Goal: Task Accomplishment & Management: Manage account settings

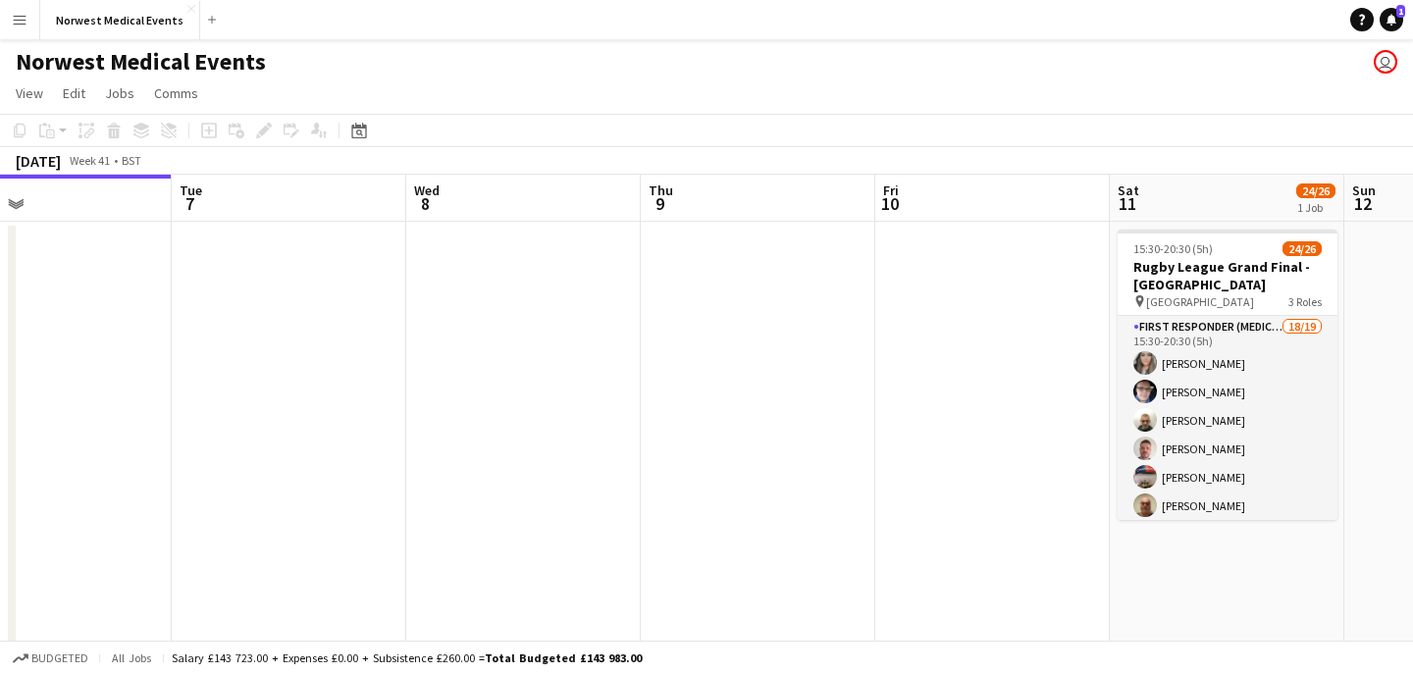
scroll to position [0, 645]
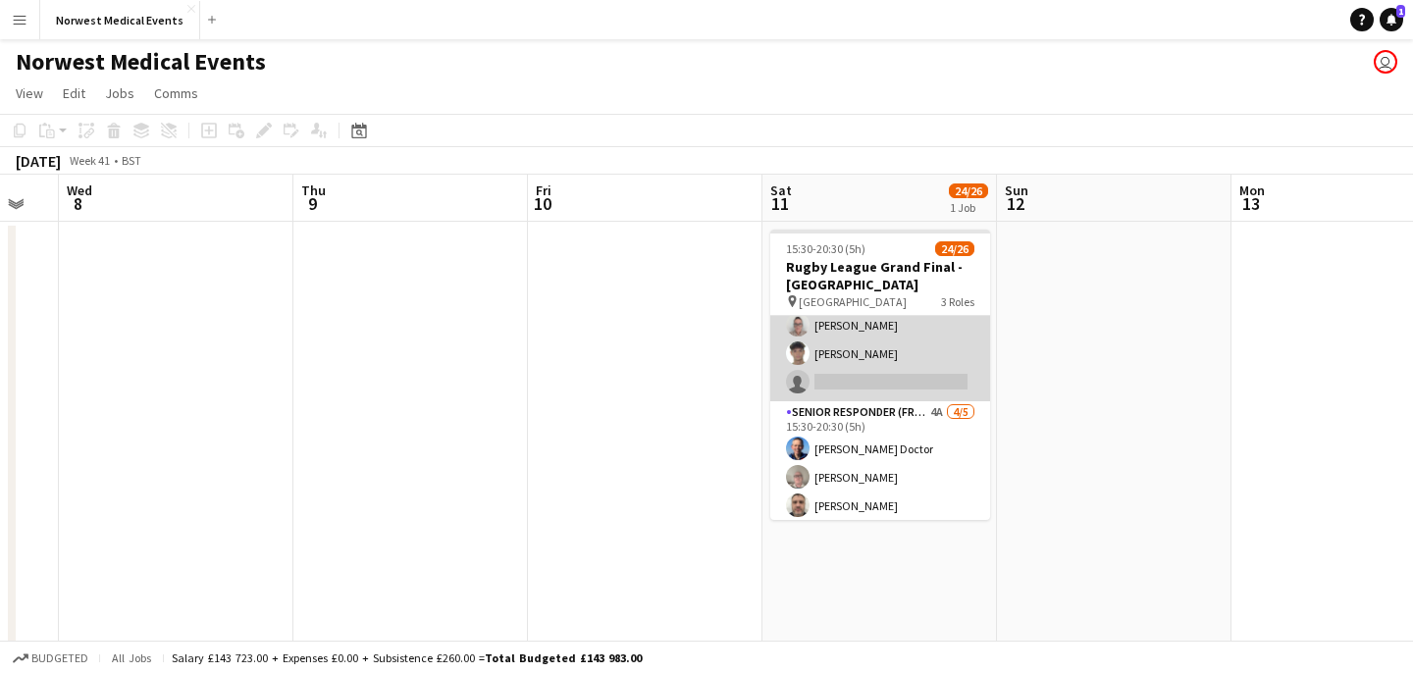
click at [893, 376] on app-card-role "First Responder (Medical) 18/19 15:30-20:30 (5h) [PERSON_NAME] [PERSON_NAME] [P…" at bounding box center [880, 111] width 220 height 579
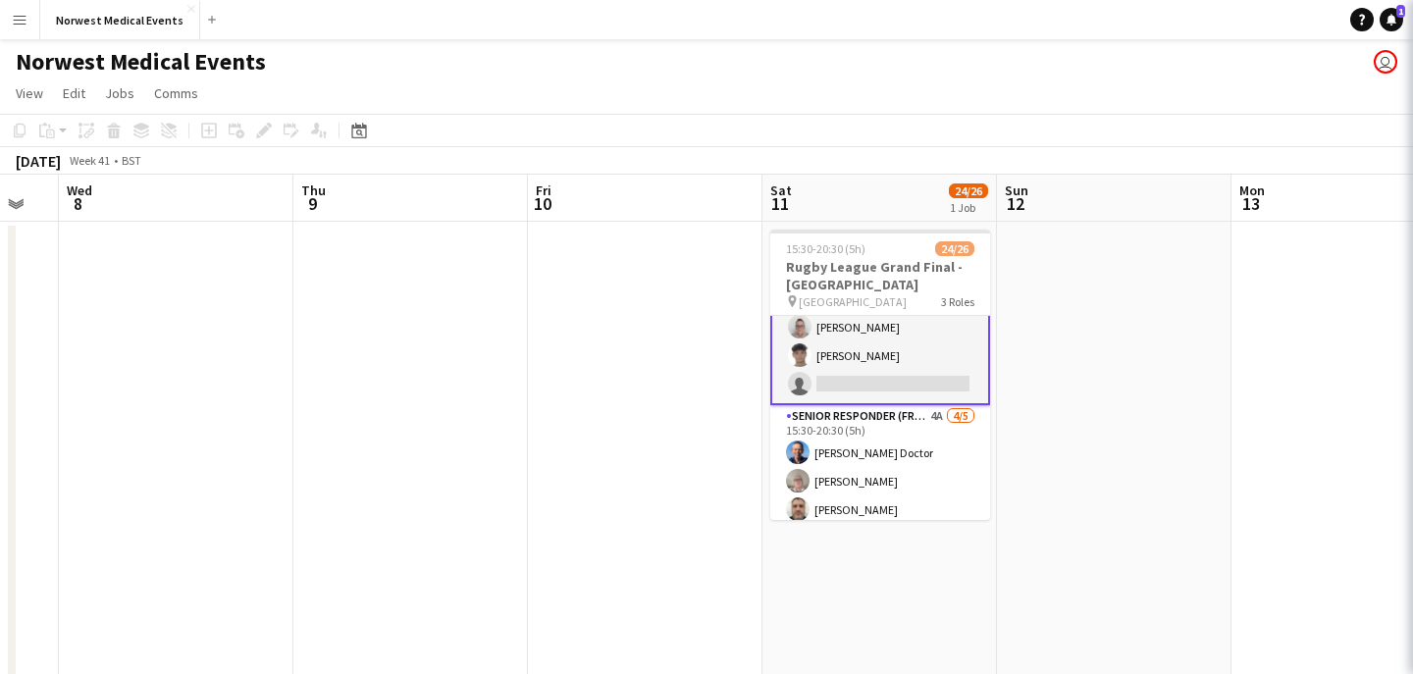
scroll to position [496, 0]
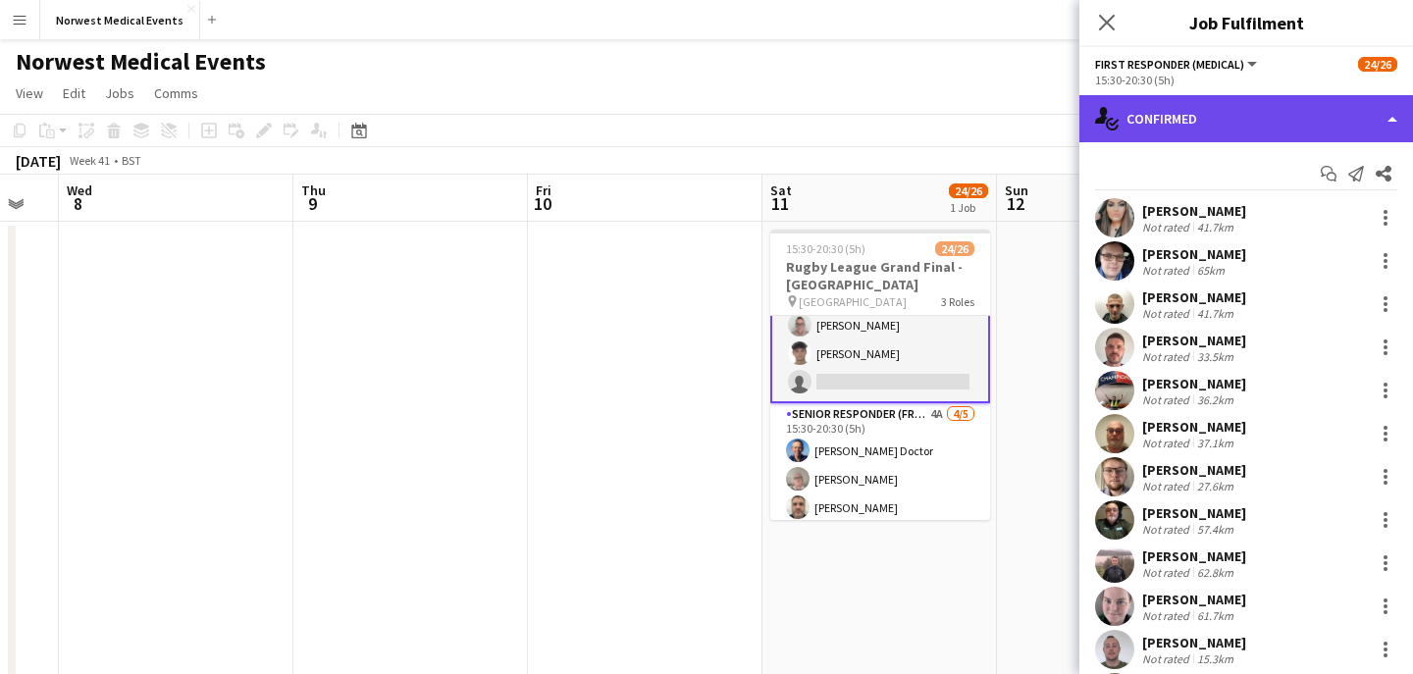
click at [1287, 112] on div "single-neutral-actions-check-2 Confirmed" at bounding box center [1246, 118] width 334 height 47
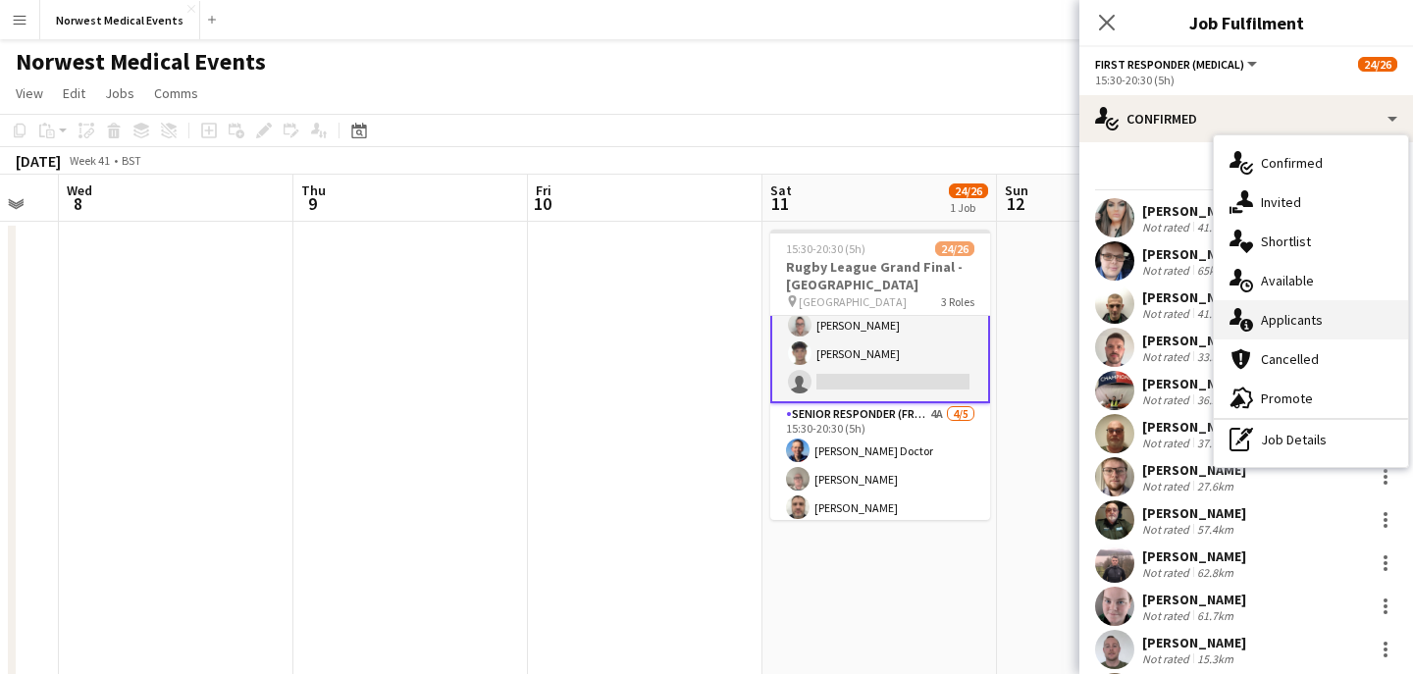
click at [1334, 321] on div "single-neutral-actions-information Applicants" at bounding box center [1311, 319] width 194 height 39
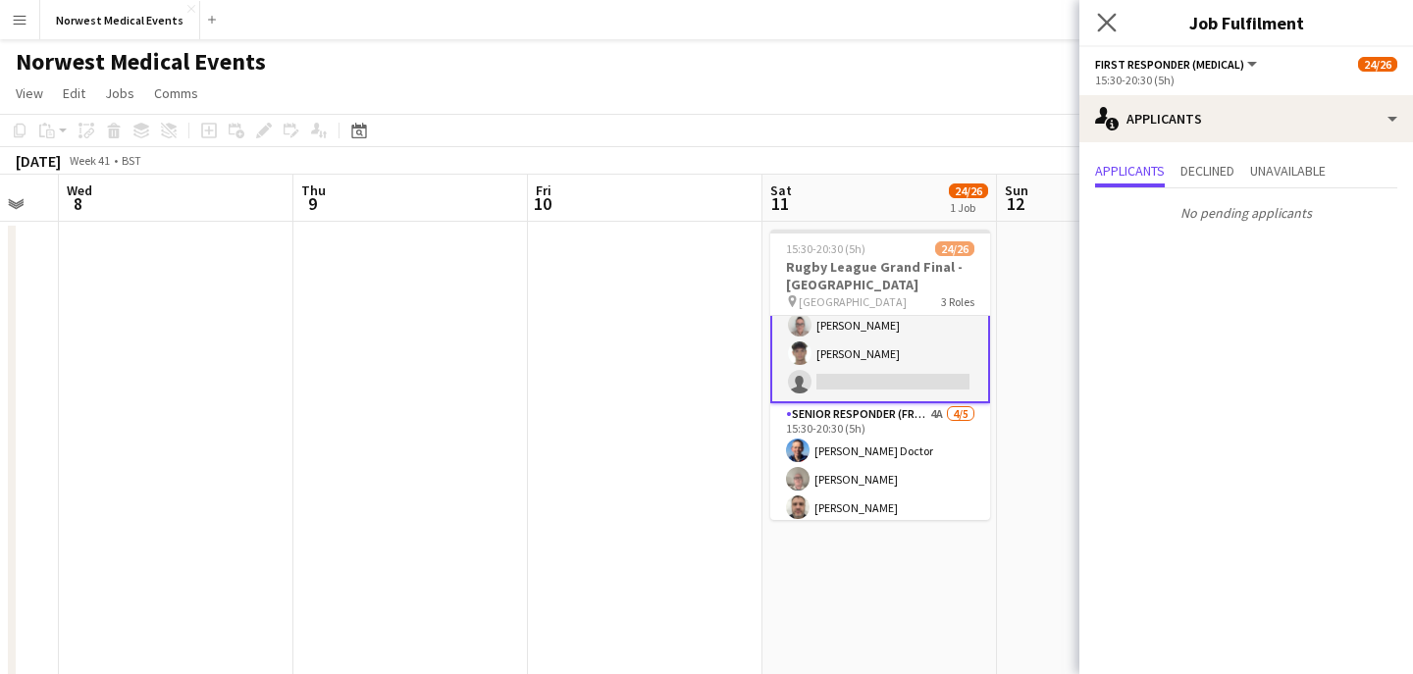
click at [1116, 21] on icon "Close pop-in" at bounding box center [1106, 22] width 19 height 19
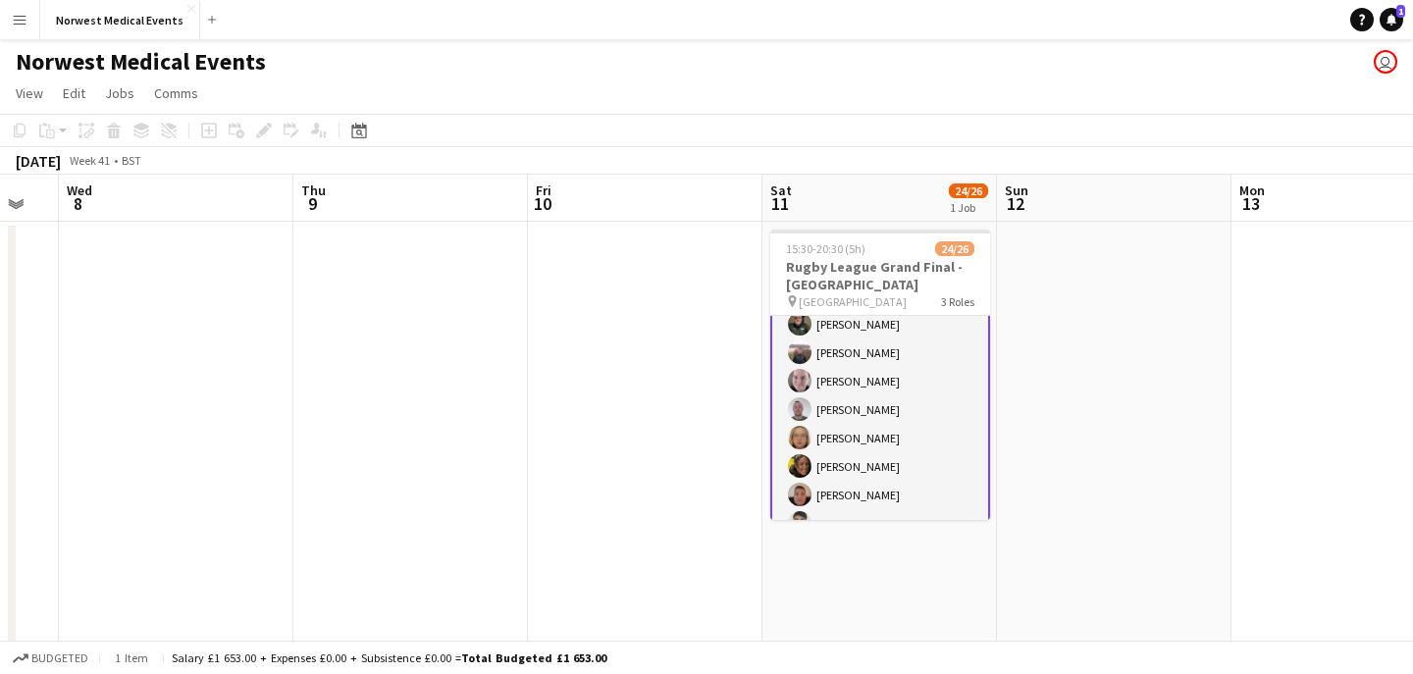
scroll to position [0, 0]
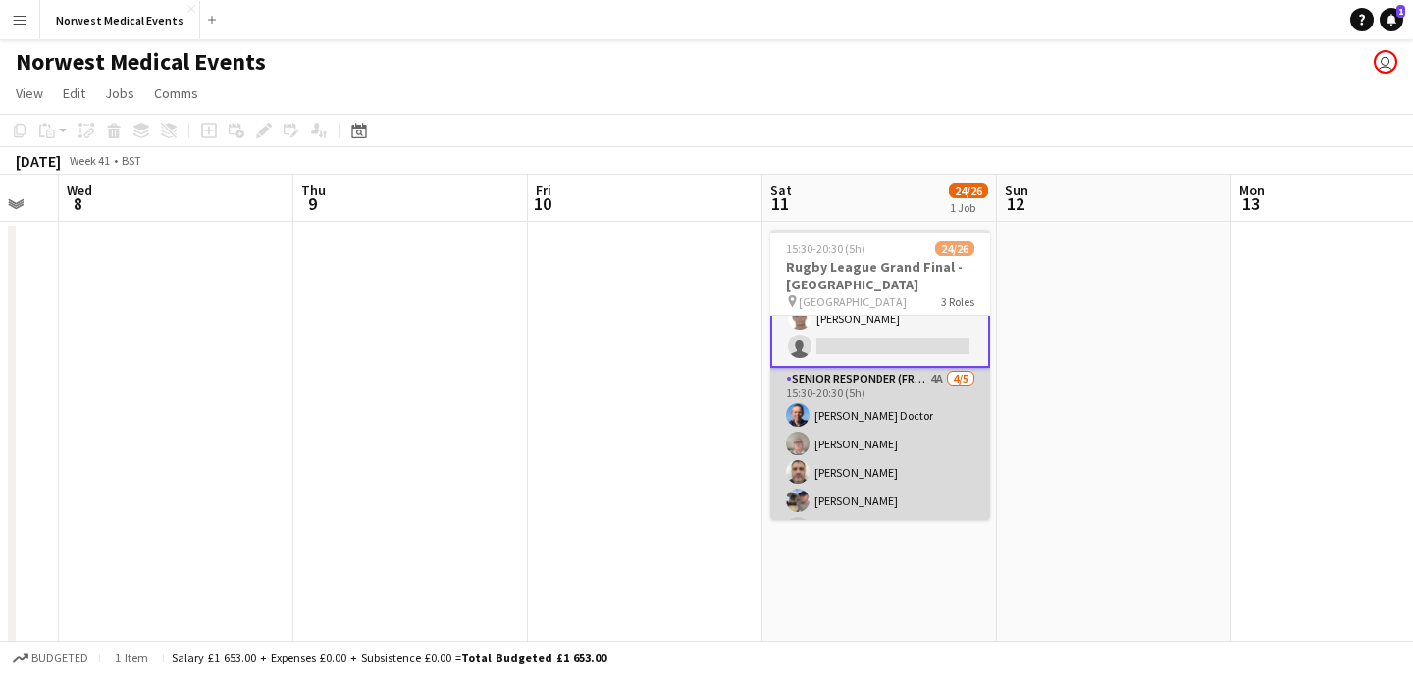
click at [906, 419] on app-card-role "Senior Responder (FREC 4 or Above) 4A [DATE] 15:30-20:30 (5h) [PERSON_NAME] [PE…" at bounding box center [880, 458] width 220 height 181
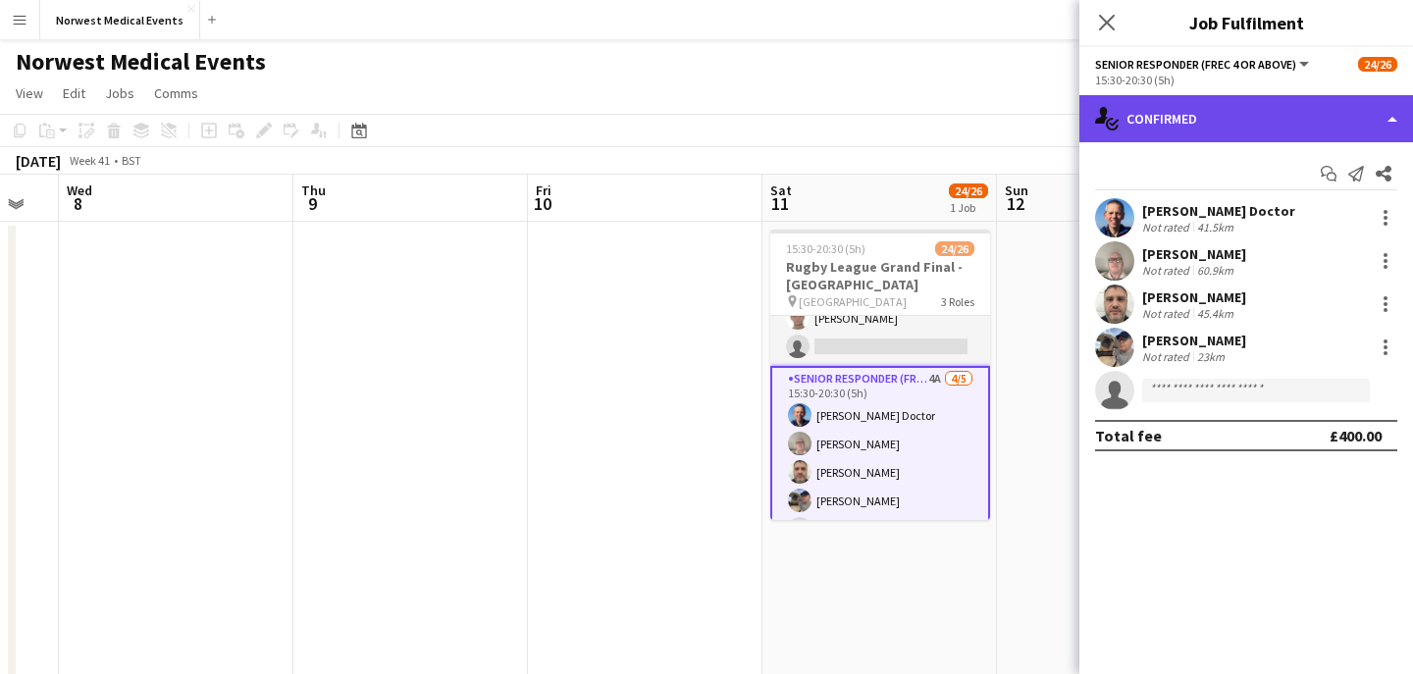
click at [1242, 113] on div "single-neutral-actions-check-2 Confirmed" at bounding box center [1246, 118] width 334 height 47
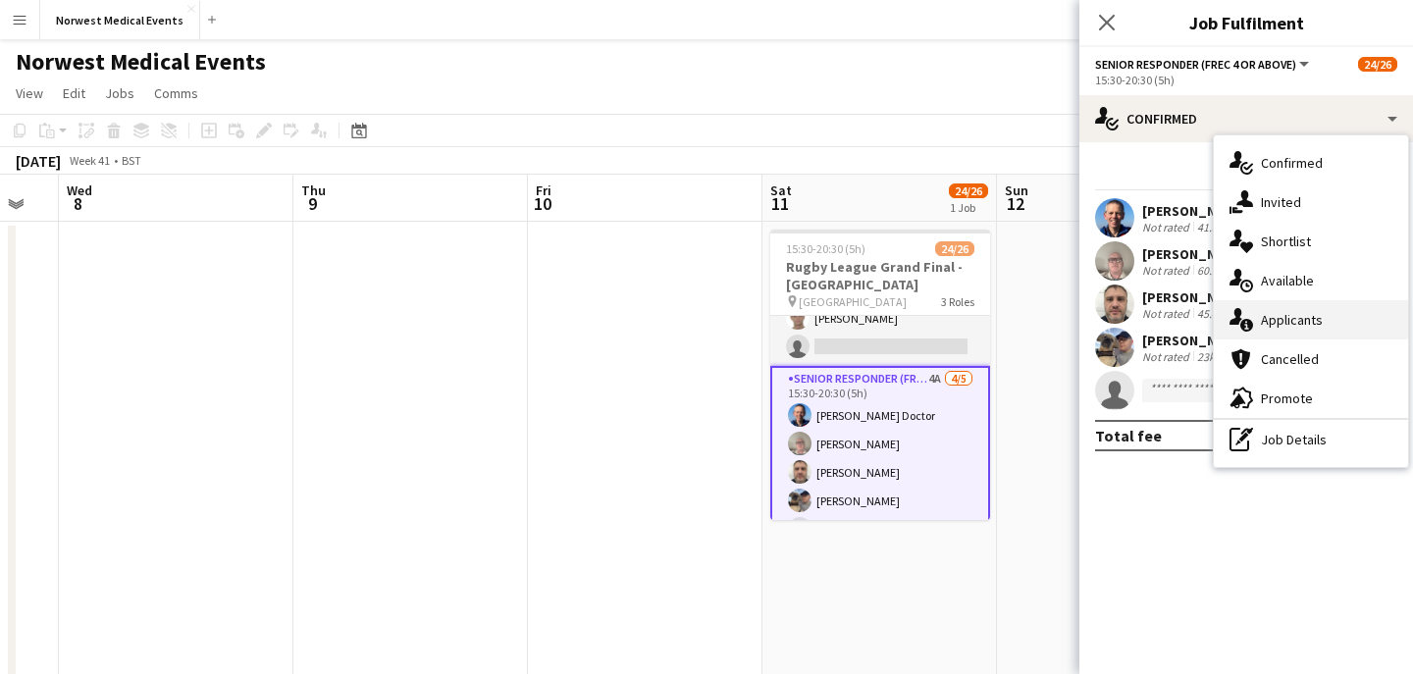
click at [1295, 311] on span "Applicants" at bounding box center [1292, 320] width 62 height 18
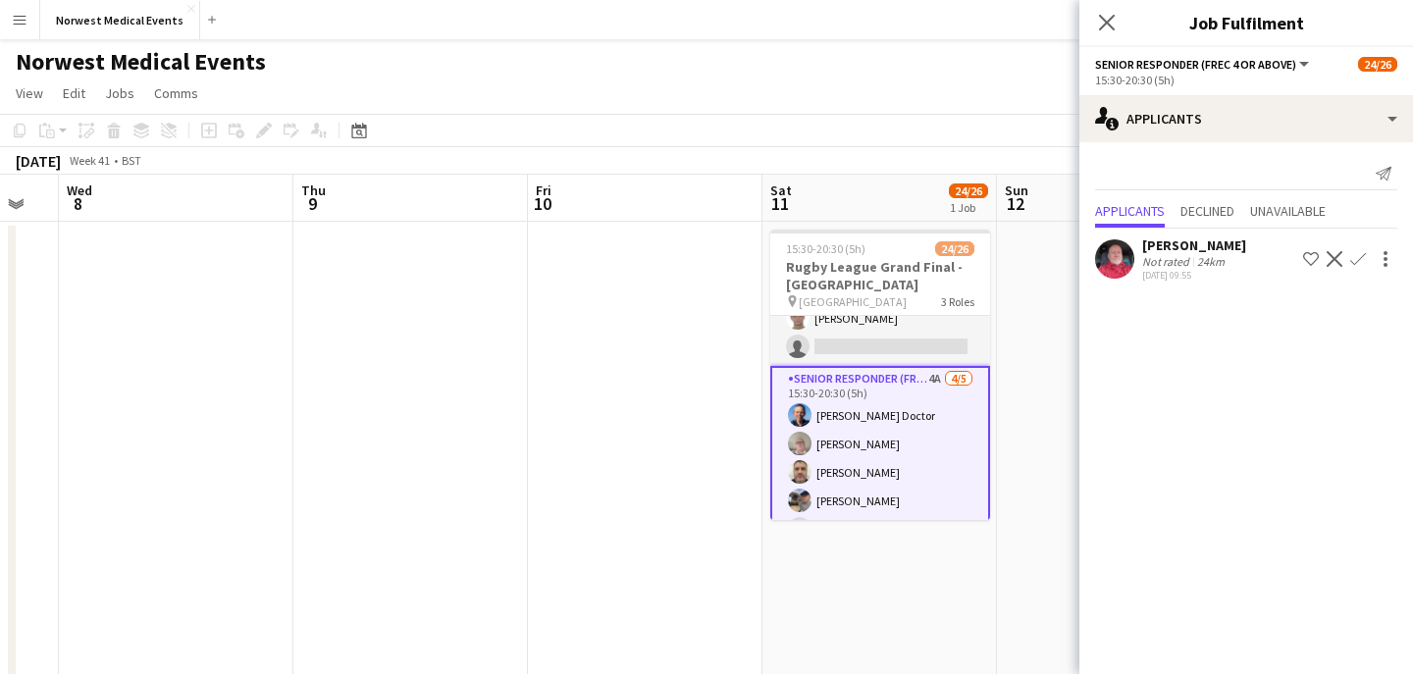
click at [1332, 259] on app-icon "Decline" at bounding box center [1335, 259] width 16 height 16
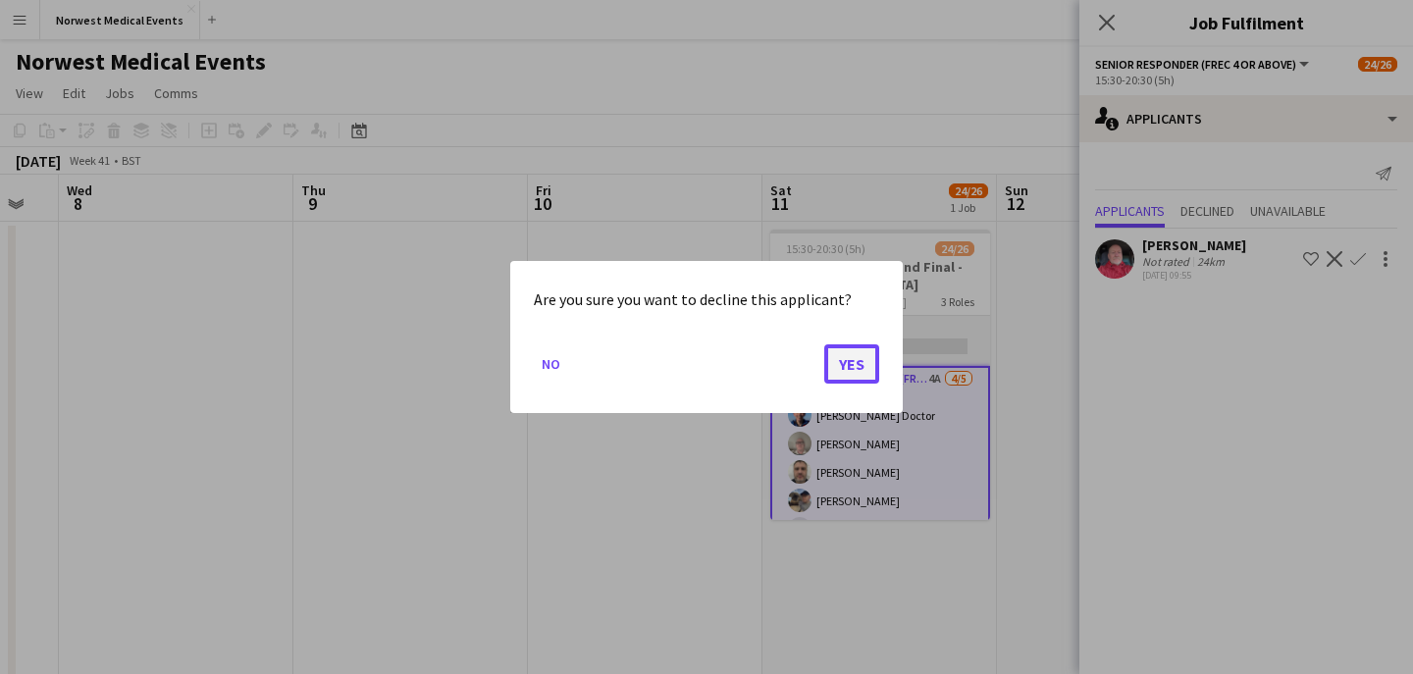
click at [859, 362] on button "Yes" at bounding box center [851, 363] width 55 height 39
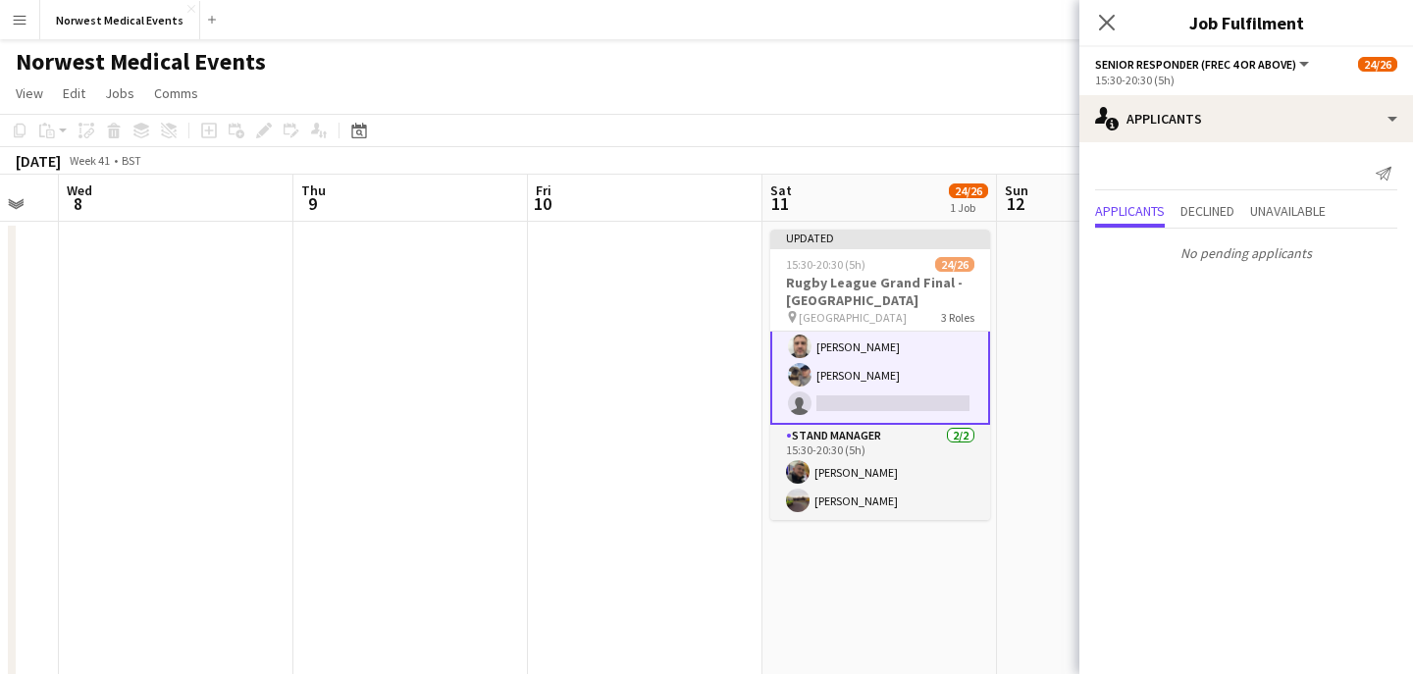
click at [904, 391] on app-card-role "Senior Responder (FREC 4 or Above) 3A [DATE] 15:30-20:30 (5h) [PERSON_NAME] [PE…" at bounding box center [880, 332] width 220 height 184
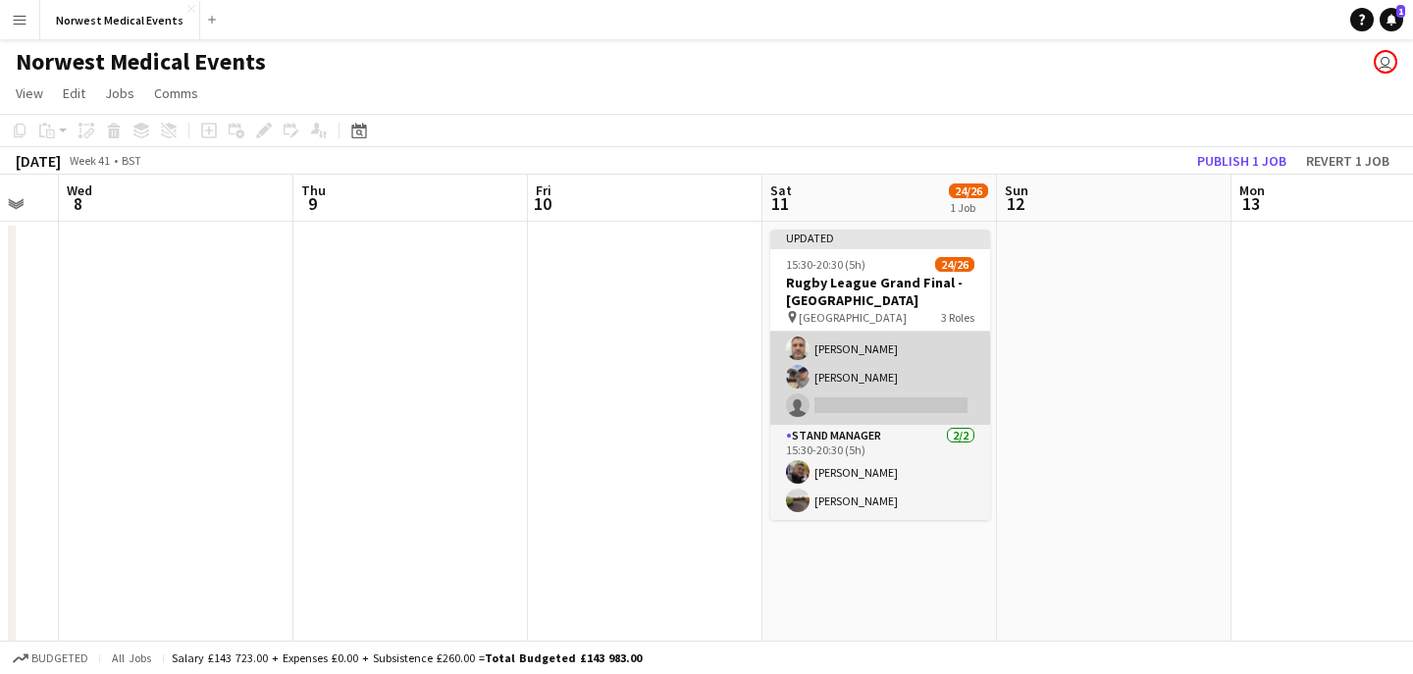
click at [904, 391] on app-card-role "Senior Responder (FREC 4 or Above) 3A [DATE] 15:30-20:30 (5h) [PERSON_NAME] [PE…" at bounding box center [880, 334] width 220 height 181
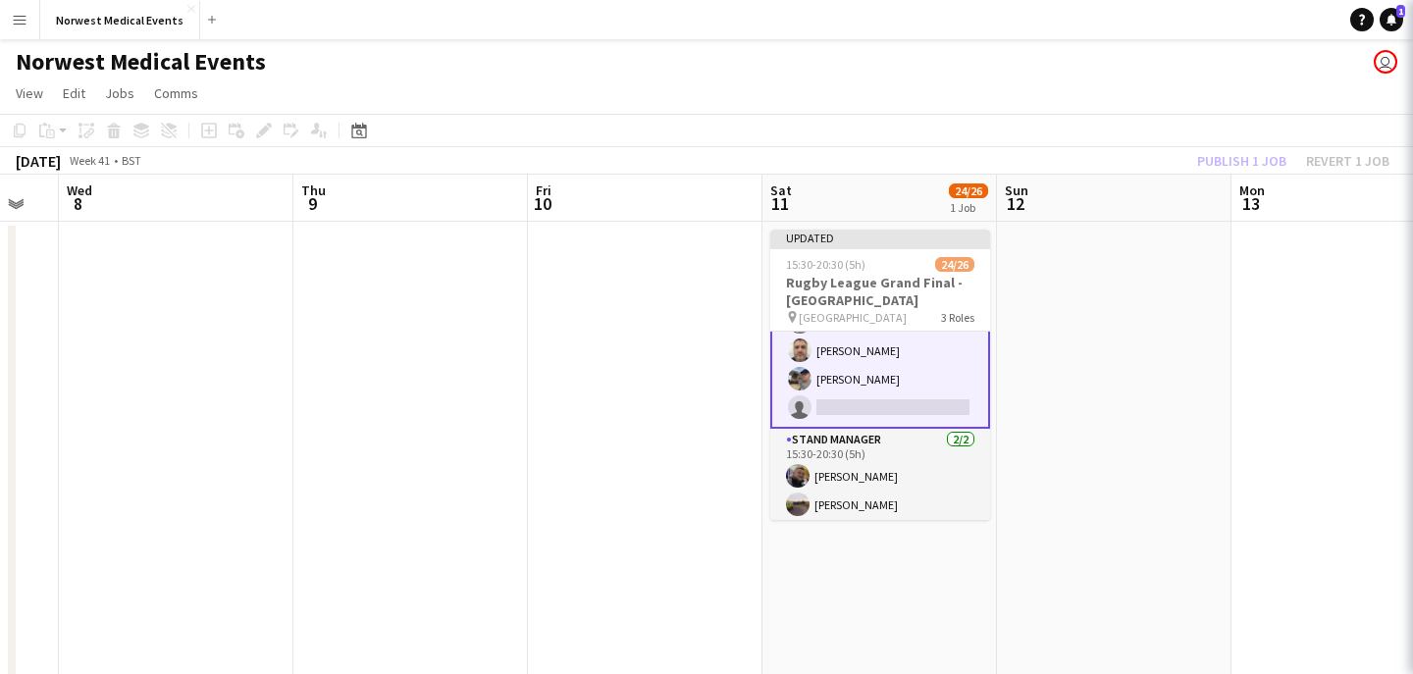
scroll to position [670, 0]
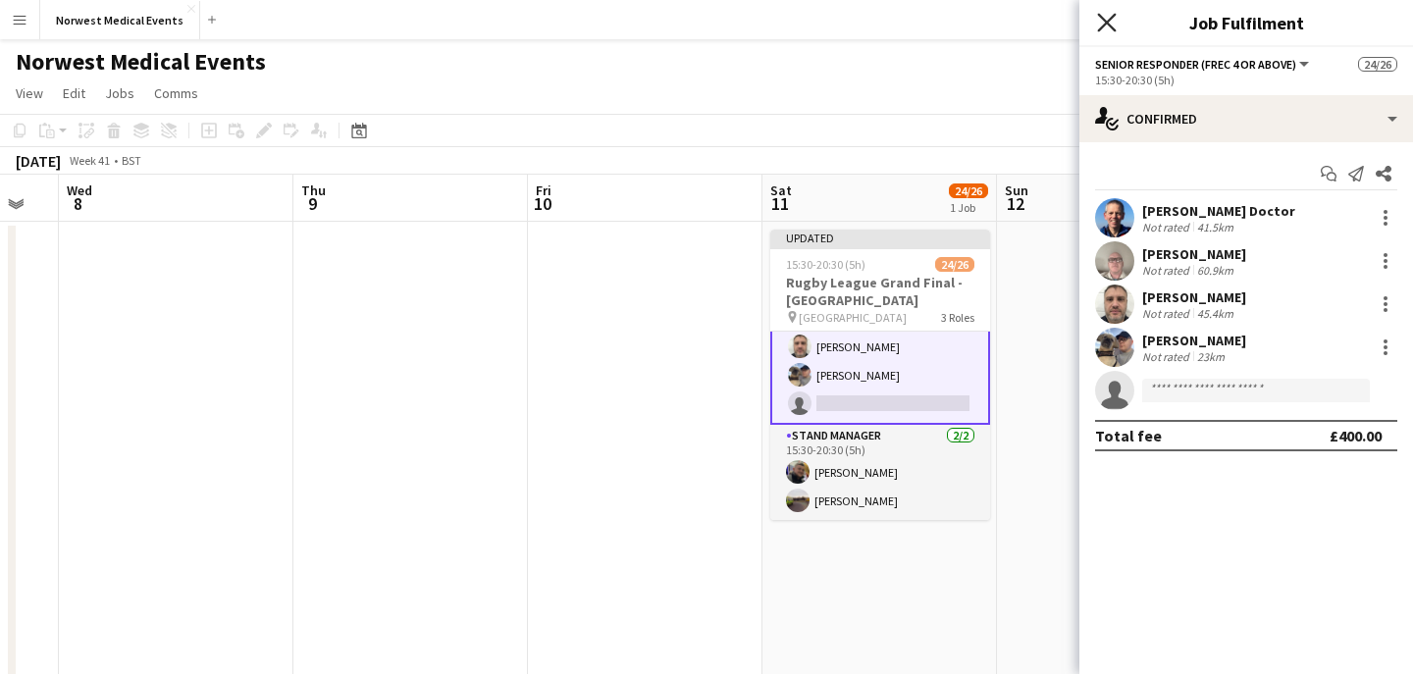
click at [1107, 18] on icon "Close pop-in" at bounding box center [1106, 22] width 19 height 19
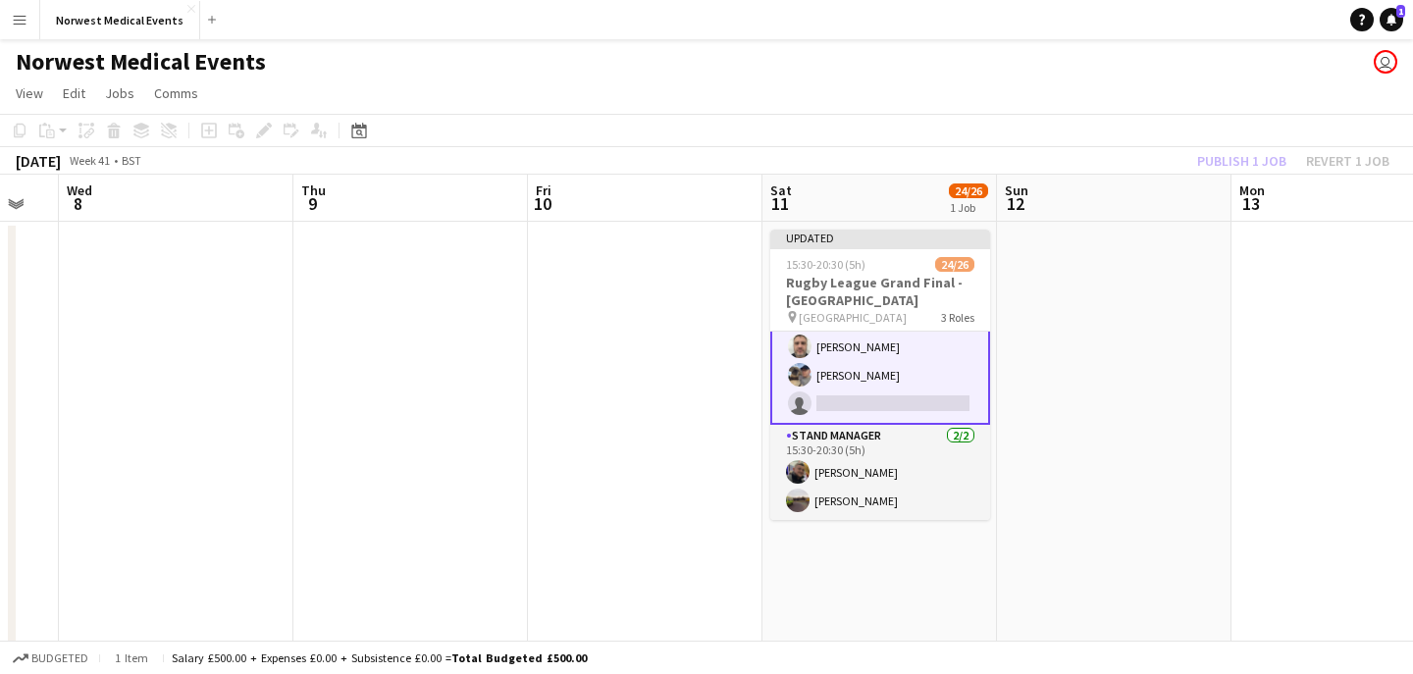
click at [1241, 157] on div "Publish 1 job Revert 1 job" at bounding box center [1293, 161] width 239 height 26
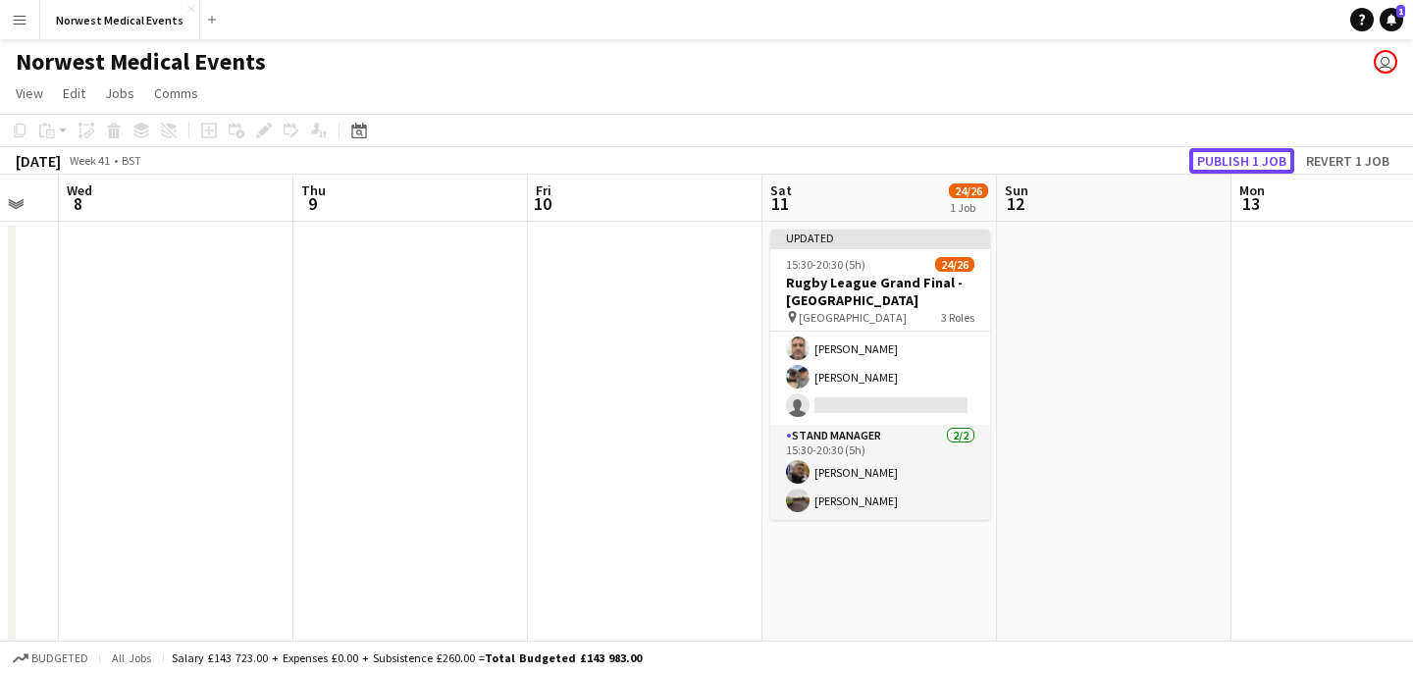
click at [1241, 157] on button "Publish 1 job" at bounding box center [1241, 161] width 105 height 26
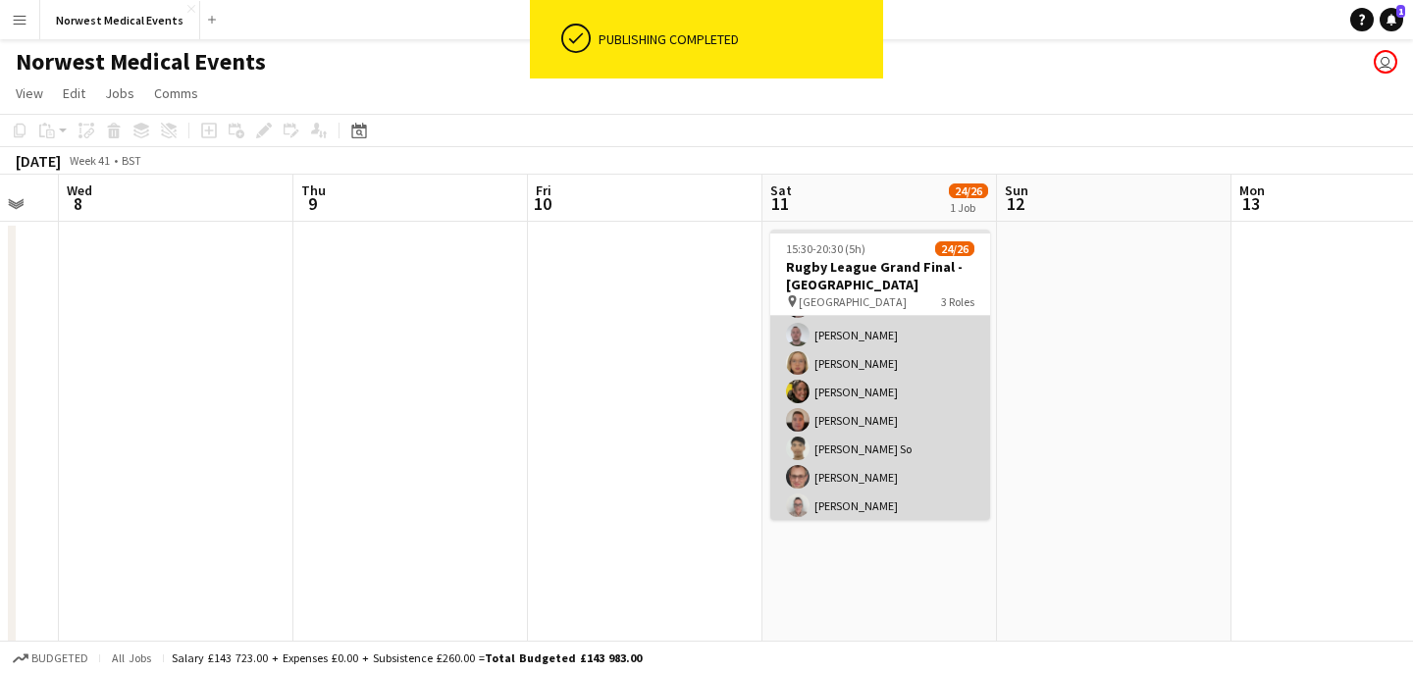
click at [893, 437] on app-card-role "First Responder (Medical) 18/19 15:30-20:30 (5h) [PERSON_NAME] [PERSON_NAME] [P…" at bounding box center [880, 292] width 220 height 579
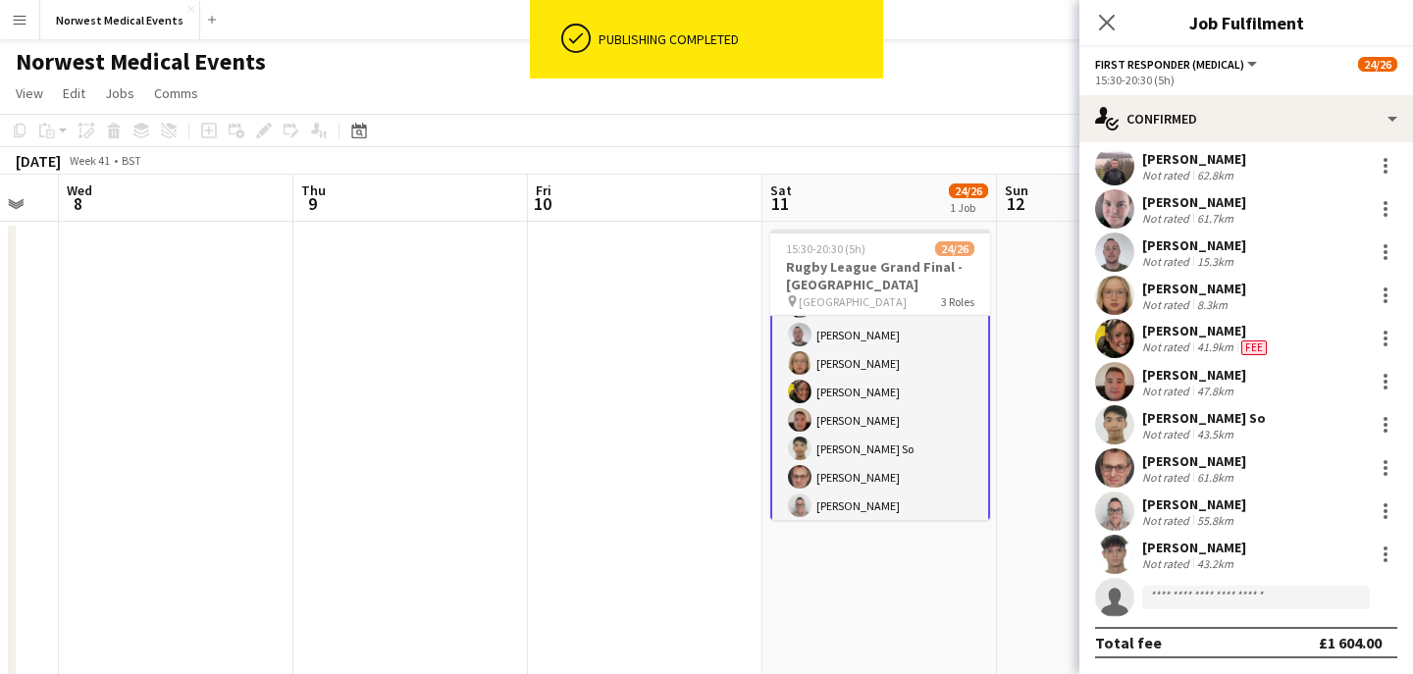
scroll to position [157, 0]
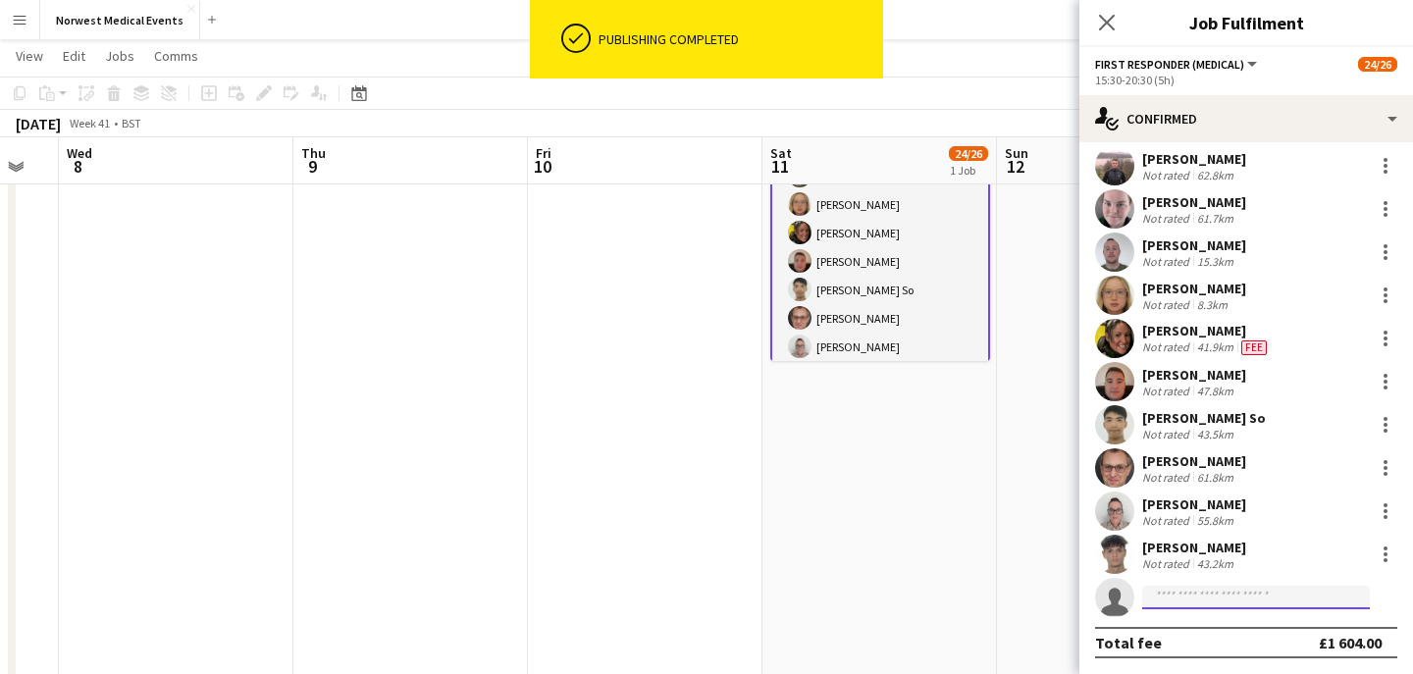
click at [1181, 598] on input at bounding box center [1256, 598] width 228 height 24
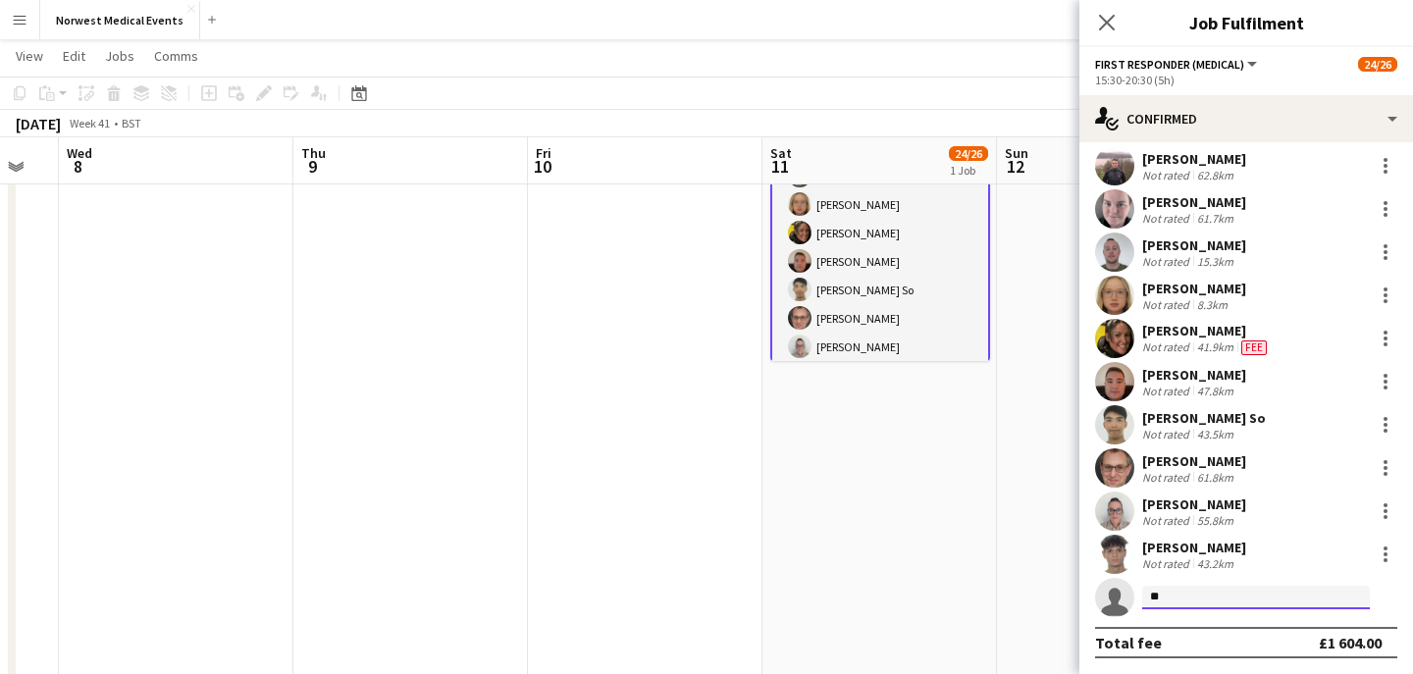
type input "*"
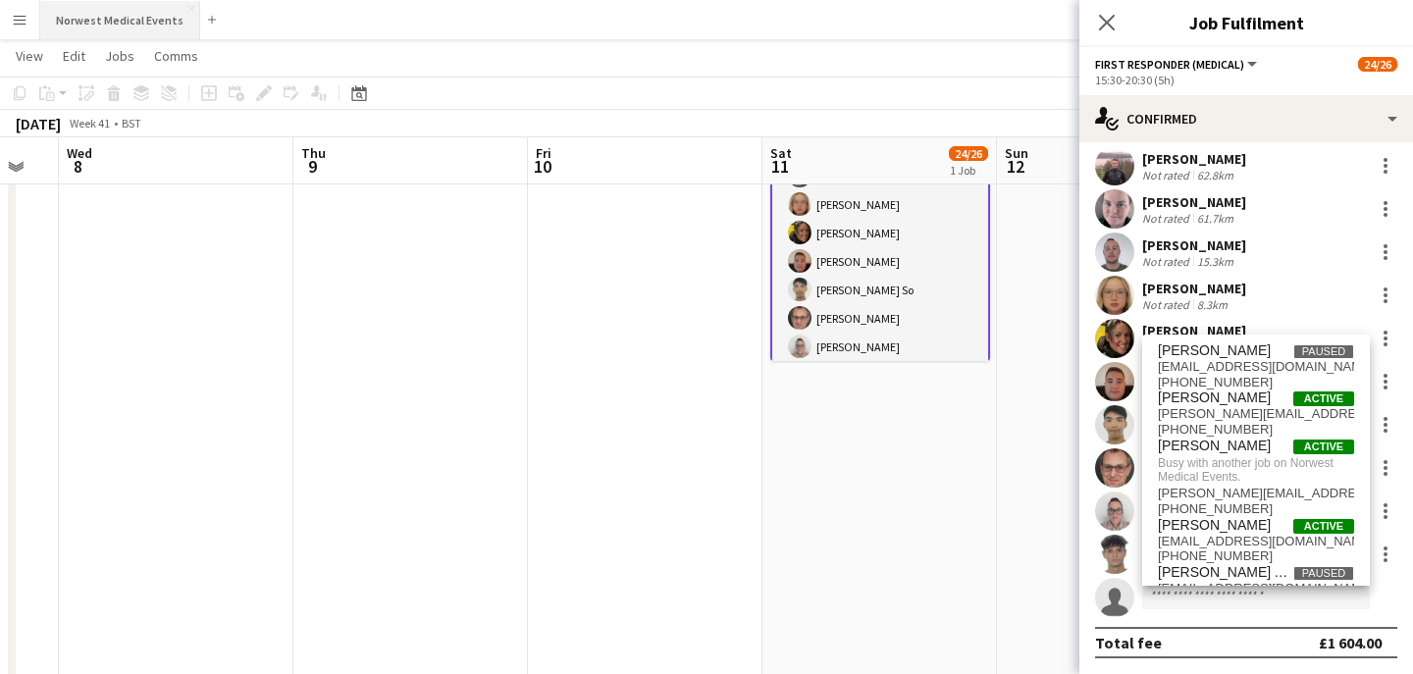
click at [112, 33] on button "Norwest Medical Events Close" at bounding box center [120, 20] width 160 height 38
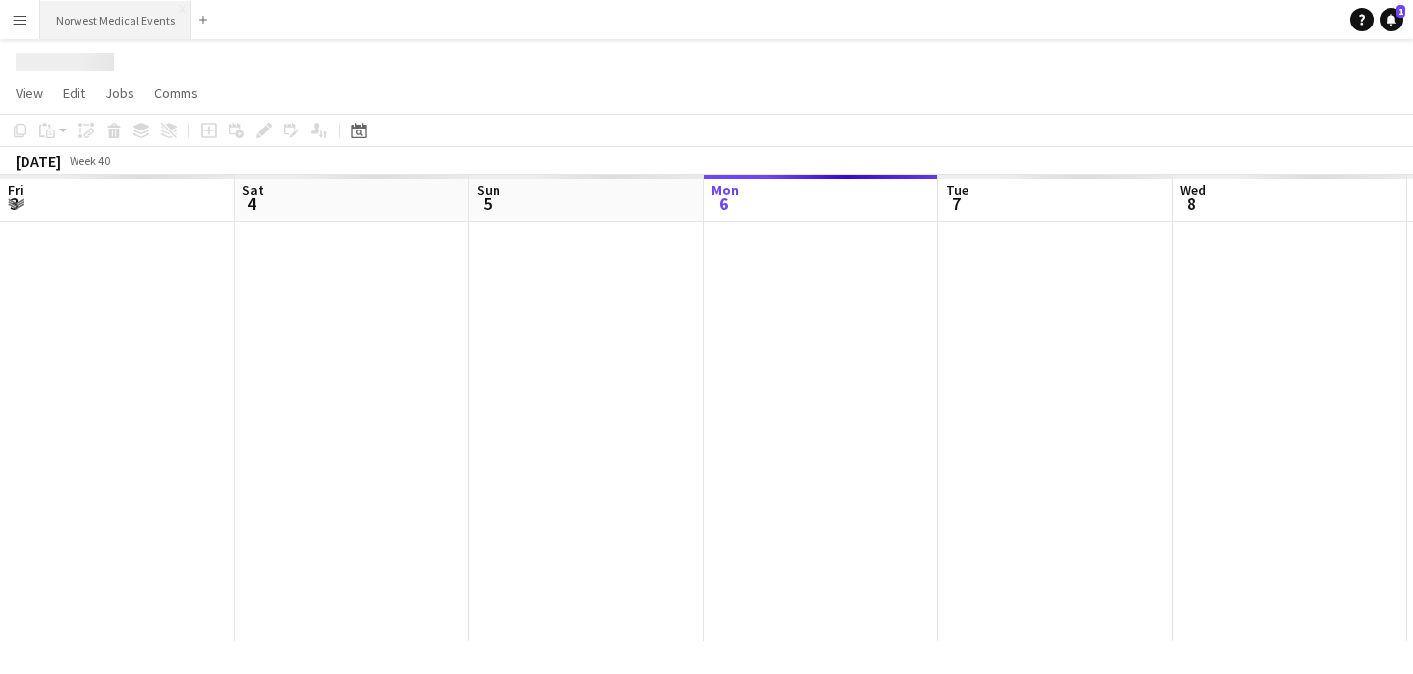
scroll to position [0, 469]
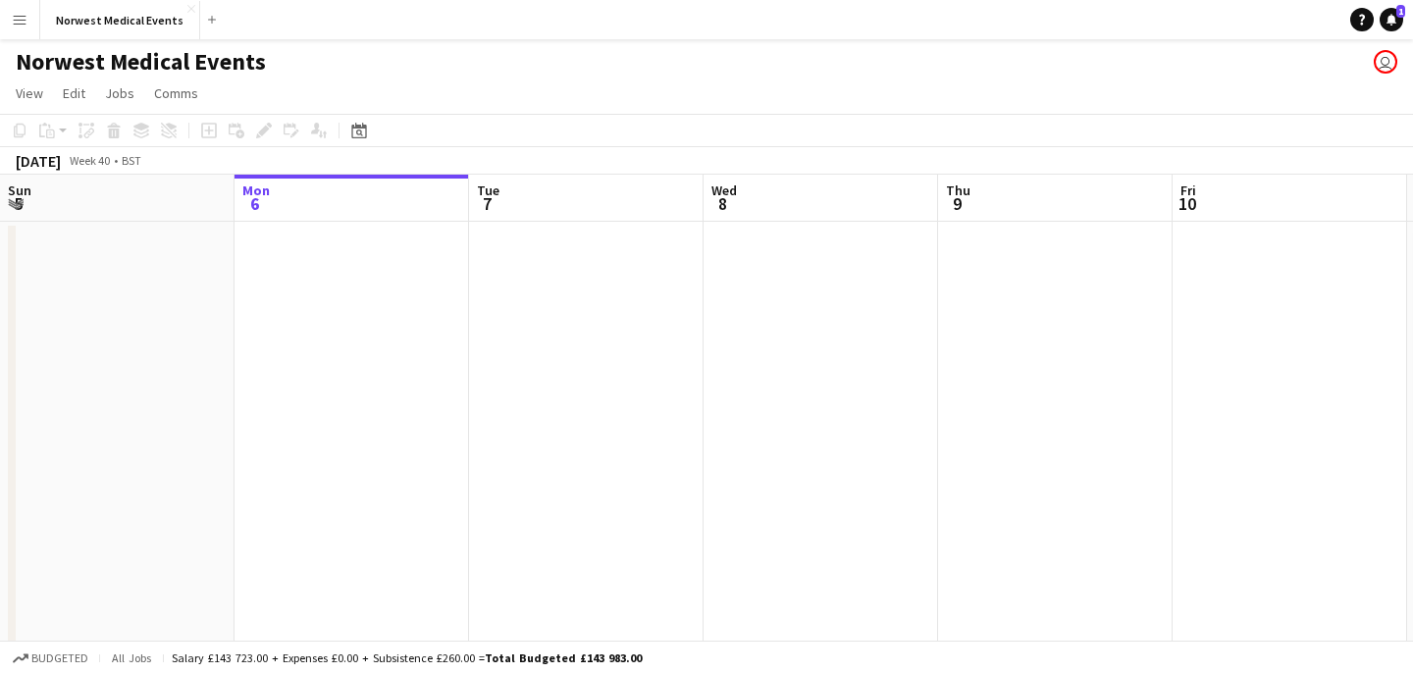
click at [22, 30] on button "Menu" at bounding box center [19, 19] width 39 height 39
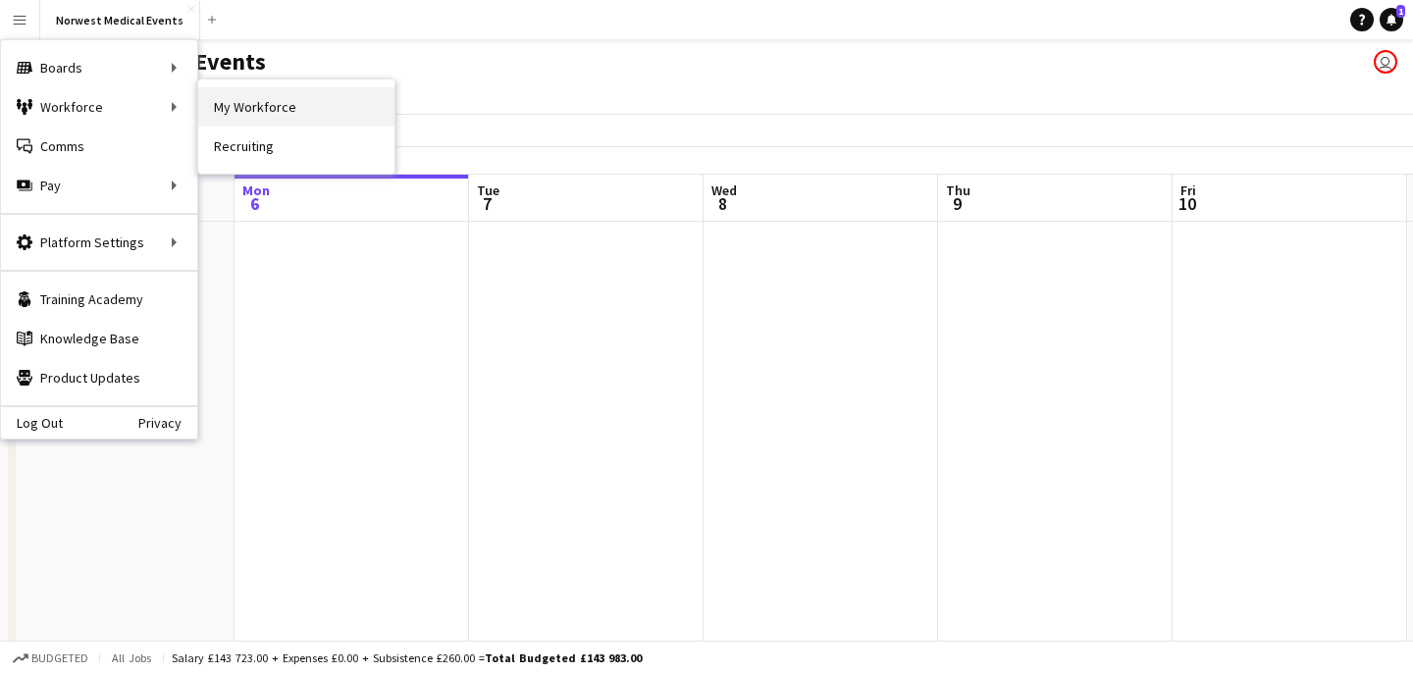
click at [239, 108] on link "My Workforce" at bounding box center [296, 106] width 196 height 39
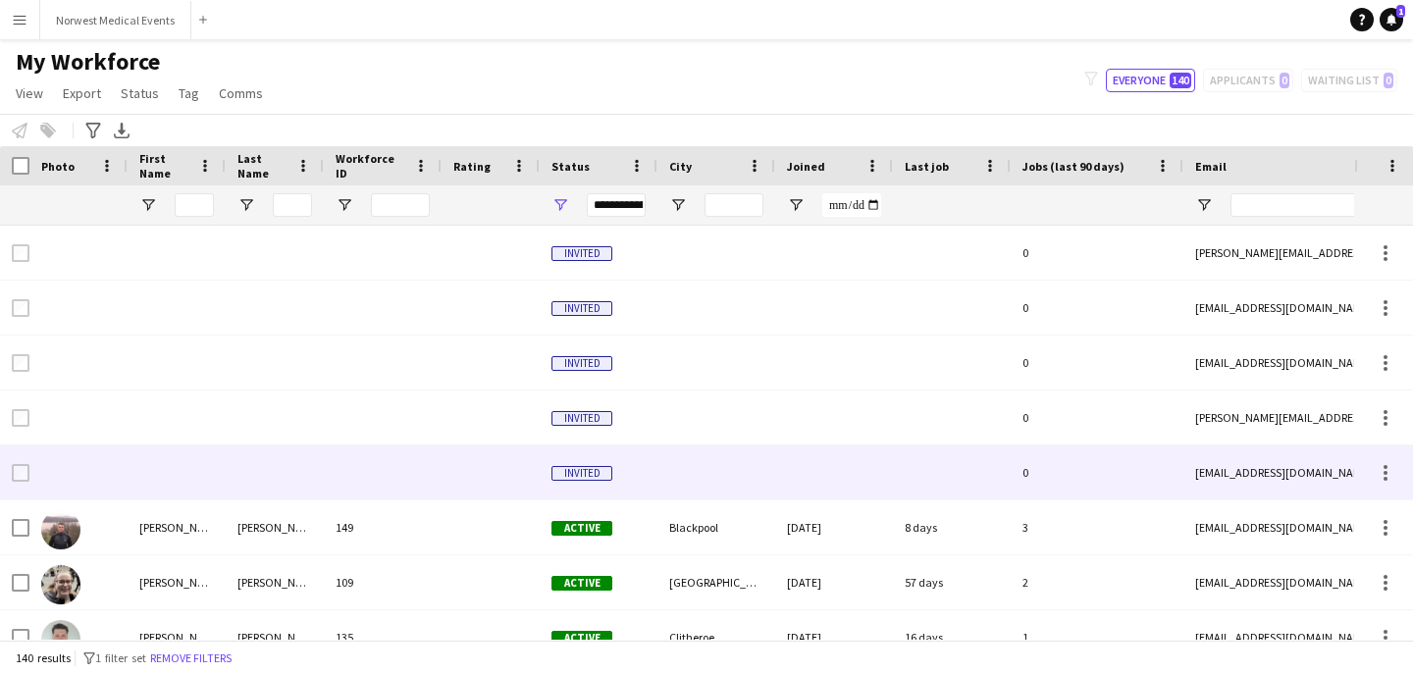
click at [1239, 465] on div "[EMAIL_ADDRESS][DOMAIN_NAME]" at bounding box center [1379, 472] width 392 height 54
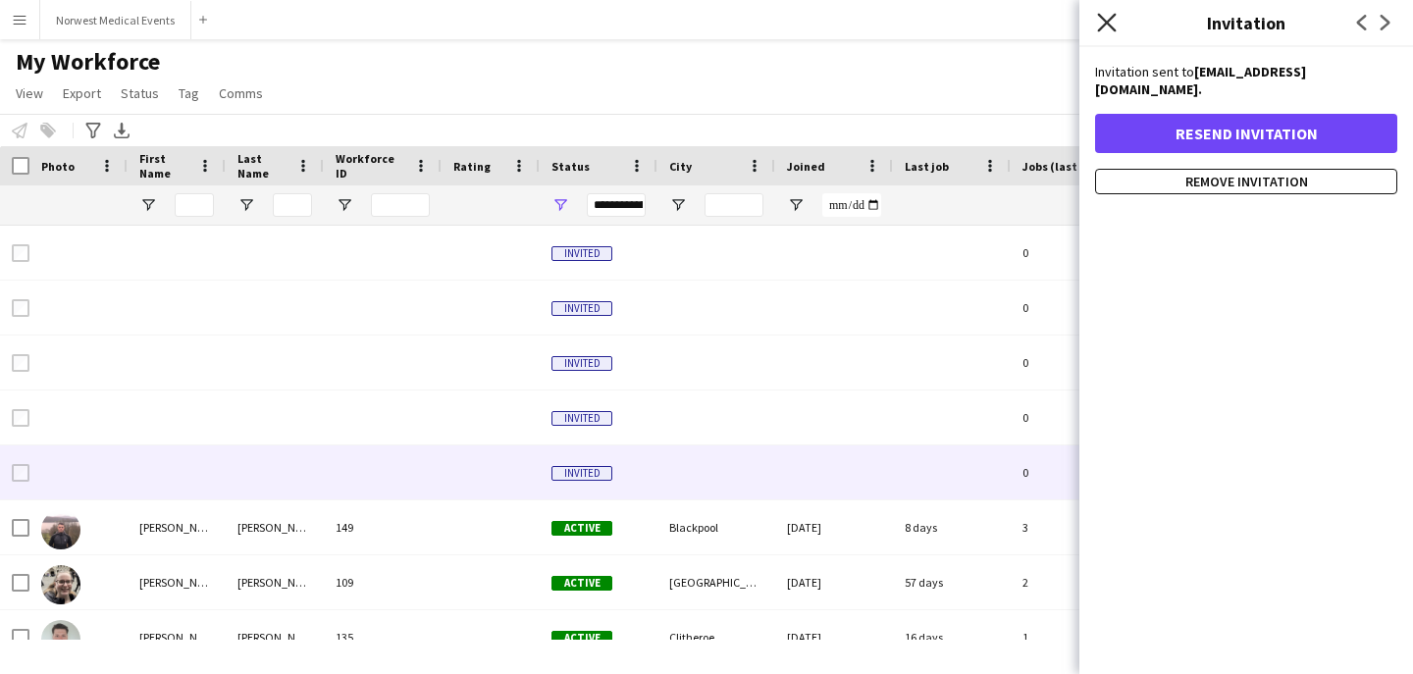
click at [1106, 21] on icon at bounding box center [1106, 22] width 19 height 19
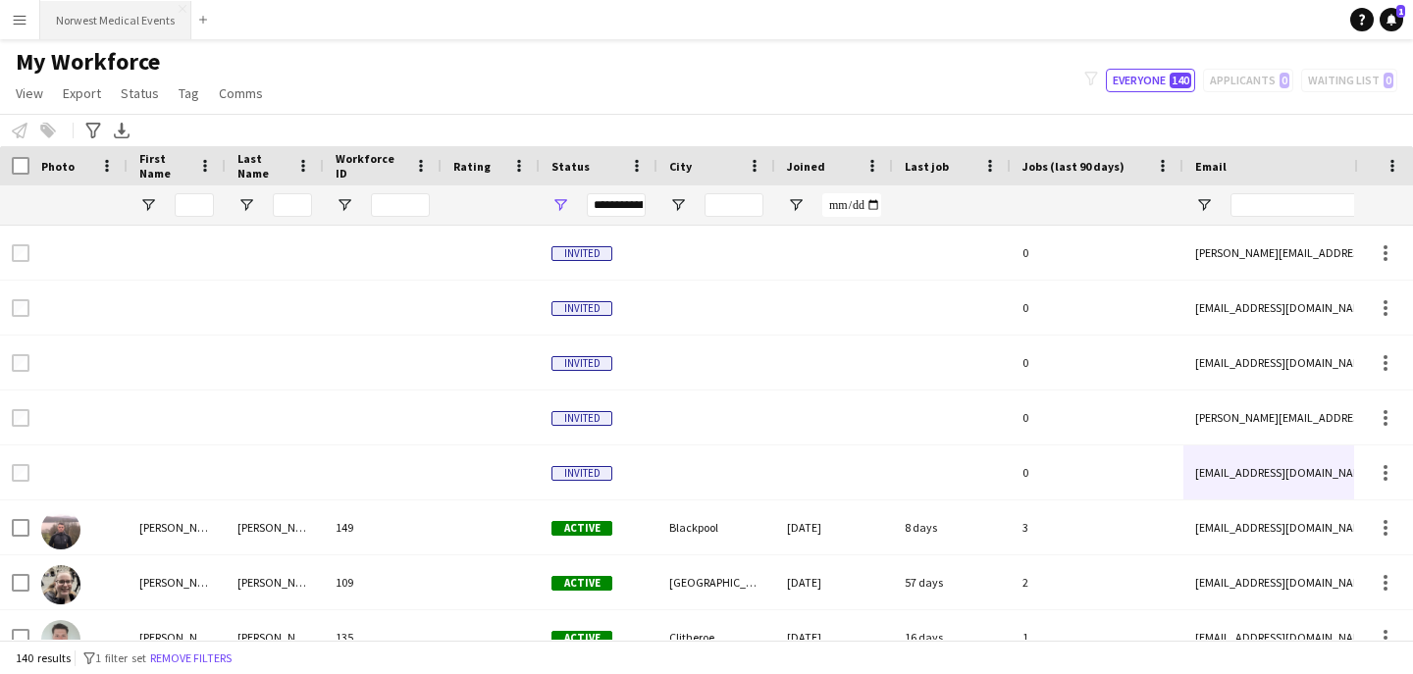
click at [77, 19] on button "Norwest Medical Events Close" at bounding box center [115, 20] width 151 height 38
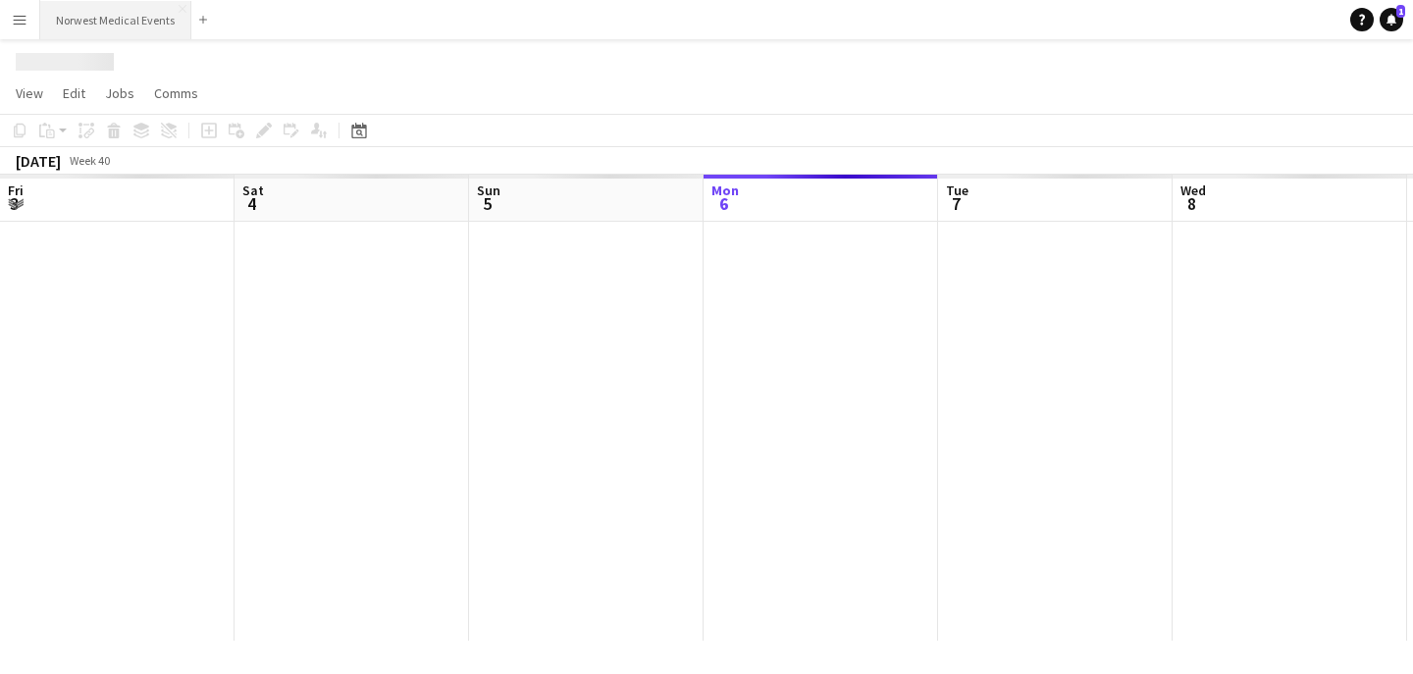
scroll to position [0, 469]
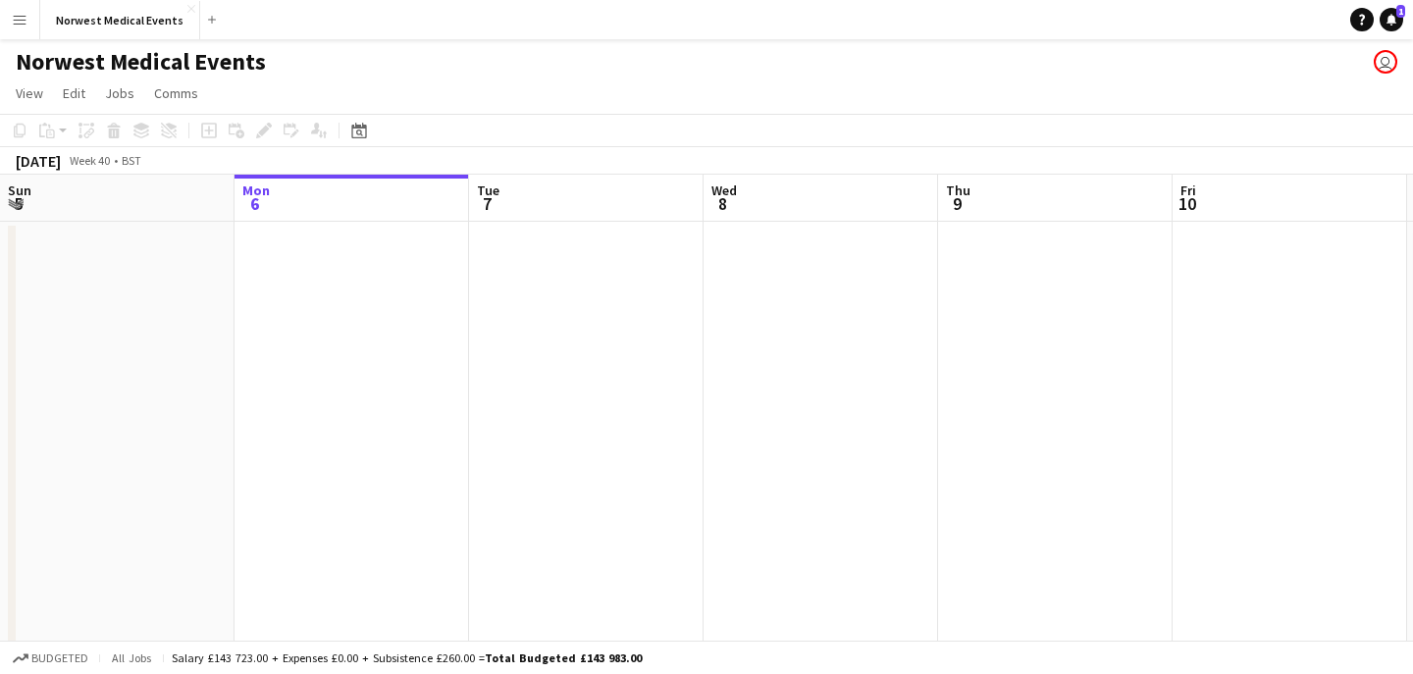
click at [21, 16] on app-icon "Menu" at bounding box center [20, 20] width 16 height 16
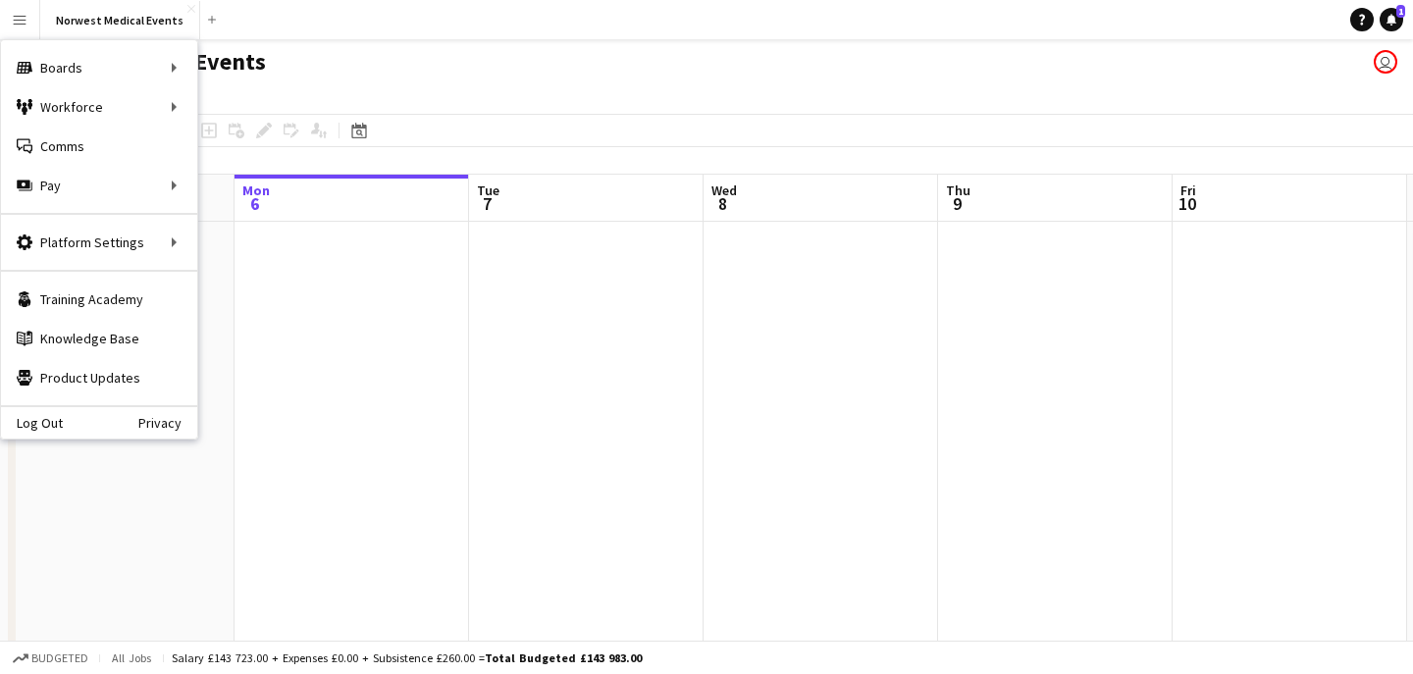
click at [482, 78] on app-page-menu "View Day view expanded Day view collapsed Month view Date picker Jump to [DATE]…" at bounding box center [706, 95] width 1413 height 37
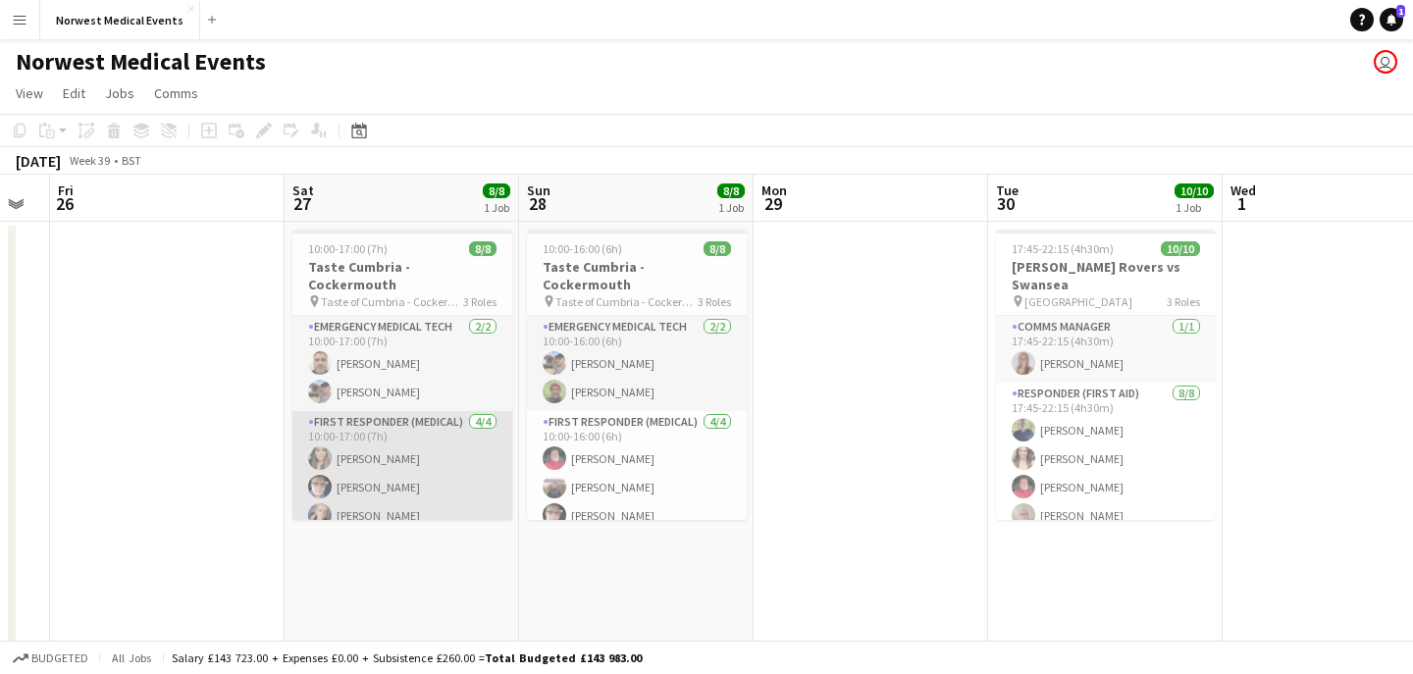
scroll to position [121, 0]
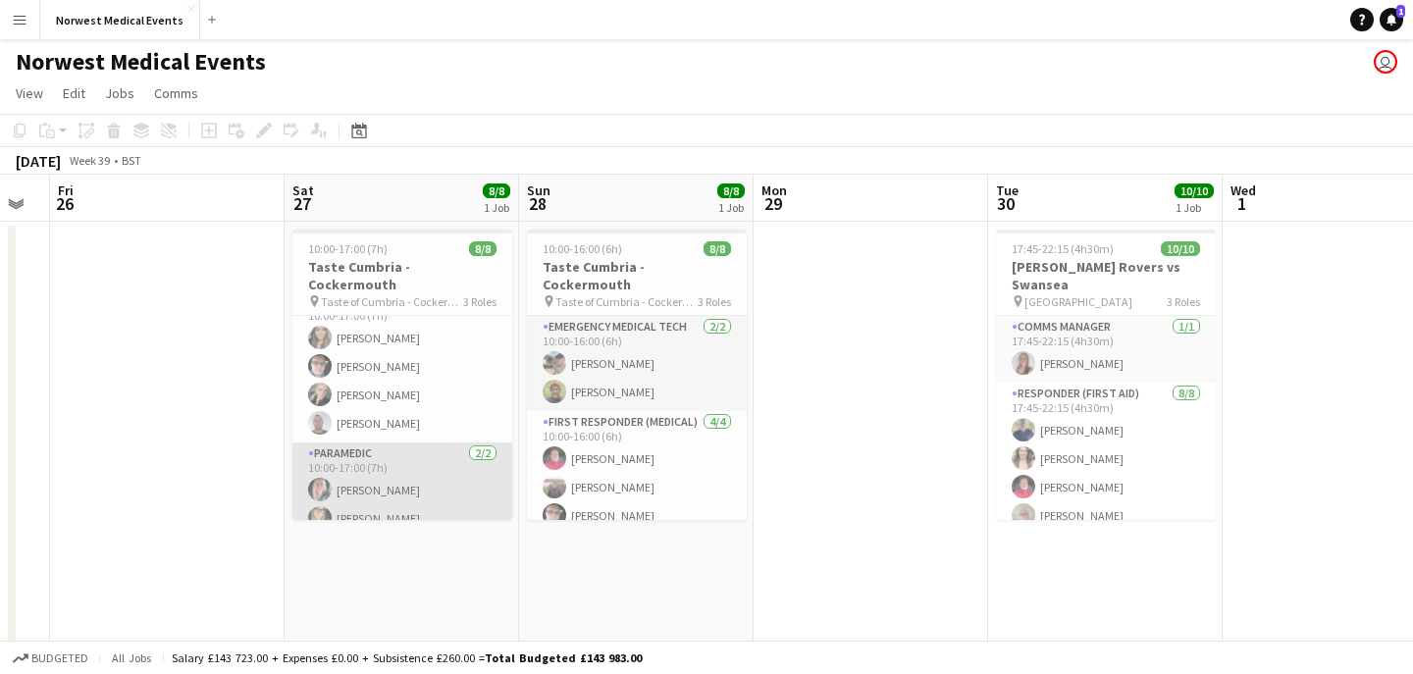
click at [420, 482] on app-card-role "Paramedic [DATE] 10:00-17:00 (7h) [PERSON_NAME] [PERSON_NAME]" at bounding box center [402, 490] width 220 height 95
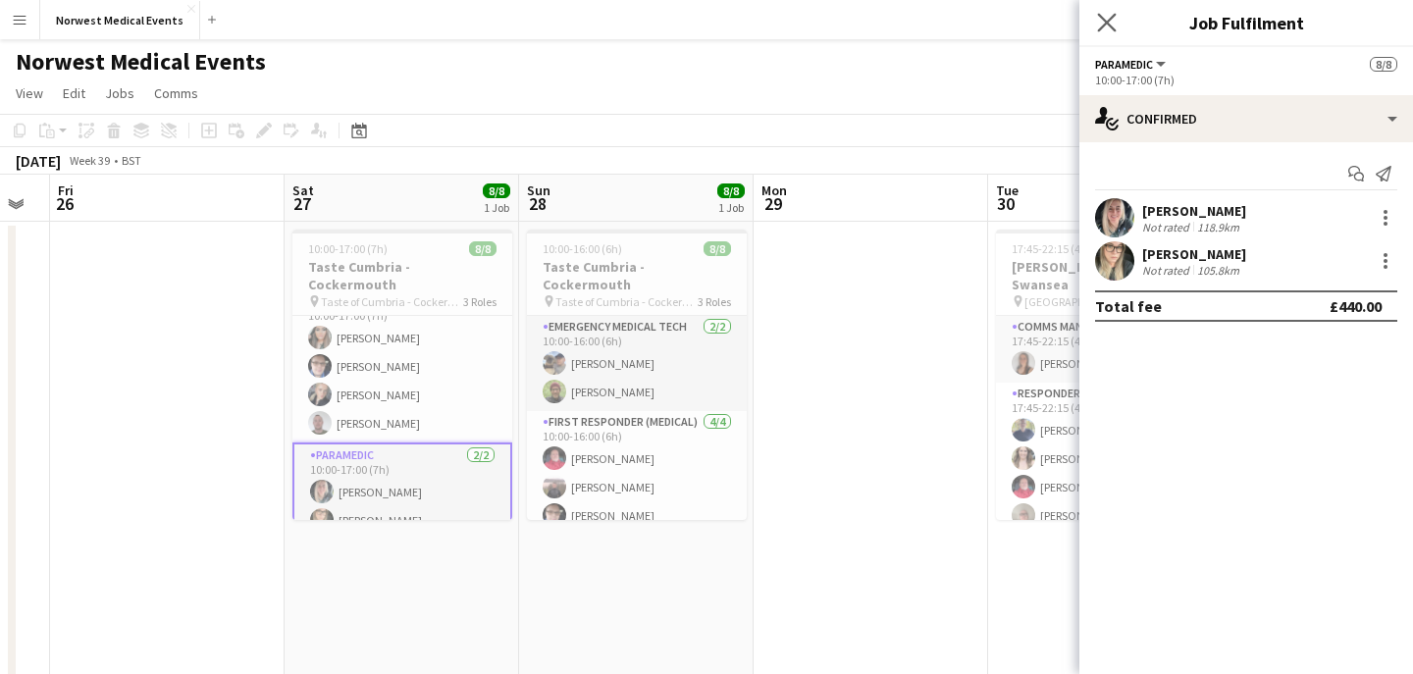
click at [1112, 10] on app-icon "Close pop-in" at bounding box center [1107, 23] width 28 height 28
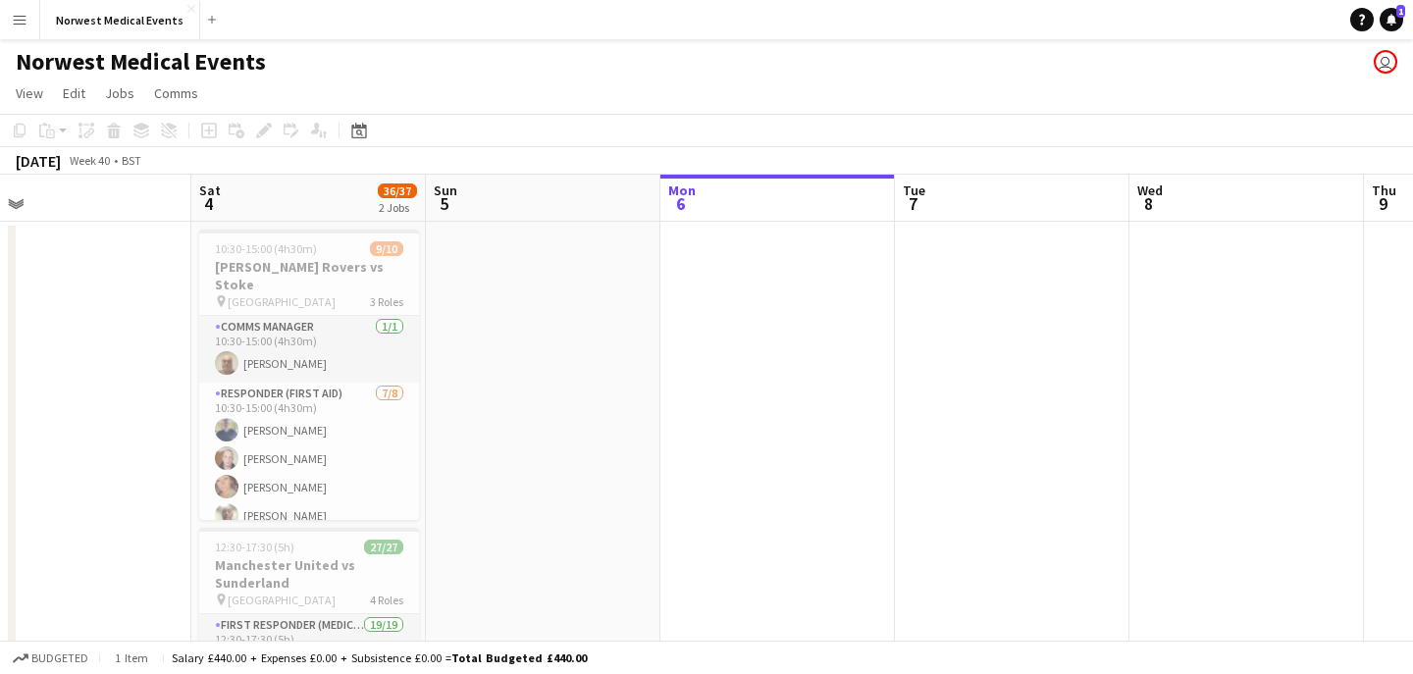
scroll to position [0, 551]
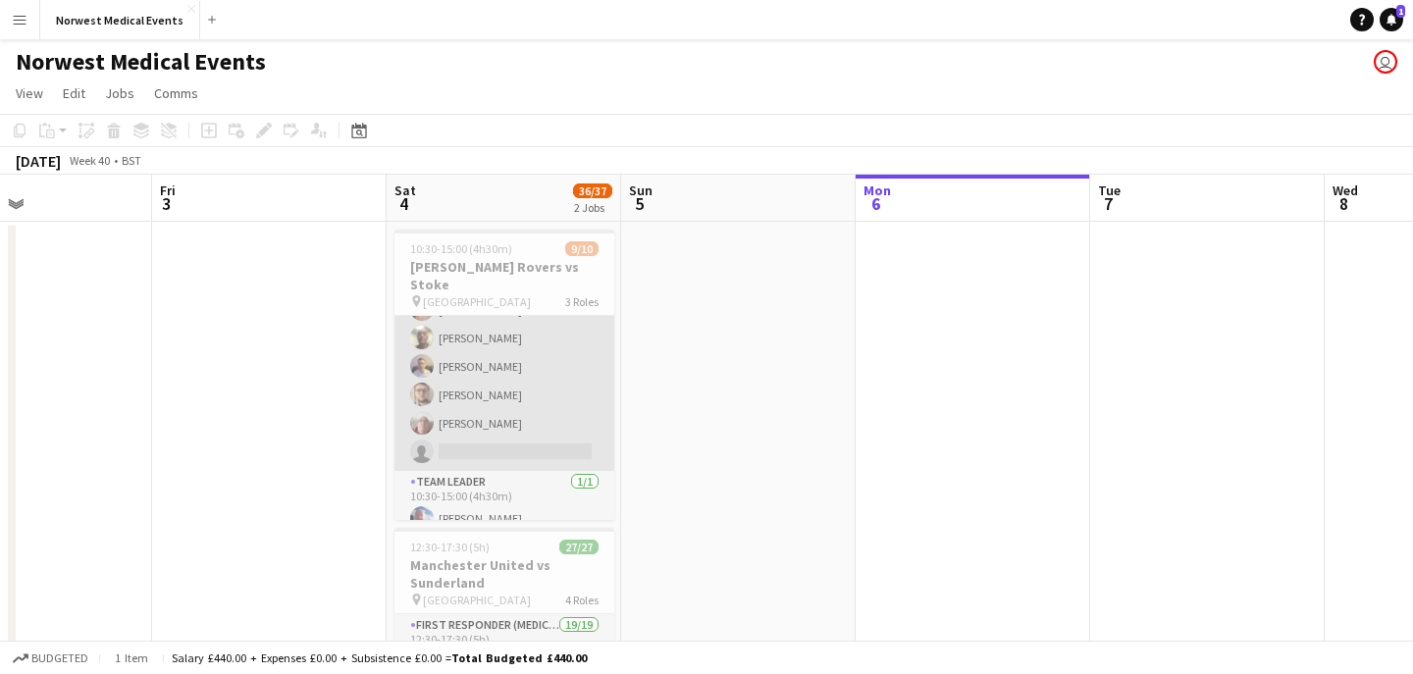
click at [540, 403] on app-card-role "Responder (First Aid) [DATE] 10:30-15:00 (4h30m) [PERSON_NAME] [PERSON_NAME] [P…" at bounding box center [504, 338] width 220 height 266
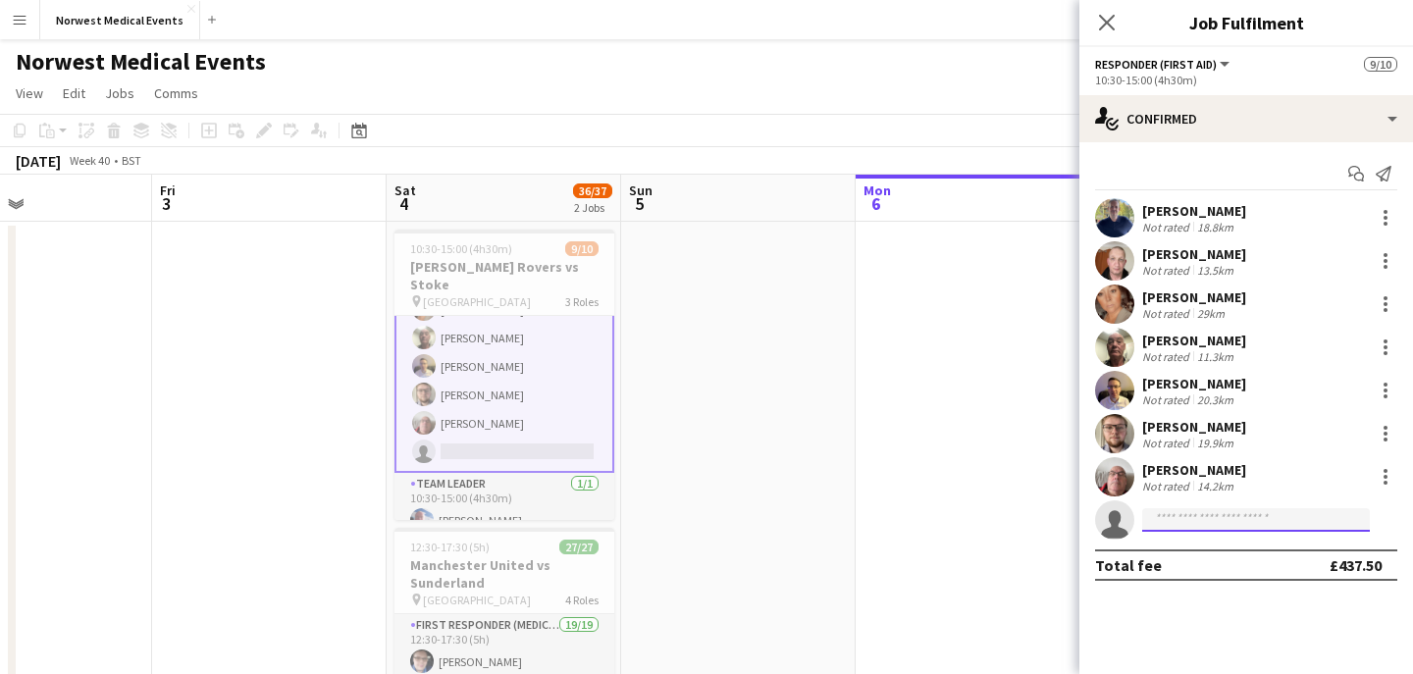
click at [1209, 513] on input at bounding box center [1256, 520] width 228 height 24
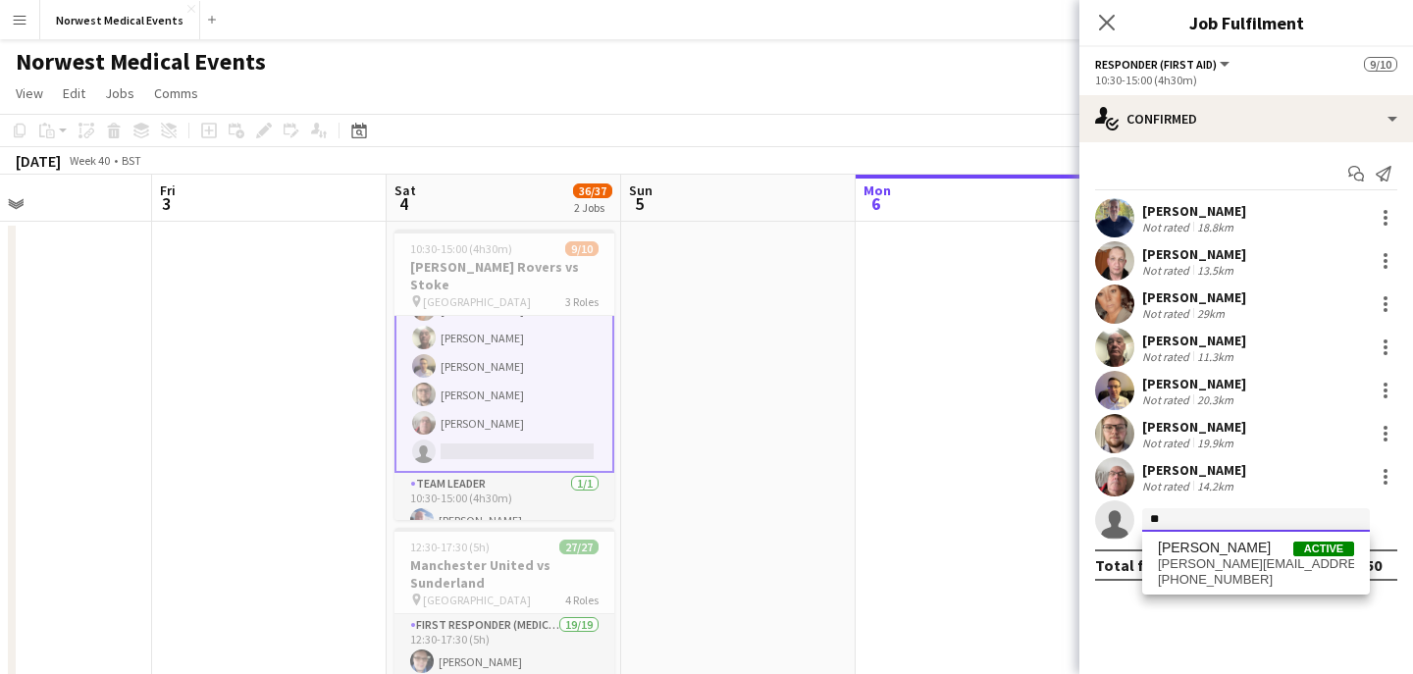
type input "*"
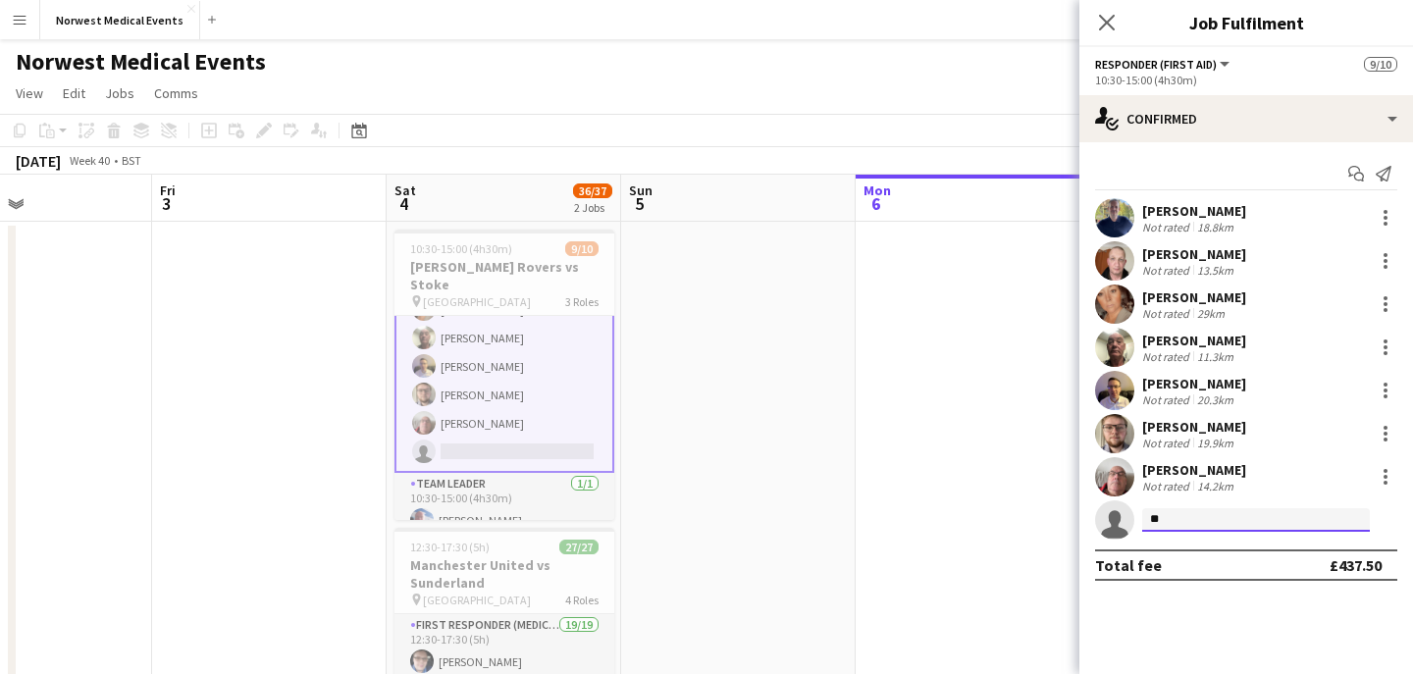
type input "*"
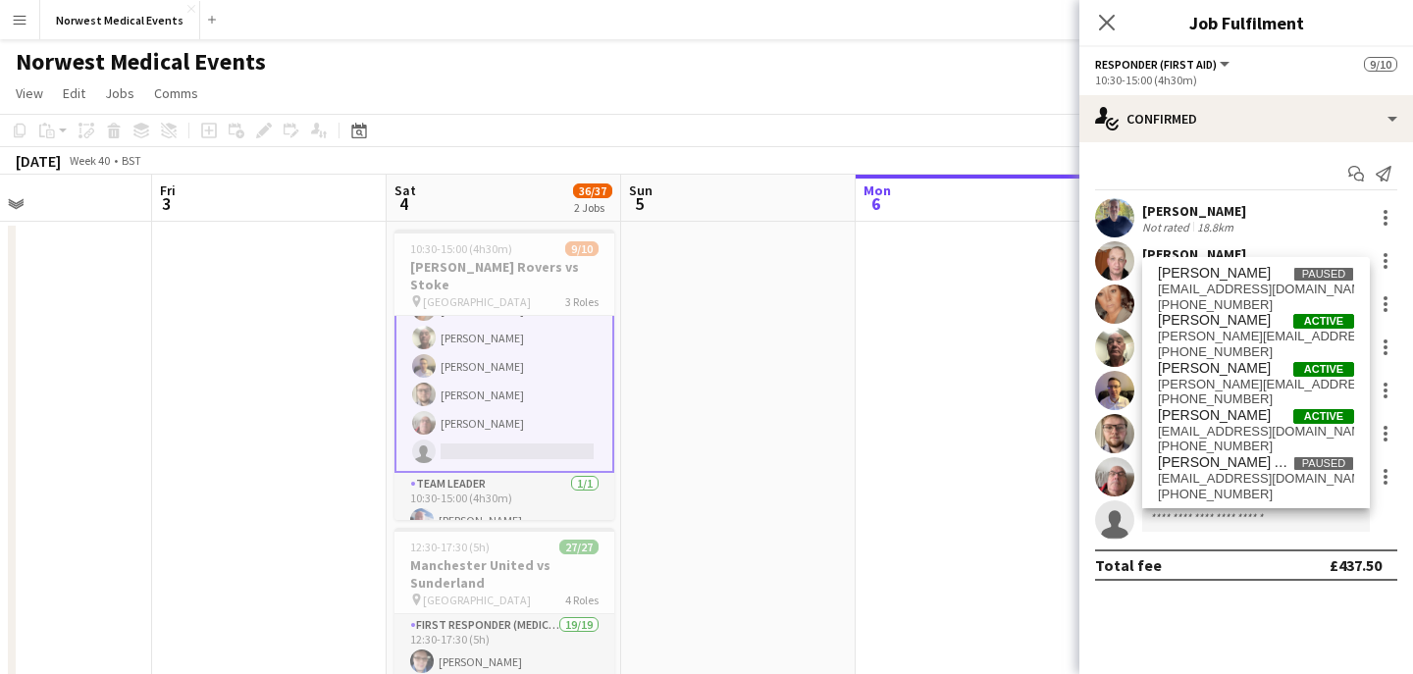
click at [1240, 586] on div "Start chat Send notification [PERSON_NAME] Not rated 18.8km [PERSON_NAME] Not r…" at bounding box center [1246, 369] width 334 height 454
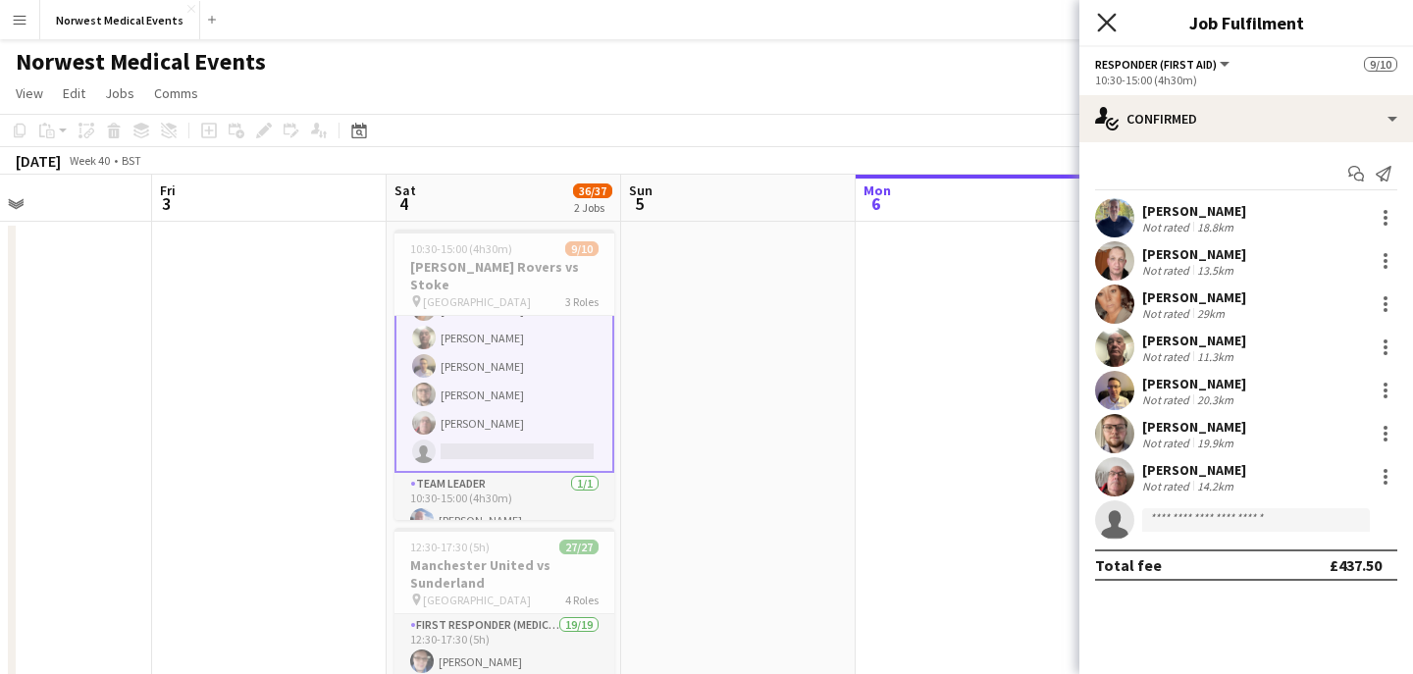
click at [1105, 21] on icon at bounding box center [1106, 22] width 19 height 19
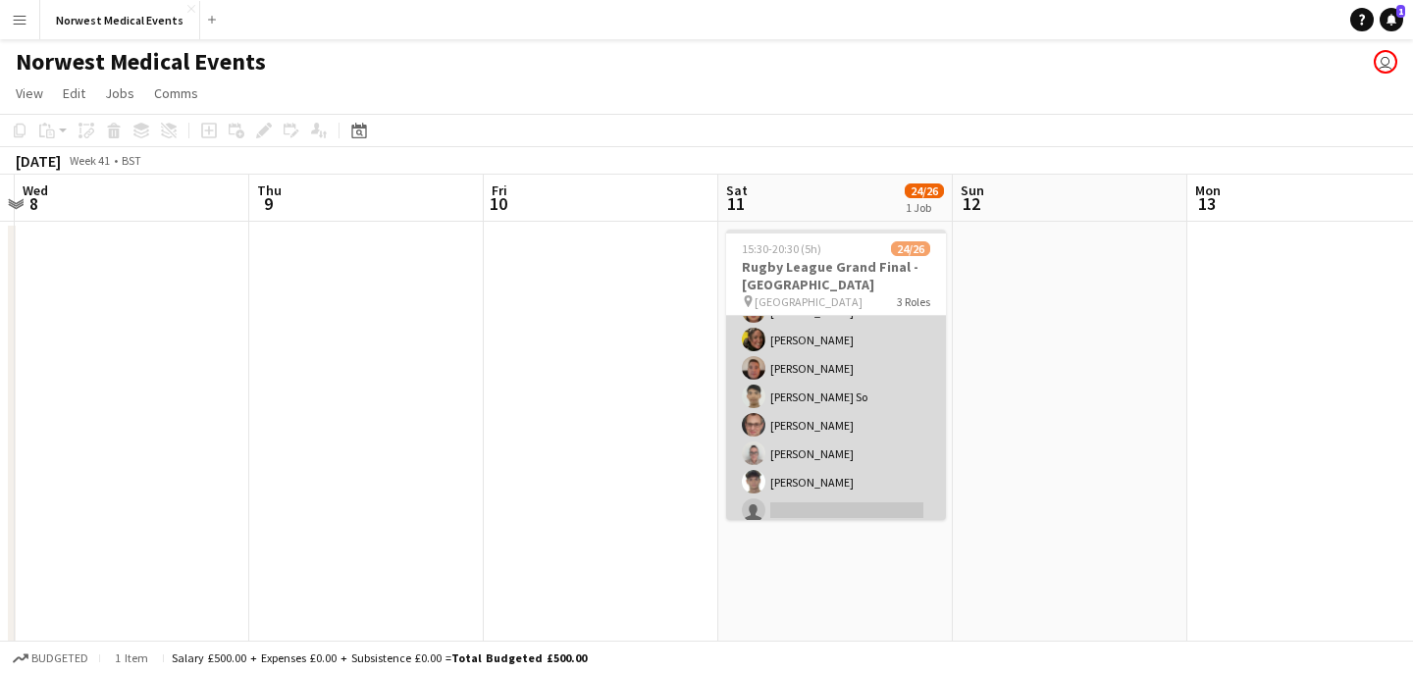
scroll to position [392, 0]
click at [859, 406] on app-card-role "First Responder (Medical) 18/19 15:30-20:30 (5h) [PERSON_NAME] [PERSON_NAME] [P…" at bounding box center [836, 212] width 220 height 579
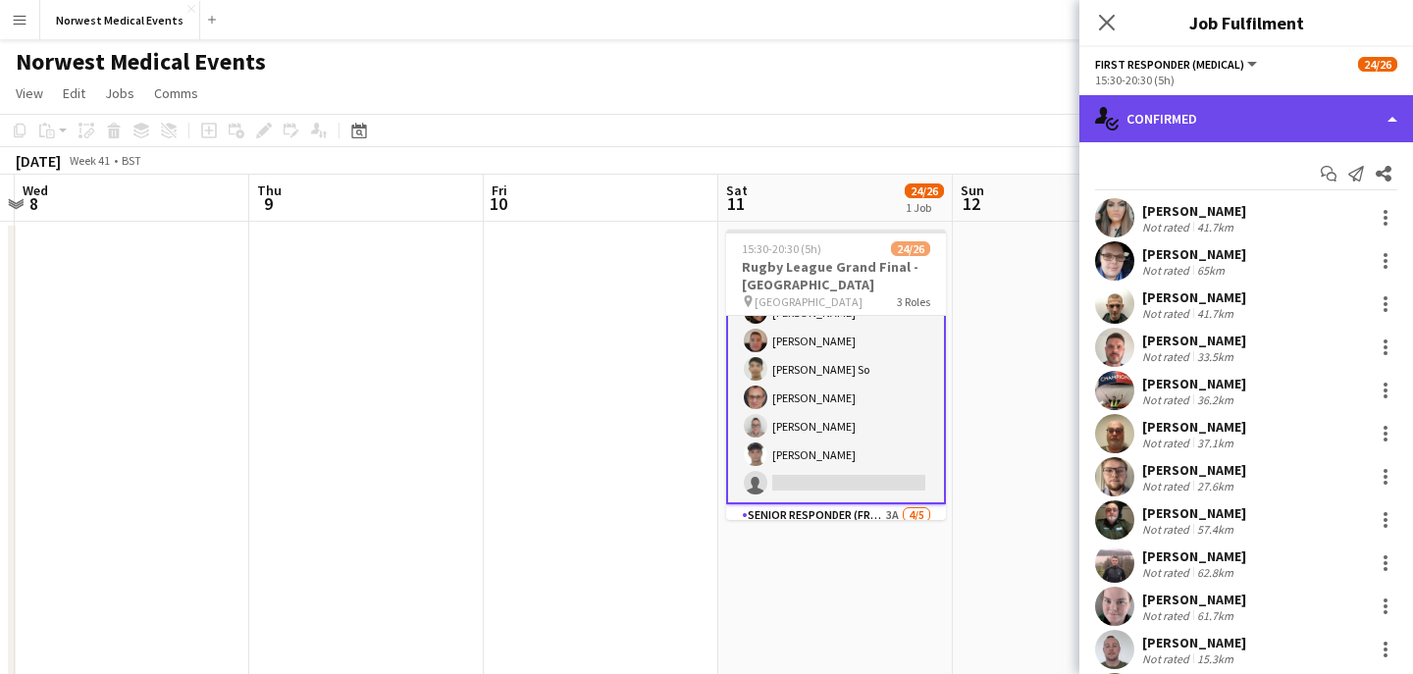
click at [1207, 108] on div "single-neutral-actions-check-2 Confirmed" at bounding box center [1246, 118] width 334 height 47
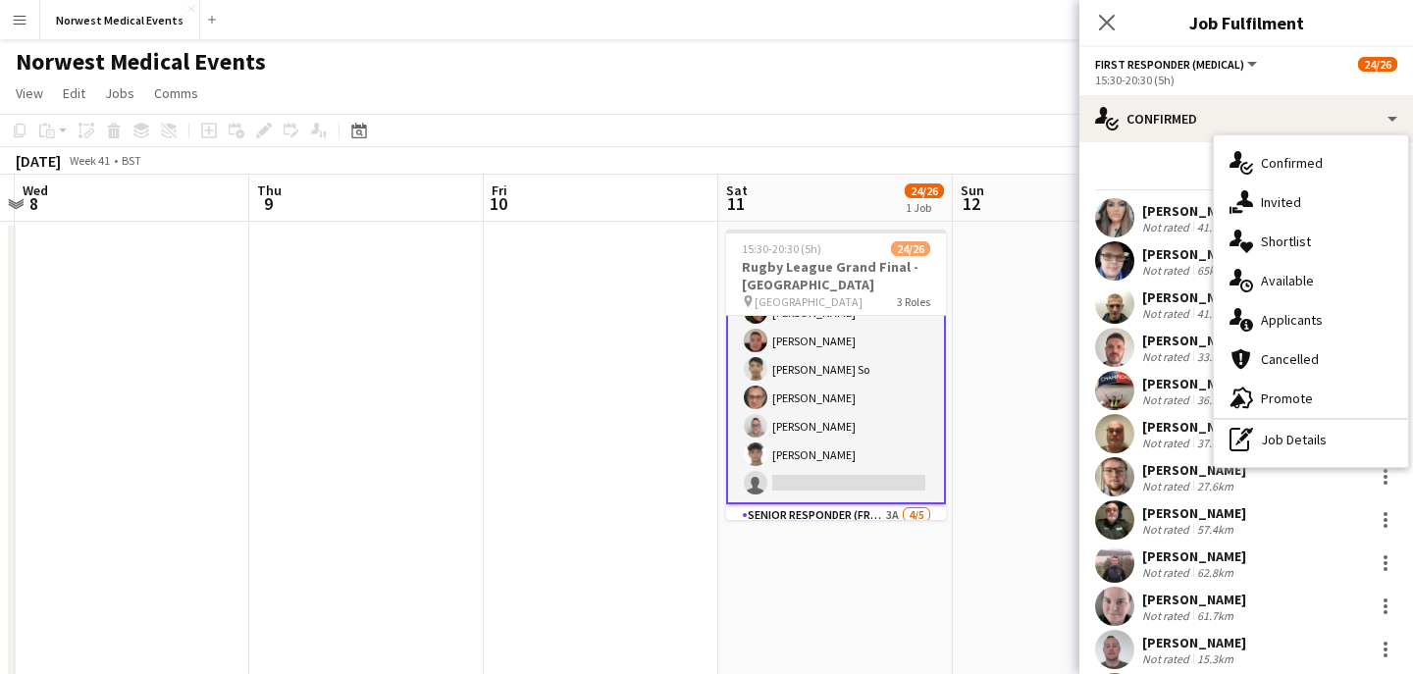
click at [1297, 318] on span "Applicants" at bounding box center [1292, 320] width 62 height 18
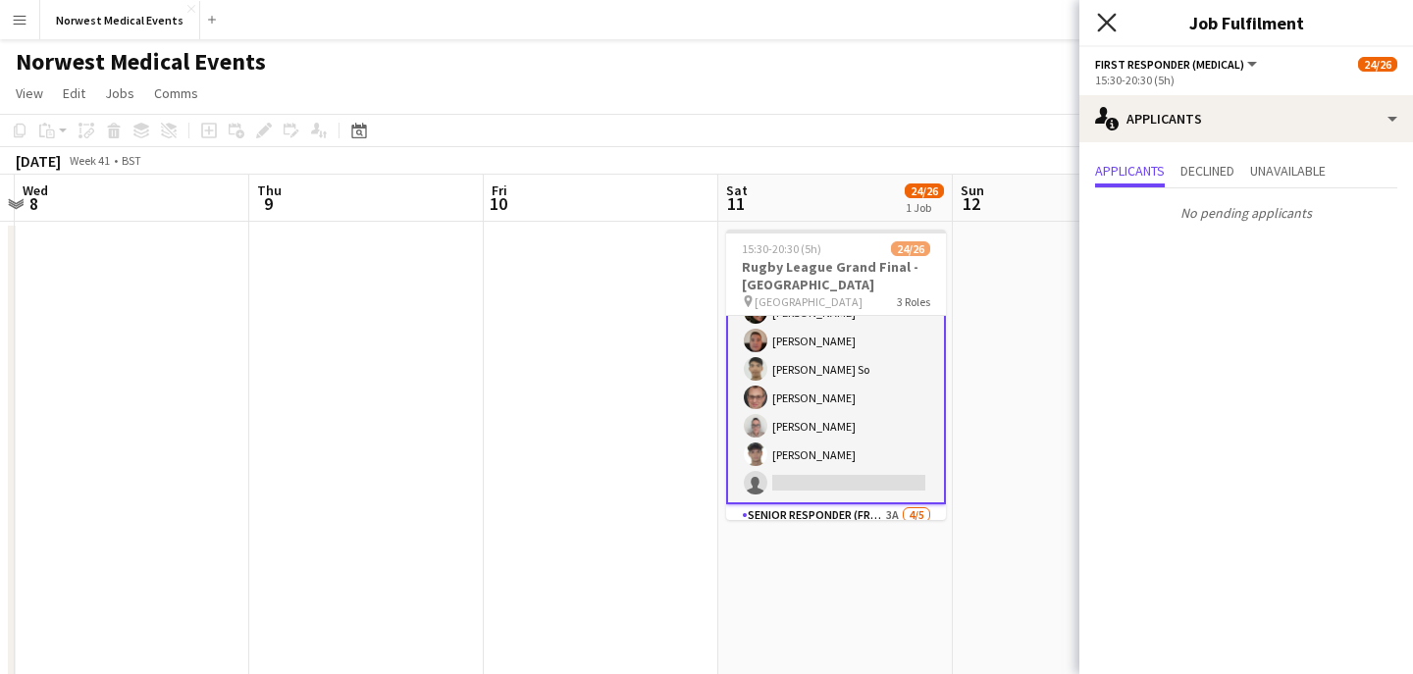
click at [1113, 21] on icon "Close pop-in" at bounding box center [1106, 22] width 19 height 19
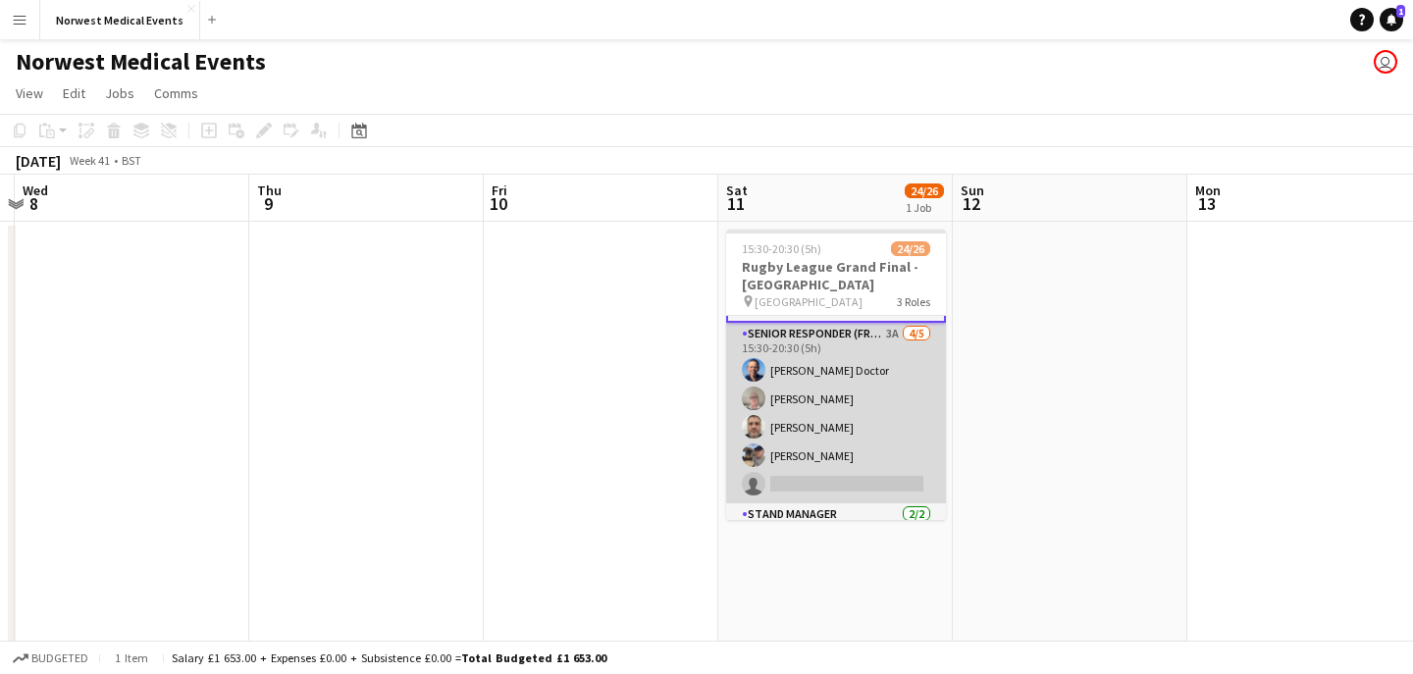
click at [858, 434] on app-card-role "Senior Responder (FREC 4 or Above) 3A [DATE] 15:30-20:30 (5h) [PERSON_NAME] [PE…" at bounding box center [836, 413] width 220 height 181
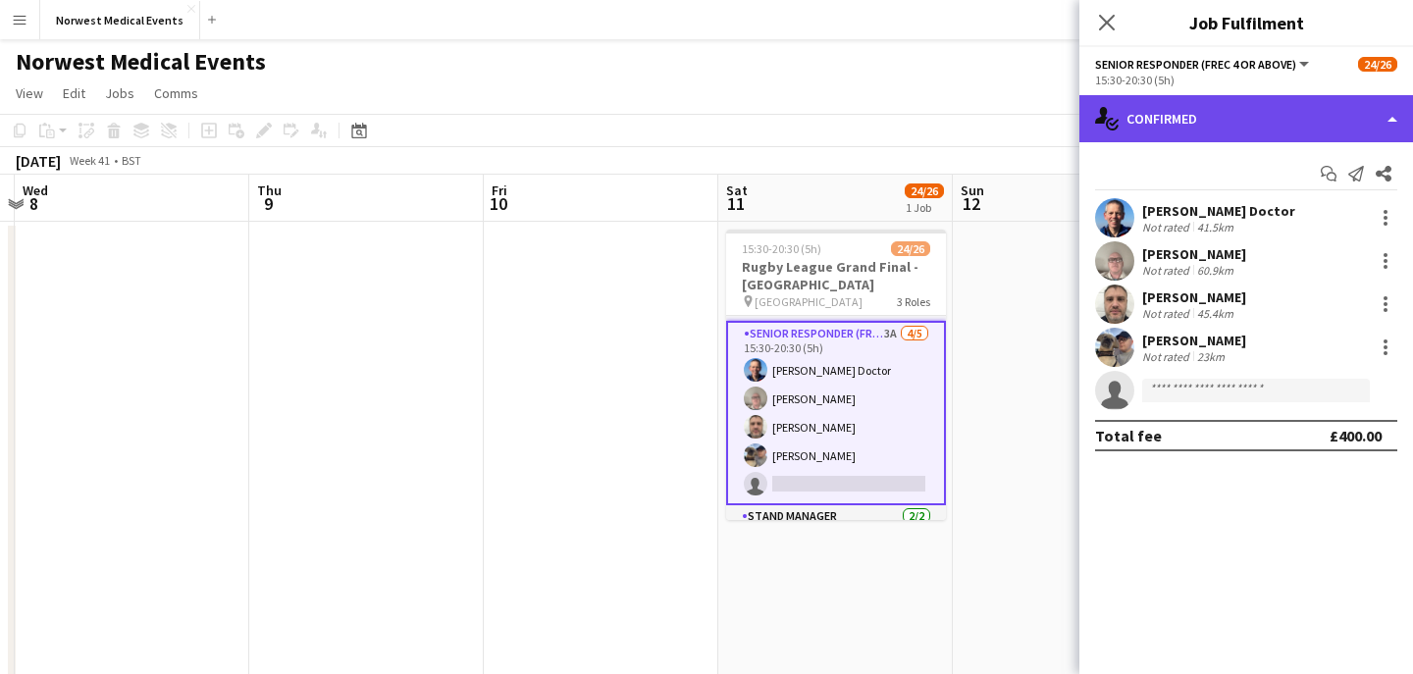
click at [1174, 114] on div "single-neutral-actions-check-2 Confirmed" at bounding box center [1246, 118] width 334 height 47
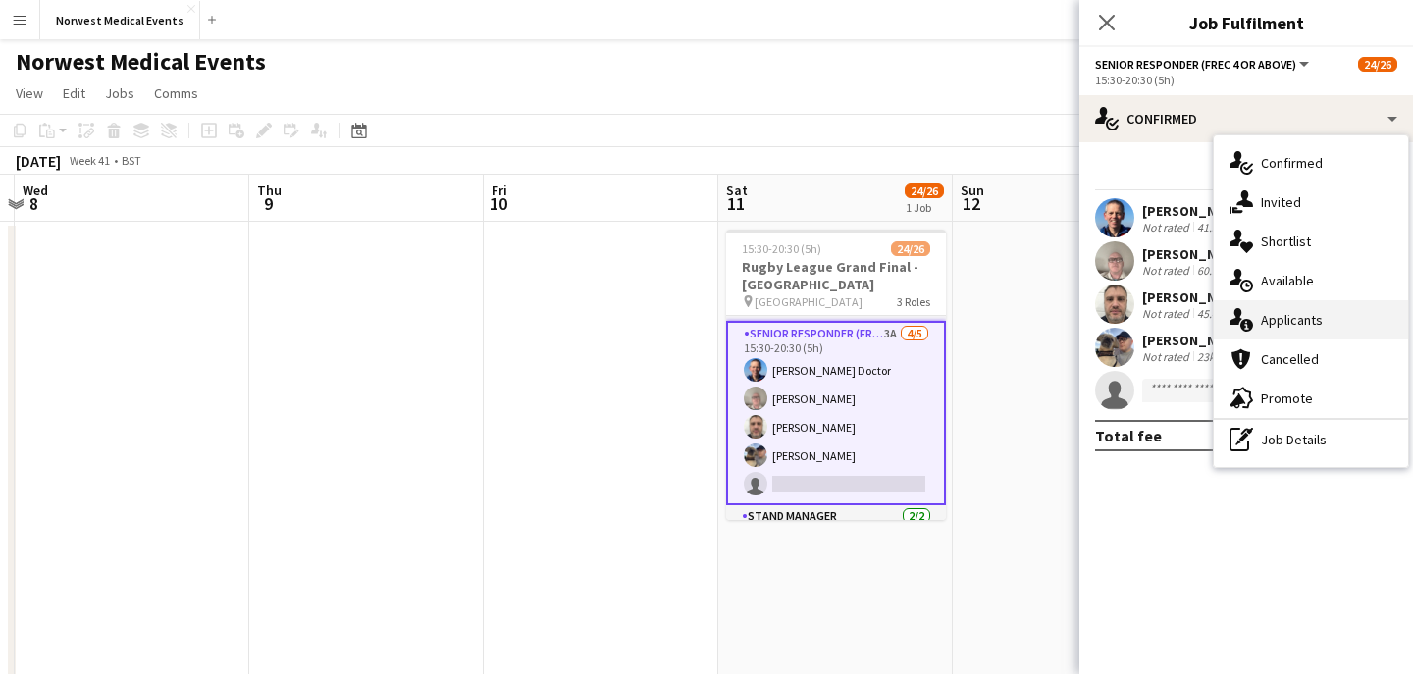
click at [1347, 315] on div "single-neutral-actions-information Applicants" at bounding box center [1311, 319] width 194 height 39
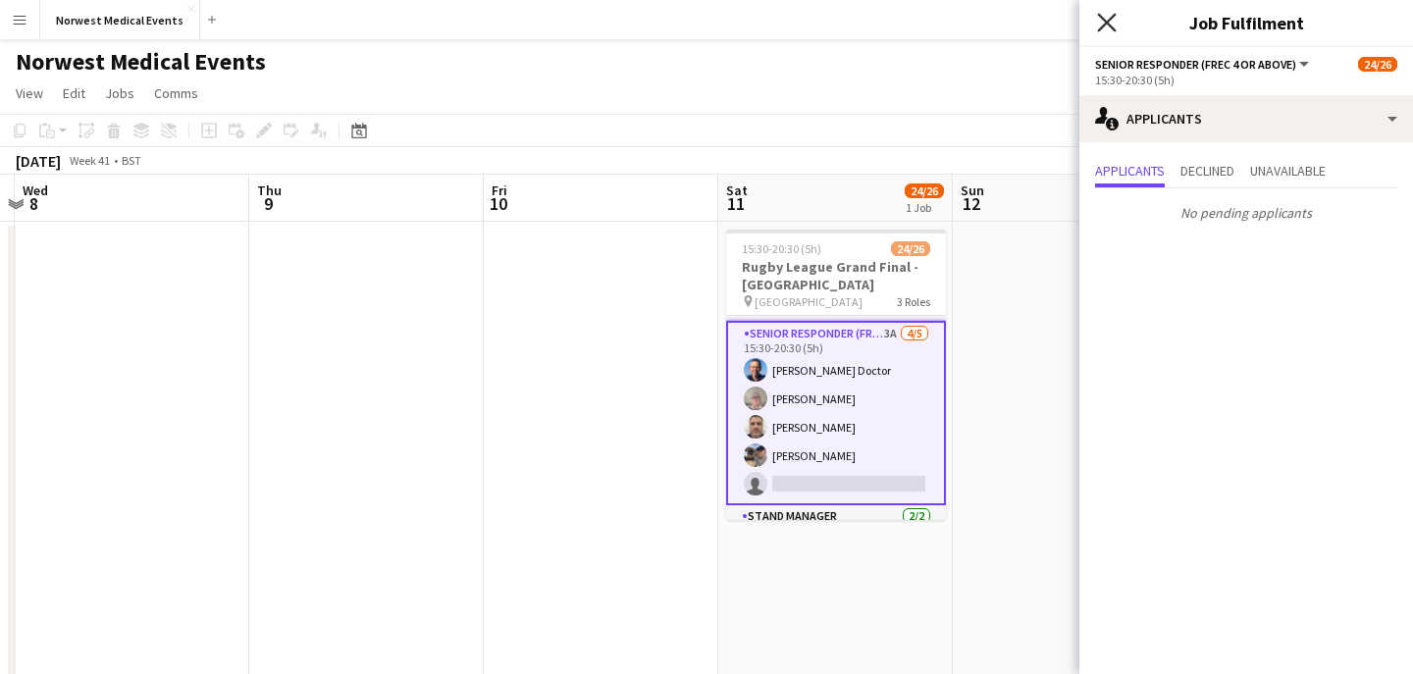
click at [1106, 23] on icon at bounding box center [1106, 22] width 19 height 19
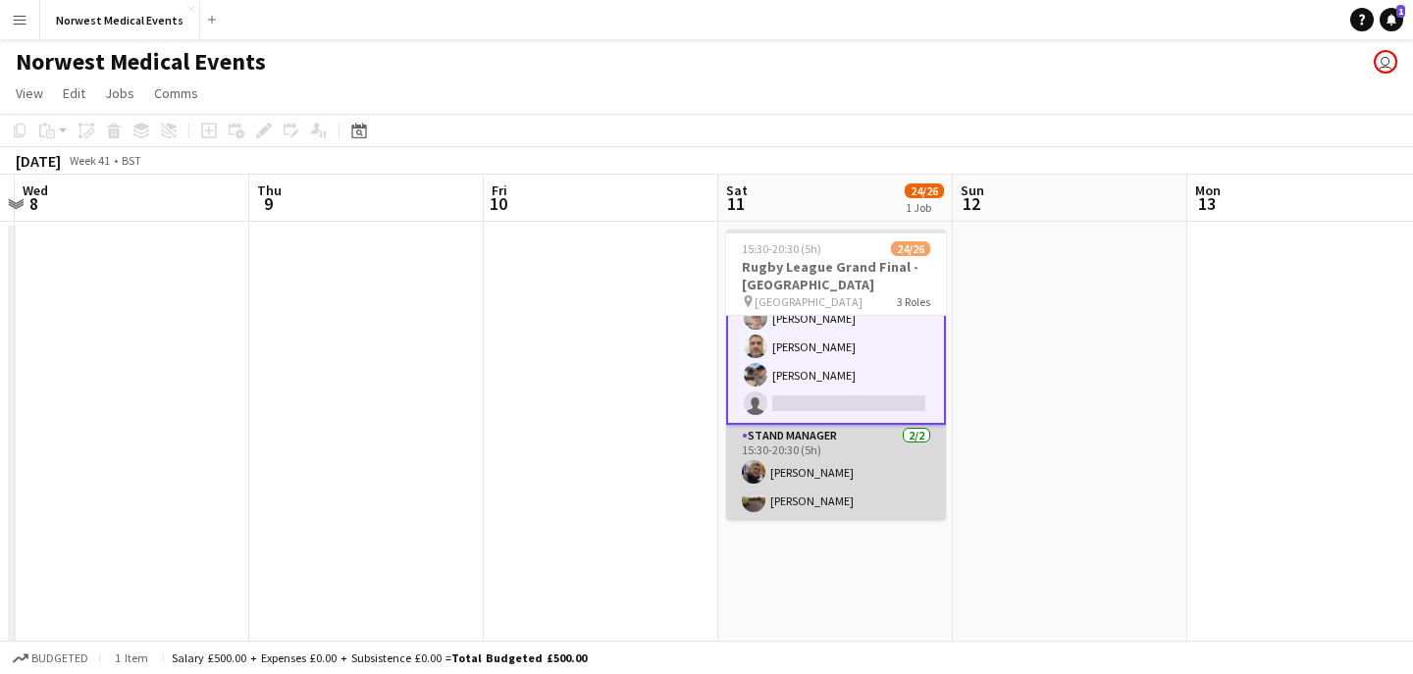
click at [861, 484] on app-card-role "Stand Manager [DATE] 15:30-20:30 (5h) [PERSON_NAME] [PERSON_NAME]" at bounding box center [836, 472] width 220 height 95
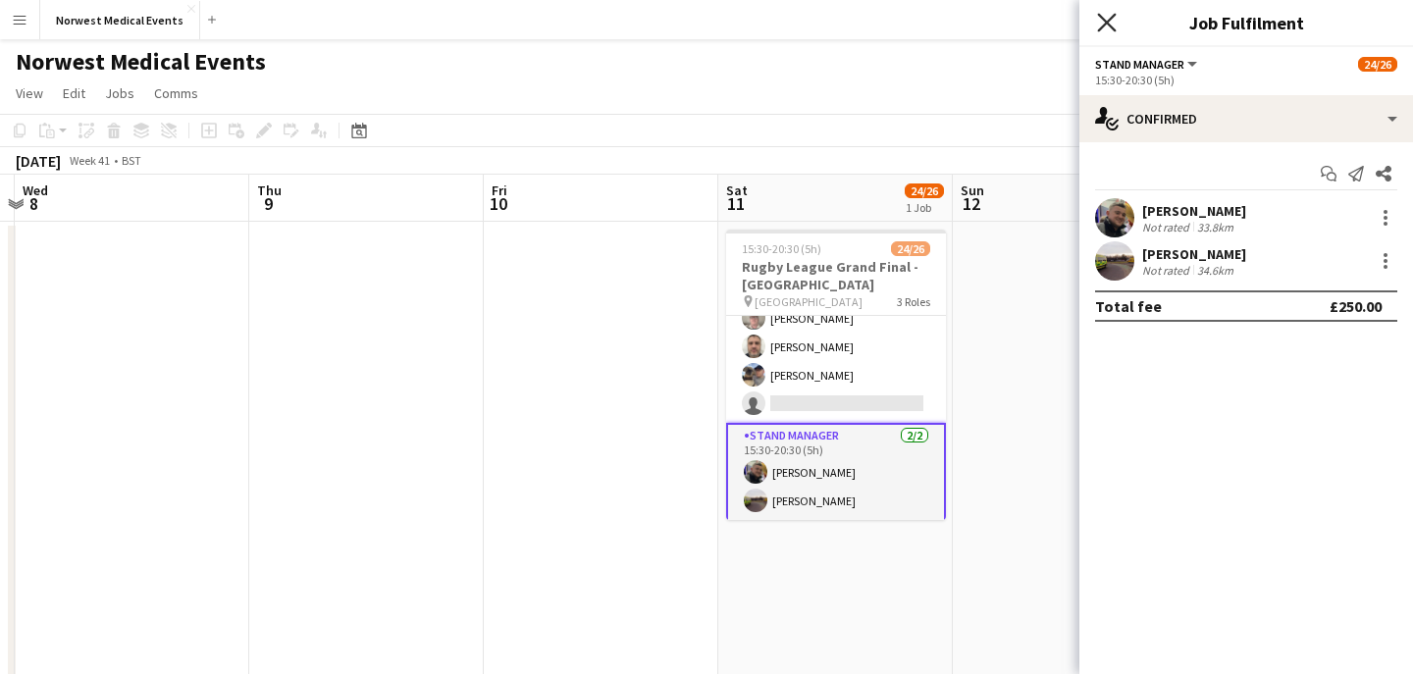
click at [1111, 20] on icon at bounding box center [1106, 22] width 19 height 19
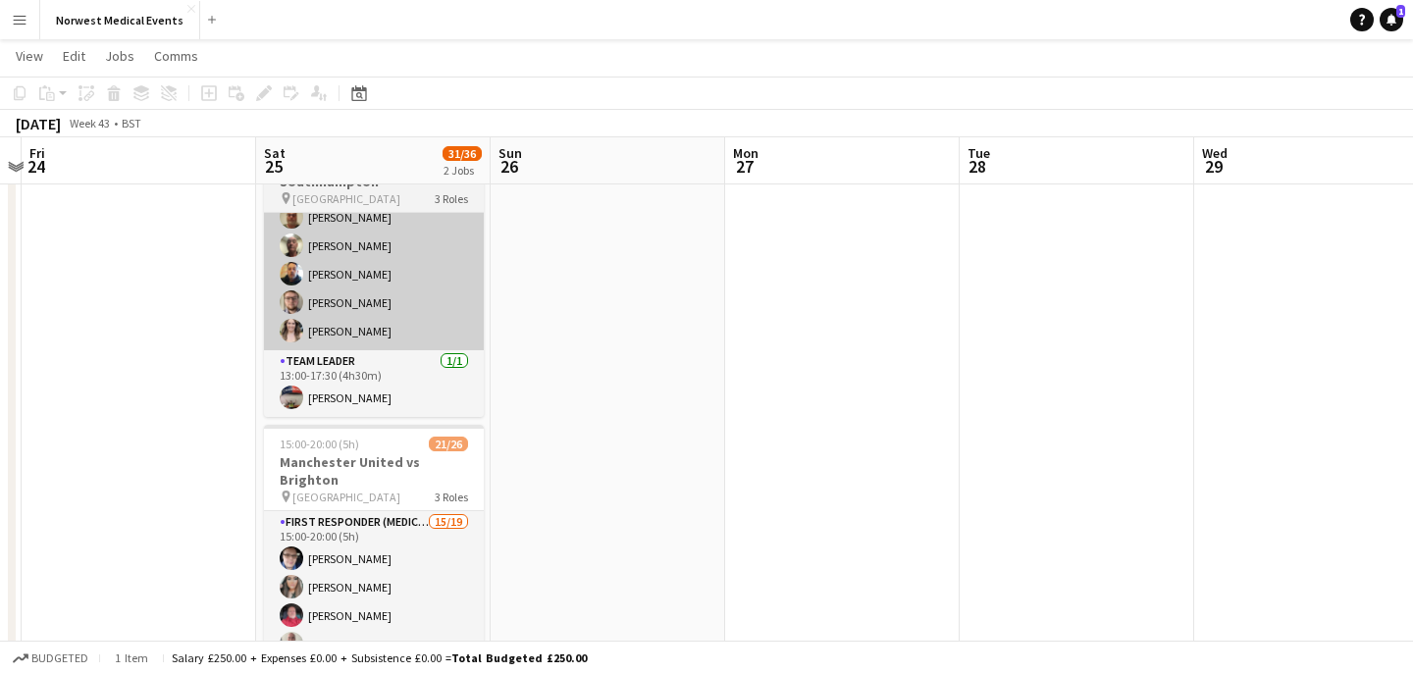
scroll to position [215, 0]
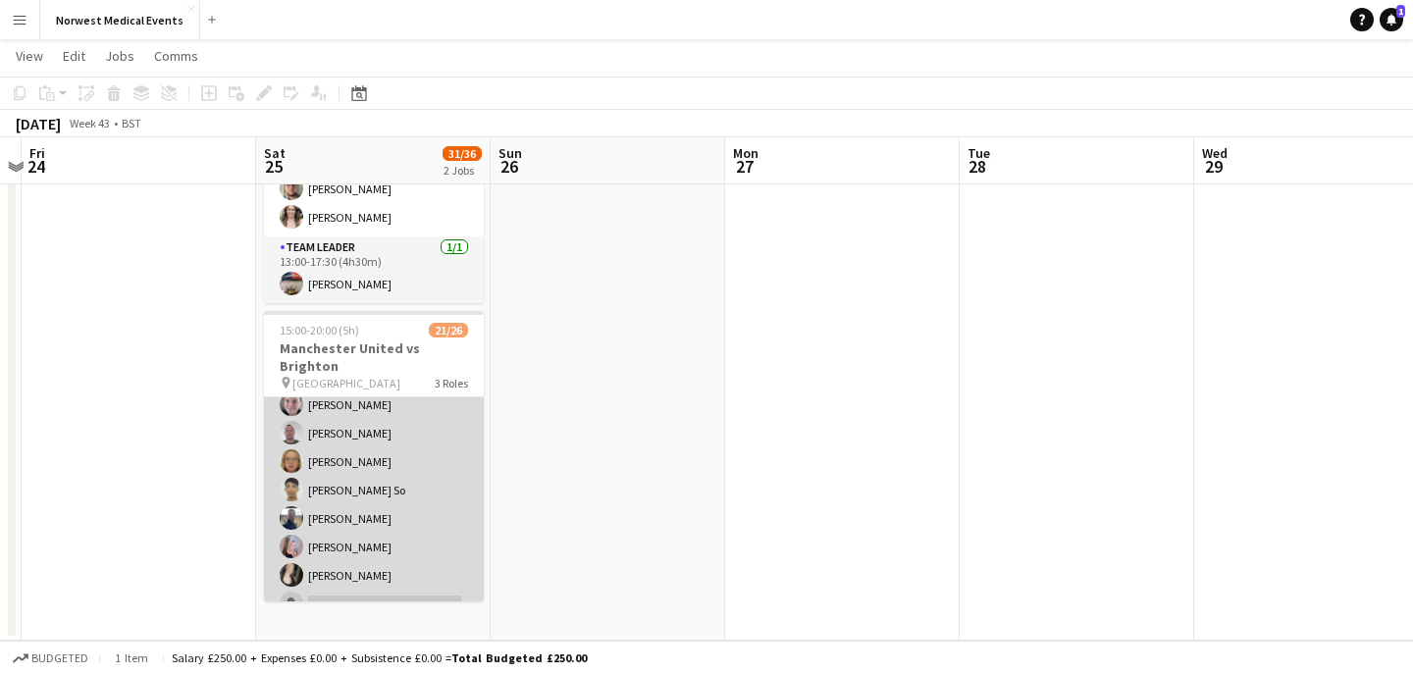
click at [378, 487] on app-card-role "First Responder (Medical) 15/19 15:00-20:00 (5h) [PERSON_NAME] [PERSON_NAME] [P…" at bounding box center [374, 419] width 220 height 579
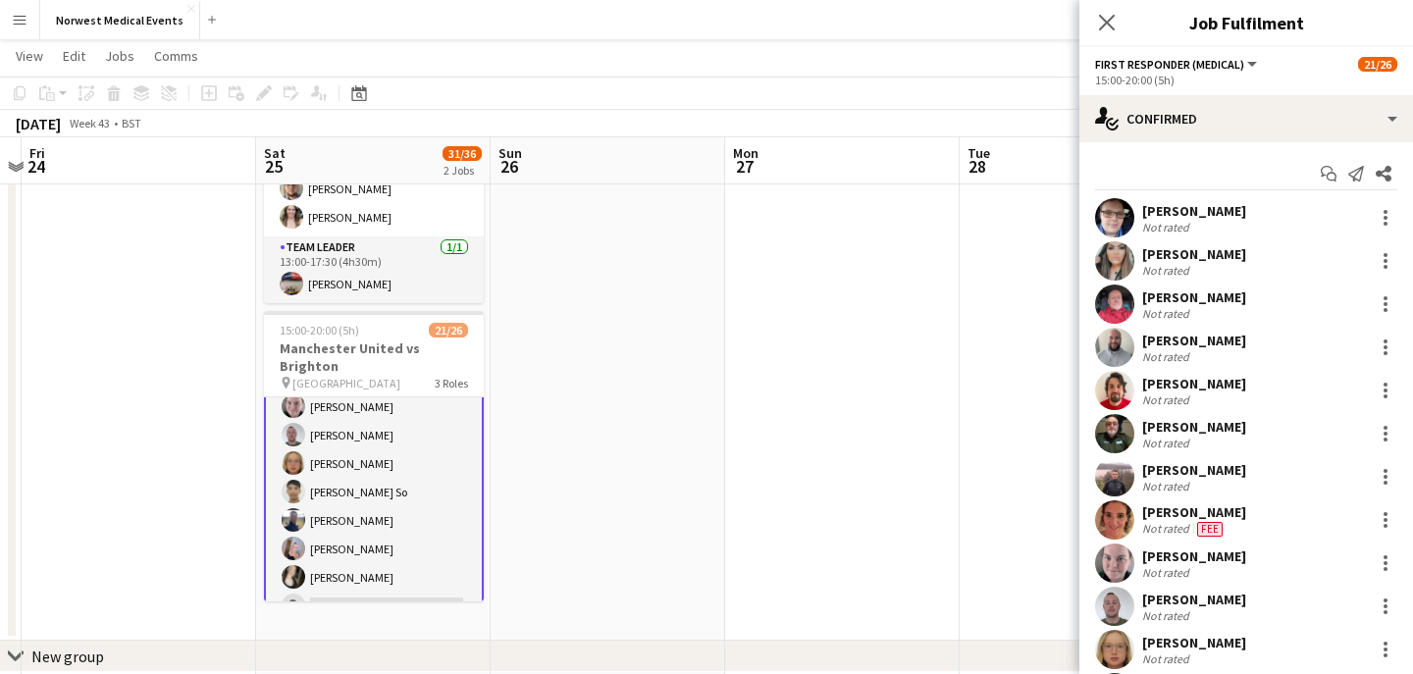
scroll to position [270, 0]
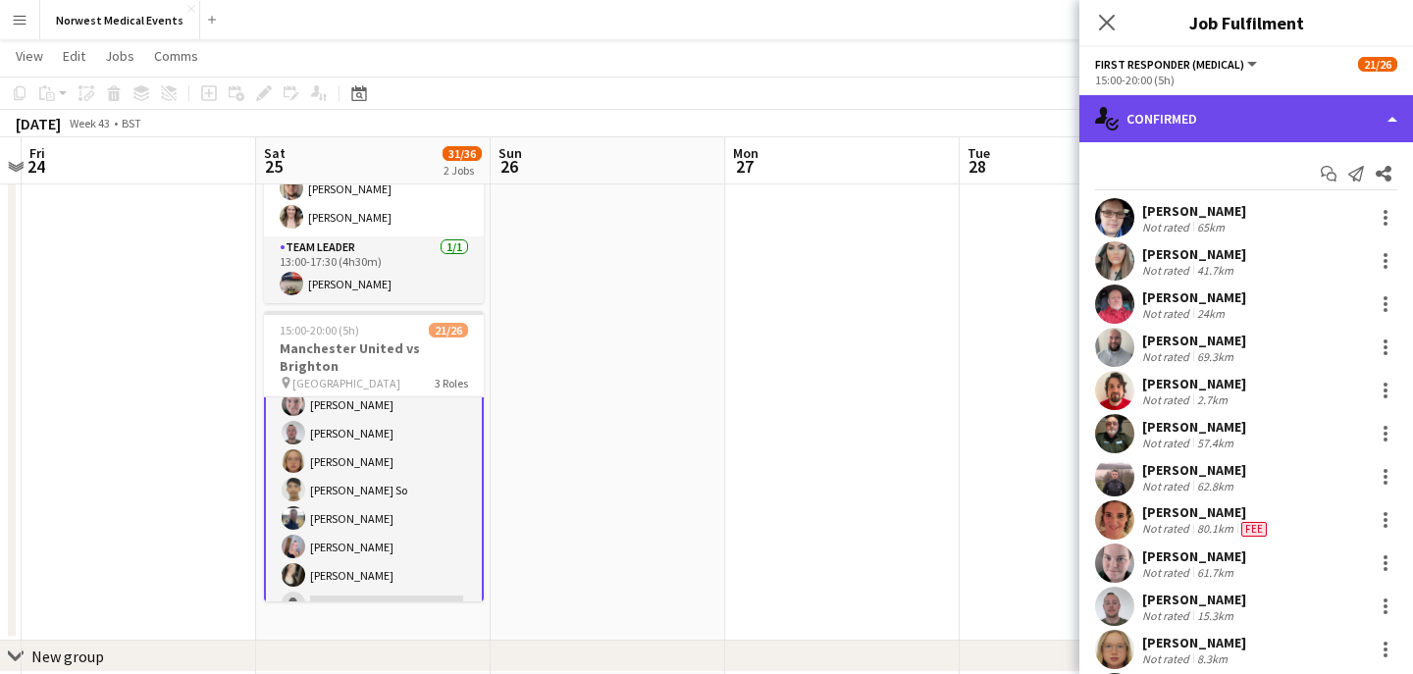
click at [1271, 122] on div "single-neutral-actions-check-2 Confirmed" at bounding box center [1246, 118] width 334 height 47
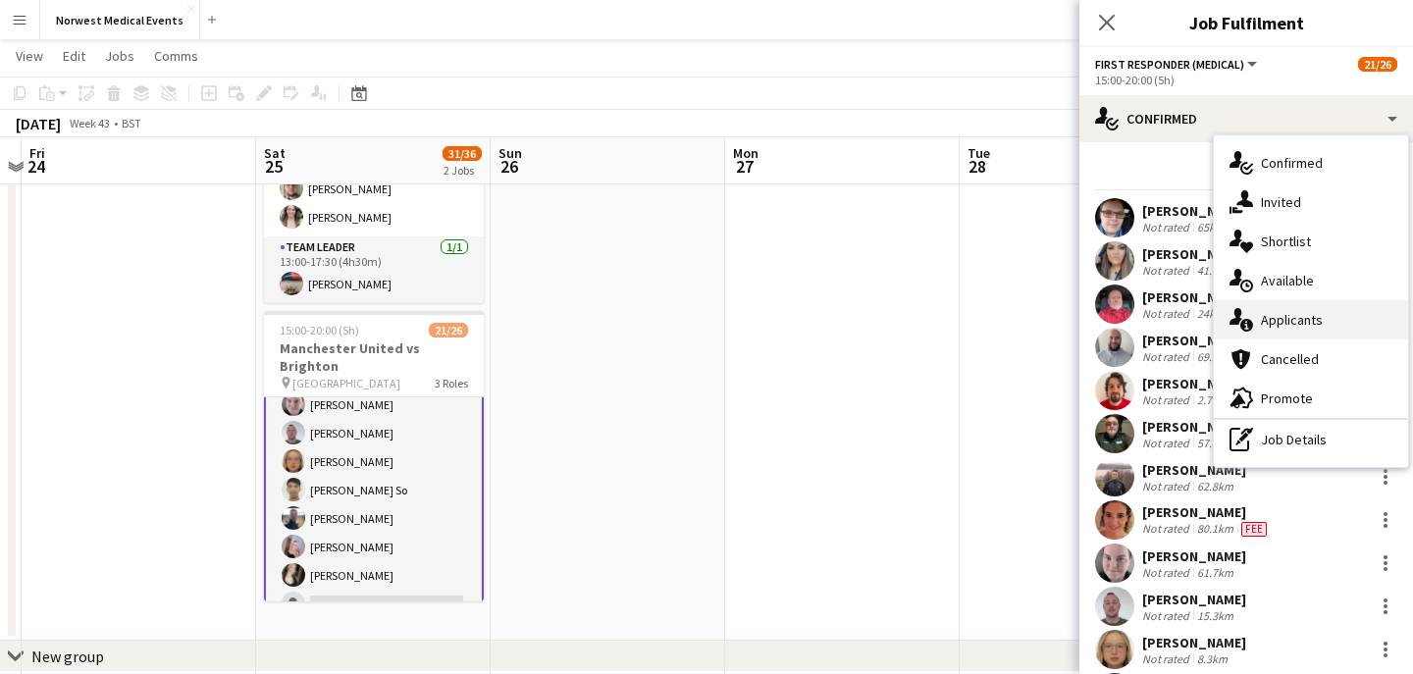
click at [1314, 319] on span "Applicants" at bounding box center [1292, 320] width 62 height 18
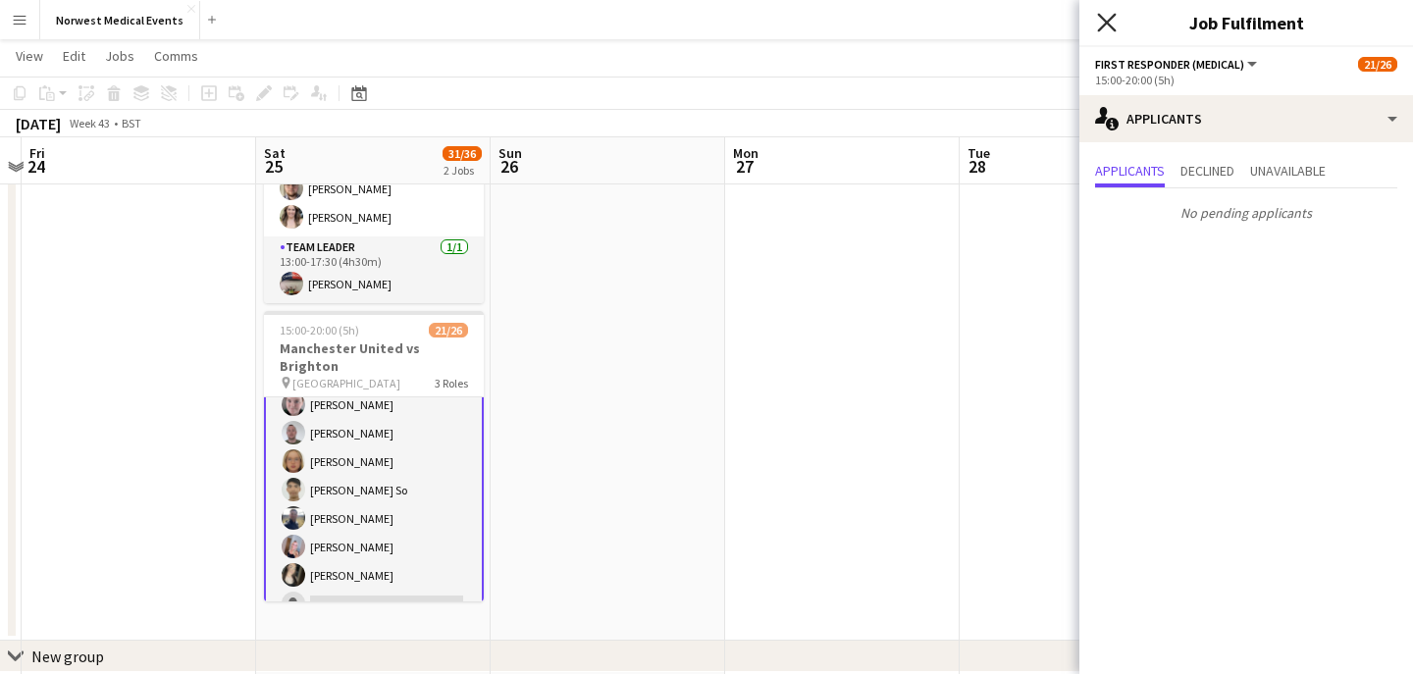
click at [1108, 28] on icon "Close pop-in" at bounding box center [1106, 22] width 19 height 19
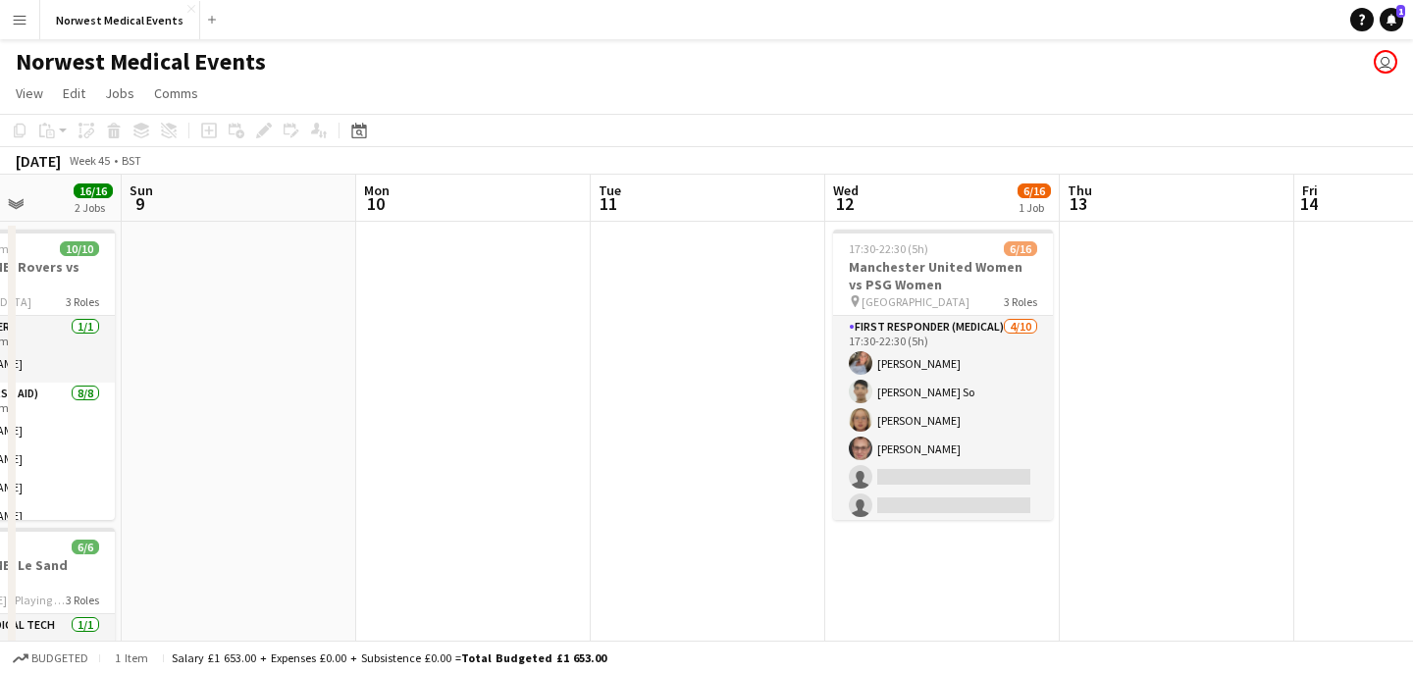
scroll to position [0, 971]
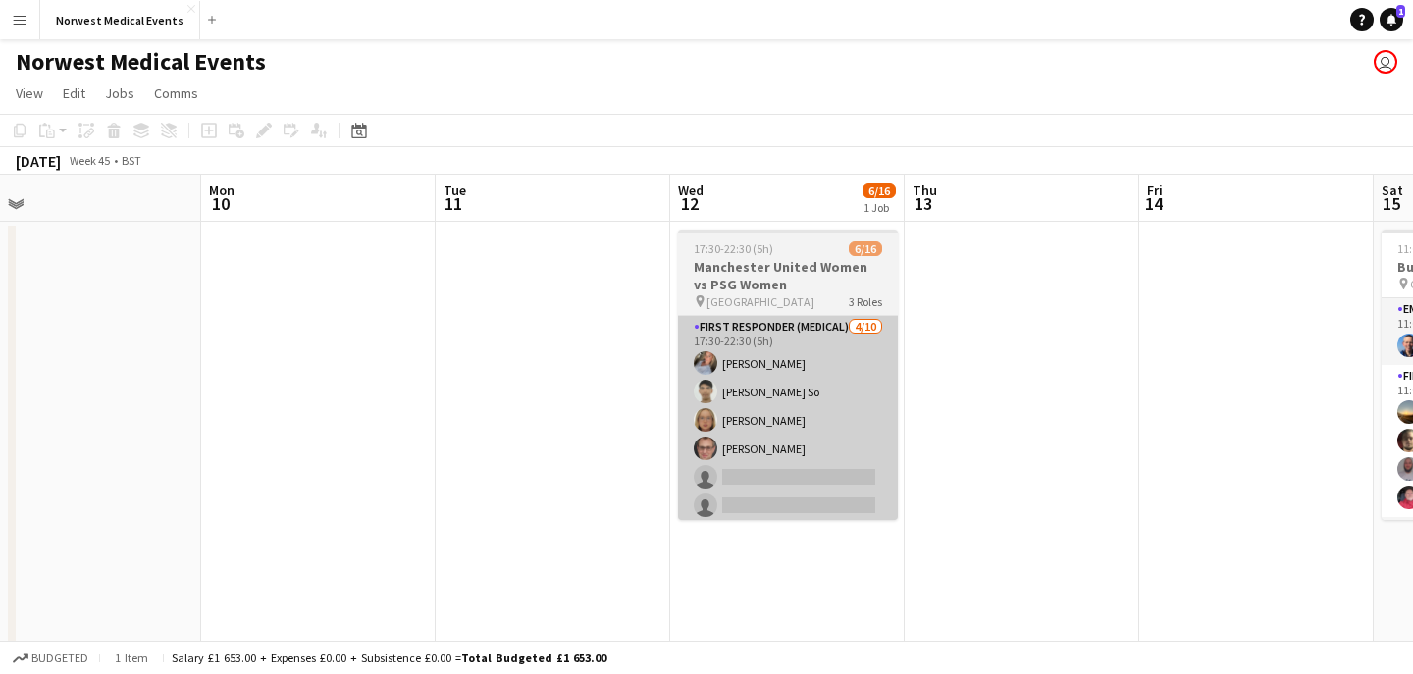
click at [811, 441] on app-card-role "First Responder (Medical) [DATE] 17:30-22:30 (5h) [PERSON_NAME] [PERSON_NAME] S…" at bounding box center [788, 477] width 220 height 323
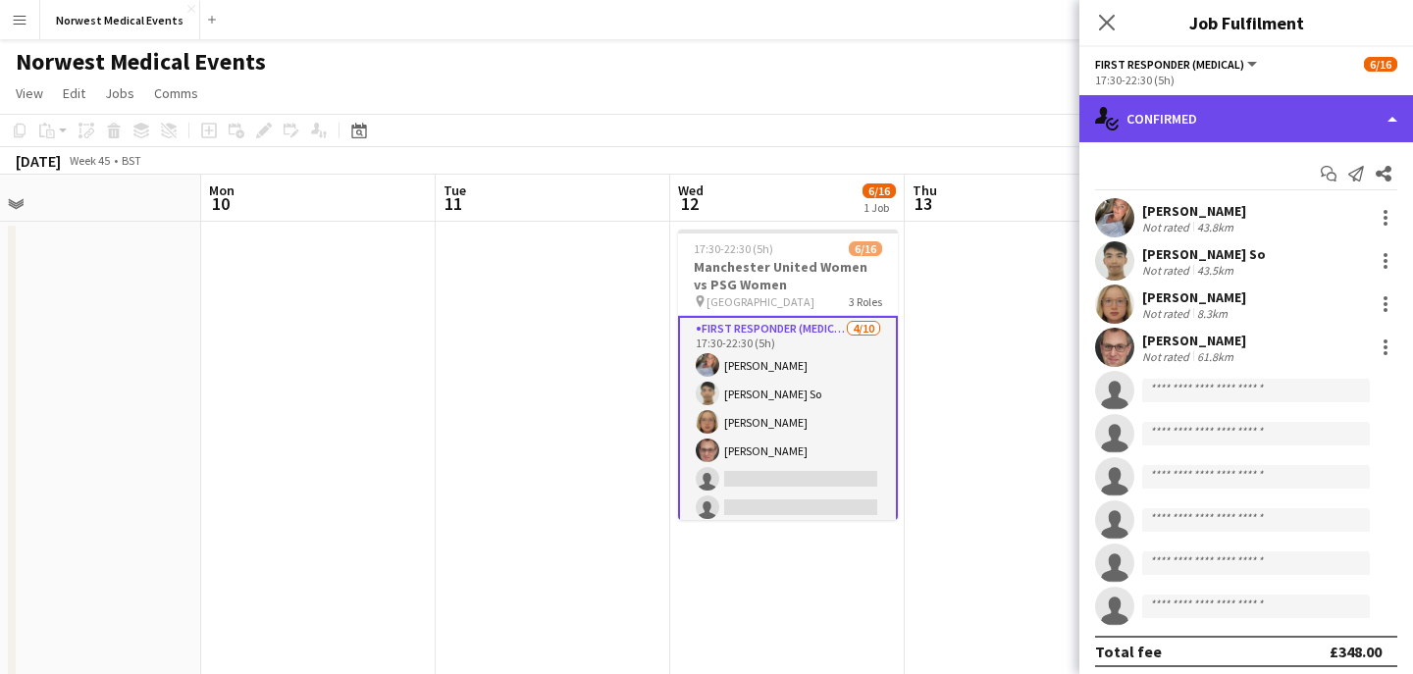
click at [1242, 113] on div "single-neutral-actions-check-2 Confirmed" at bounding box center [1246, 118] width 334 height 47
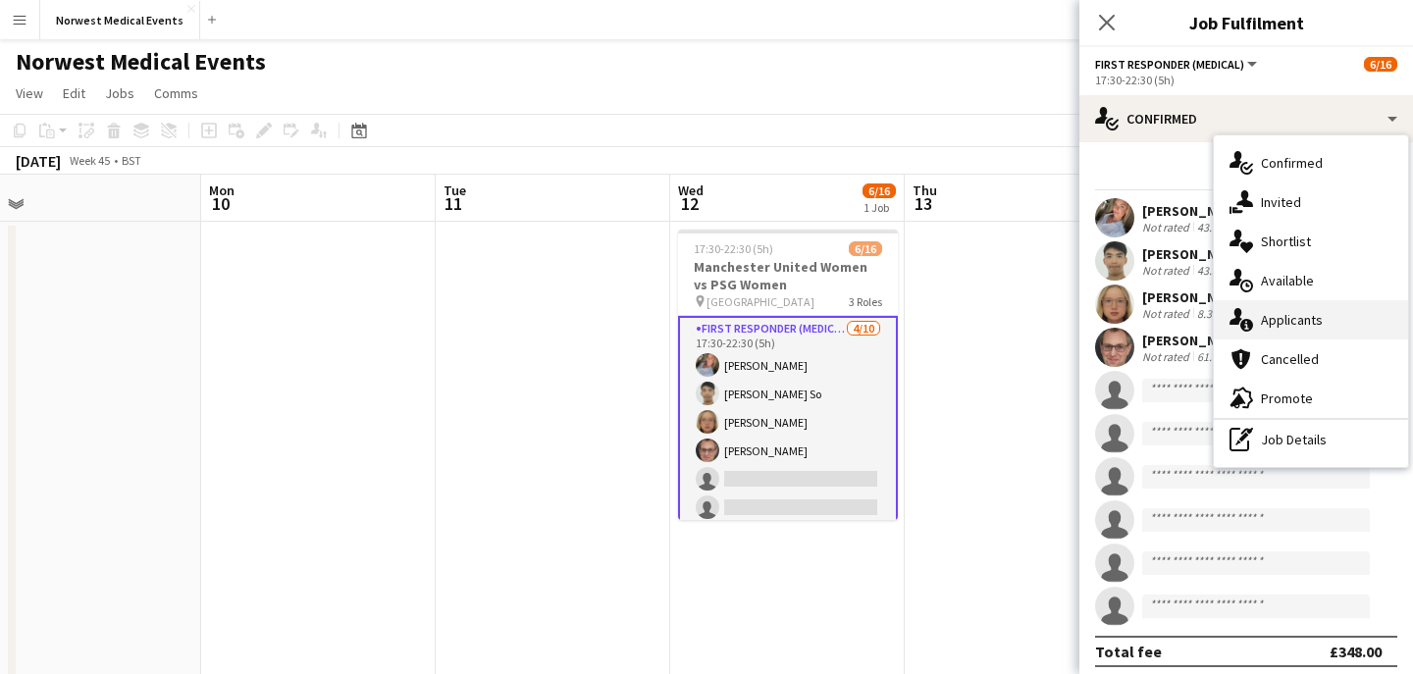
click at [1326, 328] on div "single-neutral-actions-information Applicants" at bounding box center [1311, 319] width 194 height 39
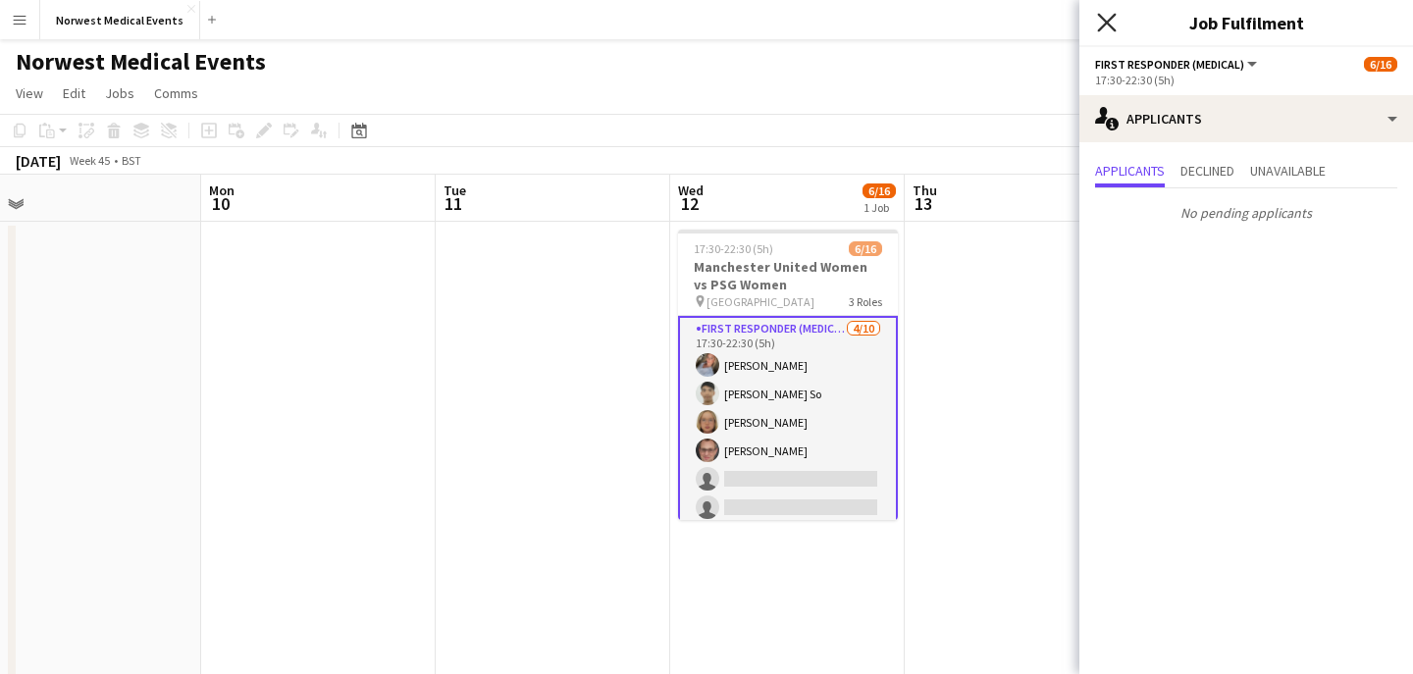
click at [1110, 18] on icon at bounding box center [1106, 22] width 19 height 19
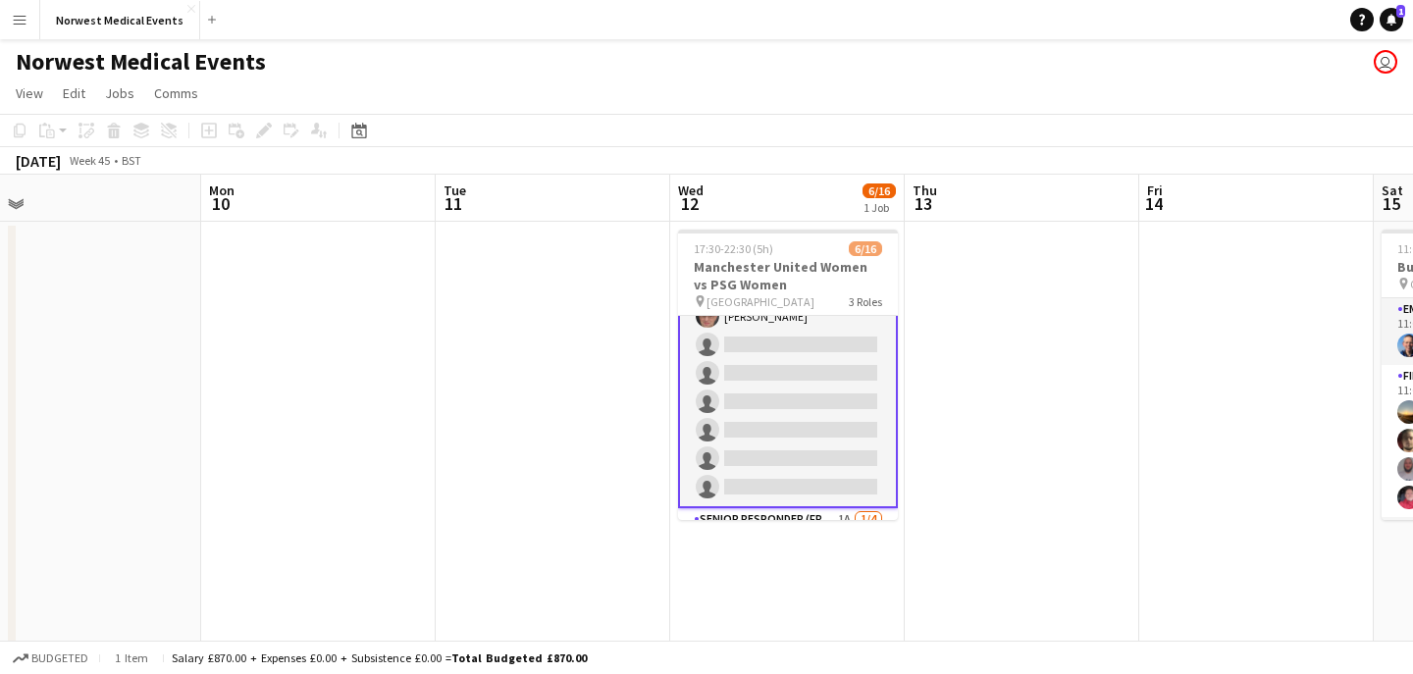
scroll to position [370, 0]
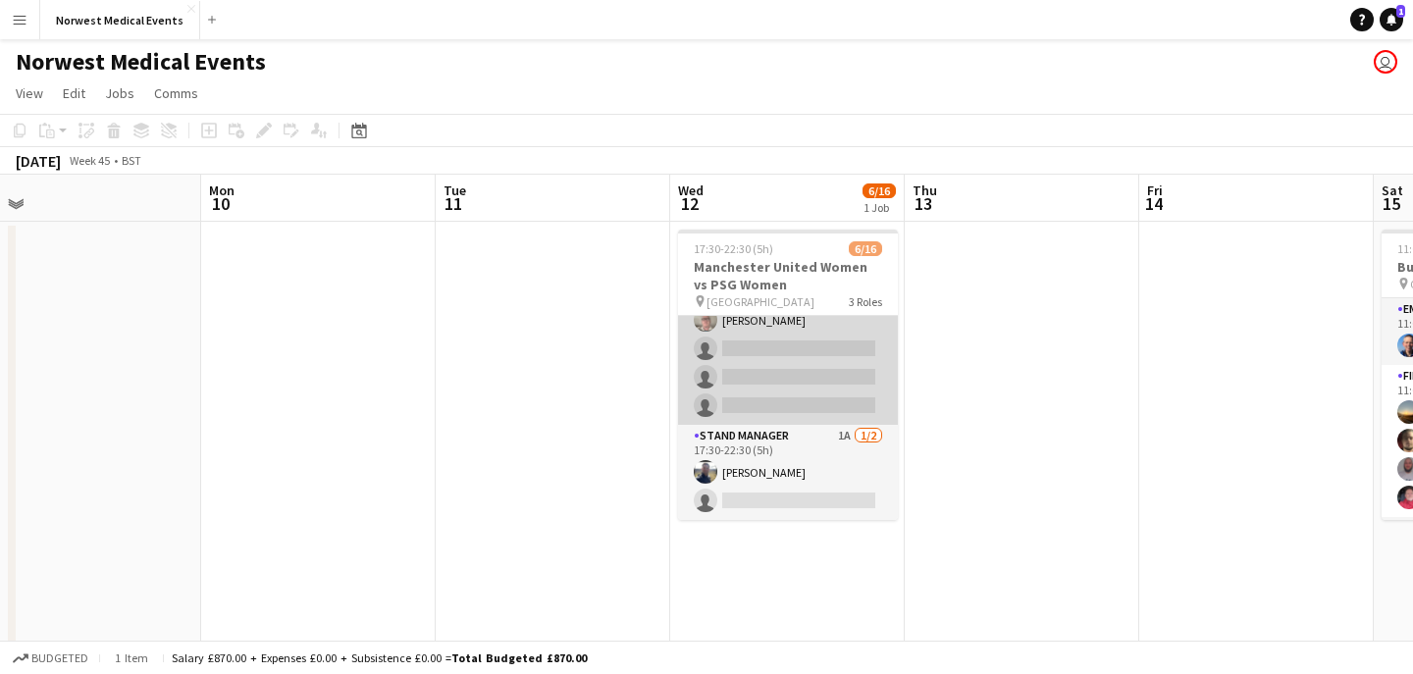
click at [813, 381] on app-card-role "Senior Responder (FREC 4 or Above) 1A [DATE] 17:30-22:30 (5h) [PERSON_NAME] sin…" at bounding box center [788, 349] width 220 height 152
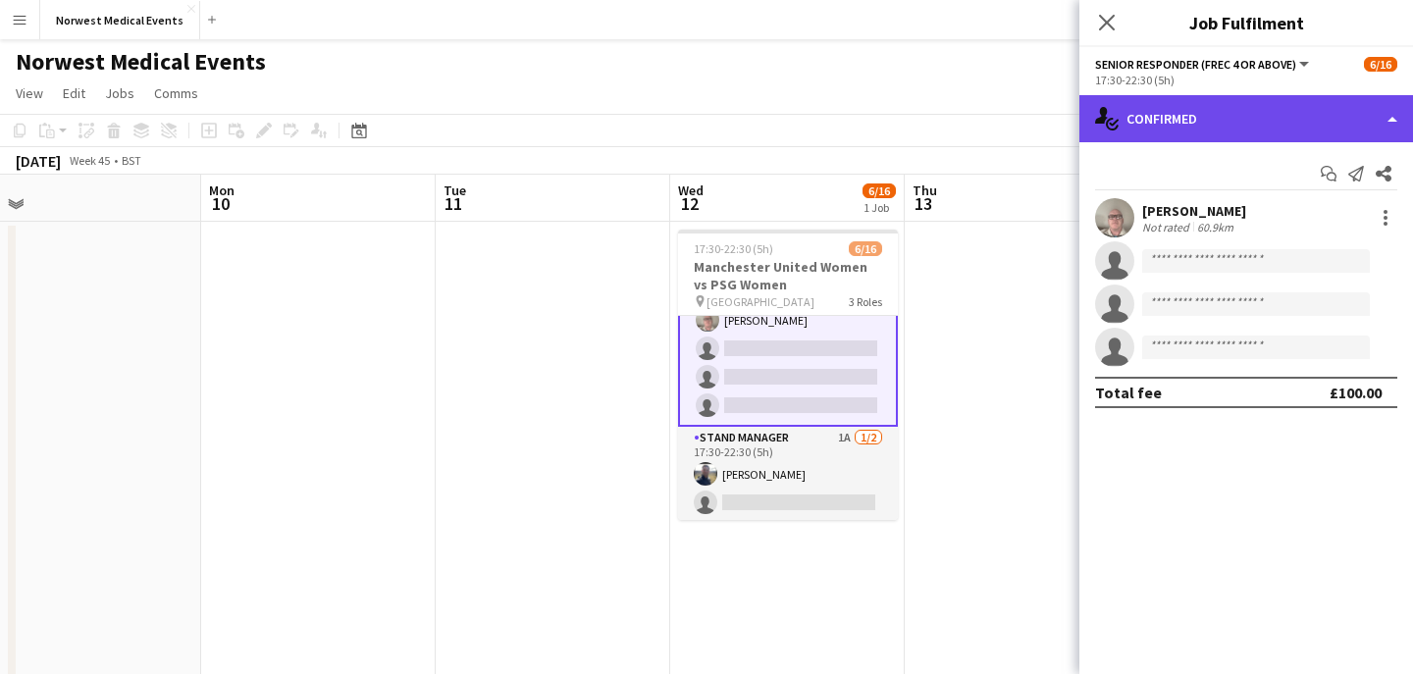
click at [1226, 126] on div "single-neutral-actions-check-2 Confirmed" at bounding box center [1246, 118] width 334 height 47
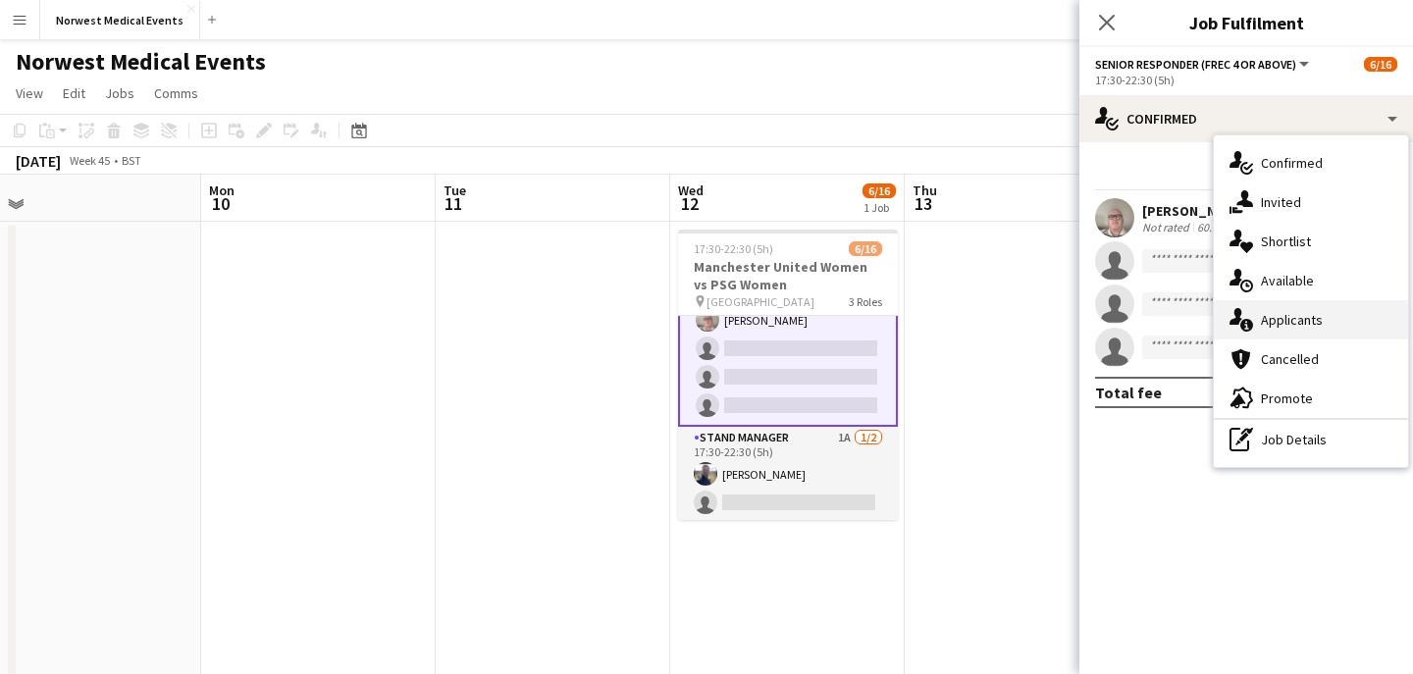
click at [1325, 317] on div "single-neutral-actions-information Applicants" at bounding box center [1311, 319] width 194 height 39
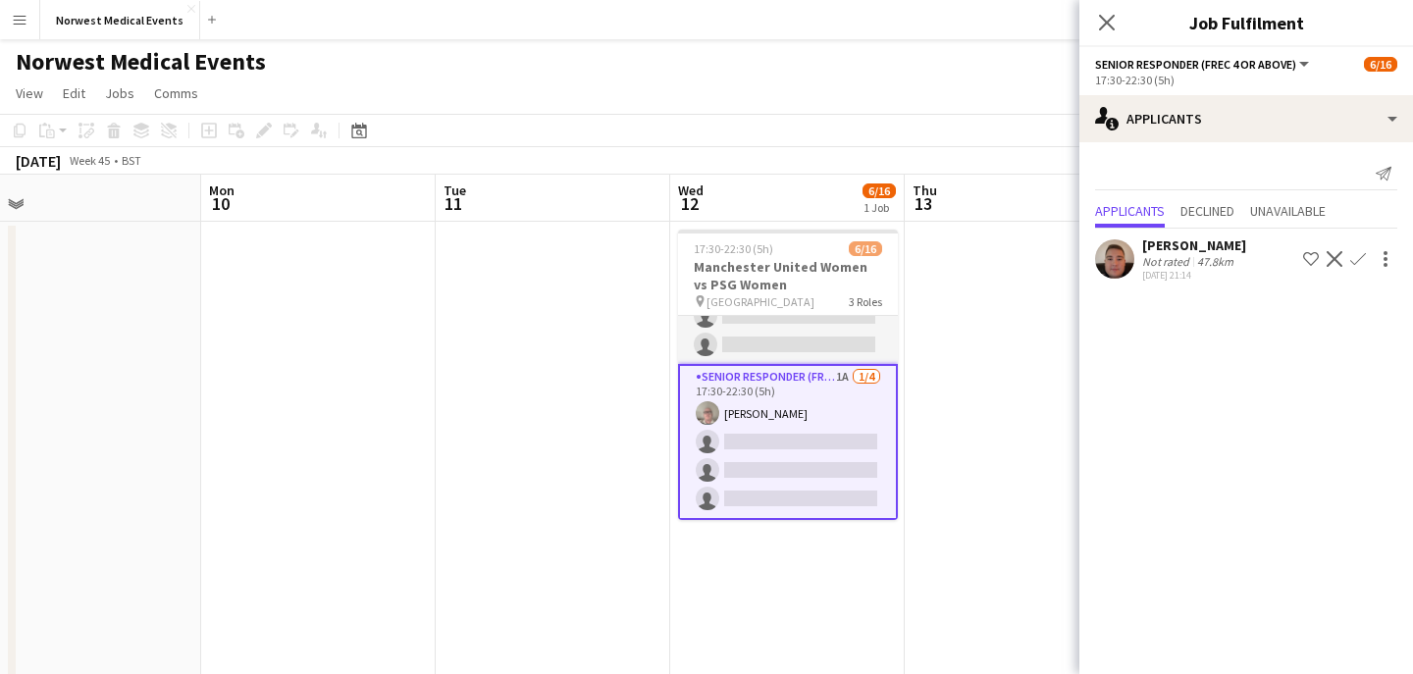
scroll to position [0, 0]
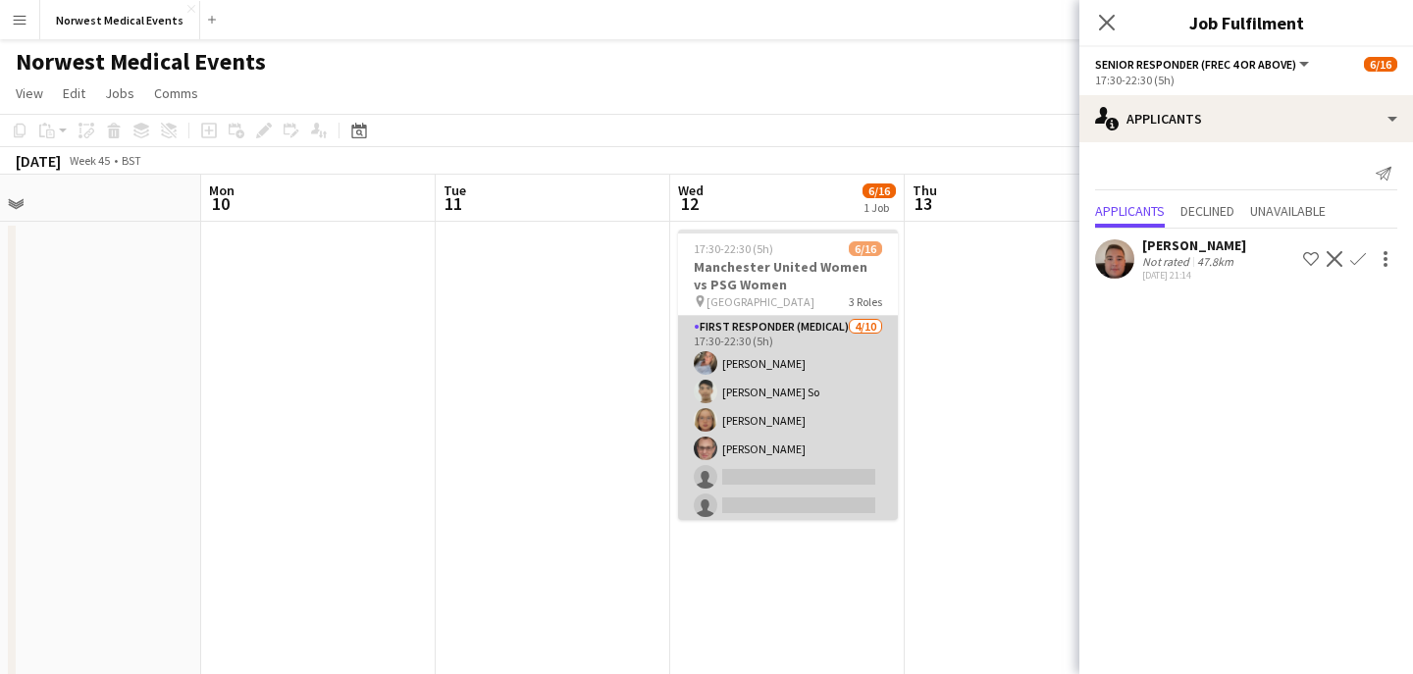
click at [832, 455] on app-card-role "First Responder (Medical) [DATE] 17:30-22:30 (5h) [PERSON_NAME] [PERSON_NAME] S…" at bounding box center [788, 477] width 220 height 323
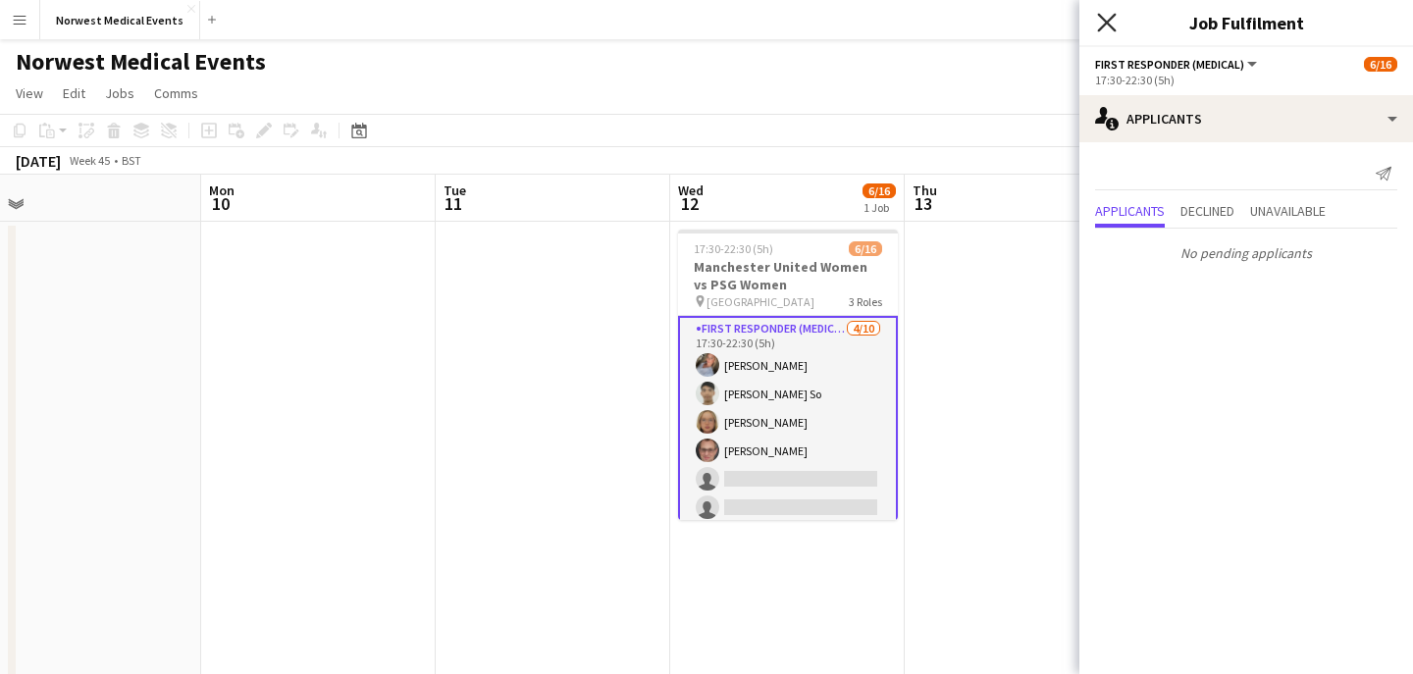
click at [1108, 16] on icon "Close pop-in" at bounding box center [1106, 22] width 19 height 19
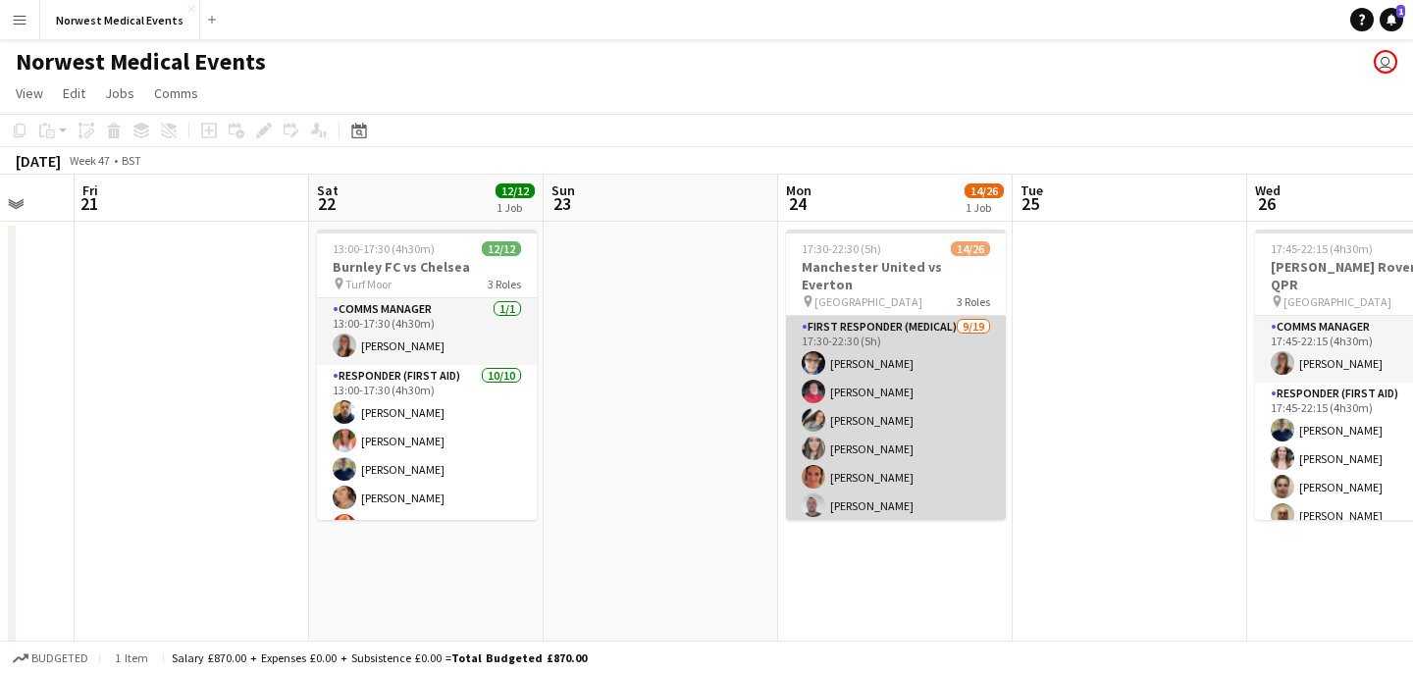
scroll to position [0, 910]
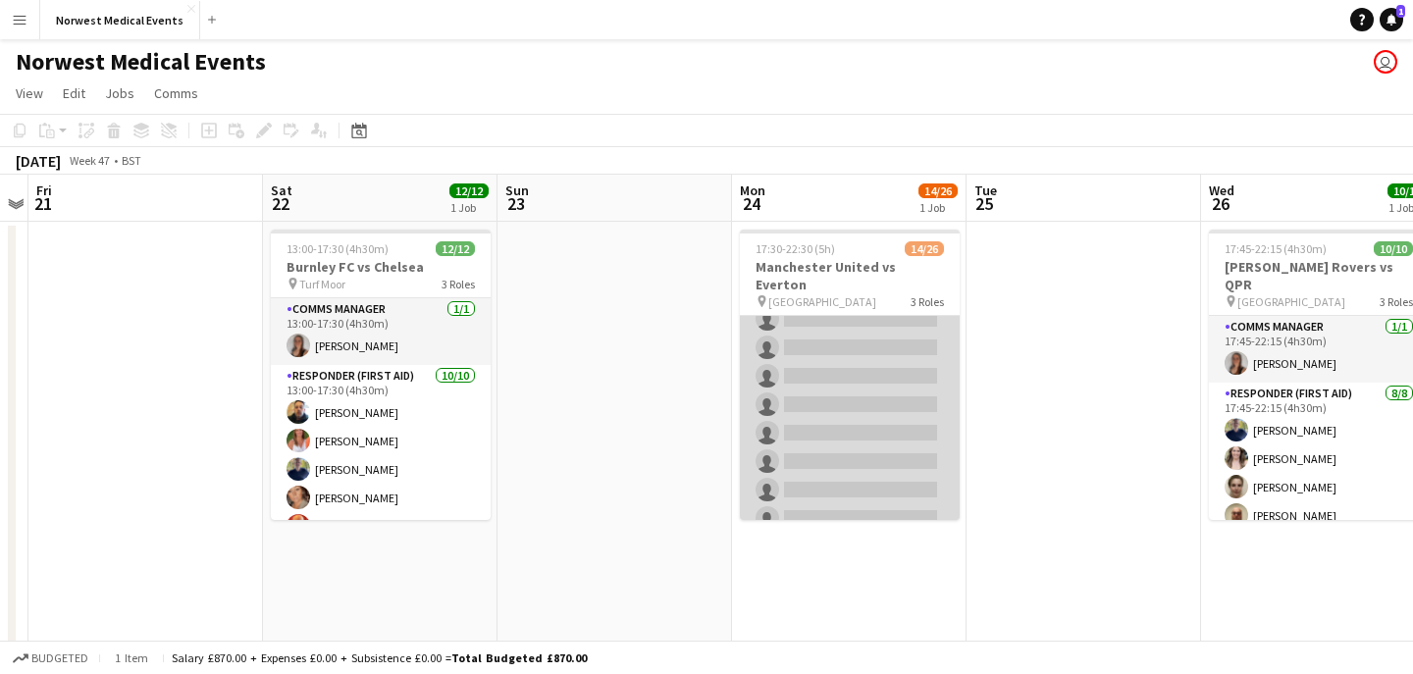
click at [827, 410] on app-card-role "First Responder (Medical) [DATE] 17:30-22:30 (5h) [PERSON_NAME] [PERSON_NAME] […" at bounding box center [850, 248] width 220 height 579
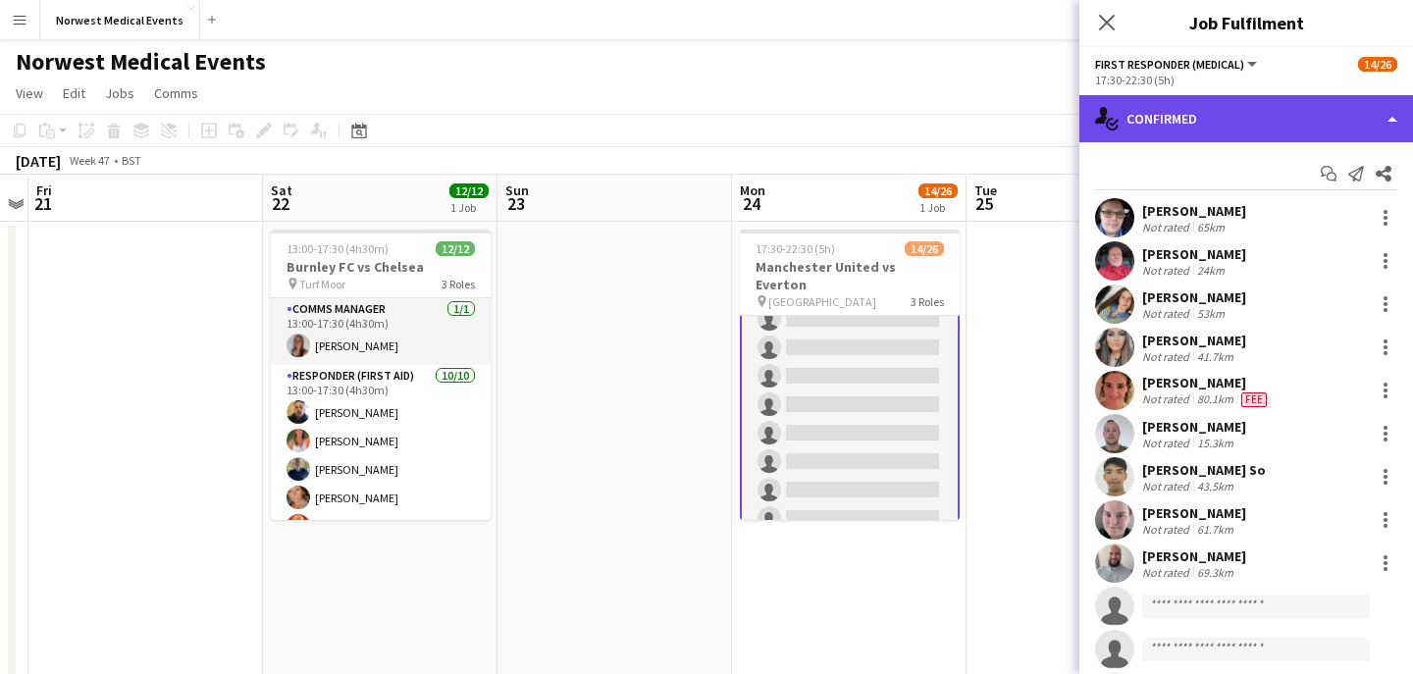
click at [1205, 125] on div "single-neutral-actions-check-2 Confirmed" at bounding box center [1246, 118] width 334 height 47
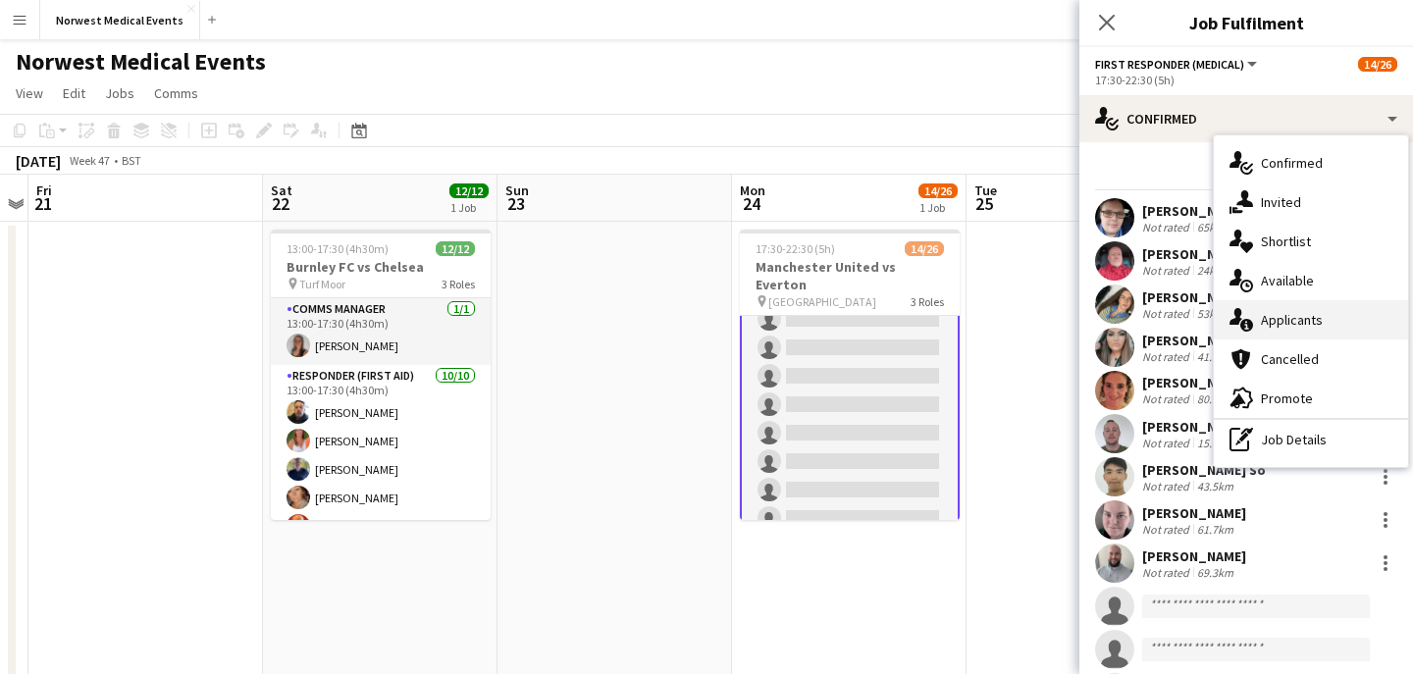
click at [1337, 327] on div "single-neutral-actions-information Applicants" at bounding box center [1311, 319] width 194 height 39
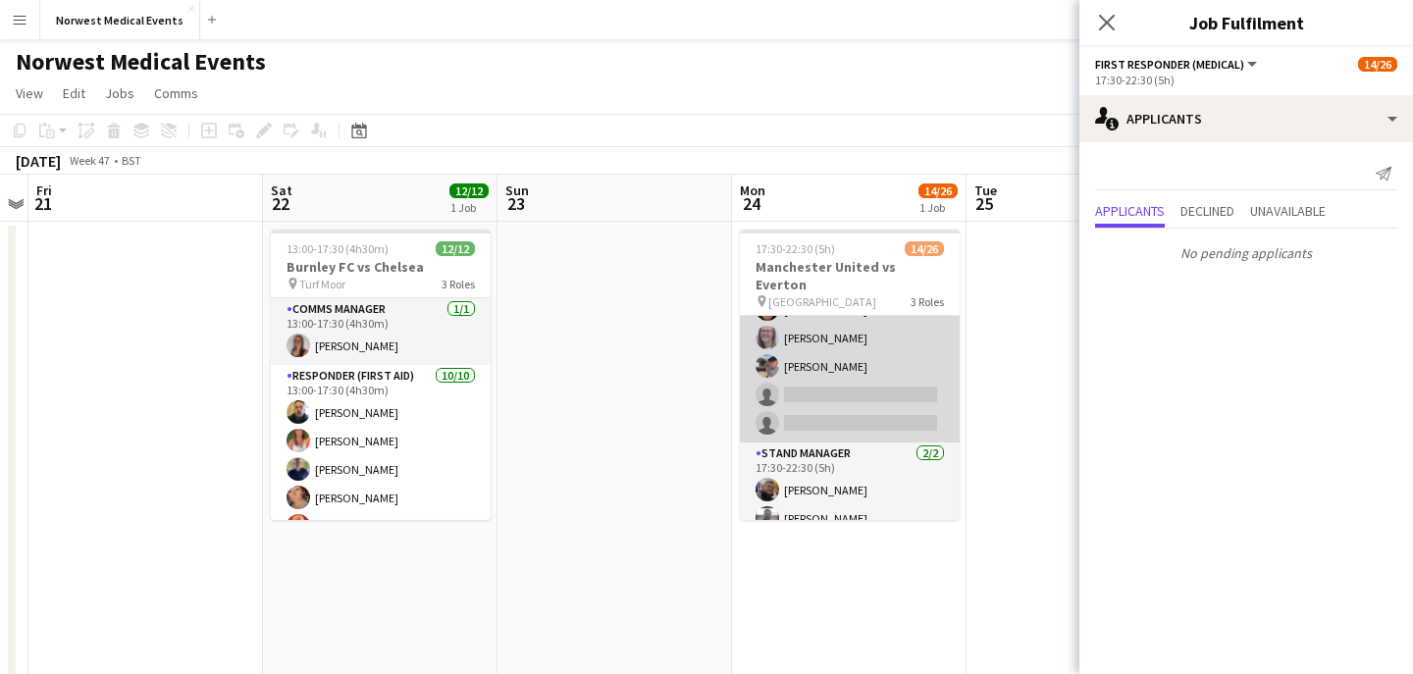
click at [856, 386] on app-card-role "Senior Responder (FREC 4 or Above) 2A [DATE] 17:30-22:30 (5h) [PERSON_NAME] [PE…" at bounding box center [850, 352] width 220 height 181
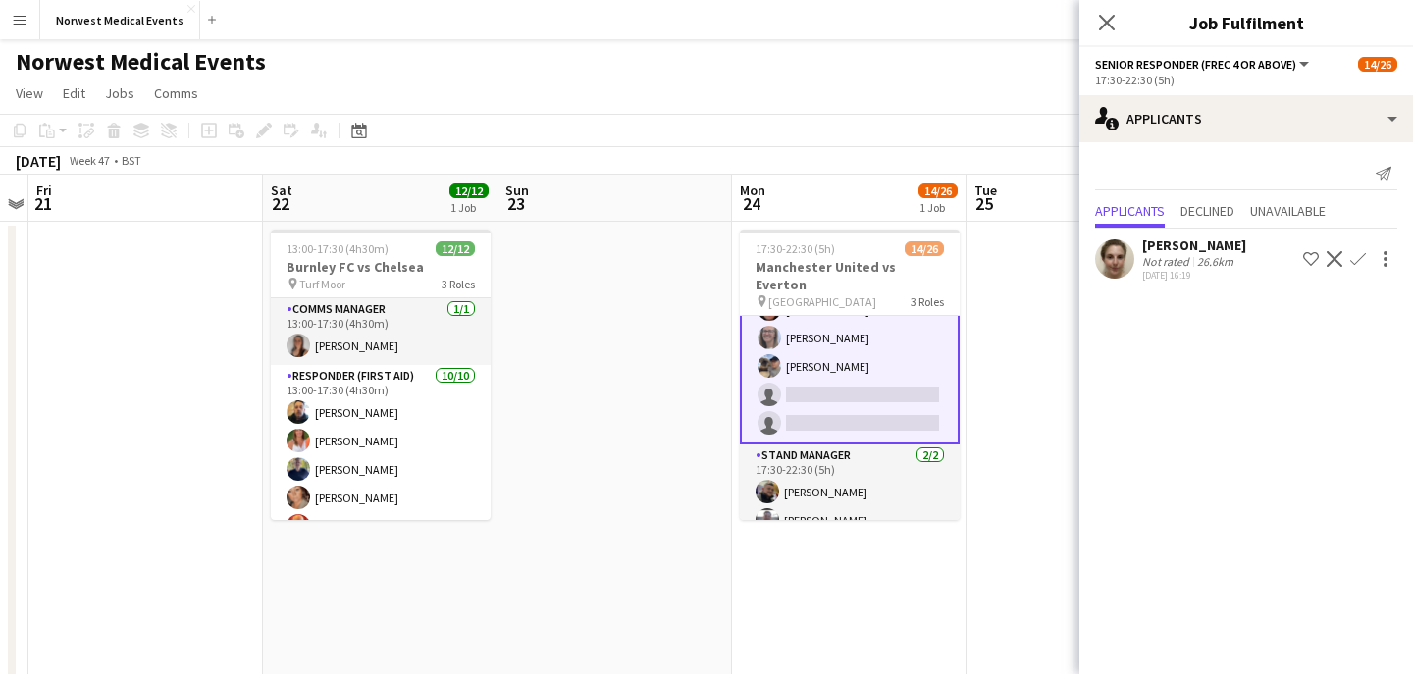
click at [1361, 259] on app-icon "Confirm" at bounding box center [1358, 259] width 16 height 16
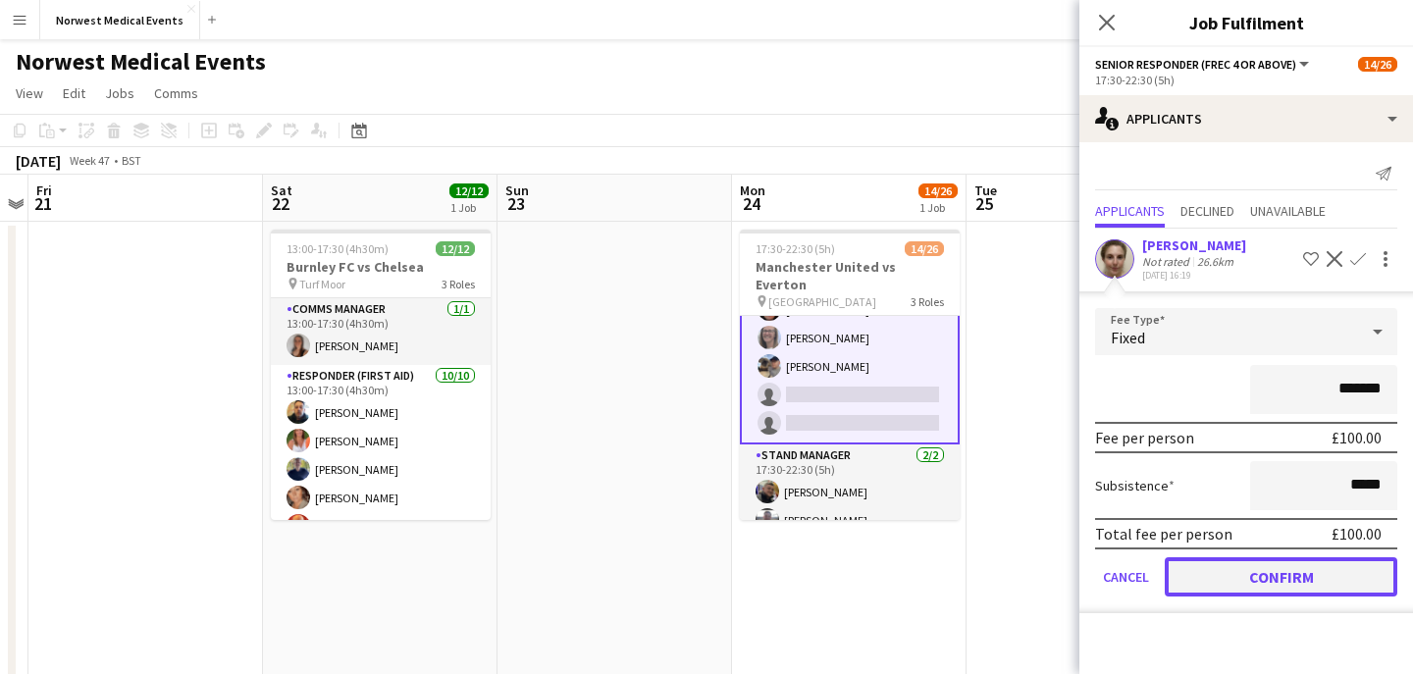
click at [1300, 567] on button "Confirm" at bounding box center [1281, 576] width 233 height 39
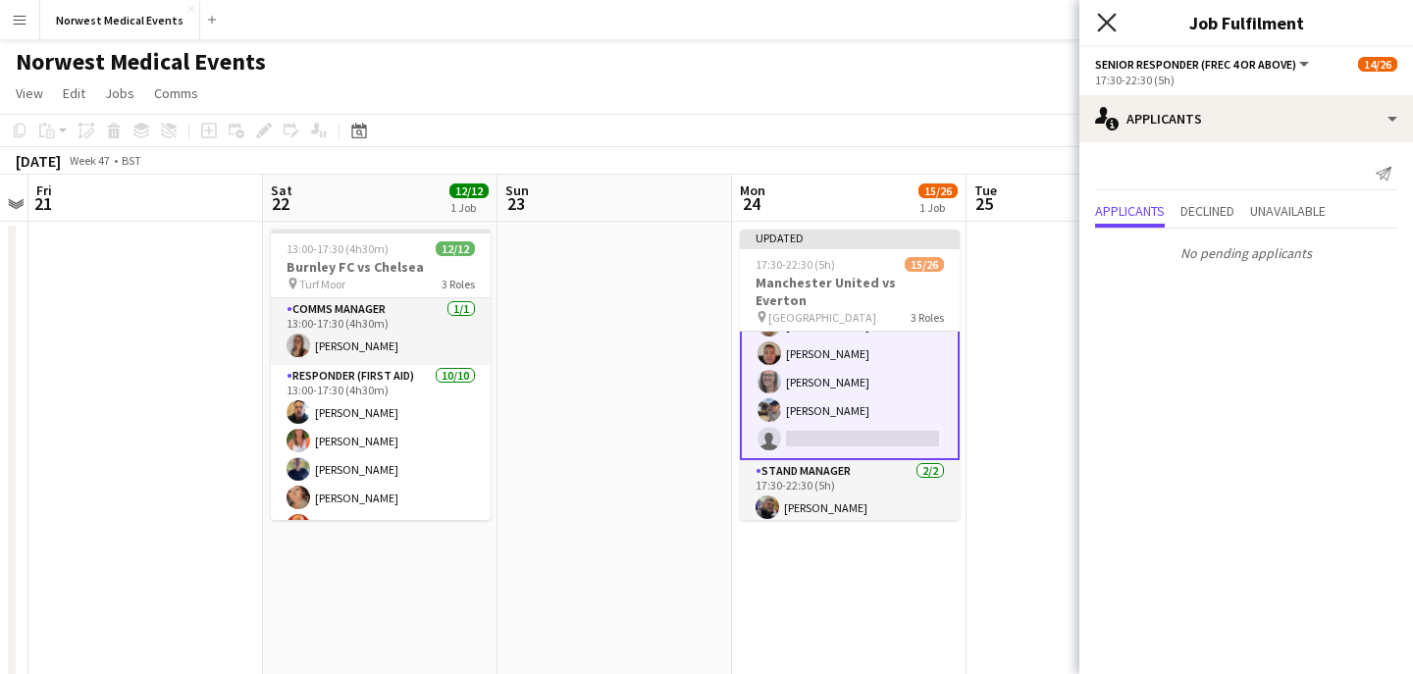
click at [1102, 29] on icon "Close pop-in" at bounding box center [1106, 22] width 19 height 19
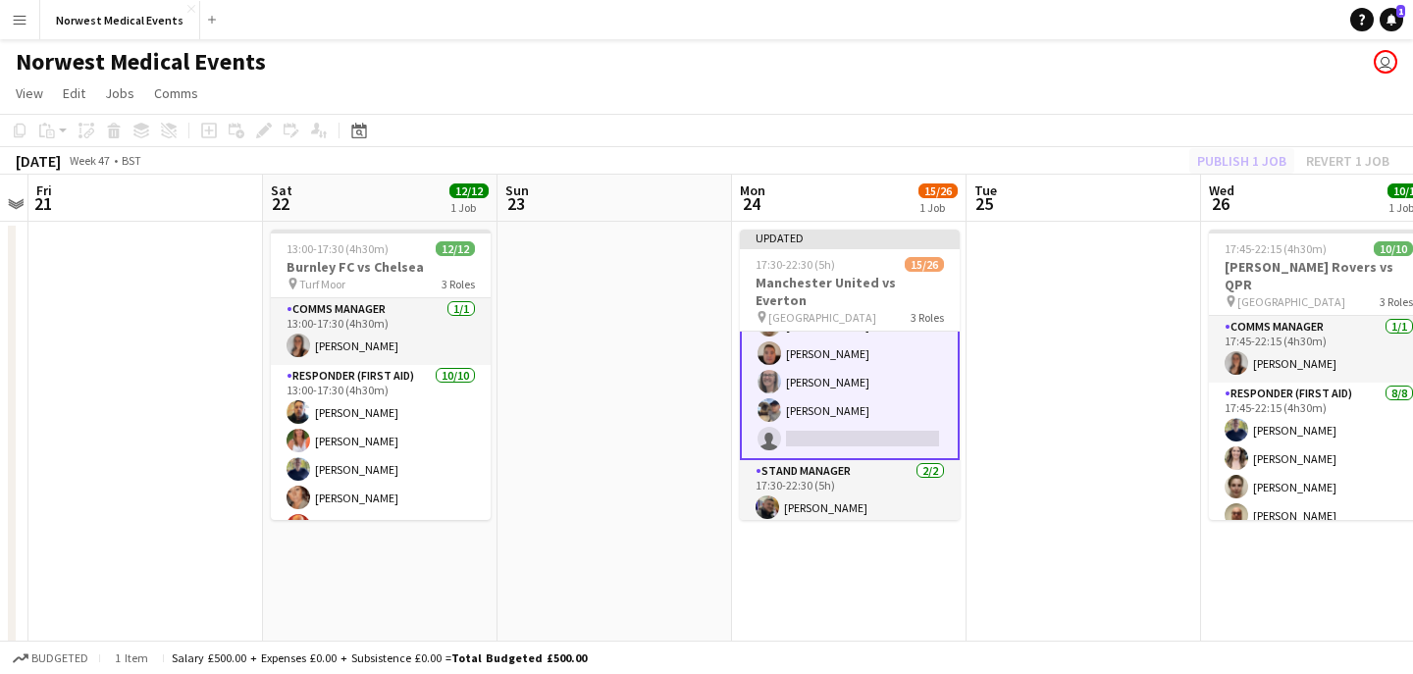
click at [1225, 157] on div "Publish 1 job Revert 1 job" at bounding box center [1293, 161] width 239 height 26
click at [1225, 157] on button "Publish 1 job" at bounding box center [1241, 161] width 105 height 26
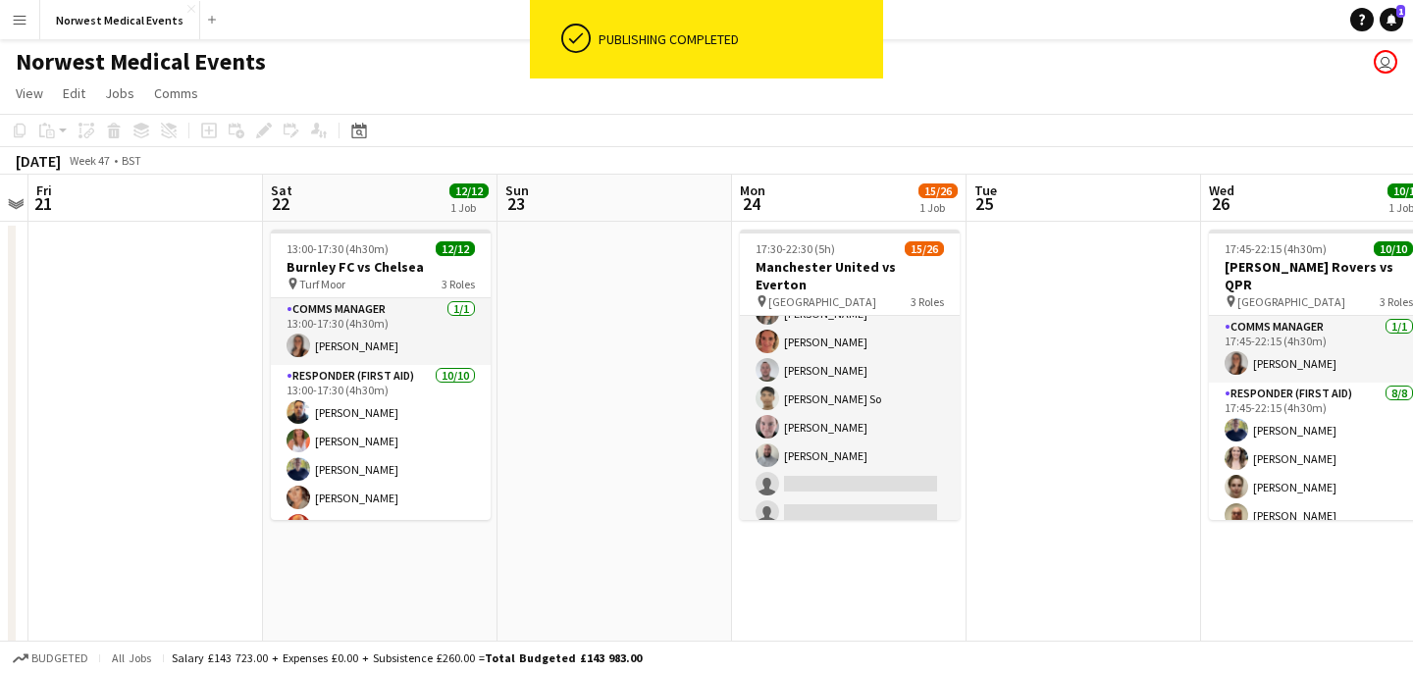
click at [869, 405] on app-card-role "First Responder (Medical) [DATE] 17:30-22:30 (5h) [PERSON_NAME] [PERSON_NAME] […" at bounding box center [850, 470] width 220 height 579
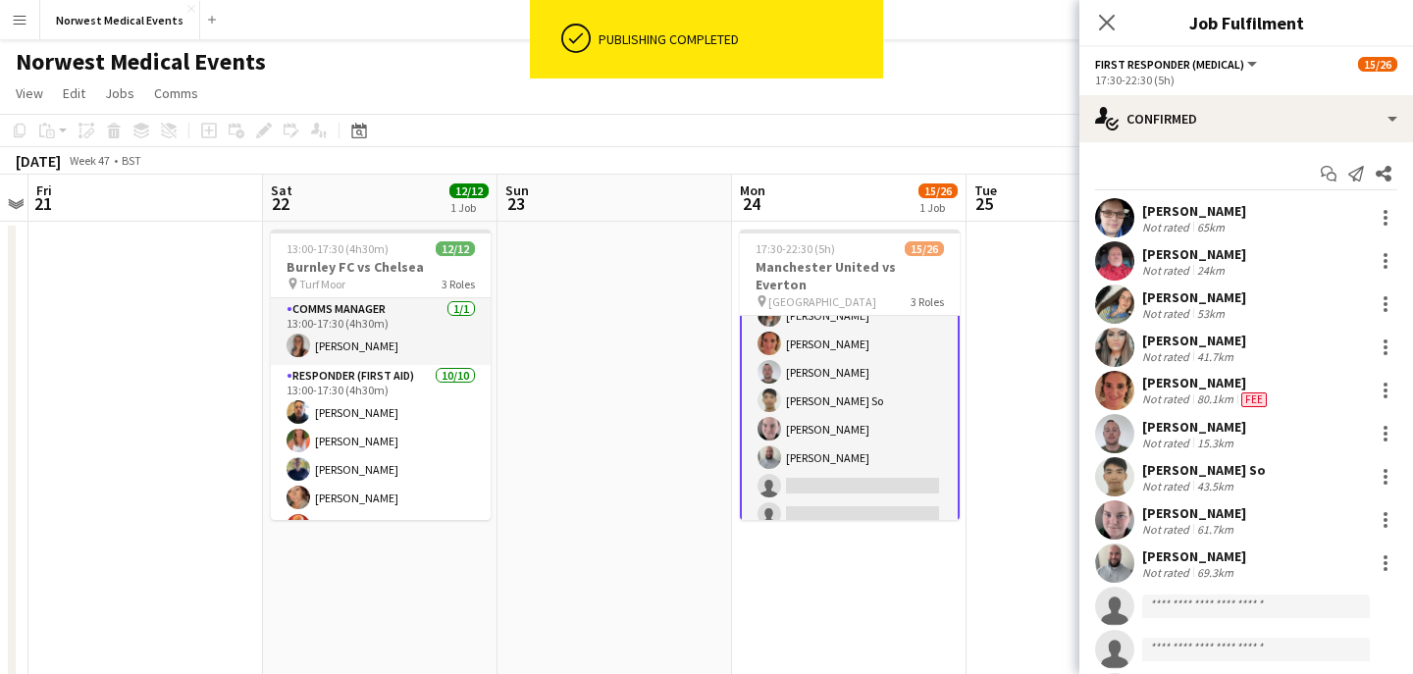
scroll to position [137, 0]
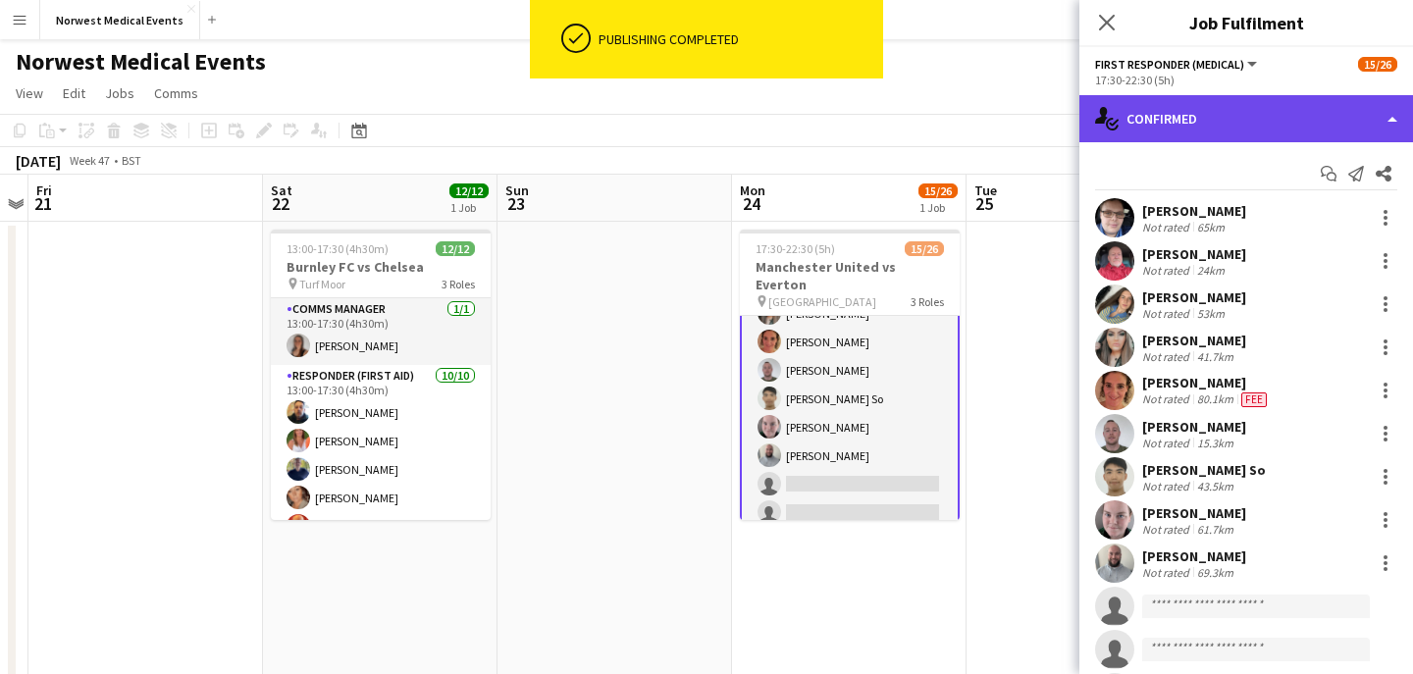
click at [1175, 113] on div "single-neutral-actions-check-2 Confirmed" at bounding box center [1246, 118] width 334 height 47
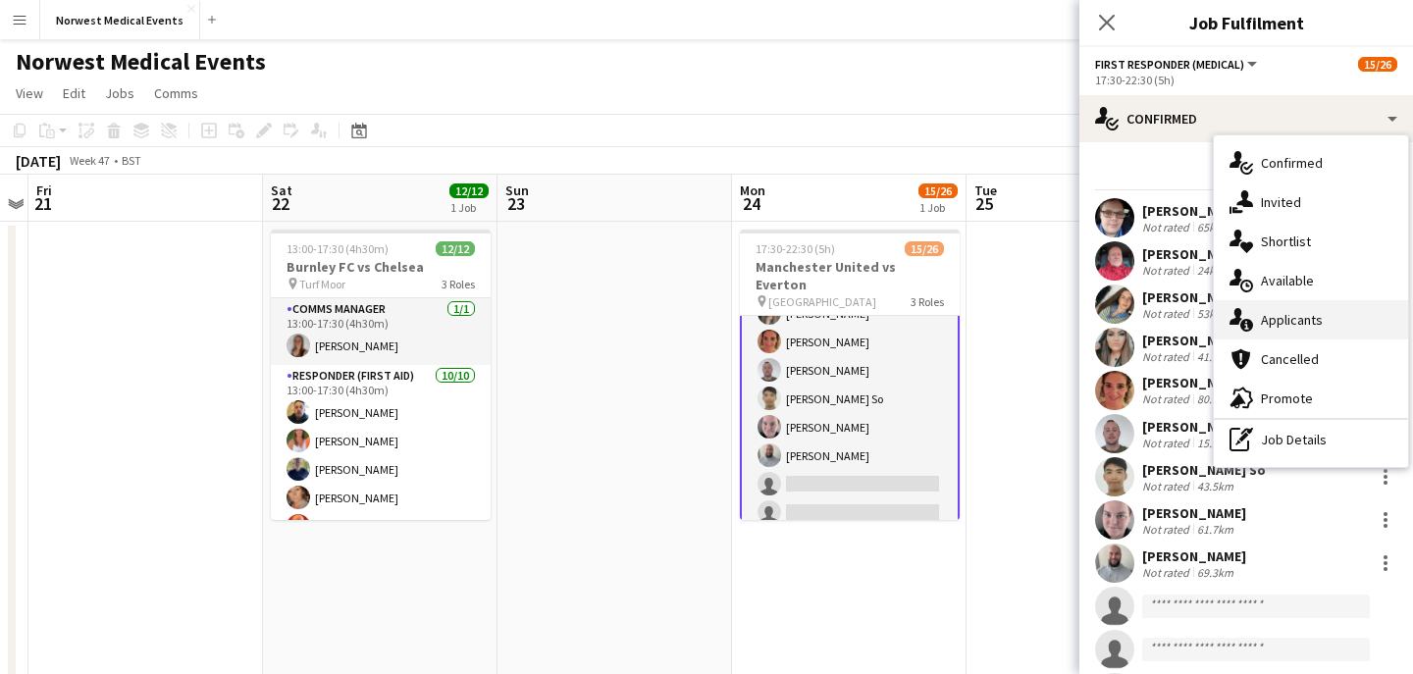
click at [1297, 321] on span "Applicants" at bounding box center [1292, 320] width 62 height 18
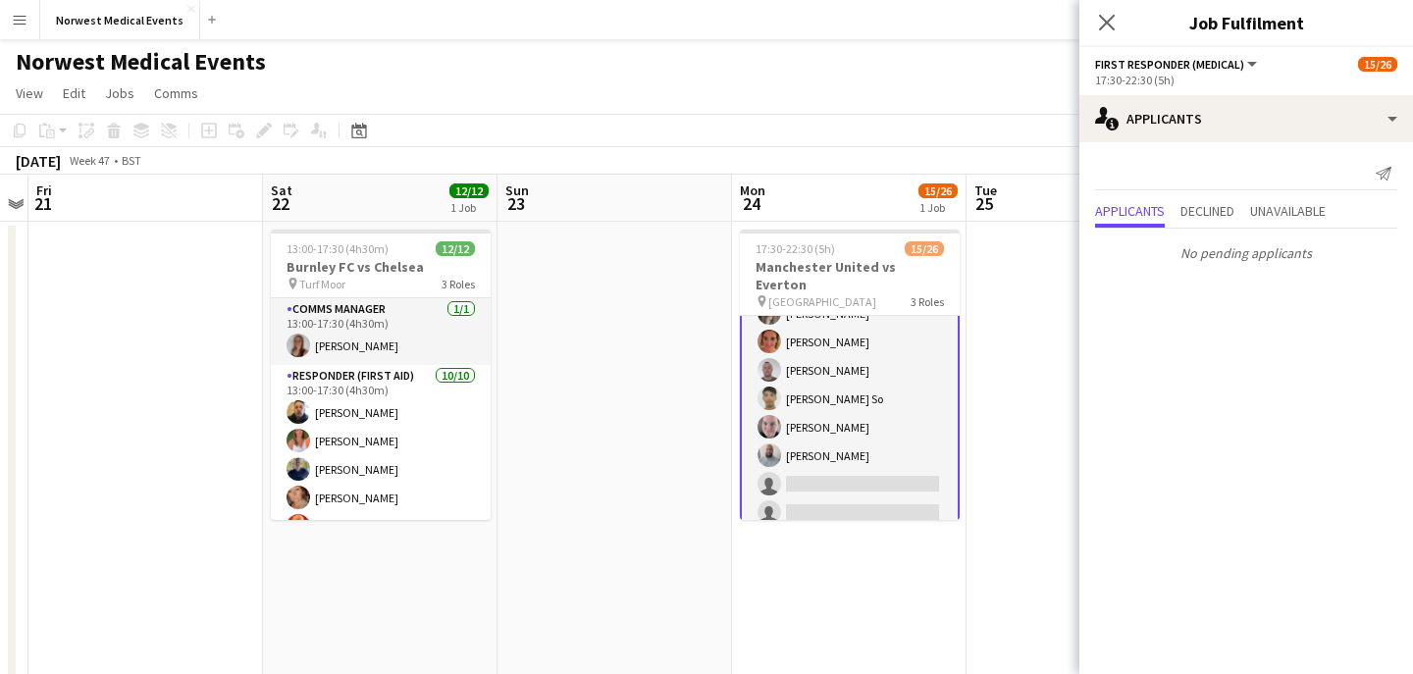
click at [1104, 15] on icon "Close pop-in" at bounding box center [1107, 23] width 16 height 16
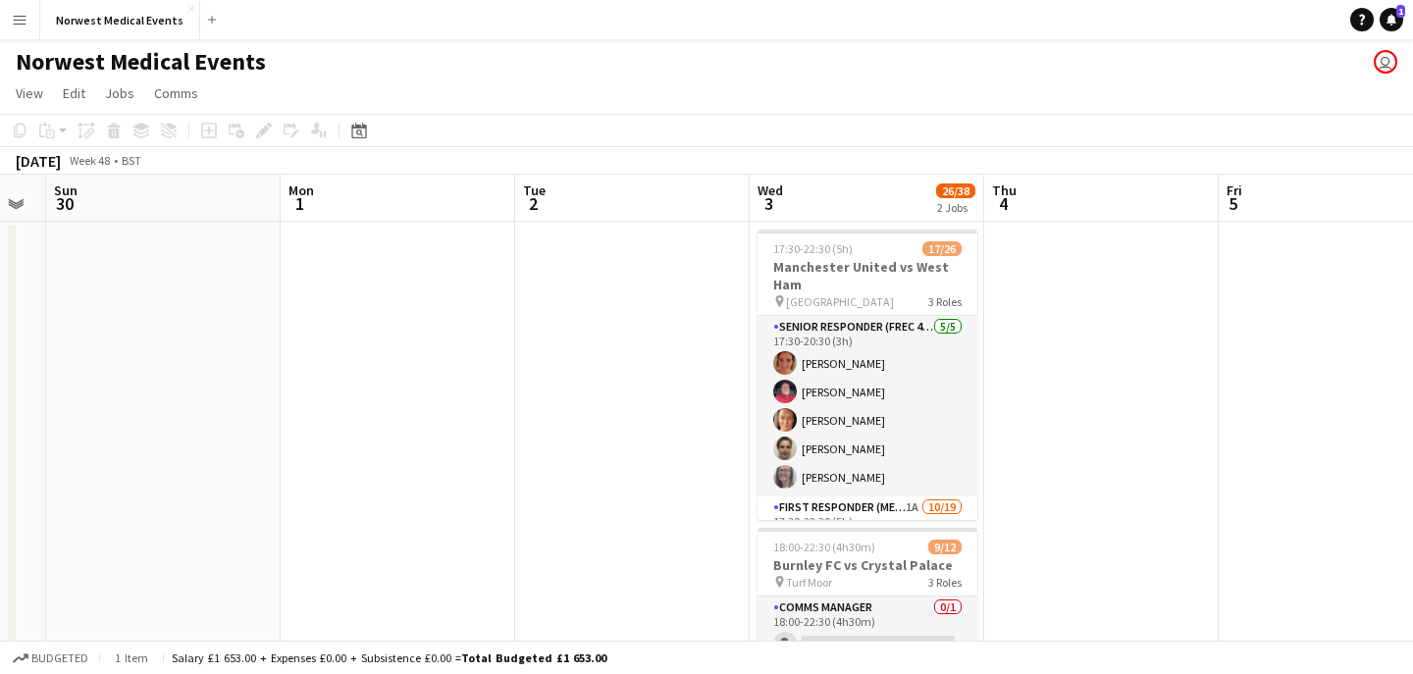
scroll to position [0, 642]
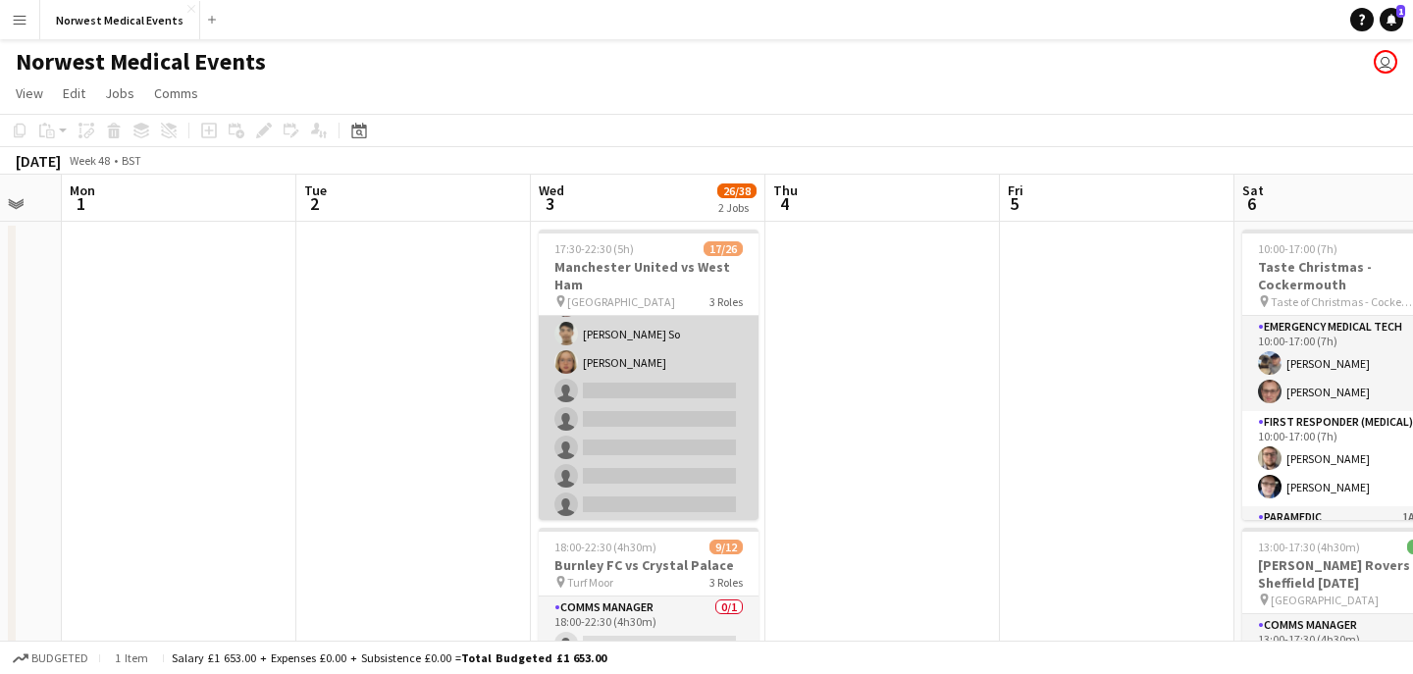
click at [694, 408] on app-card-role "First Responder (Medical) 1A [DATE] 17:30-22:30 (5h) [PERSON_NAME] [PERSON_NAME…" at bounding box center [649, 348] width 220 height 579
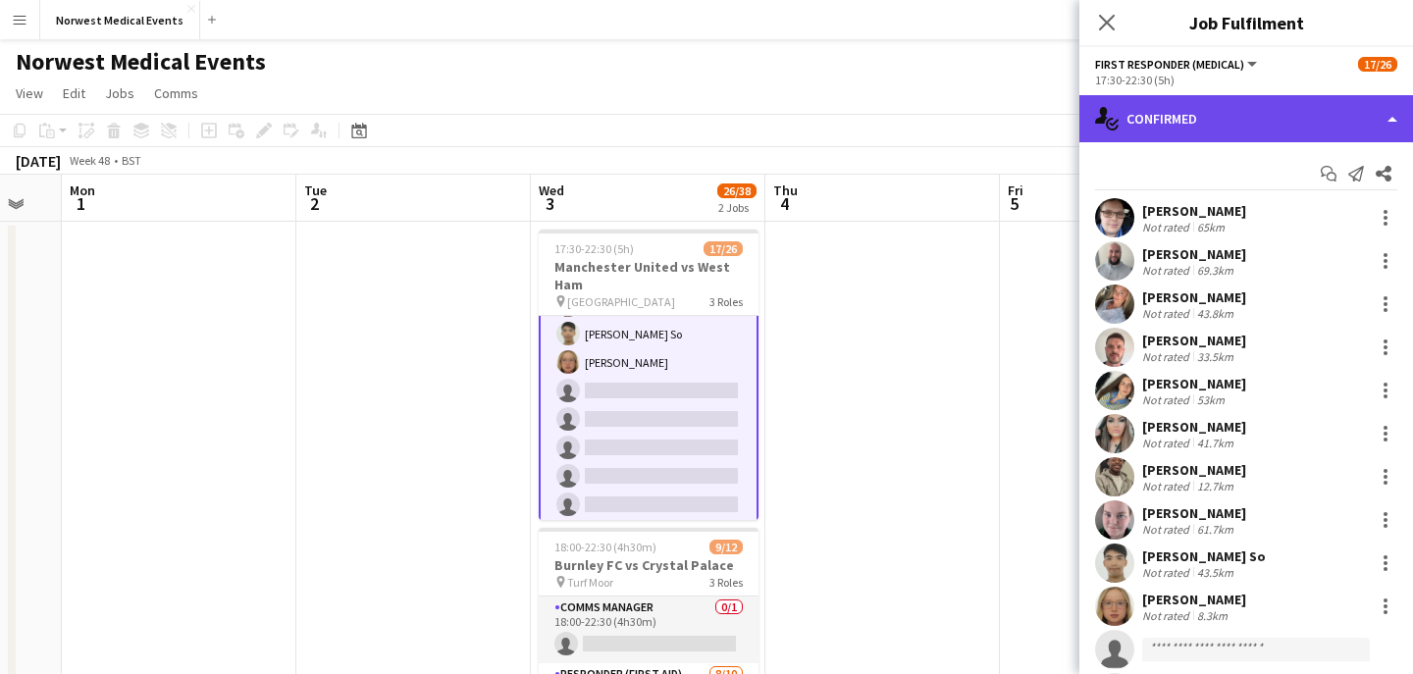
click at [1182, 125] on div "single-neutral-actions-check-2 Confirmed" at bounding box center [1246, 118] width 334 height 47
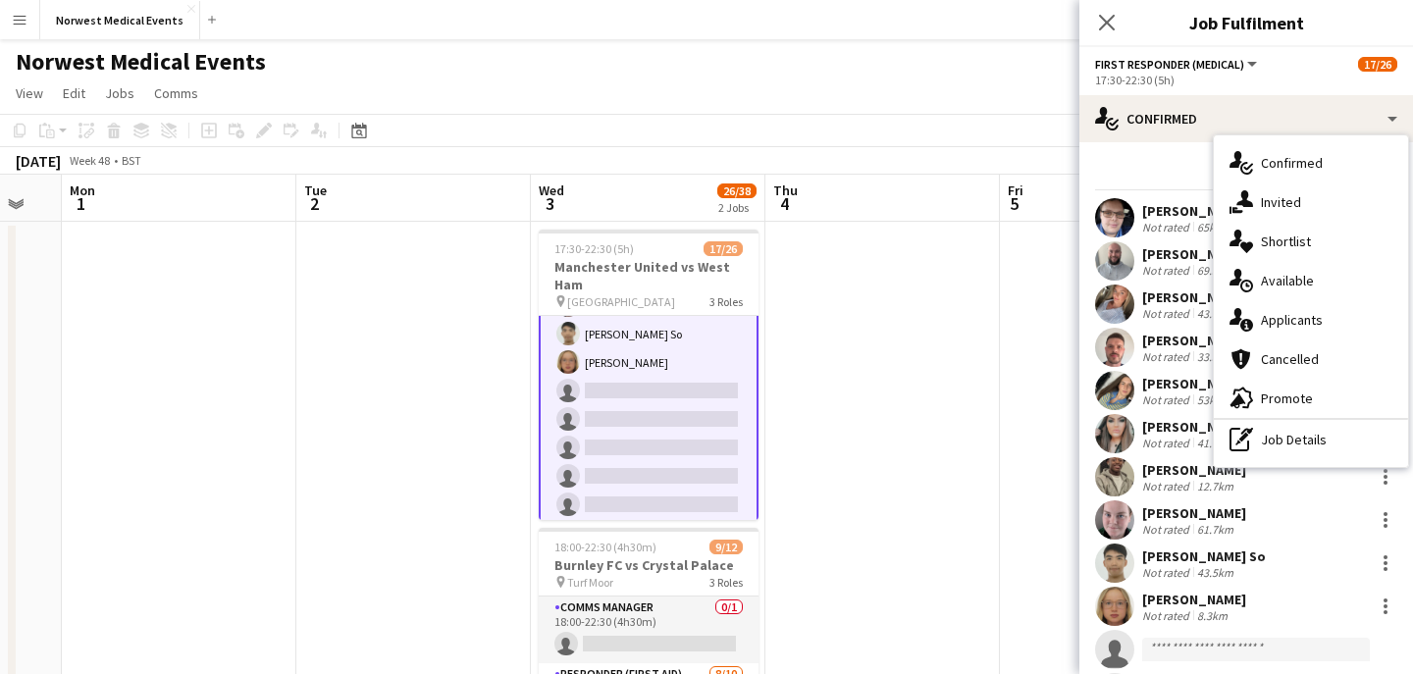
click at [1337, 316] on div "single-neutral-actions-information Applicants" at bounding box center [1311, 319] width 194 height 39
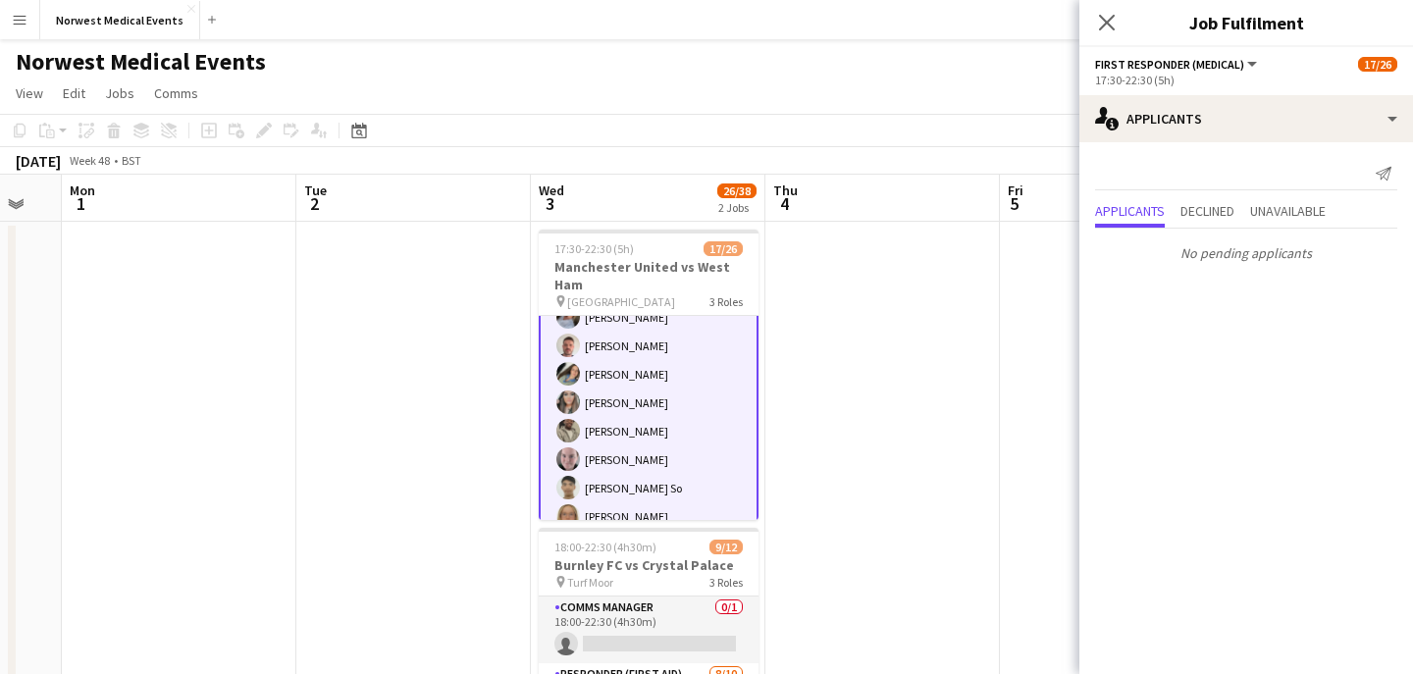
scroll to position [0, 0]
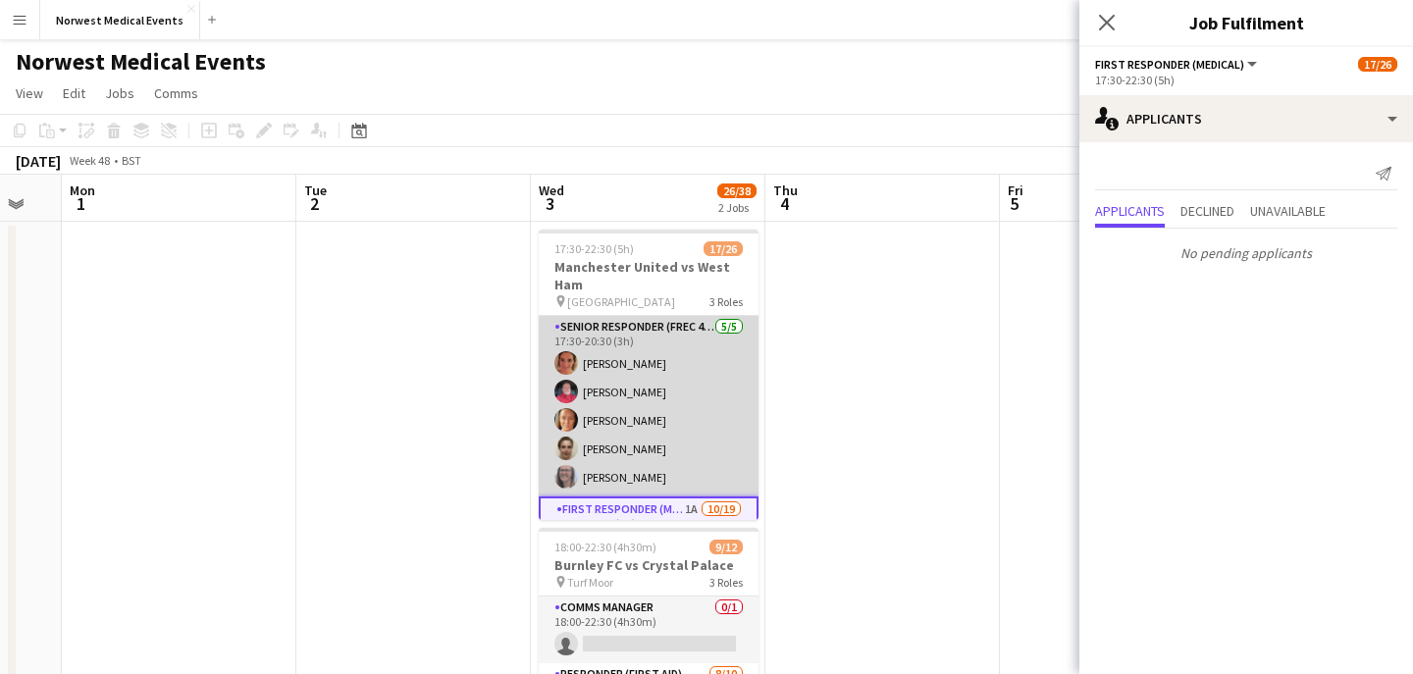
click at [656, 420] on app-card-role "Senior Responder (FREC 4 or Above) [DATE] 17:30-20:30 (3h) [PERSON_NAME] [PERSO…" at bounding box center [649, 406] width 220 height 181
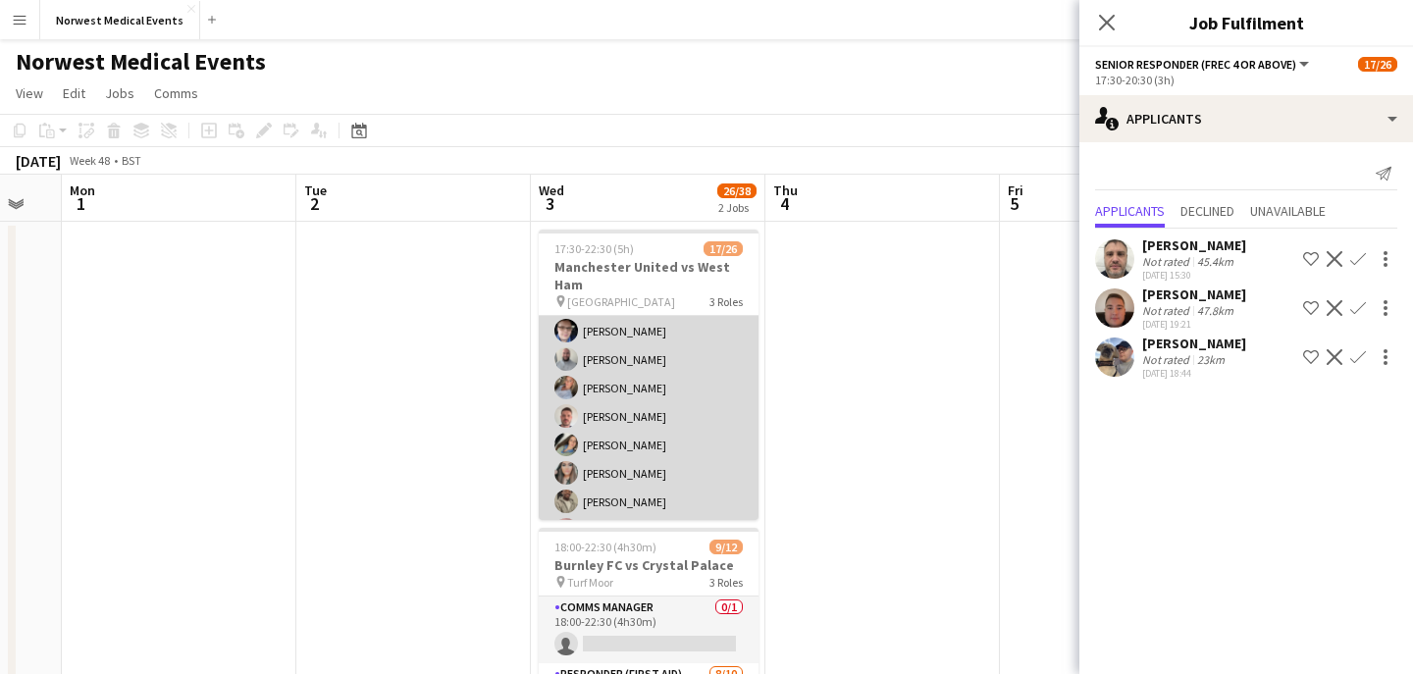
click at [670, 419] on app-card-role "First Responder (Medical) 1A [DATE] 17:30-22:30 (5h) [PERSON_NAME] [PERSON_NAME…" at bounding box center [649, 573] width 220 height 579
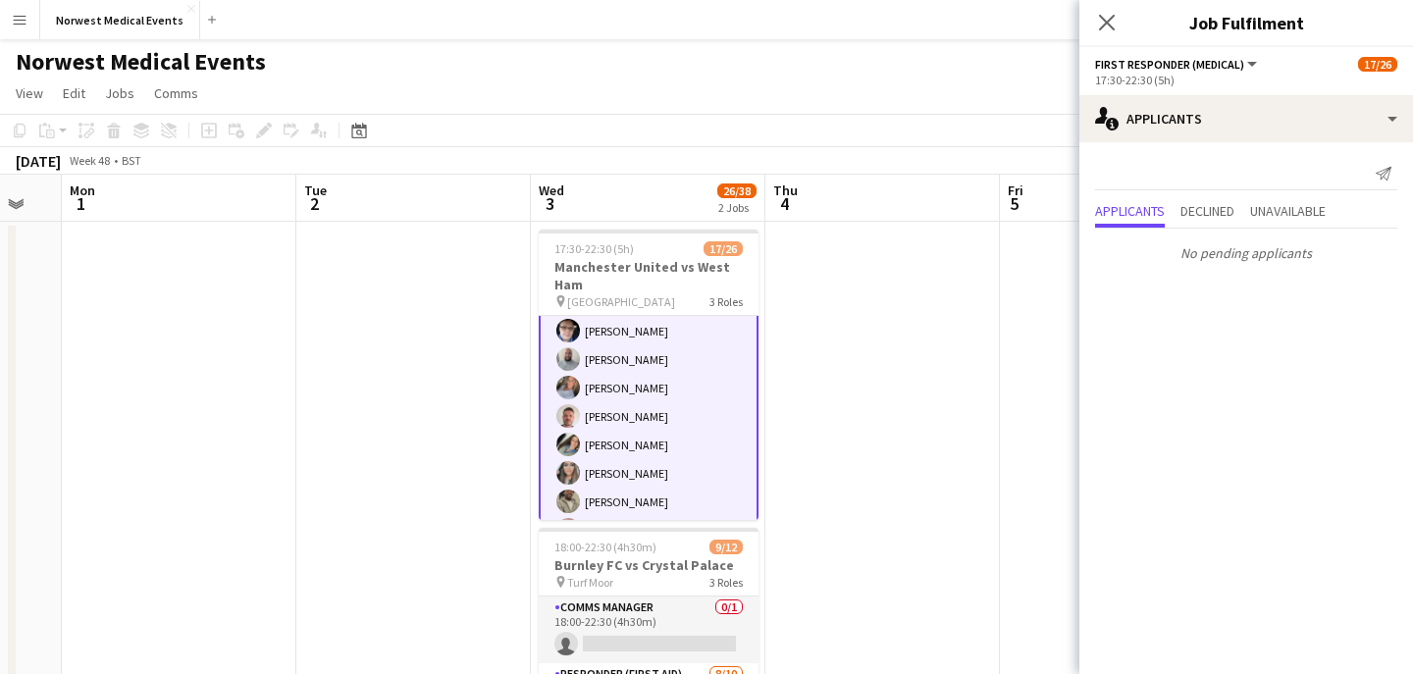
scroll to position [484, 0]
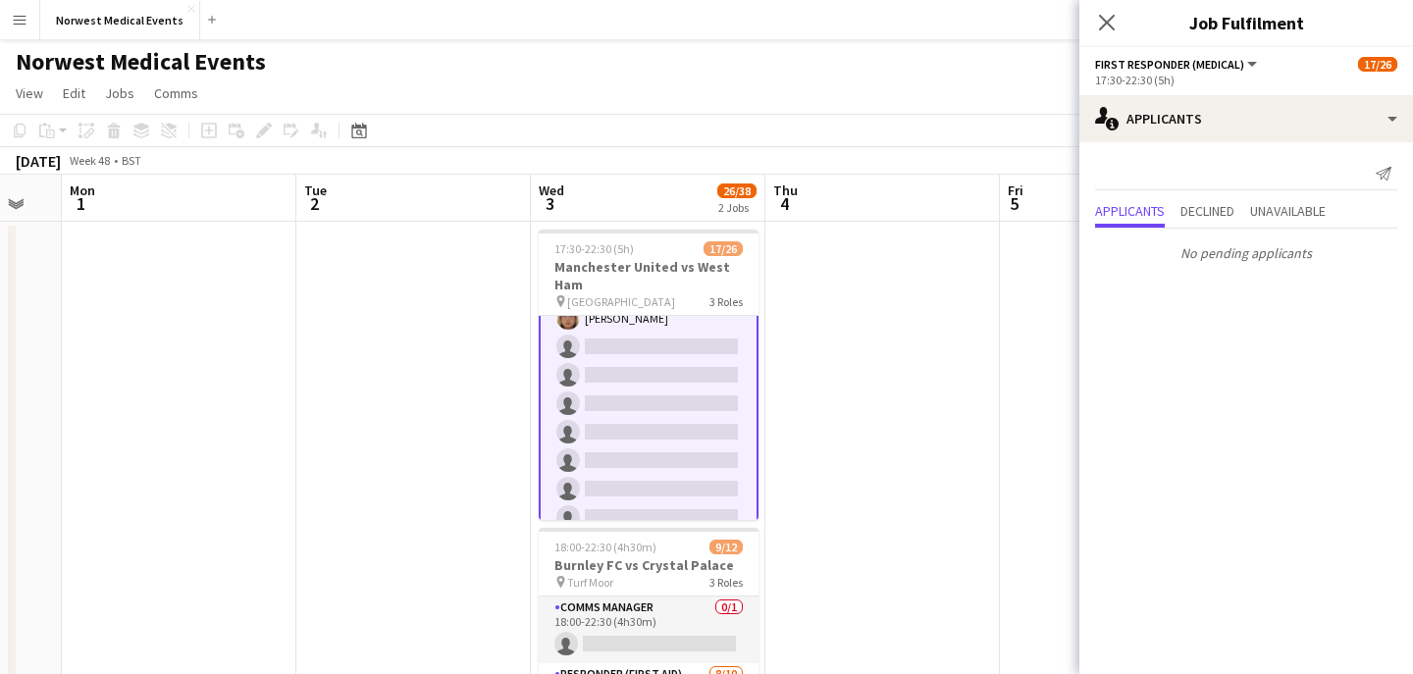
click at [673, 370] on app-card-role "First Responder (Medical) 1A [DATE] 17:30-22:30 (5h) [PERSON_NAME] [PERSON_NAME…" at bounding box center [649, 304] width 220 height 583
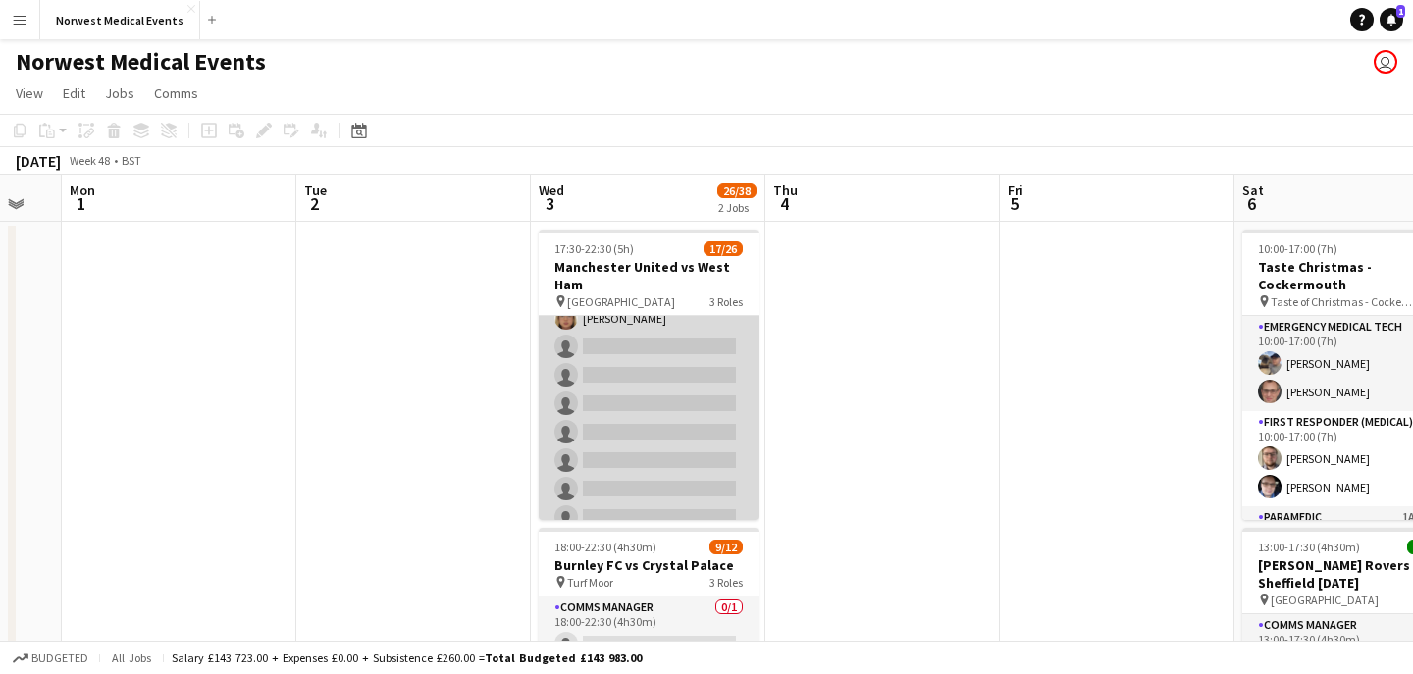
click at [673, 370] on app-card-role "First Responder (Medical) 1A [DATE] 17:30-22:30 (5h) [PERSON_NAME] [PERSON_NAME…" at bounding box center [649, 304] width 220 height 579
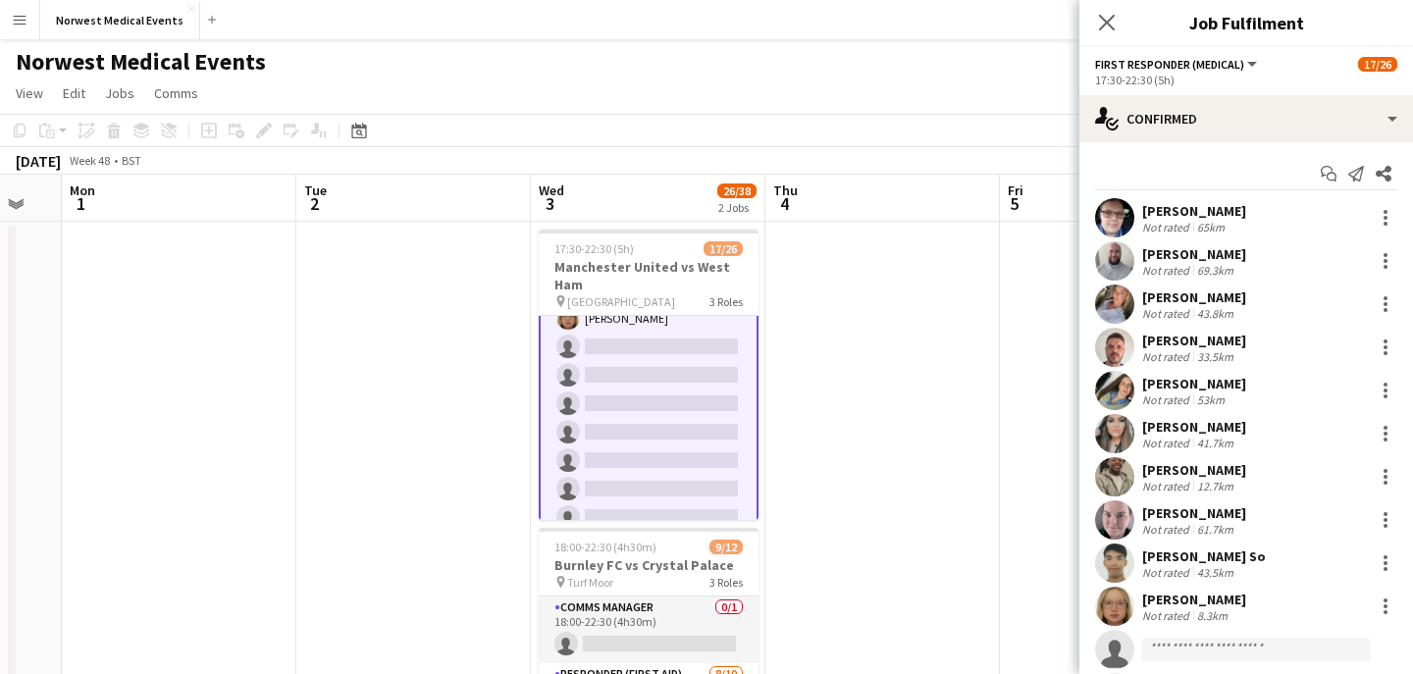
scroll to position [140, 0]
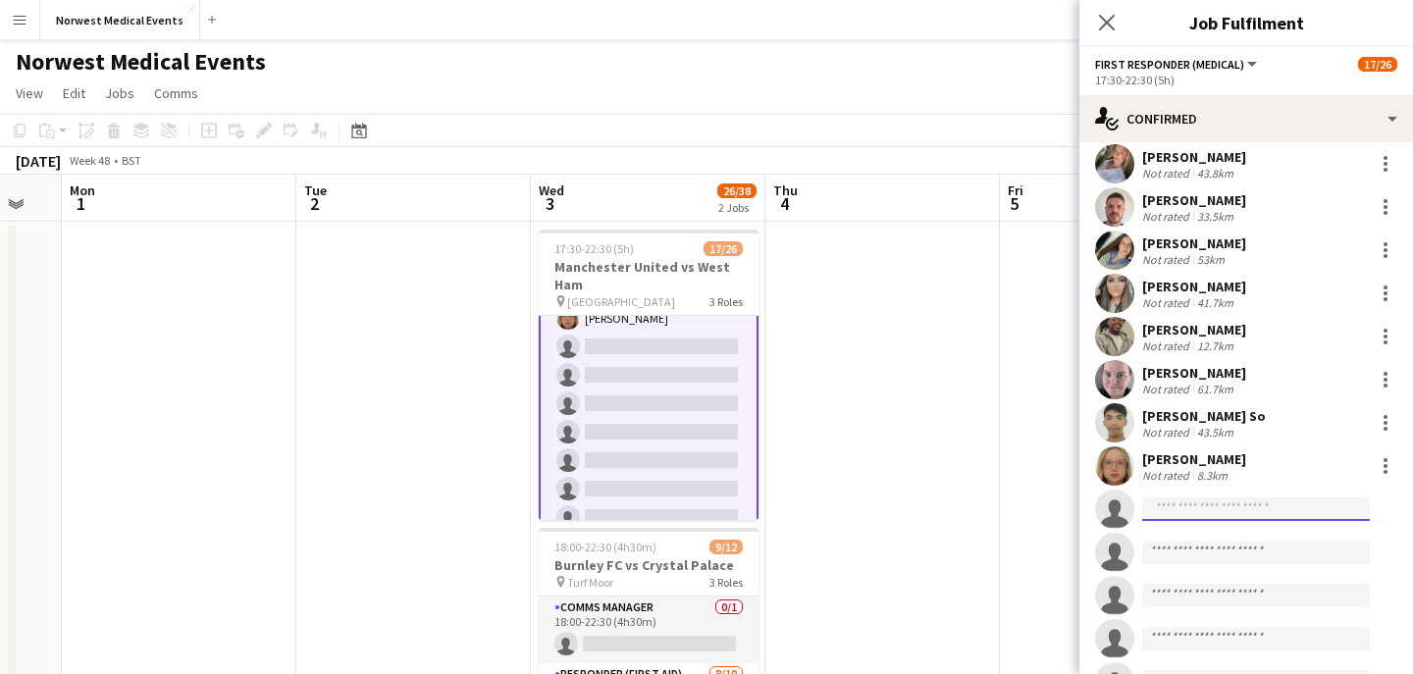
click at [1229, 509] on input at bounding box center [1256, 509] width 228 height 24
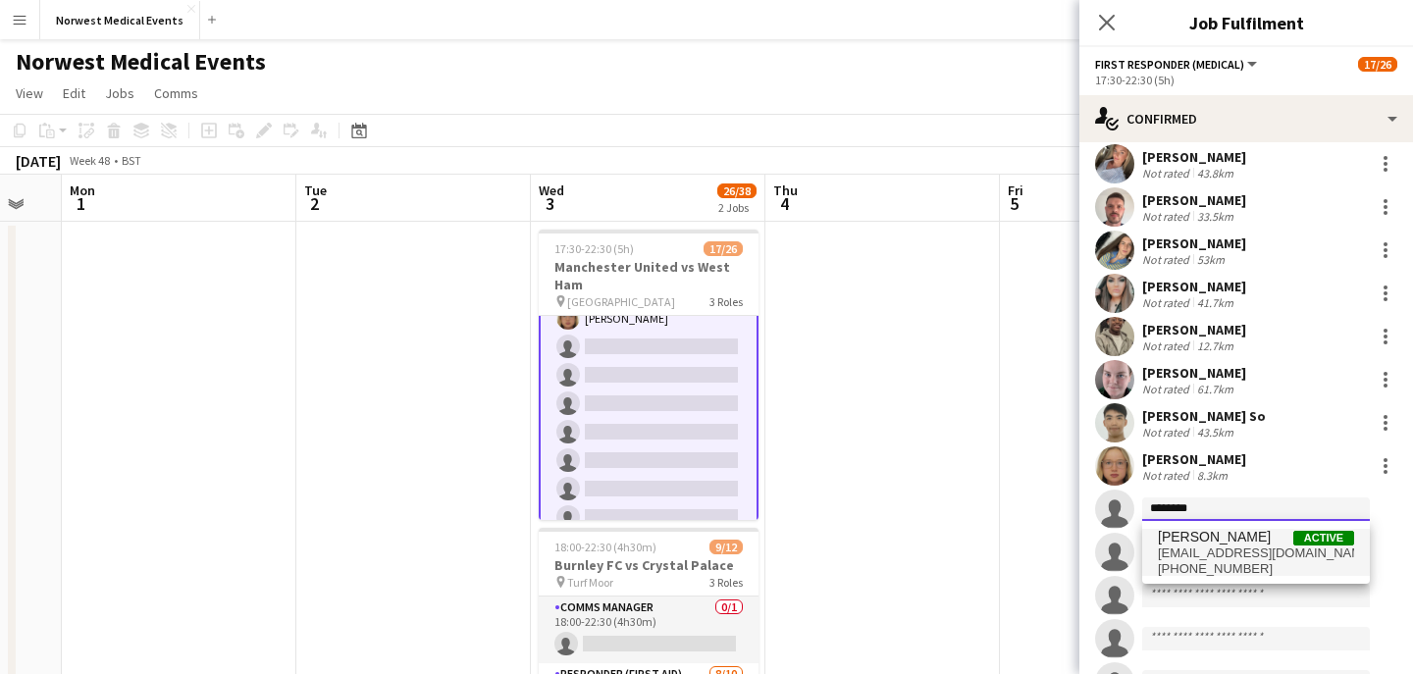
type input "********"
click at [1232, 547] on span "[EMAIL_ADDRESS][DOMAIN_NAME]" at bounding box center [1256, 554] width 196 height 16
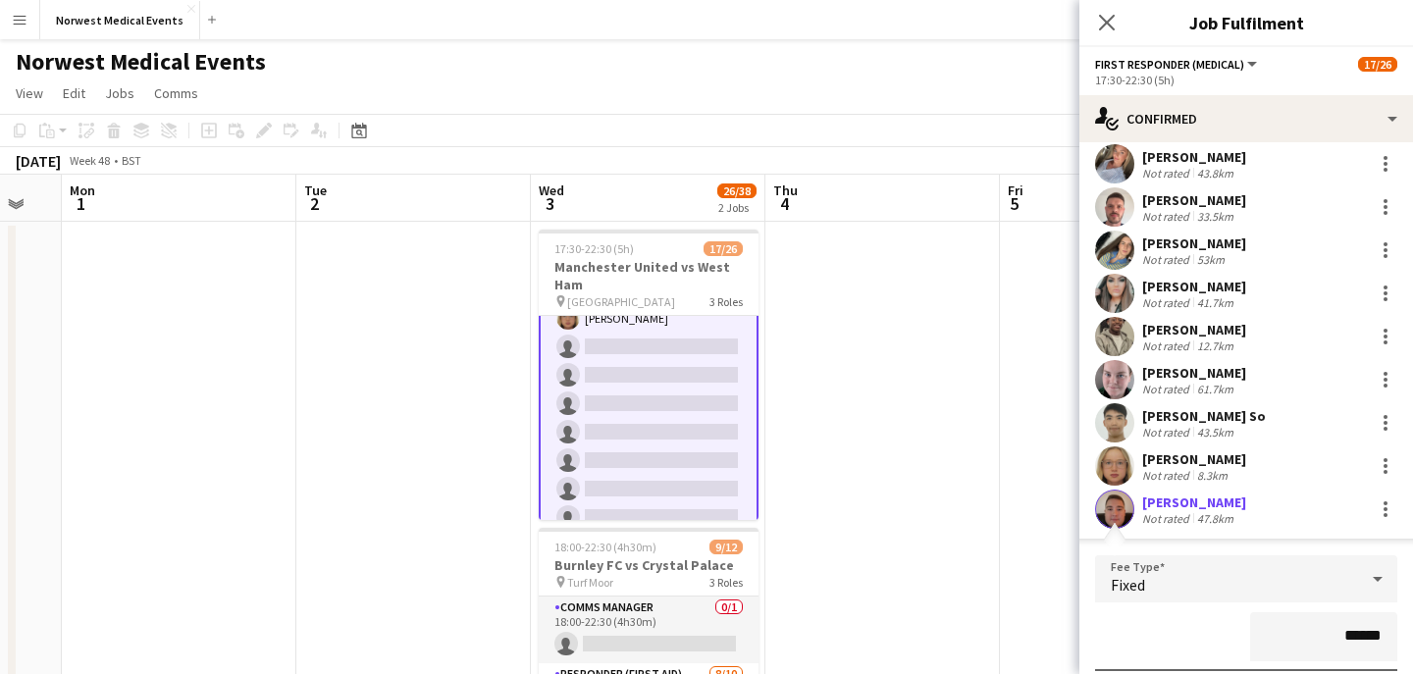
scroll to position [302, 0]
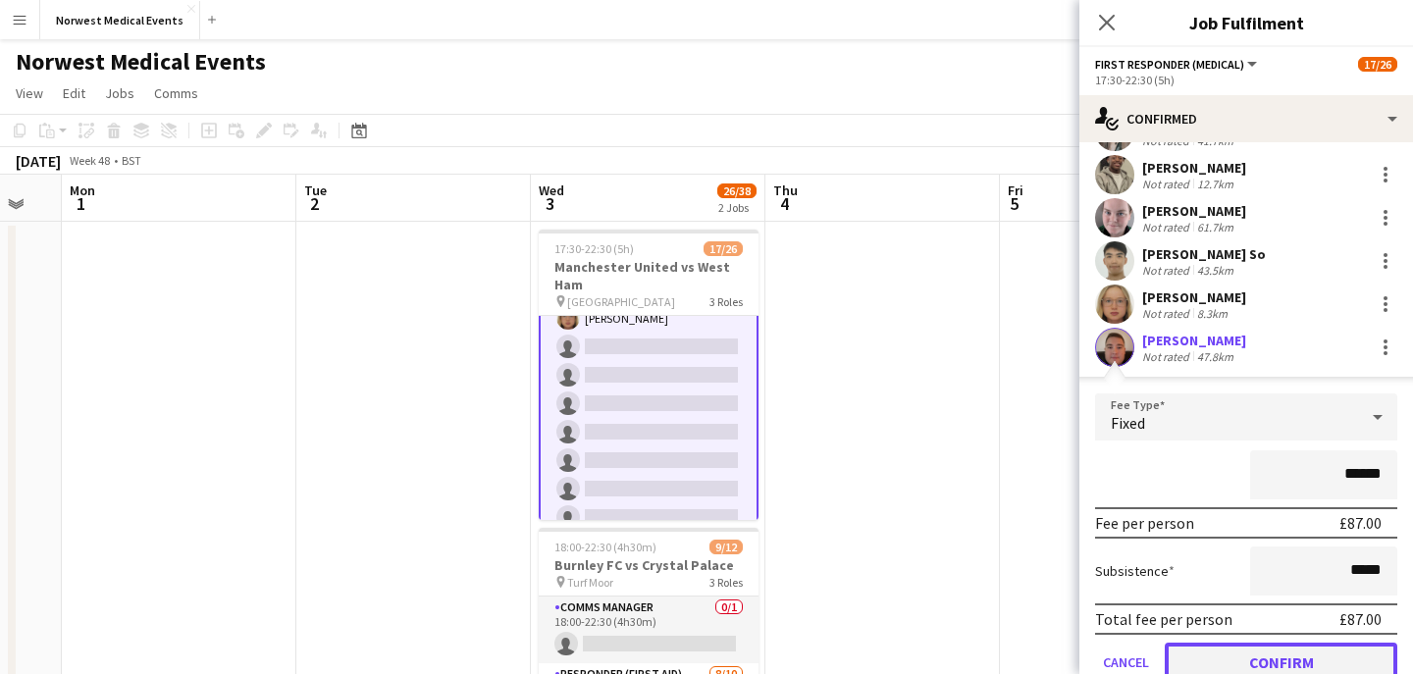
click at [1298, 644] on button "Confirm" at bounding box center [1281, 662] width 233 height 39
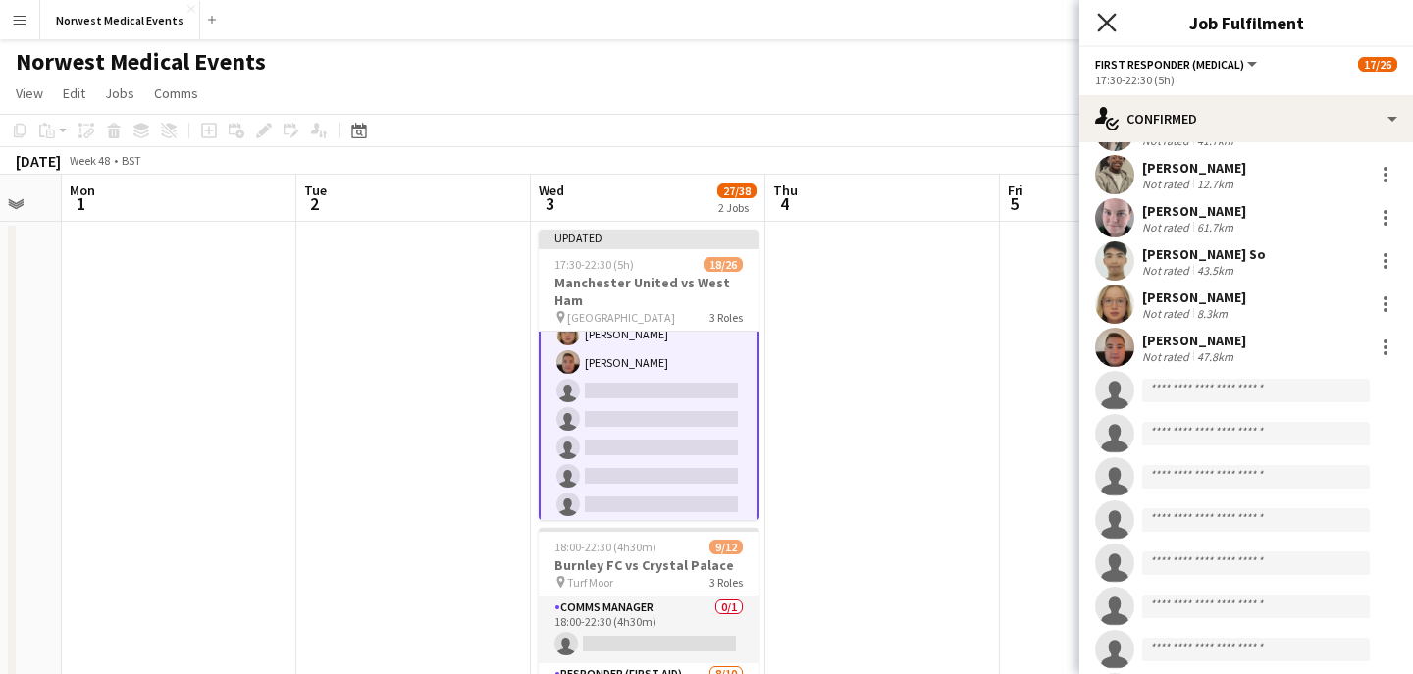
click at [1109, 20] on icon at bounding box center [1106, 22] width 19 height 19
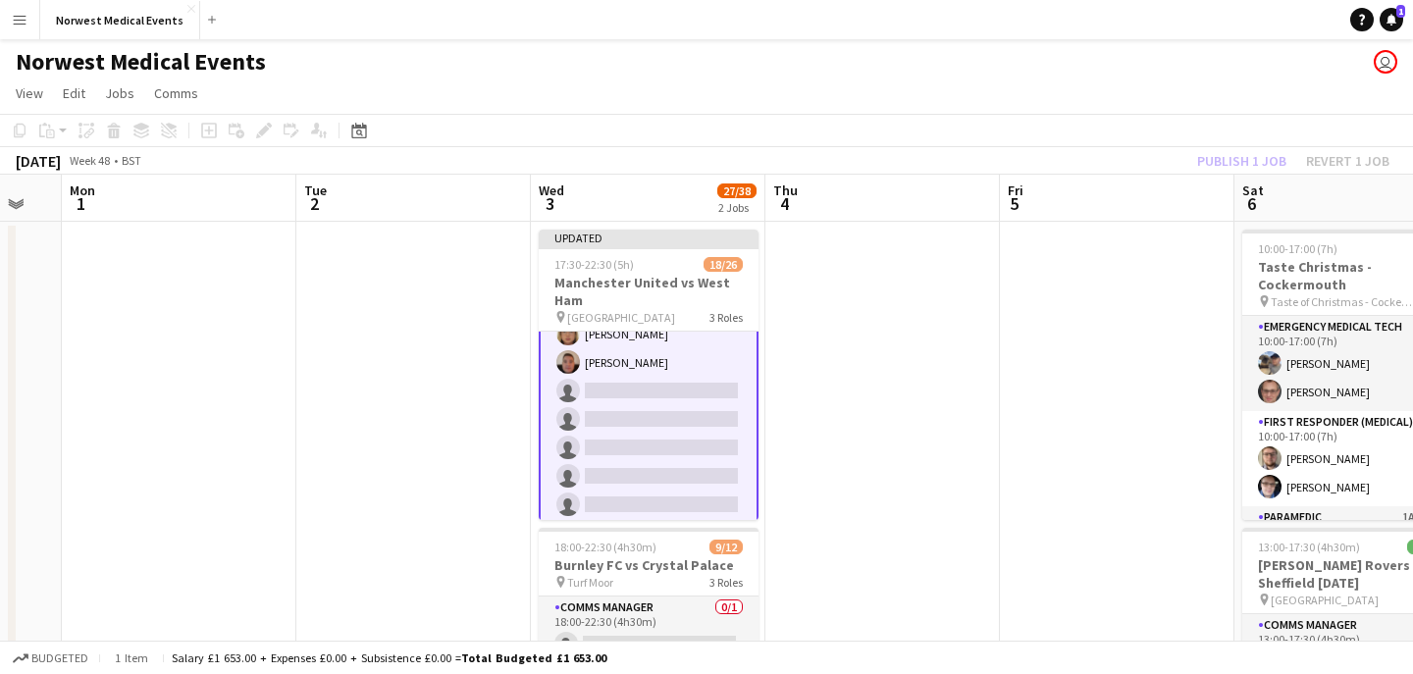
click at [1227, 161] on div "Publish 1 job Revert 1 job" at bounding box center [1293, 161] width 239 height 26
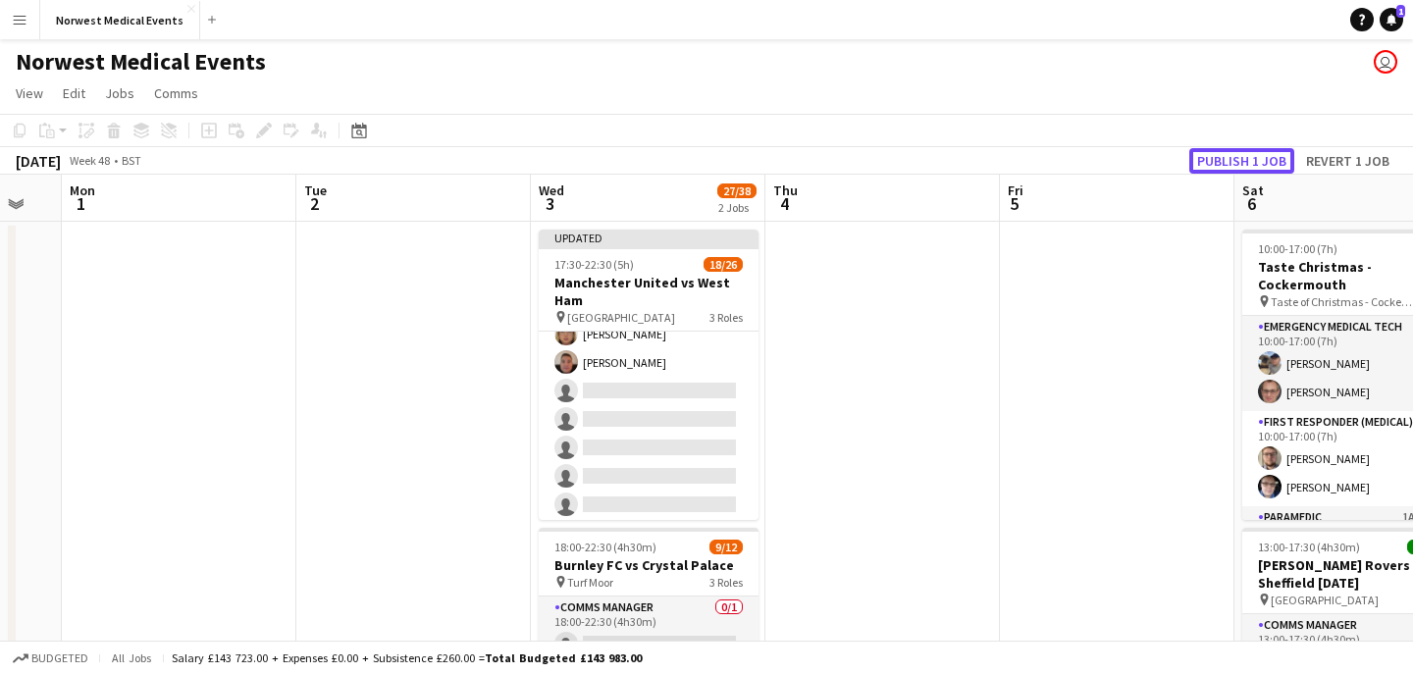
click at [1227, 161] on button "Publish 1 job" at bounding box center [1241, 161] width 105 height 26
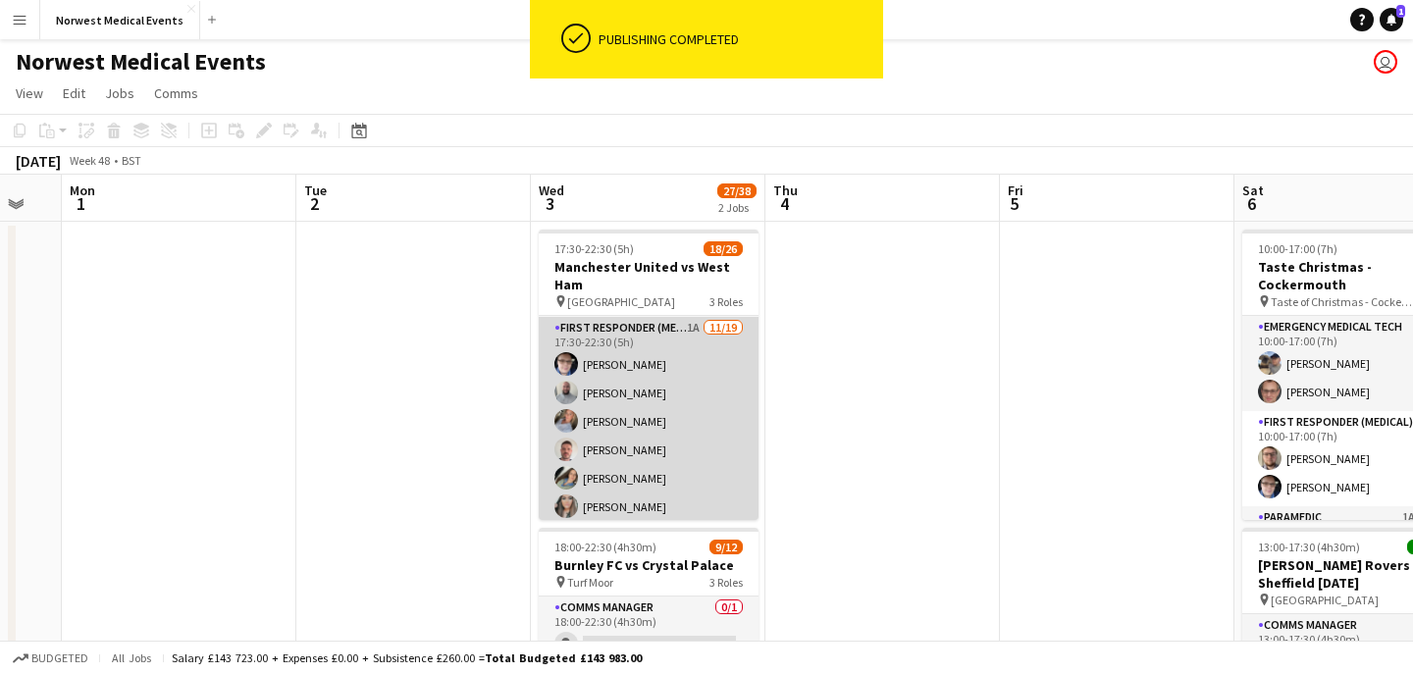
scroll to position [10, 0]
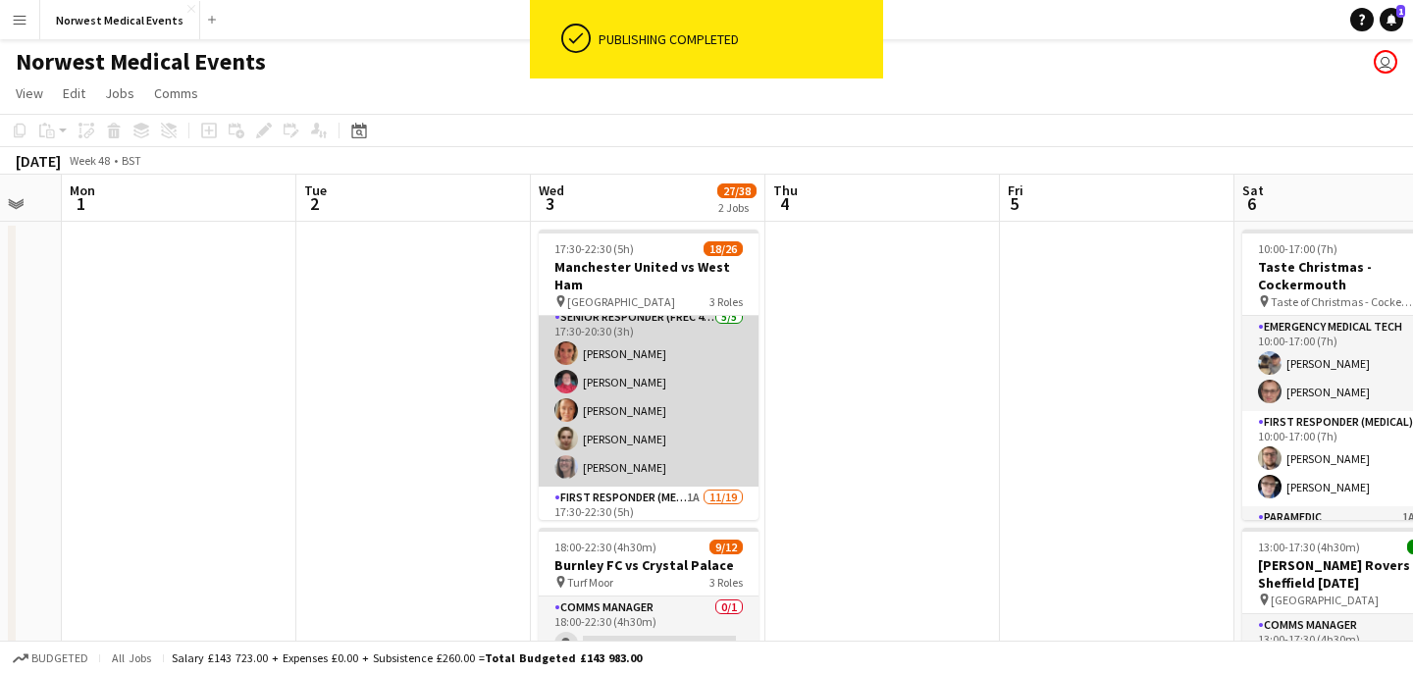
click at [668, 423] on app-card-role "Senior Responder (FREC 4 or Above) [DATE] 17:30-20:30 (3h) [PERSON_NAME] [PERSO…" at bounding box center [649, 396] width 220 height 181
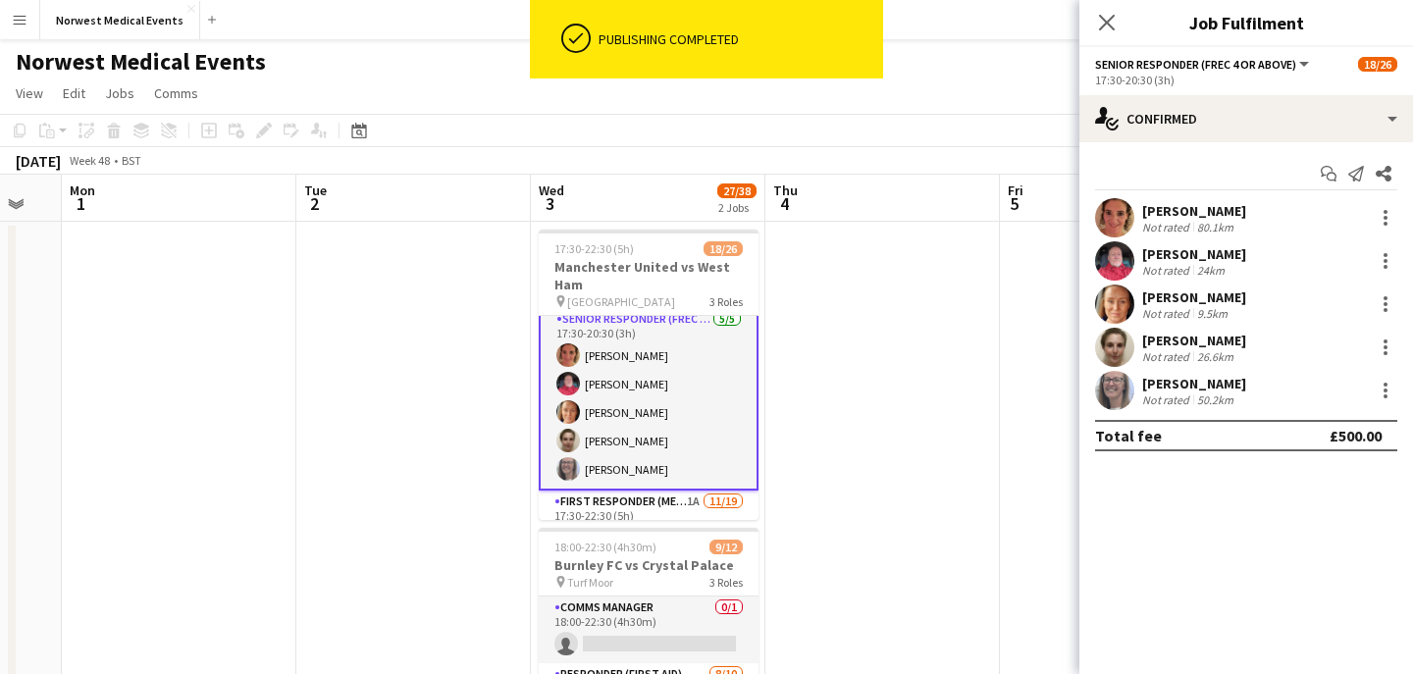
scroll to position [12, 0]
click at [1385, 219] on div at bounding box center [1386, 218] width 4 height 4
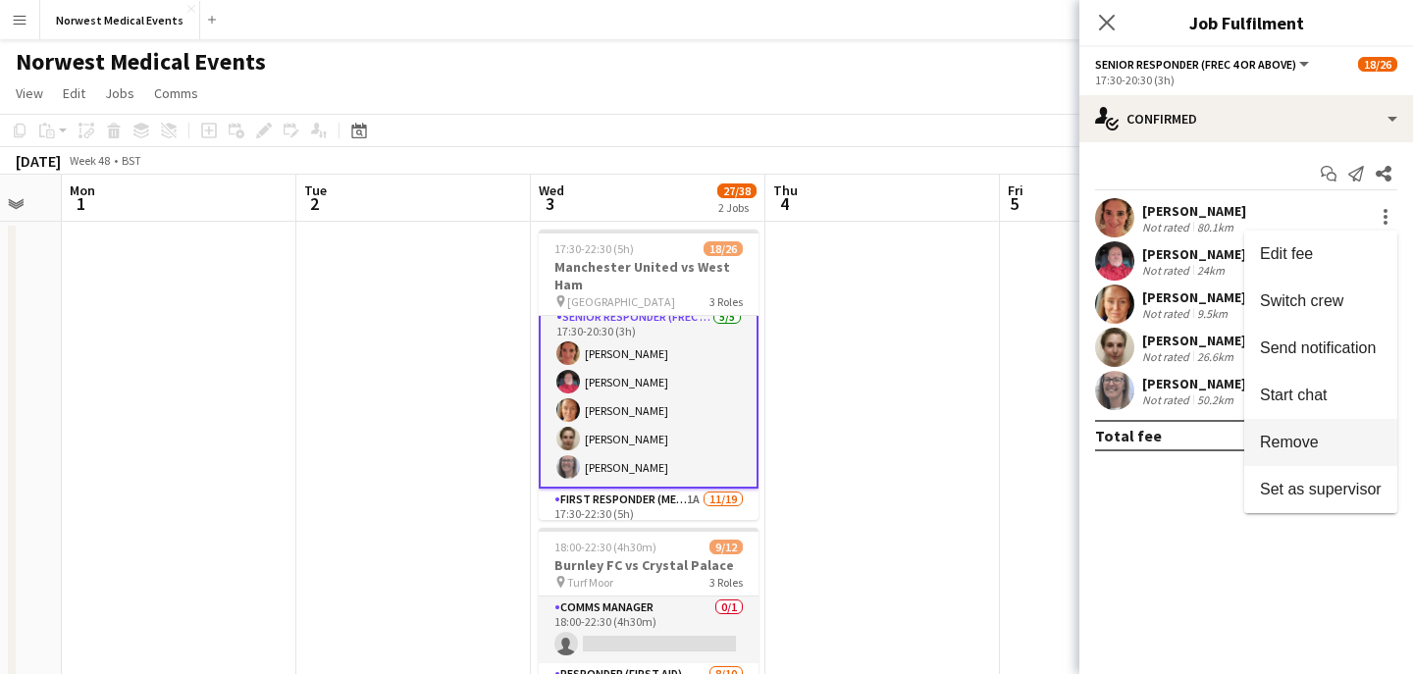
click at [1330, 437] on span "Remove" at bounding box center [1321, 443] width 122 height 18
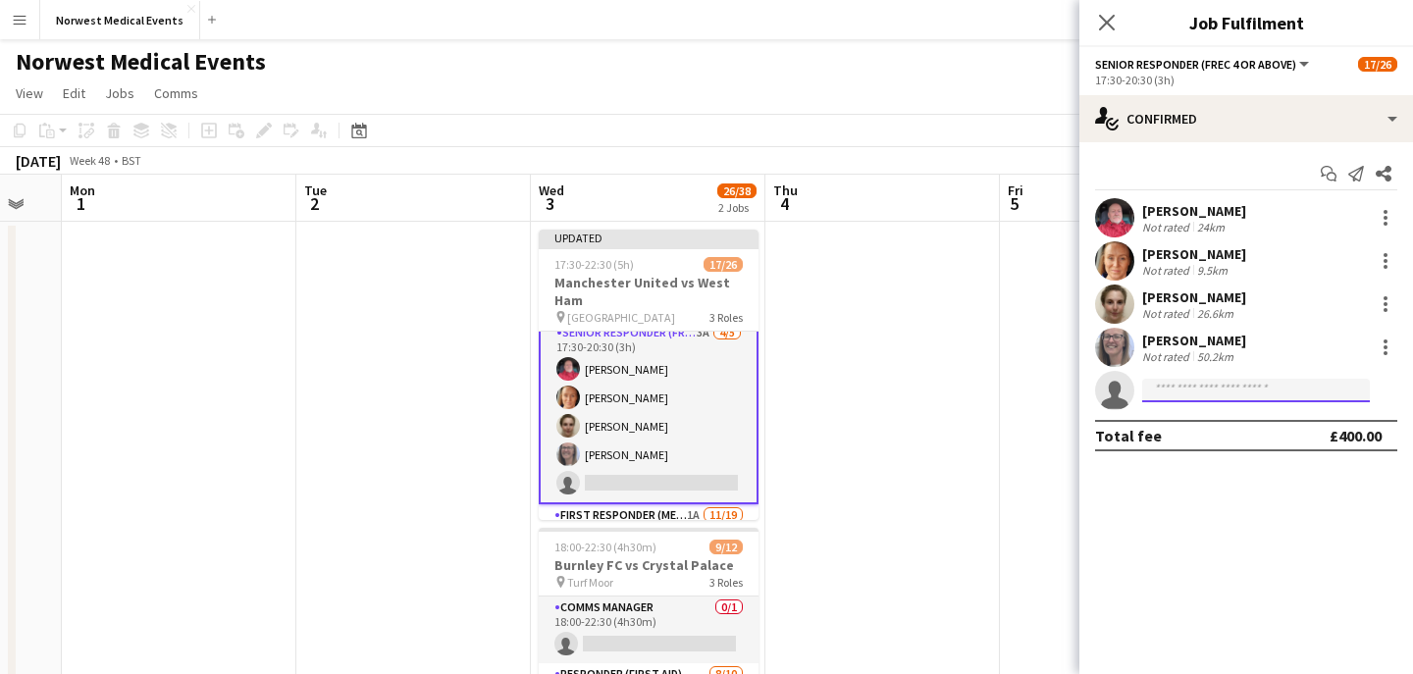
click at [1181, 384] on input at bounding box center [1256, 391] width 228 height 24
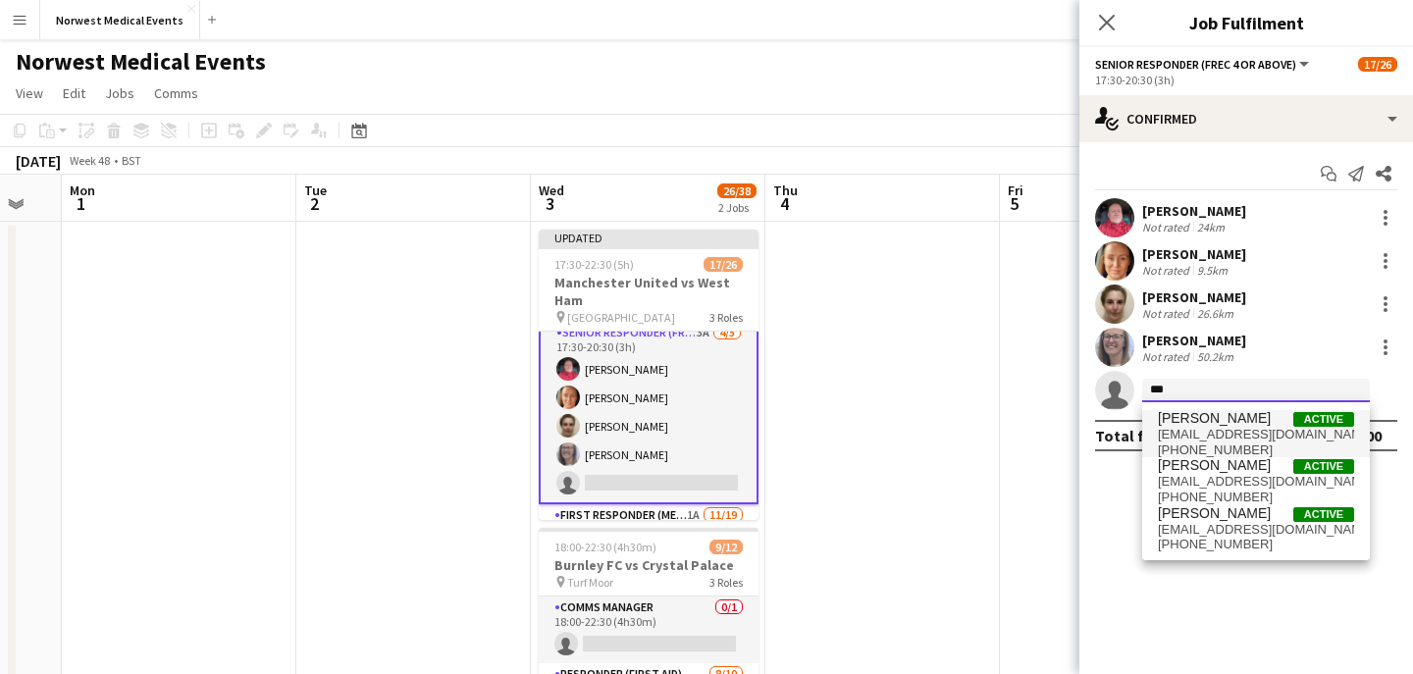
type input "***"
click at [1199, 421] on span "[PERSON_NAME]" at bounding box center [1214, 418] width 113 height 17
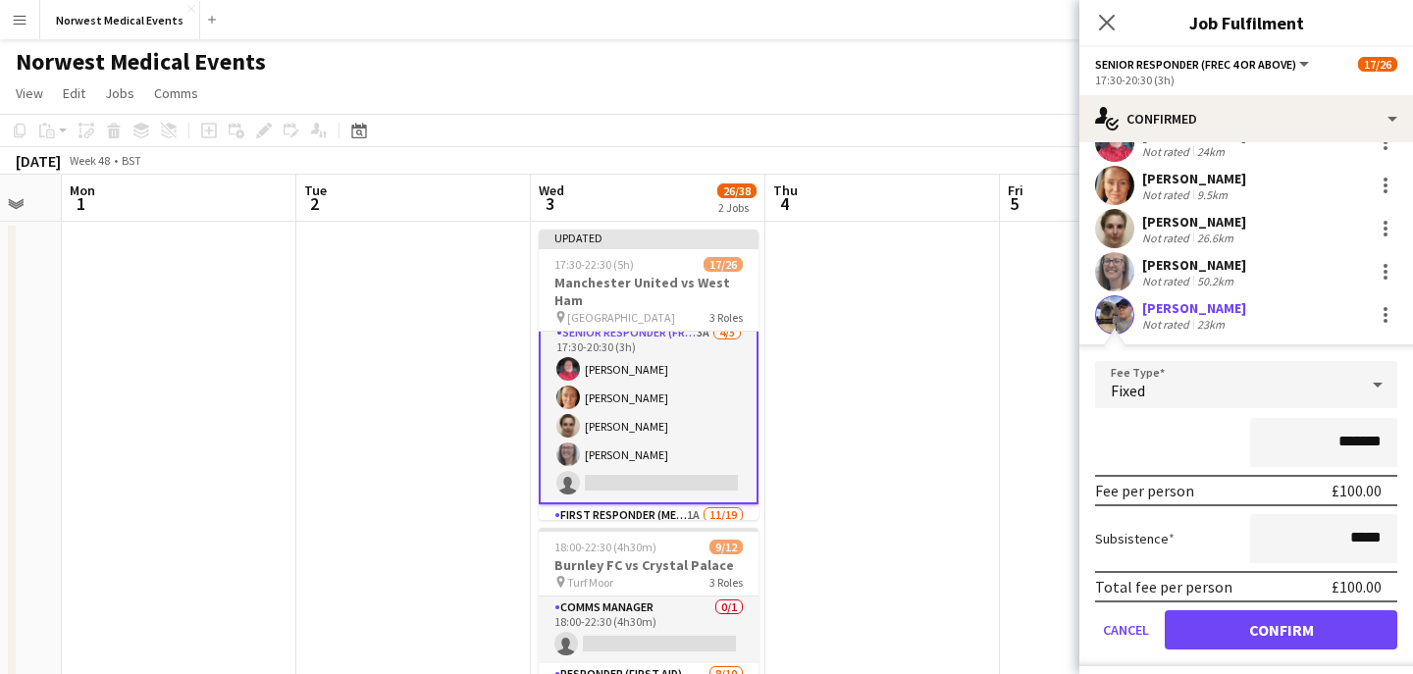
scroll to position [125, 0]
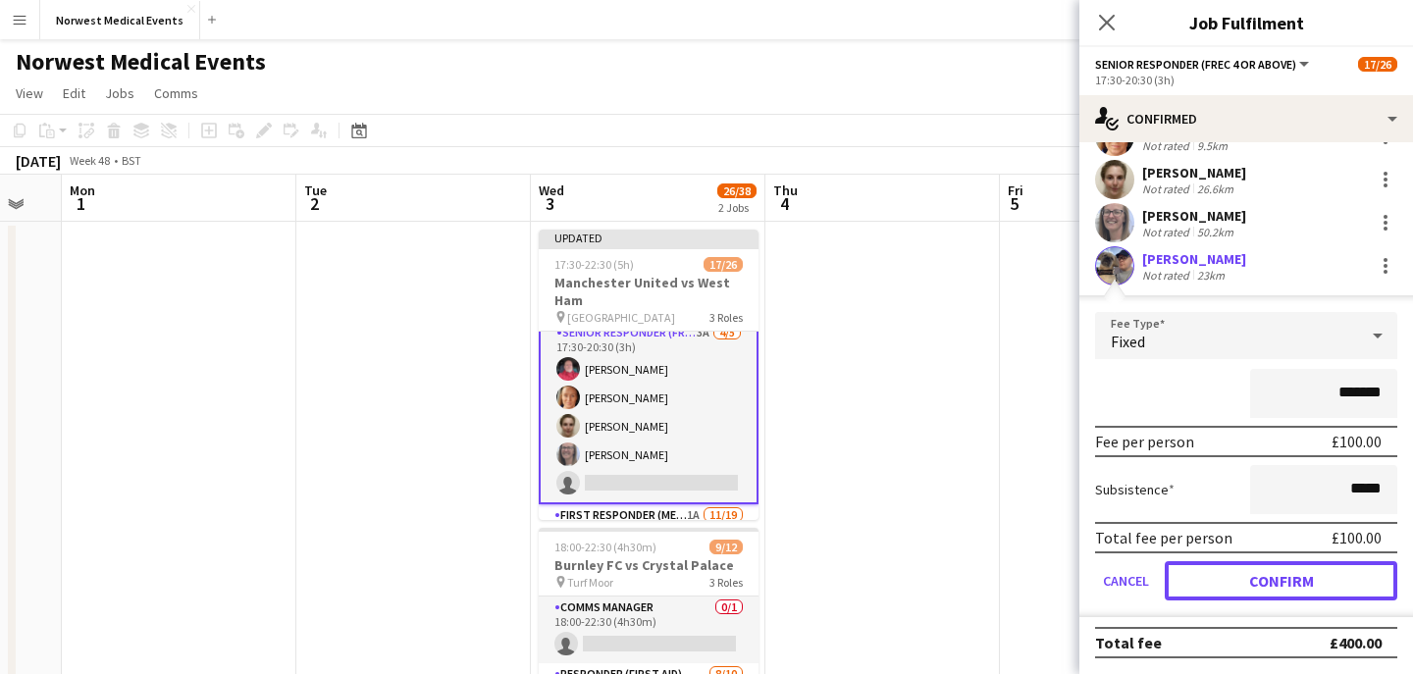
click at [1302, 580] on button "Confirm" at bounding box center [1281, 580] width 233 height 39
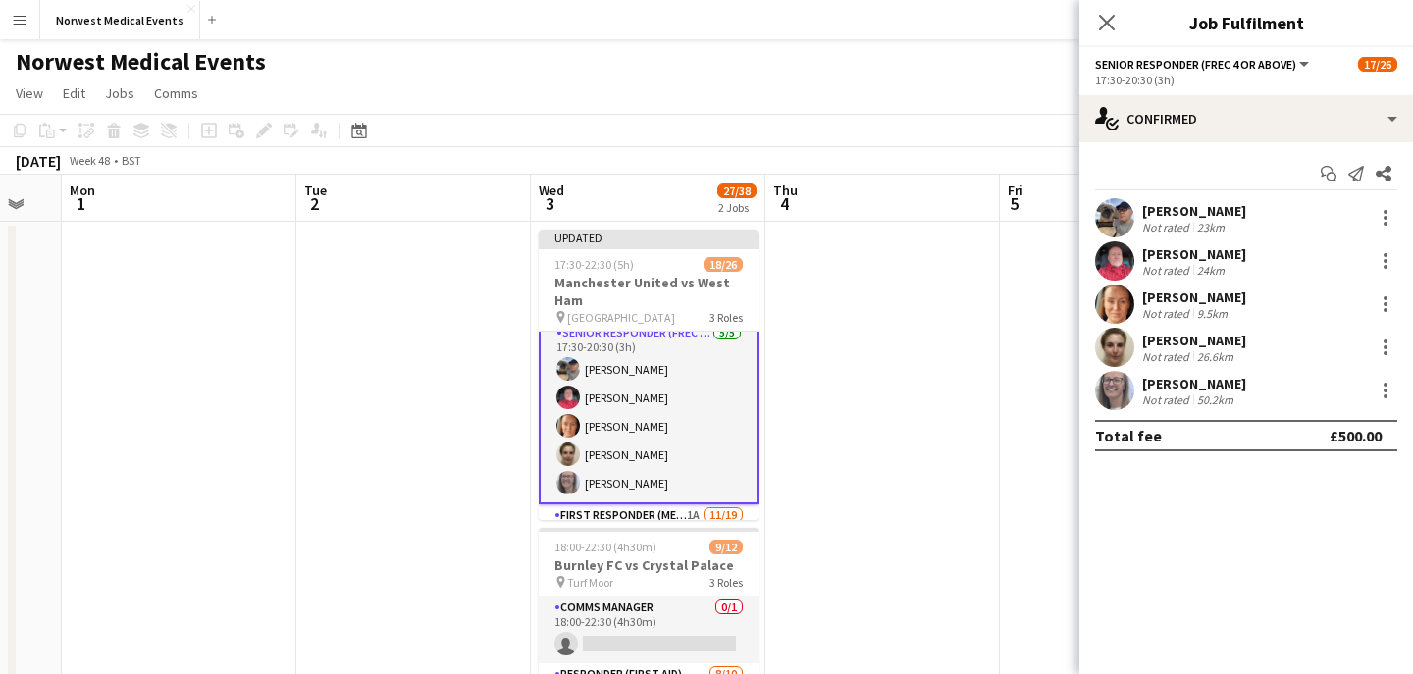
scroll to position [0, 0]
click at [1105, 28] on icon "Close pop-in" at bounding box center [1106, 22] width 19 height 19
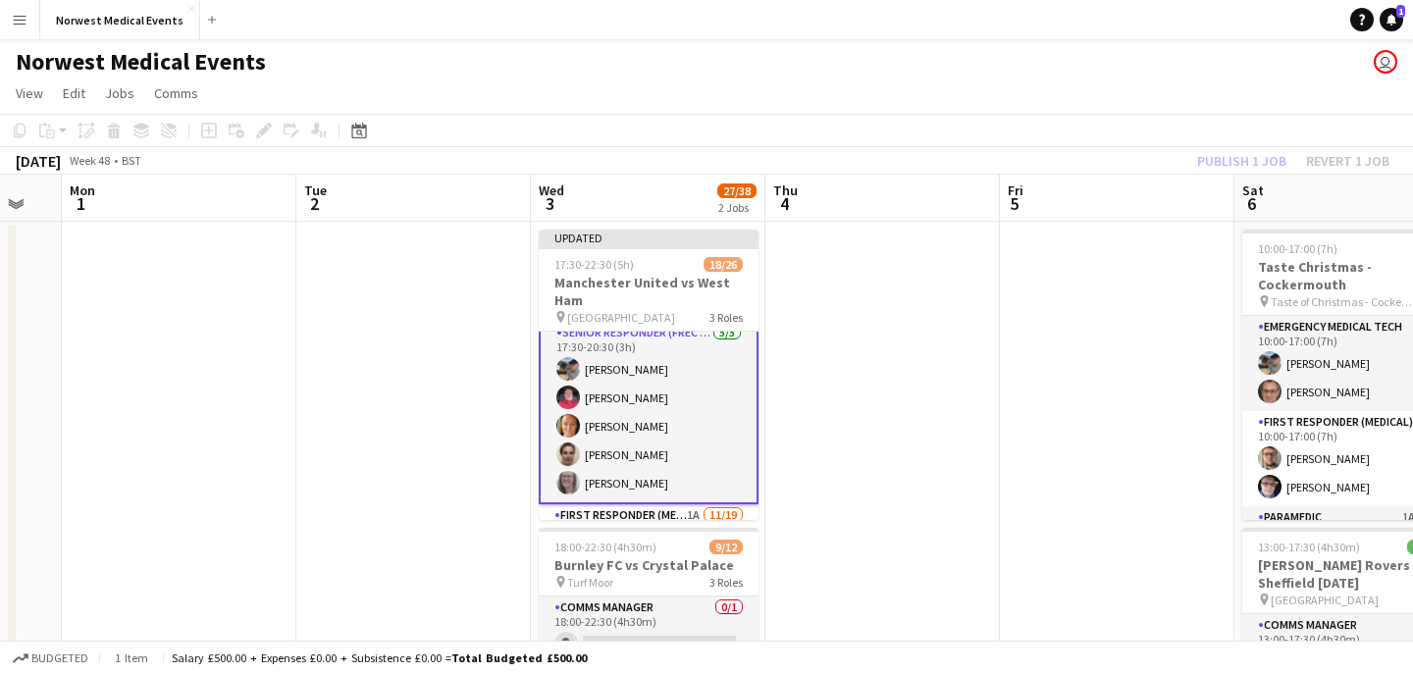
click at [1239, 157] on div "Publish 1 job Revert 1 job" at bounding box center [1293, 161] width 239 height 26
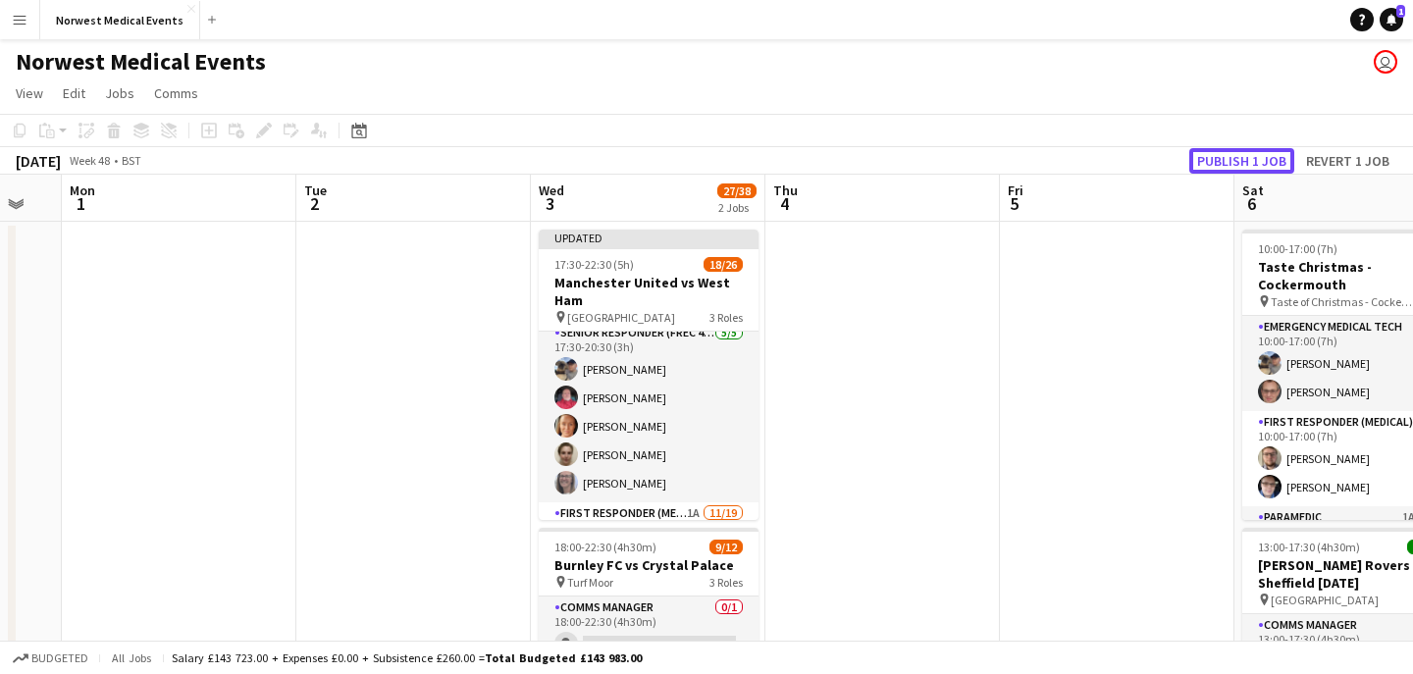
click at [1239, 157] on button "Publish 1 job" at bounding box center [1241, 161] width 105 height 26
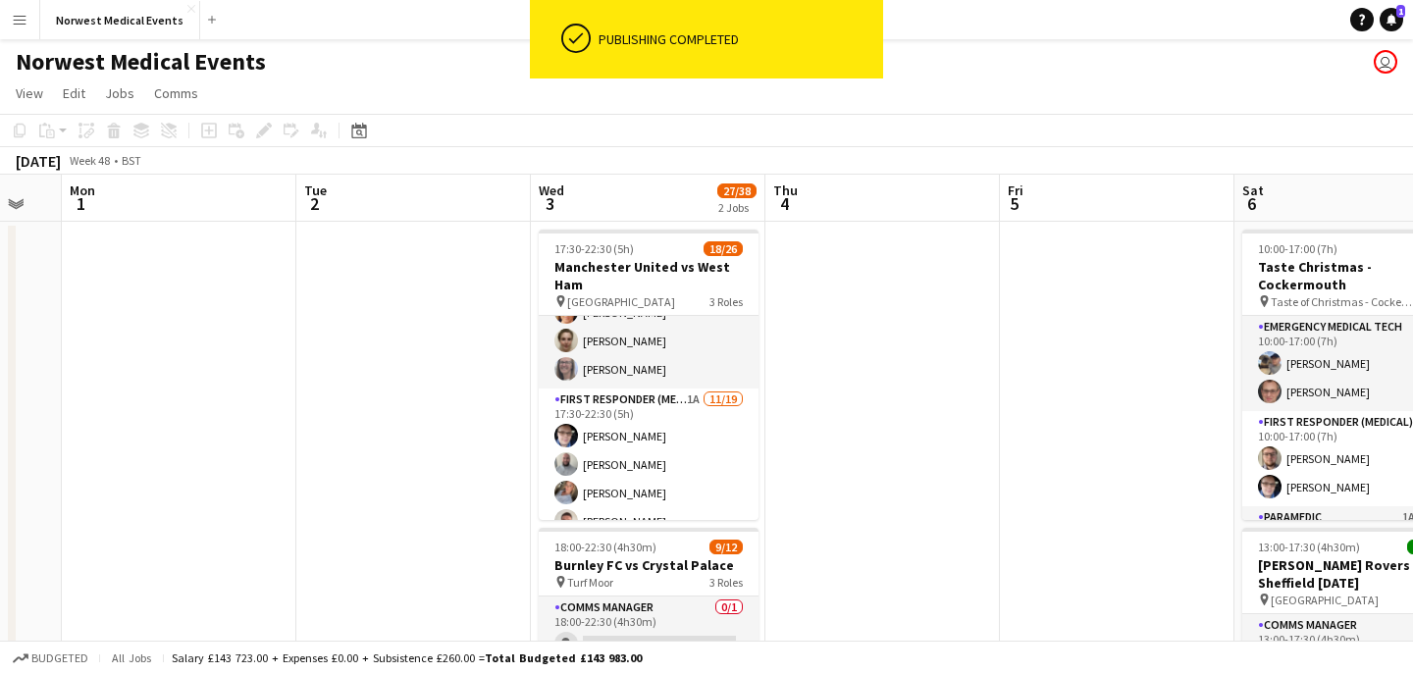
scroll to position [176, 0]
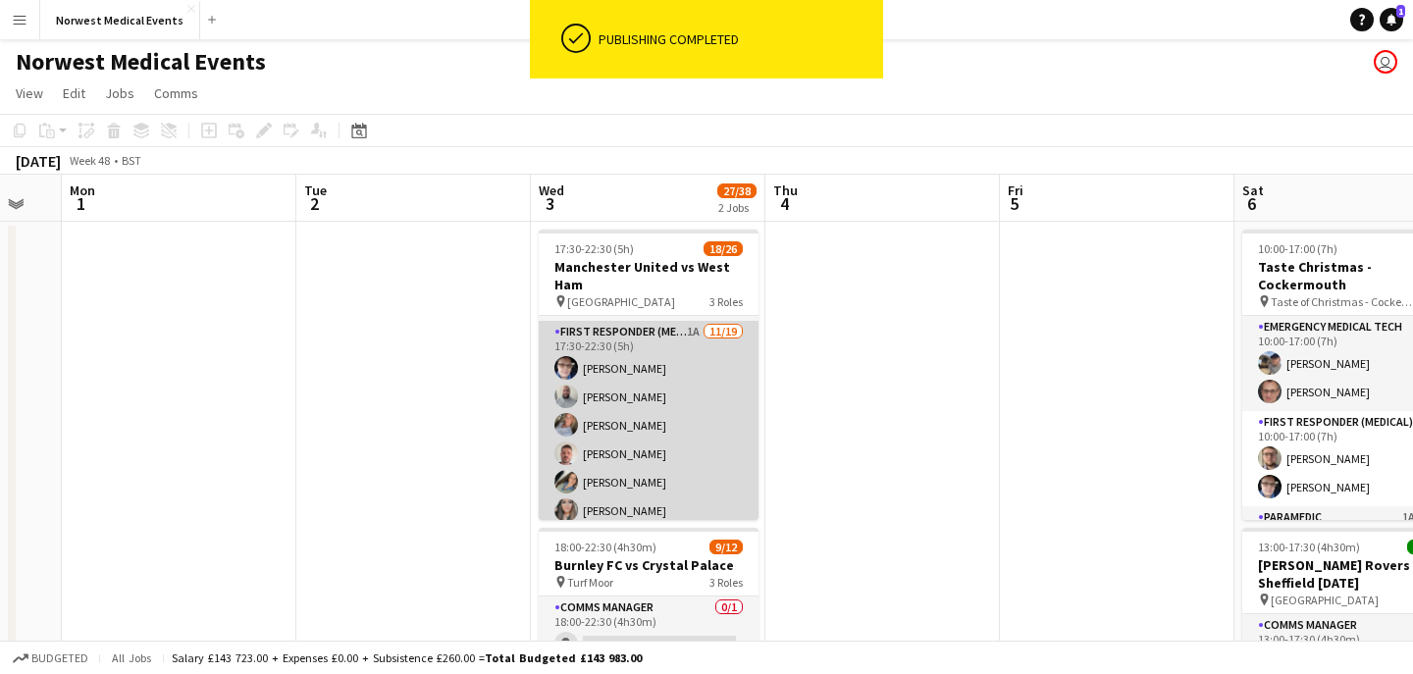
click at [648, 425] on app-card-role "First Responder (Medical) 1A [DATE] 17:30-22:30 (5h) [PERSON_NAME] [PERSON_NAME…" at bounding box center [649, 610] width 220 height 579
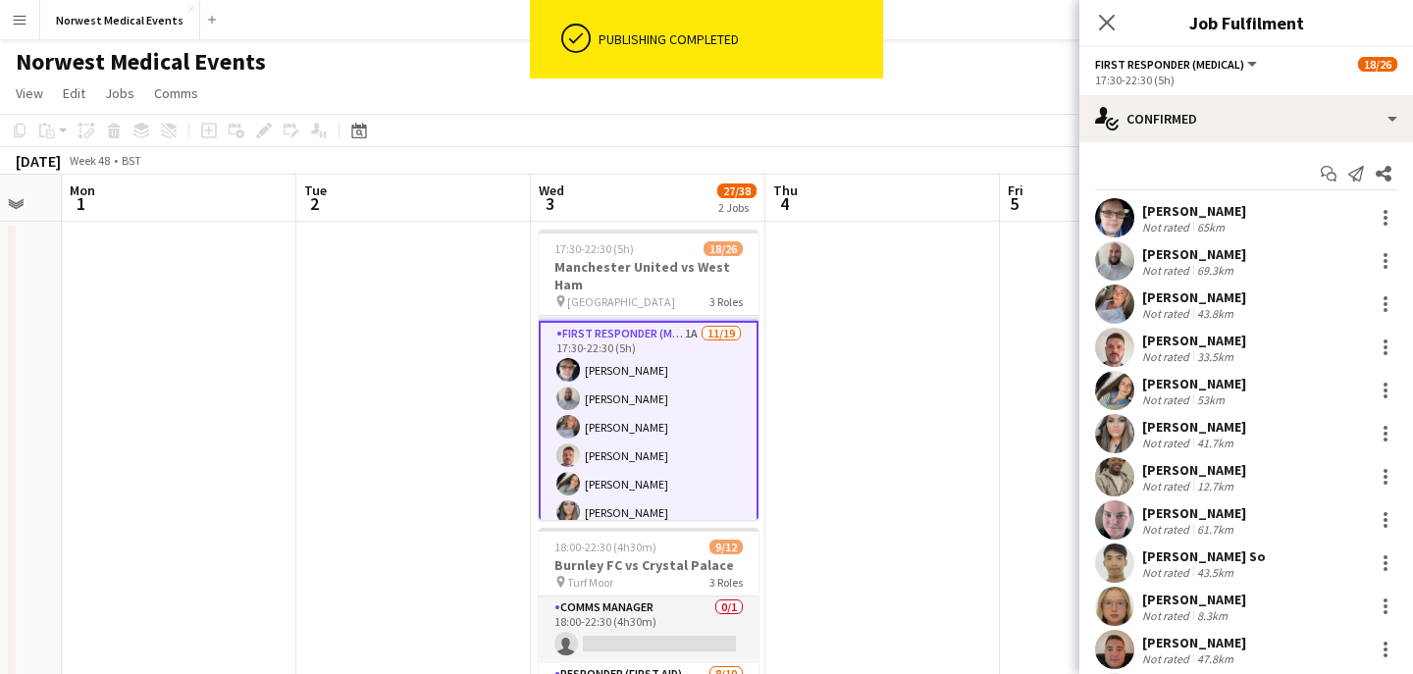
scroll to position [305, 0]
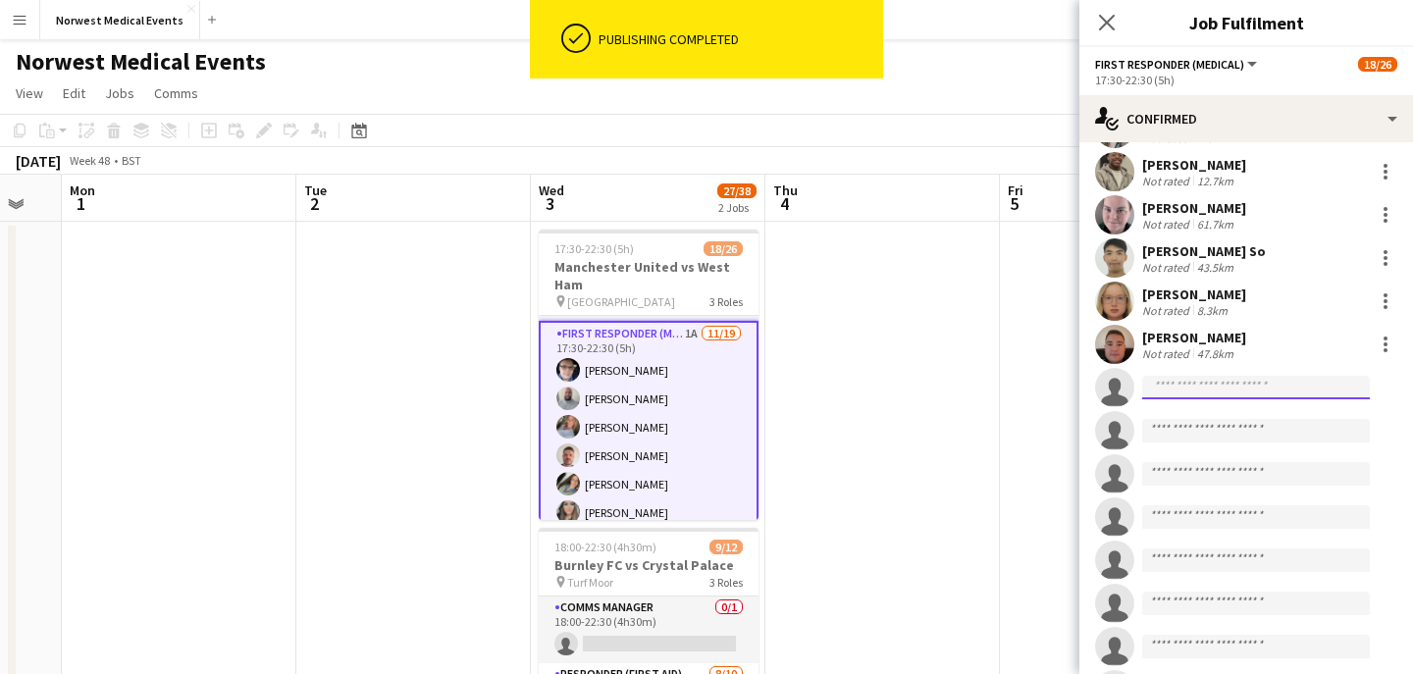
click at [1240, 384] on input at bounding box center [1256, 388] width 228 height 24
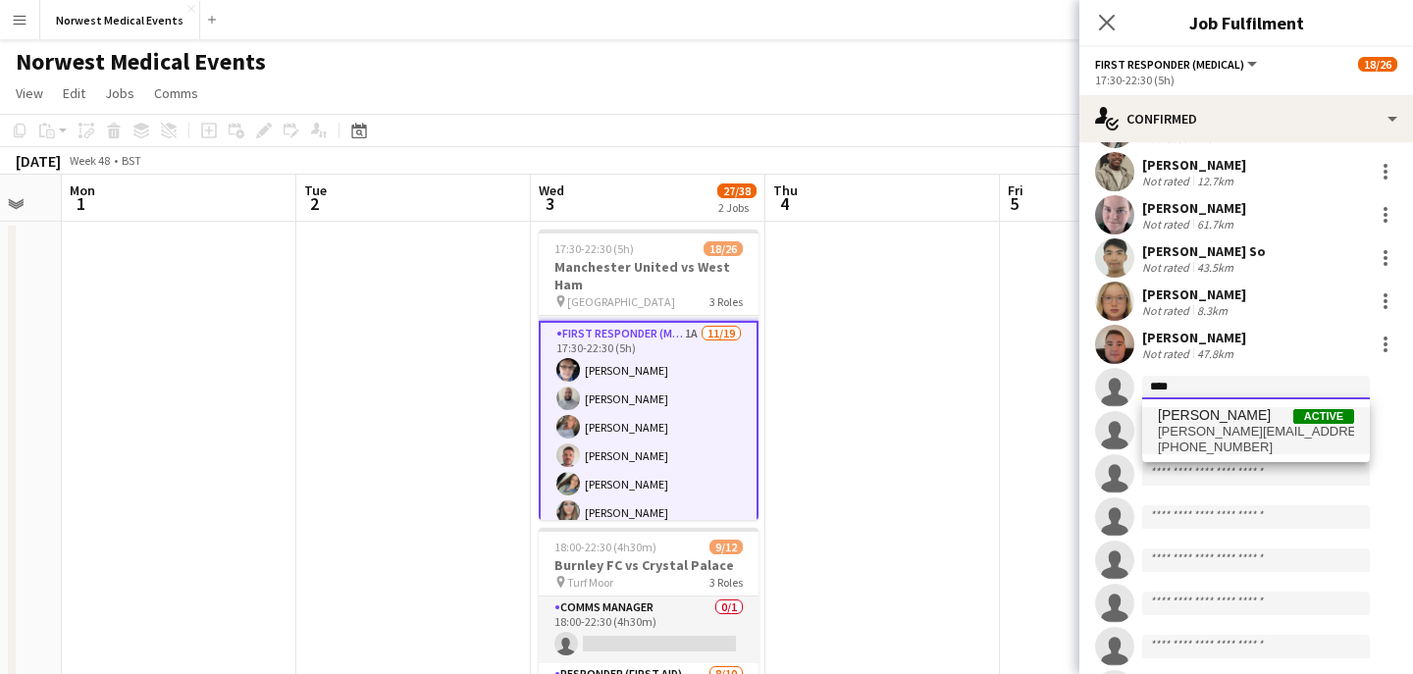
type input "****"
click at [1241, 417] on span "[PERSON_NAME]" at bounding box center [1214, 415] width 113 height 17
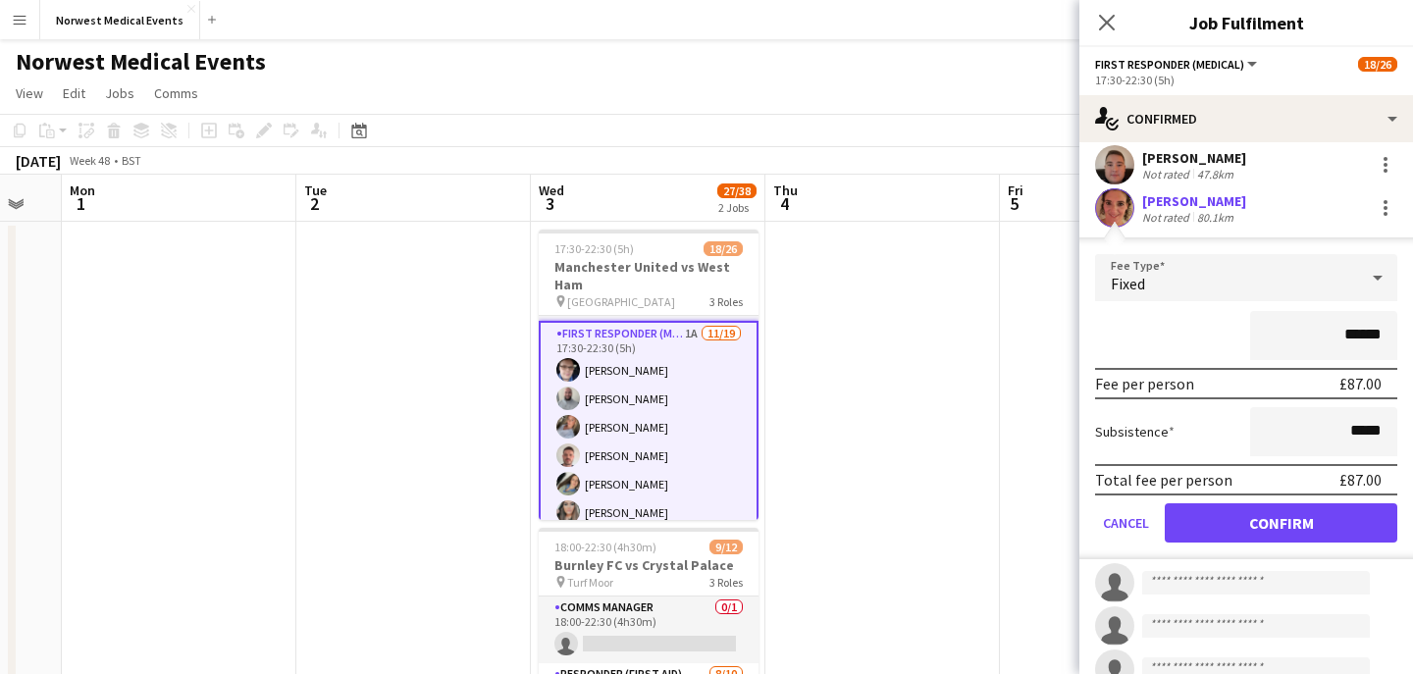
scroll to position [691, 0]
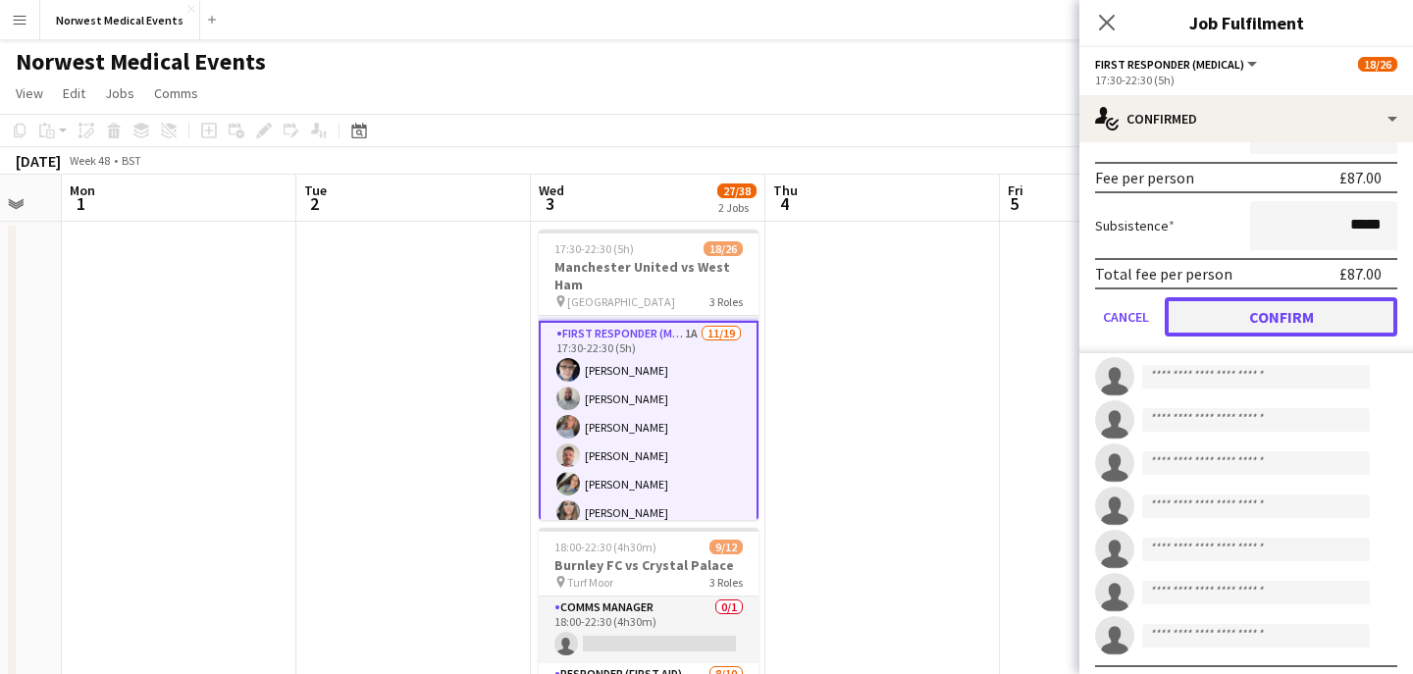
click at [1298, 323] on button "Confirm" at bounding box center [1281, 316] width 233 height 39
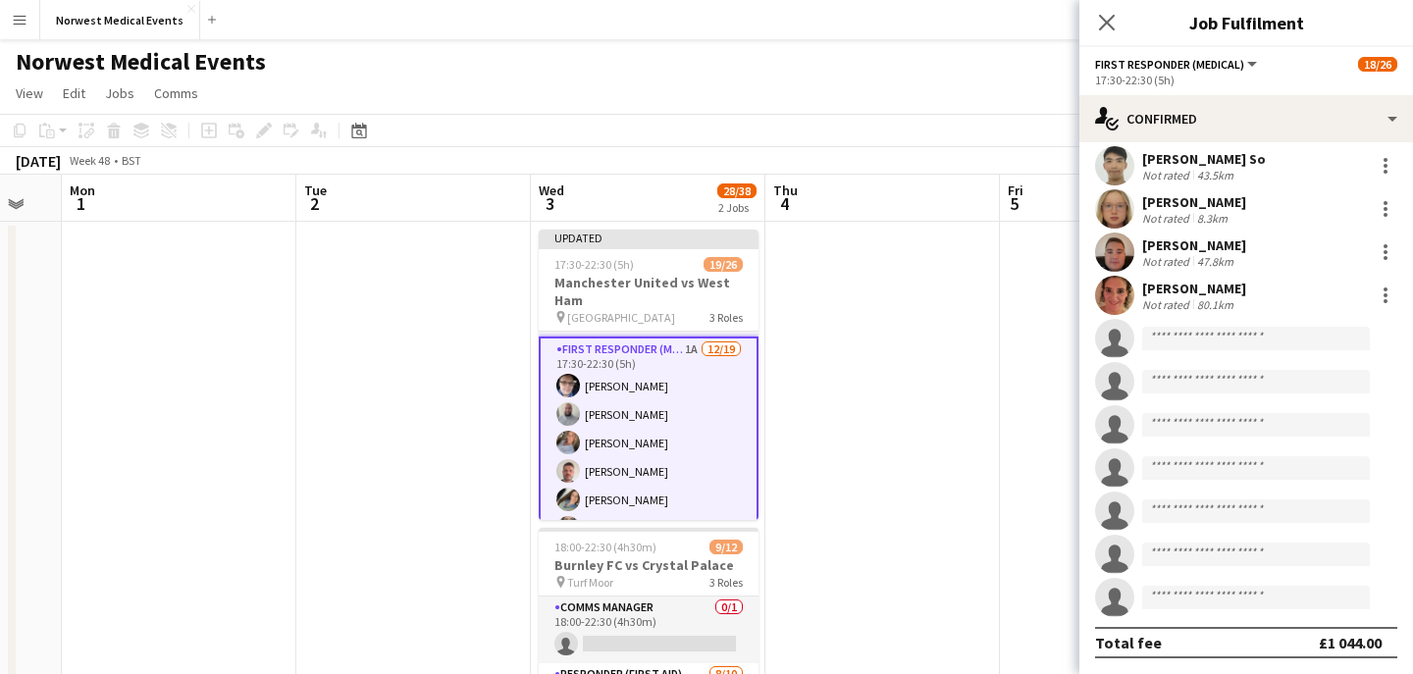
click at [1106, 37] on div "Close pop-in" at bounding box center [1106, 22] width 55 height 45
click at [1109, 17] on icon "Close pop-in" at bounding box center [1106, 22] width 19 height 19
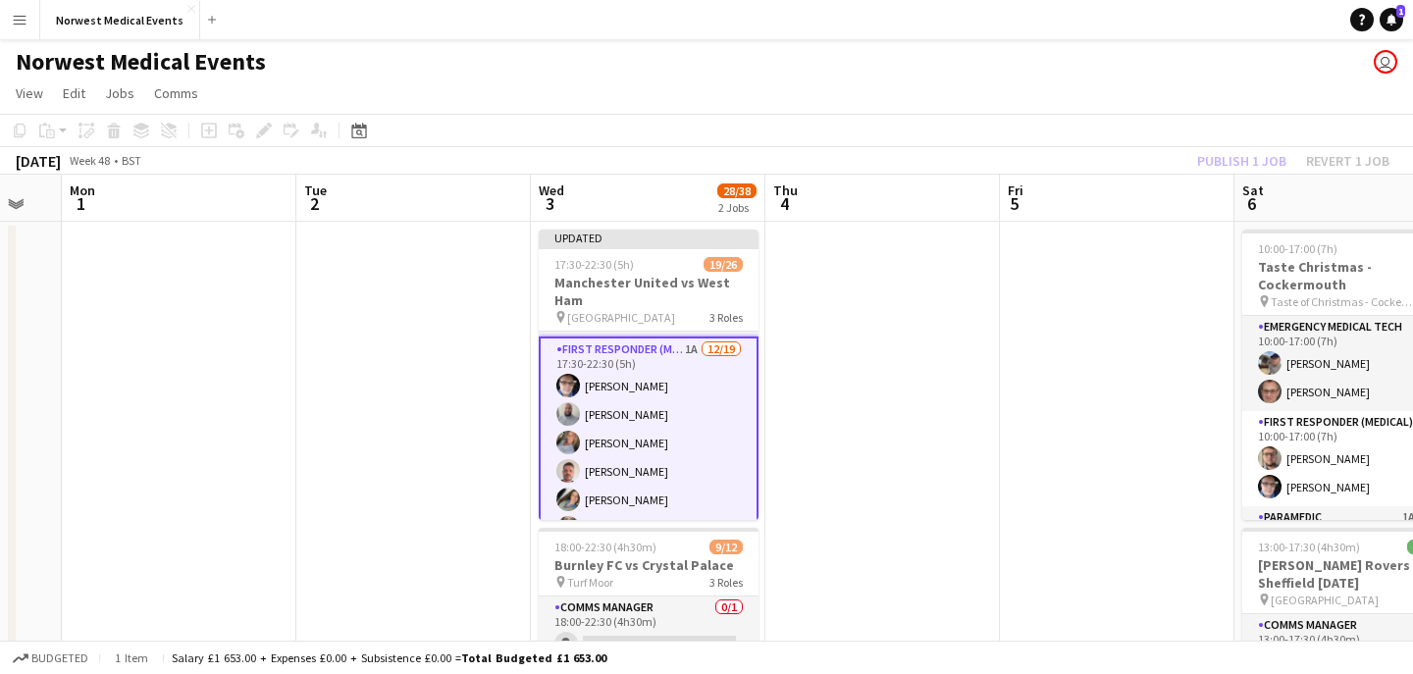
click at [1218, 158] on div "Publish 1 job Revert 1 job" at bounding box center [1293, 161] width 239 height 26
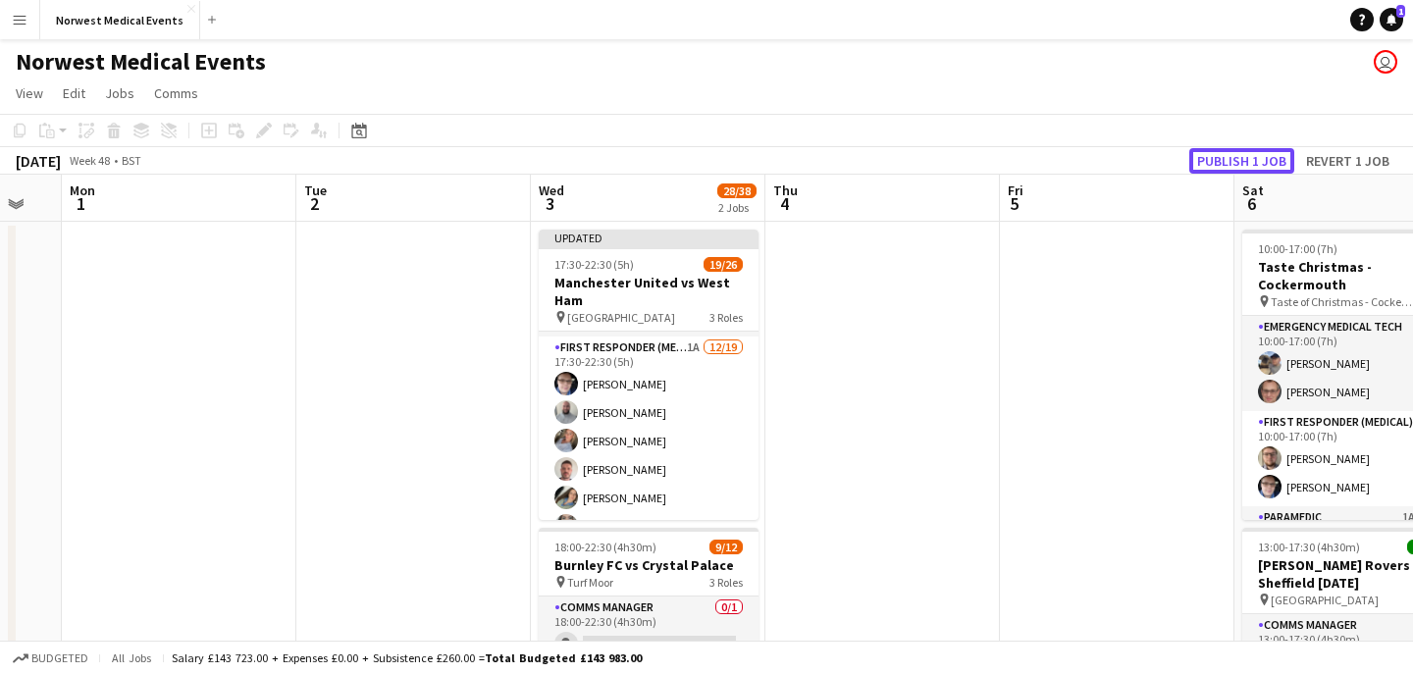
click at [1218, 158] on button "Publish 1 job" at bounding box center [1241, 161] width 105 height 26
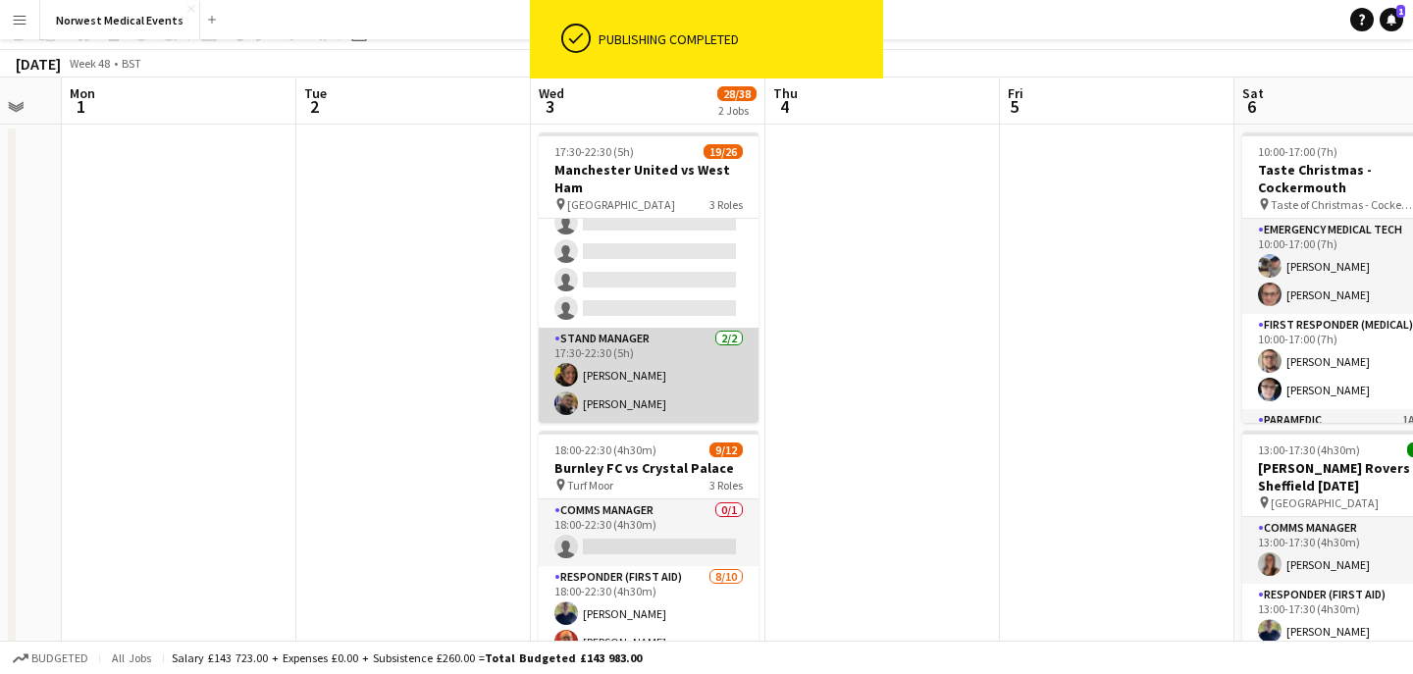
scroll to position [262, 0]
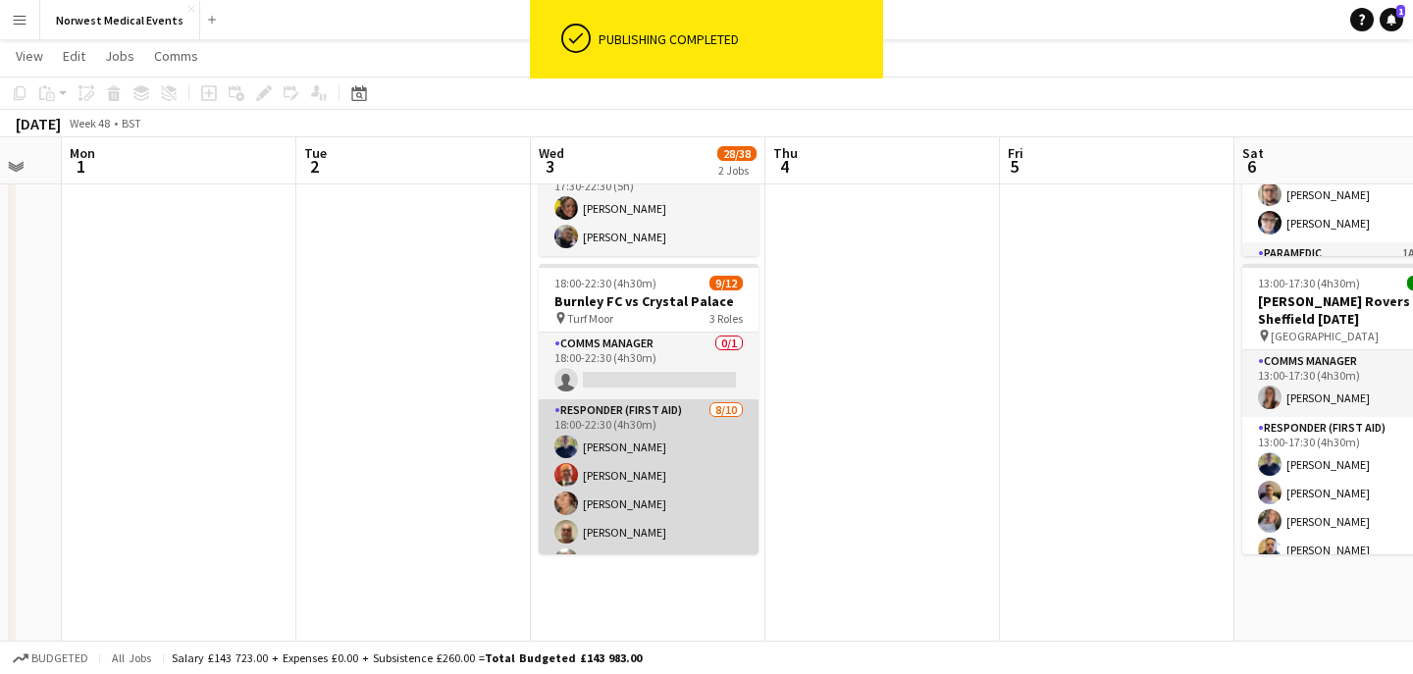
click at [674, 445] on app-card-role "Responder (First Aid) [DATE] 18:00-22:30 (4h30m) [PERSON_NAME] [PERSON_NAME] [P…" at bounding box center [649, 560] width 220 height 323
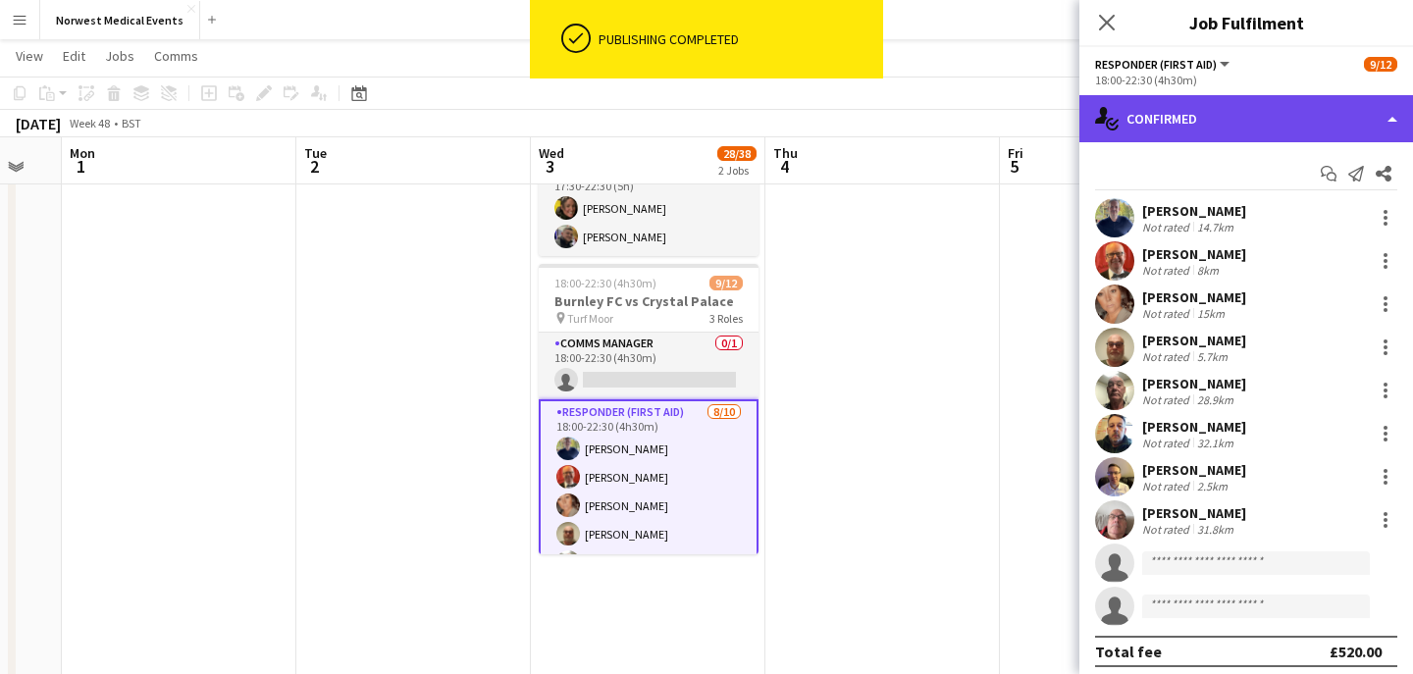
click at [1191, 125] on div "single-neutral-actions-check-2 Confirmed" at bounding box center [1246, 118] width 334 height 47
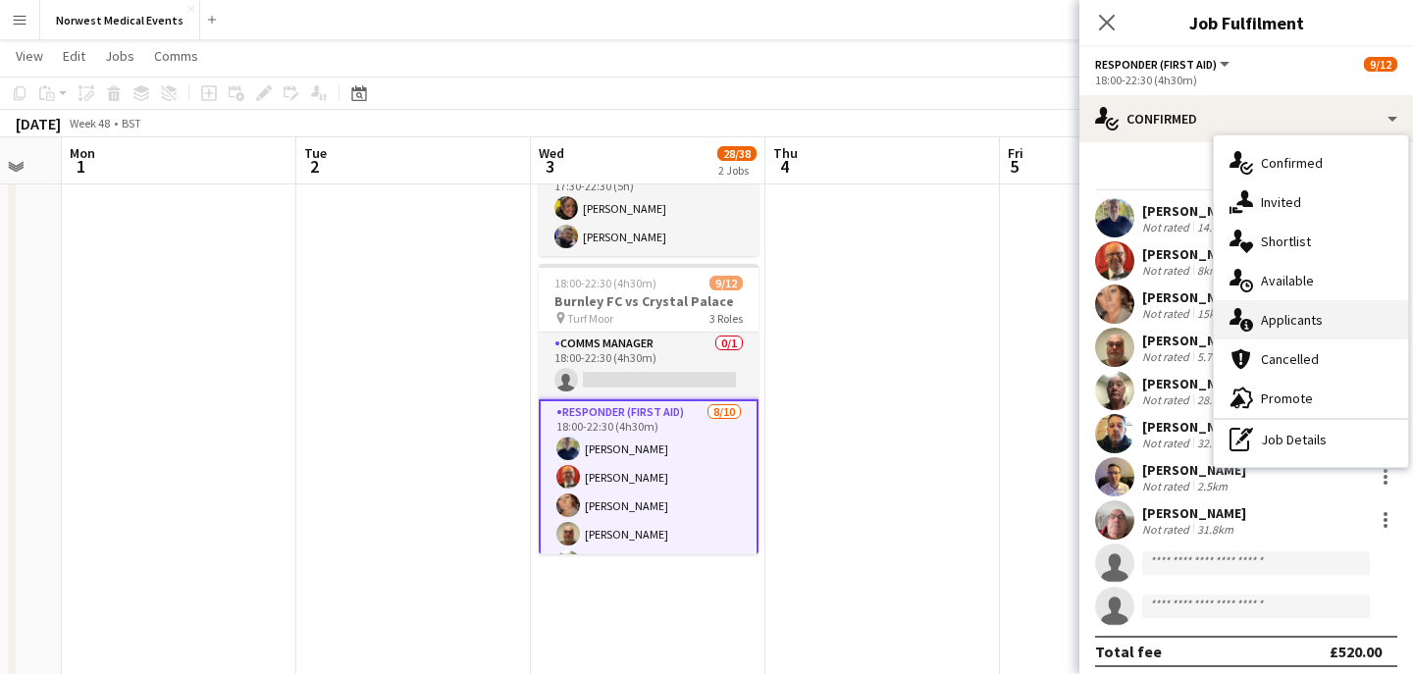
click at [1300, 311] on span "Applicants" at bounding box center [1292, 320] width 62 height 18
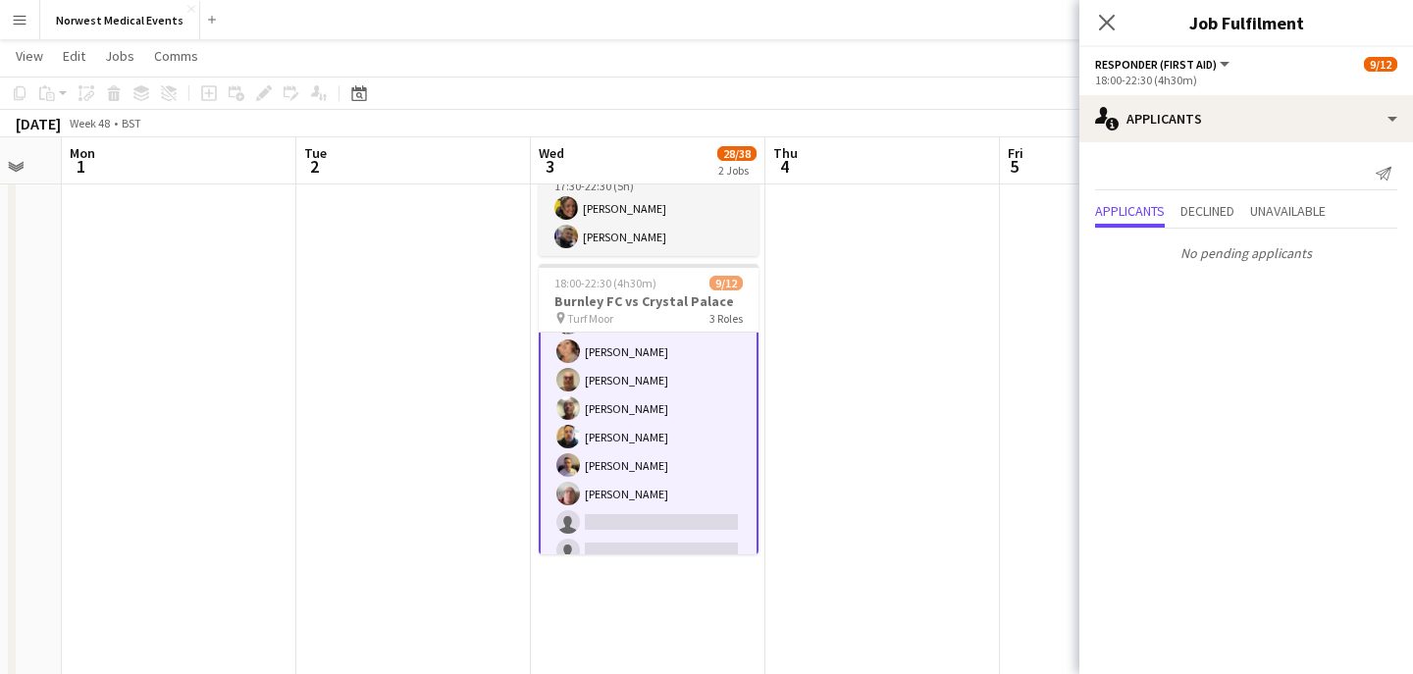
scroll to position [238, 0]
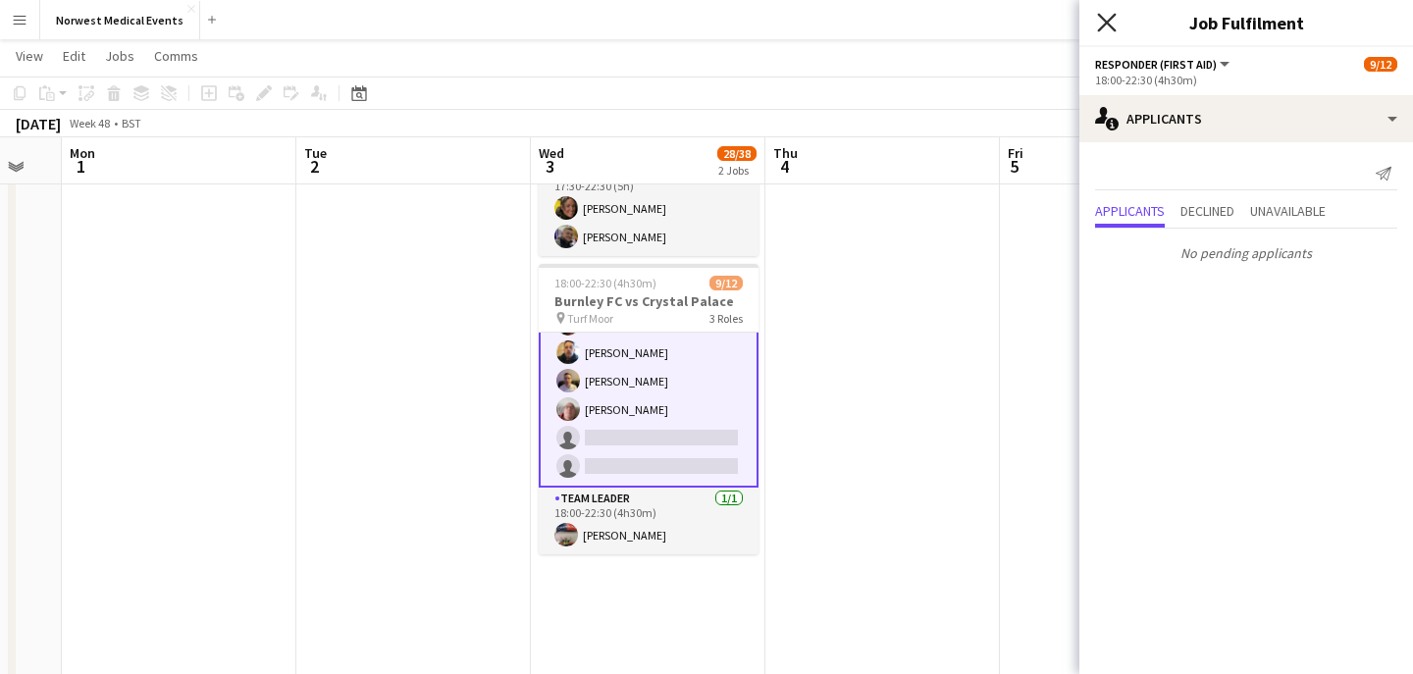
click at [1105, 26] on icon "Close pop-in" at bounding box center [1106, 22] width 19 height 19
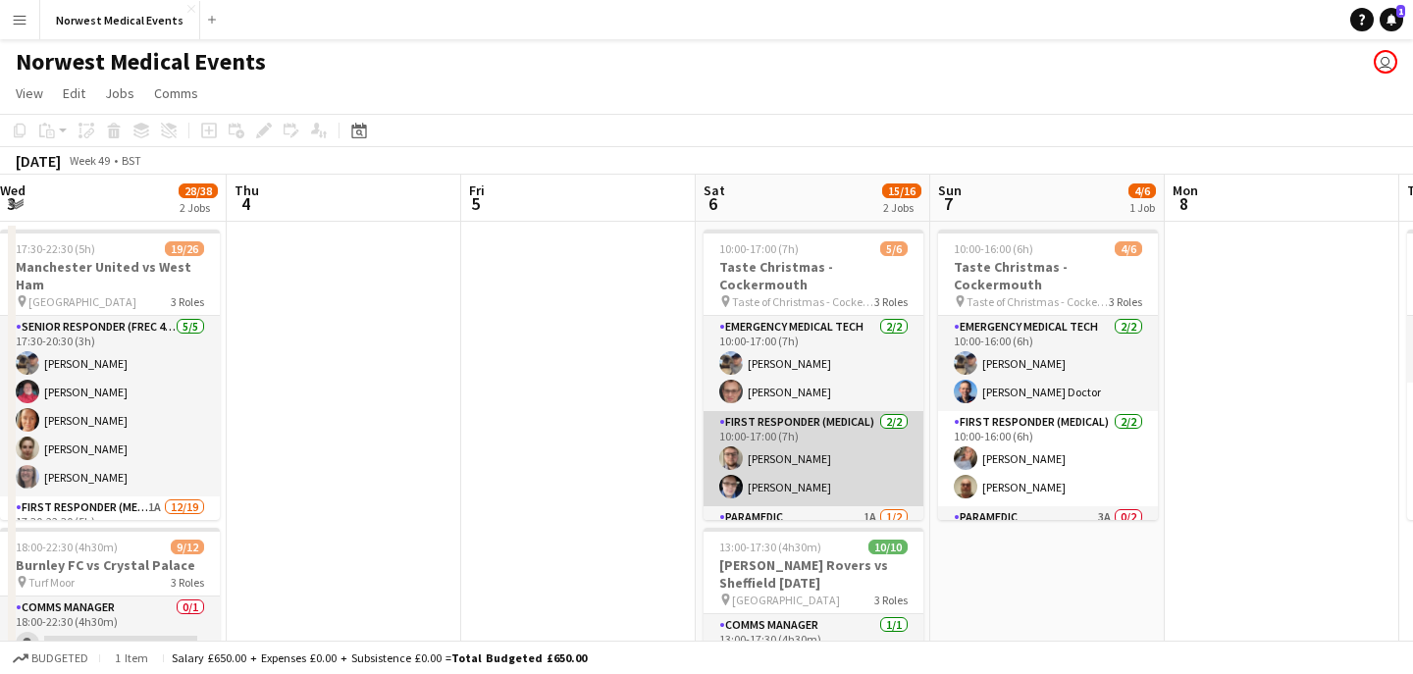
scroll to position [64, 0]
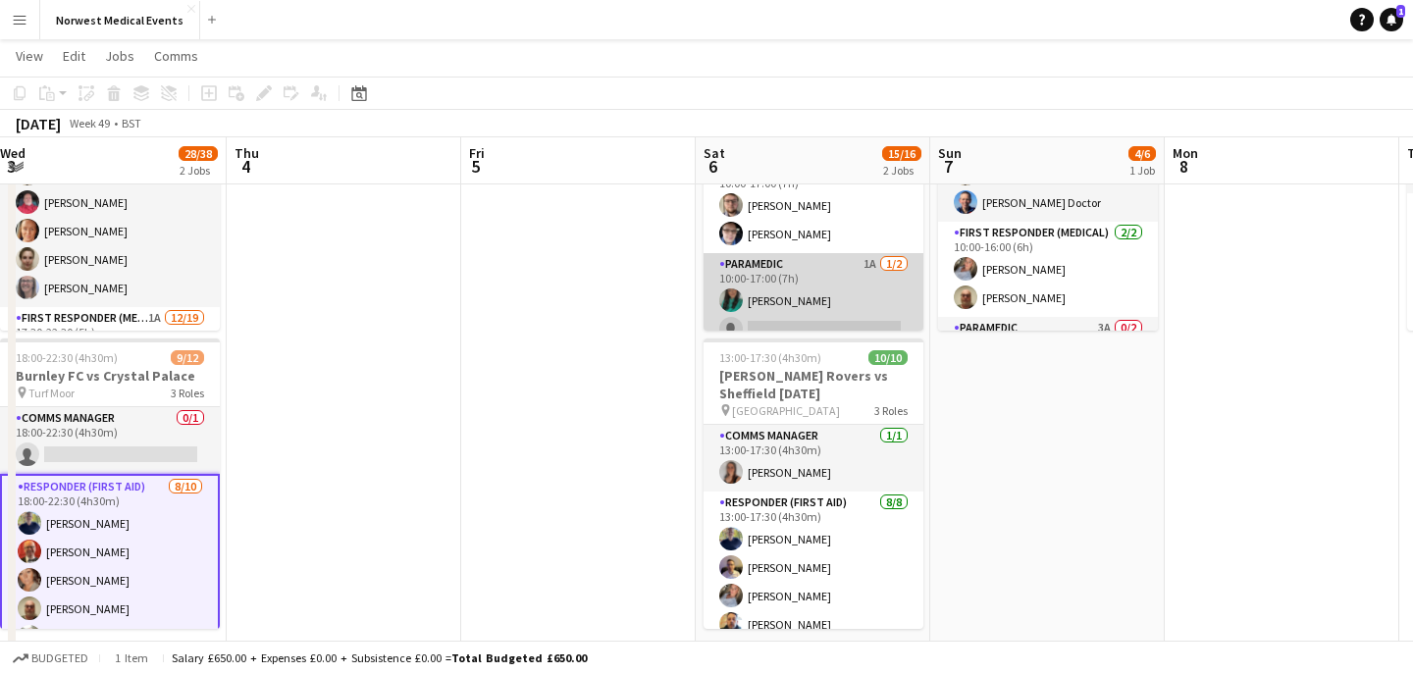
click at [861, 287] on app-card-role "Paramedic 1A [DATE] 10:00-17:00 (7h) [PERSON_NAME] single-neutral-actions" at bounding box center [814, 300] width 220 height 95
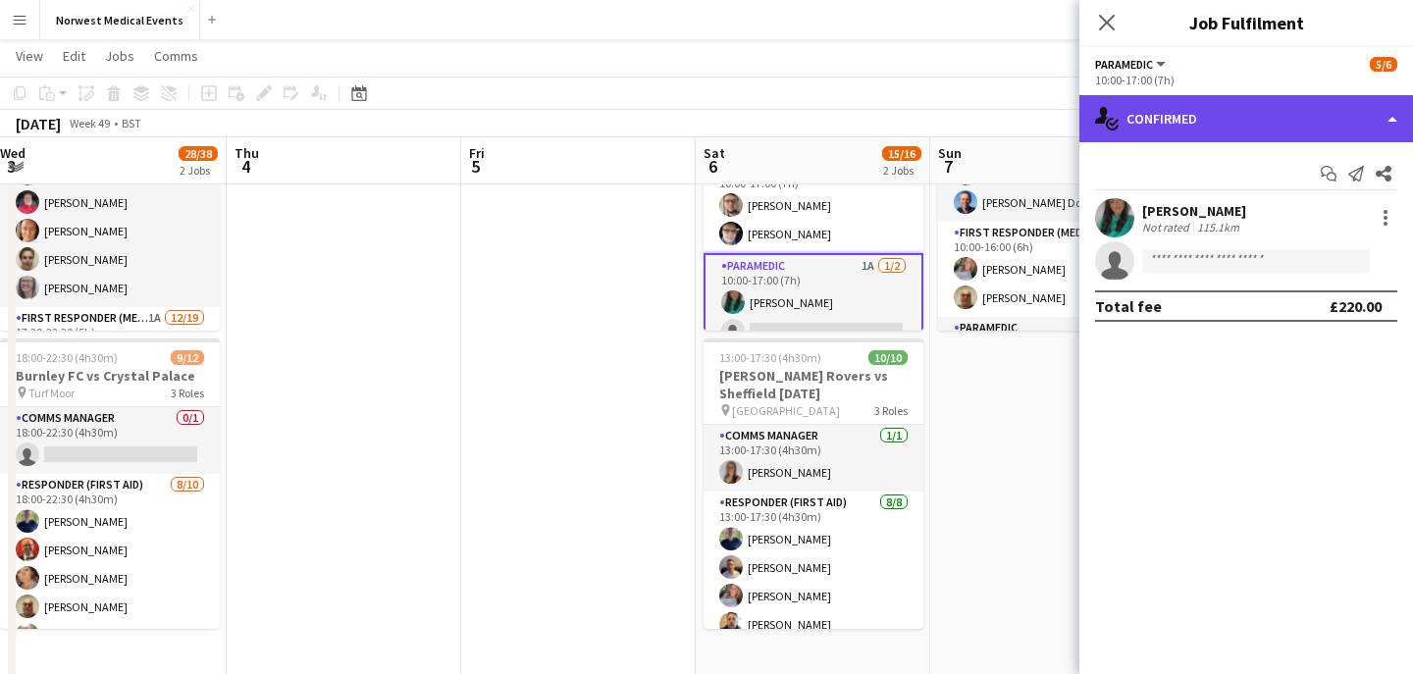
click at [1269, 115] on div "single-neutral-actions-check-2 Confirmed" at bounding box center [1246, 118] width 334 height 47
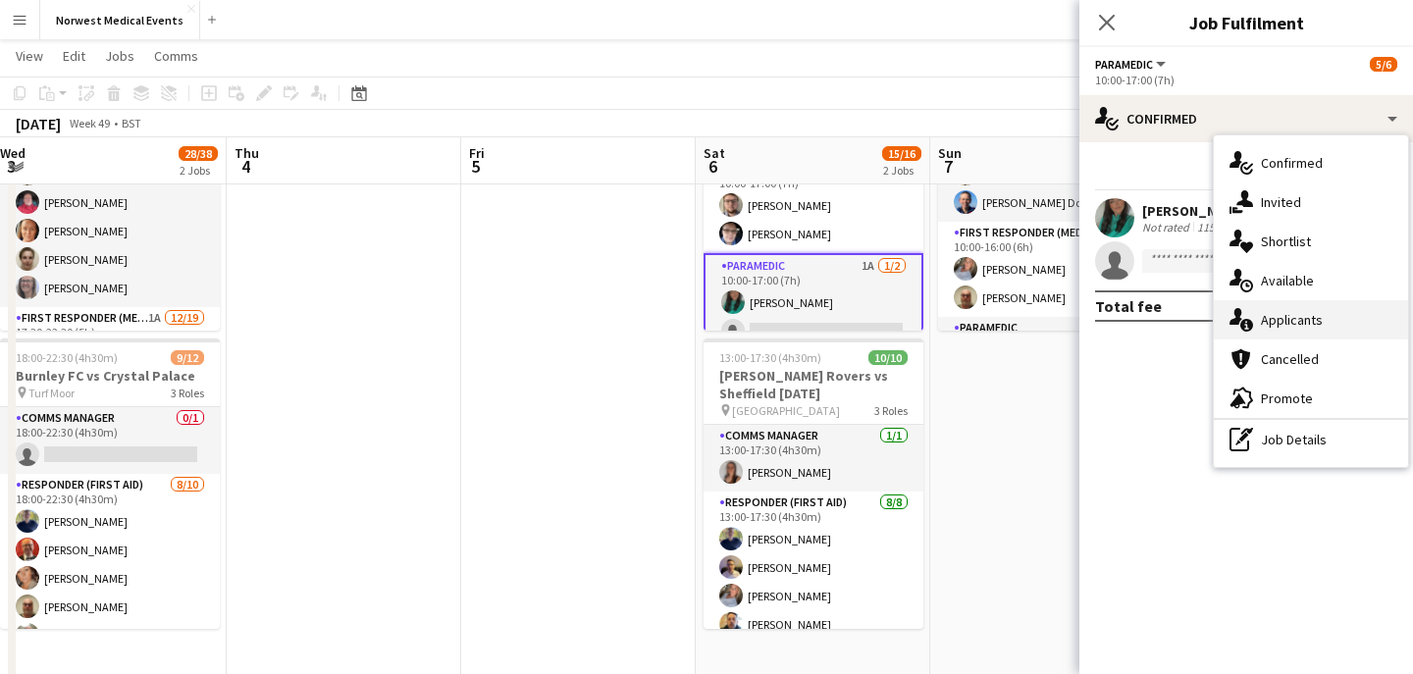
click at [1315, 323] on span "Applicants" at bounding box center [1292, 320] width 62 height 18
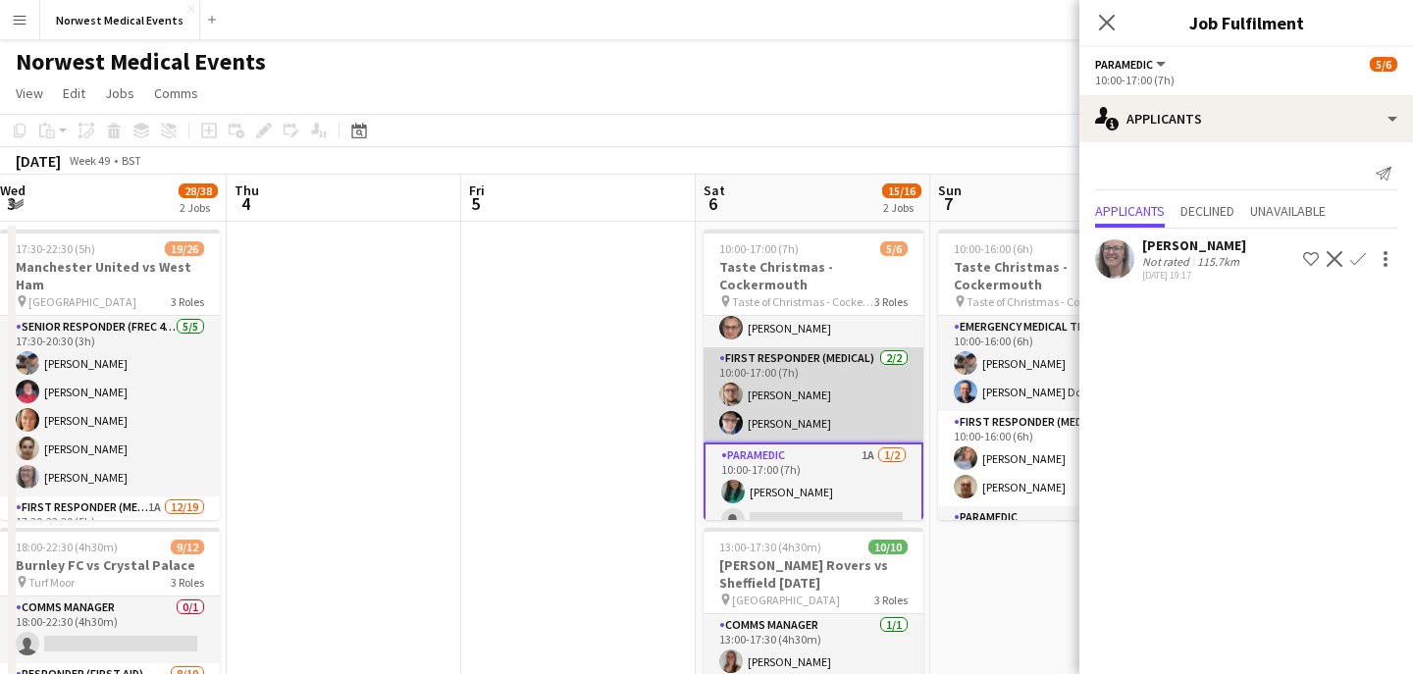
scroll to position [4, 0]
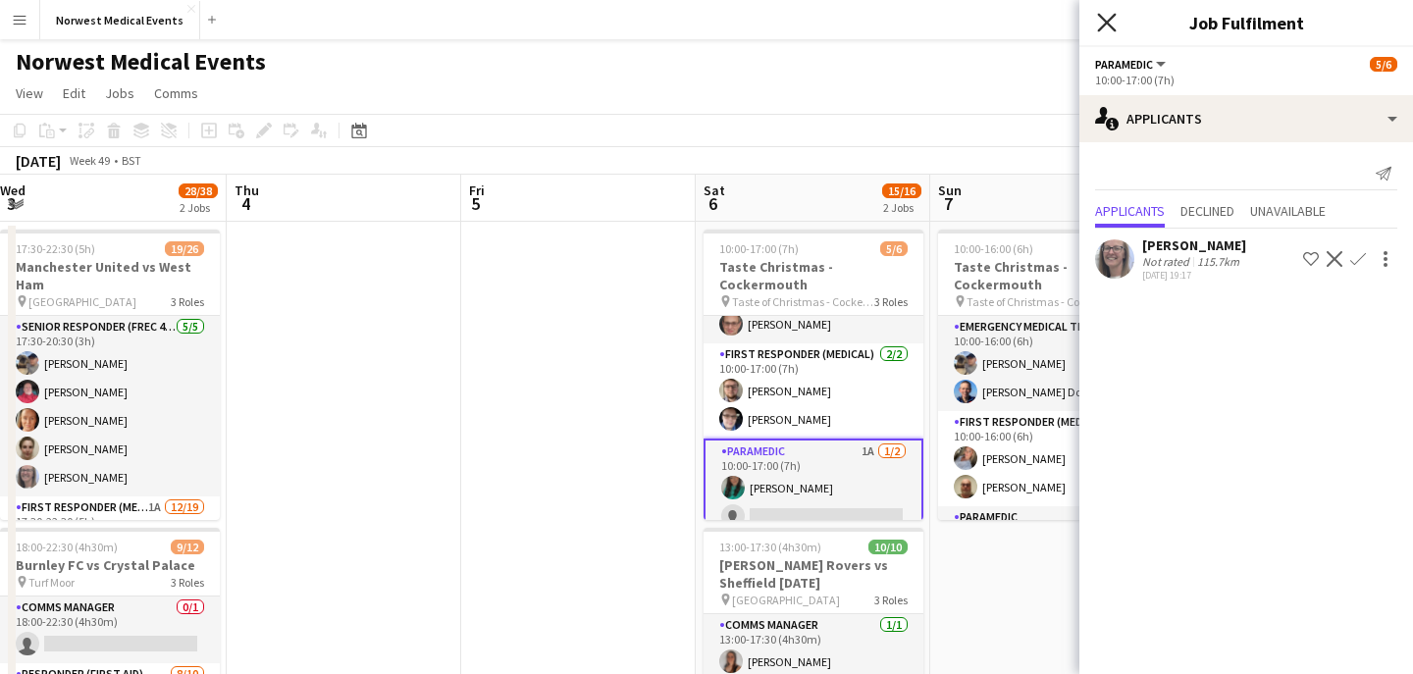
click at [1110, 22] on icon "Close pop-in" at bounding box center [1106, 22] width 19 height 19
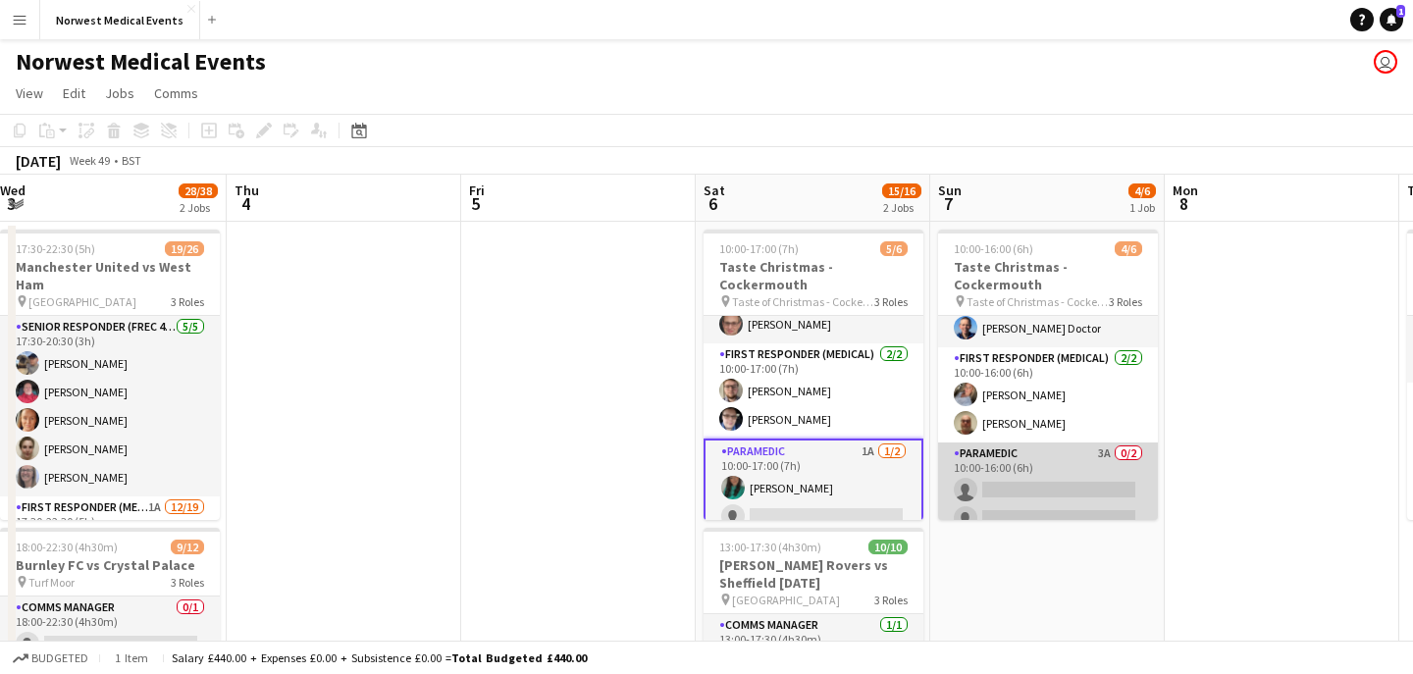
click at [1053, 470] on app-card-role "Paramedic 3A 0/2 10:00-16:00 (6h) single-neutral-actions single-neutral-actions" at bounding box center [1048, 490] width 220 height 95
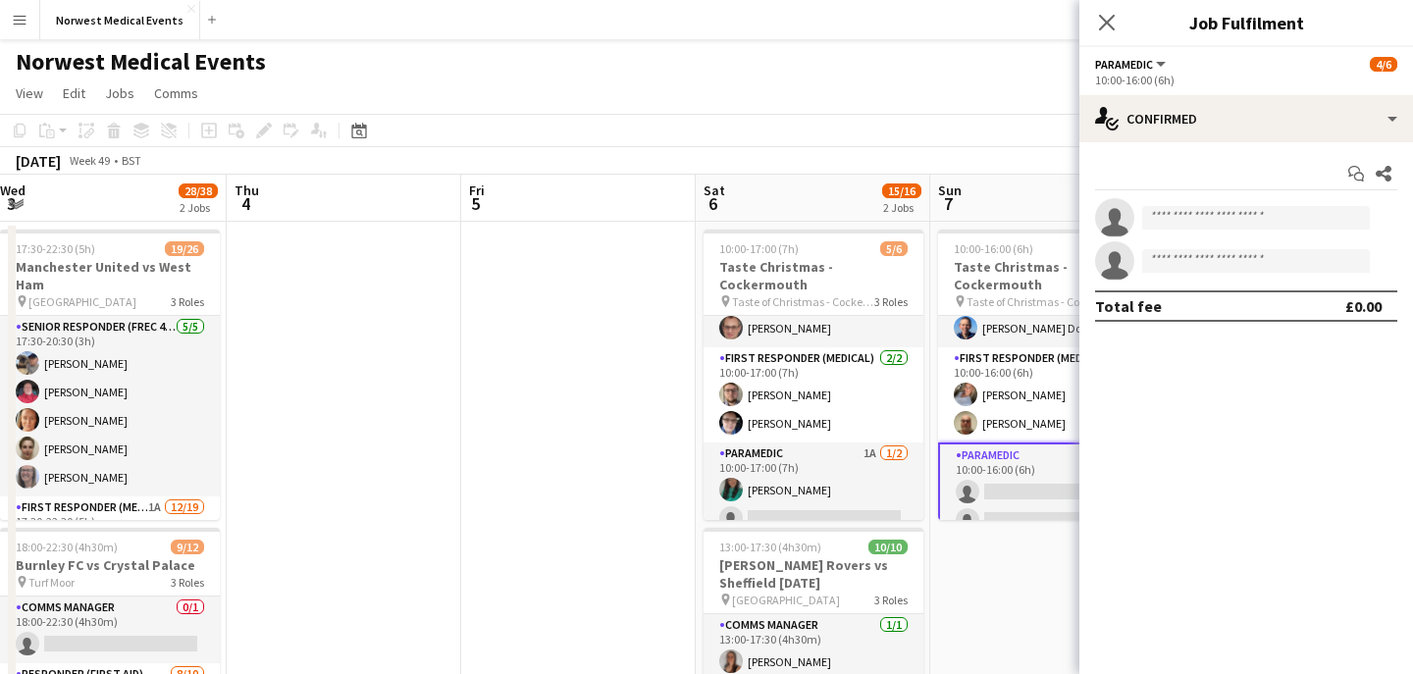
click at [1253, 146] on div "Start chat Share single-neutral-actions single-neutral-actions Total fee £0.00" at bounding box center [1246, 239] width 334 height 195
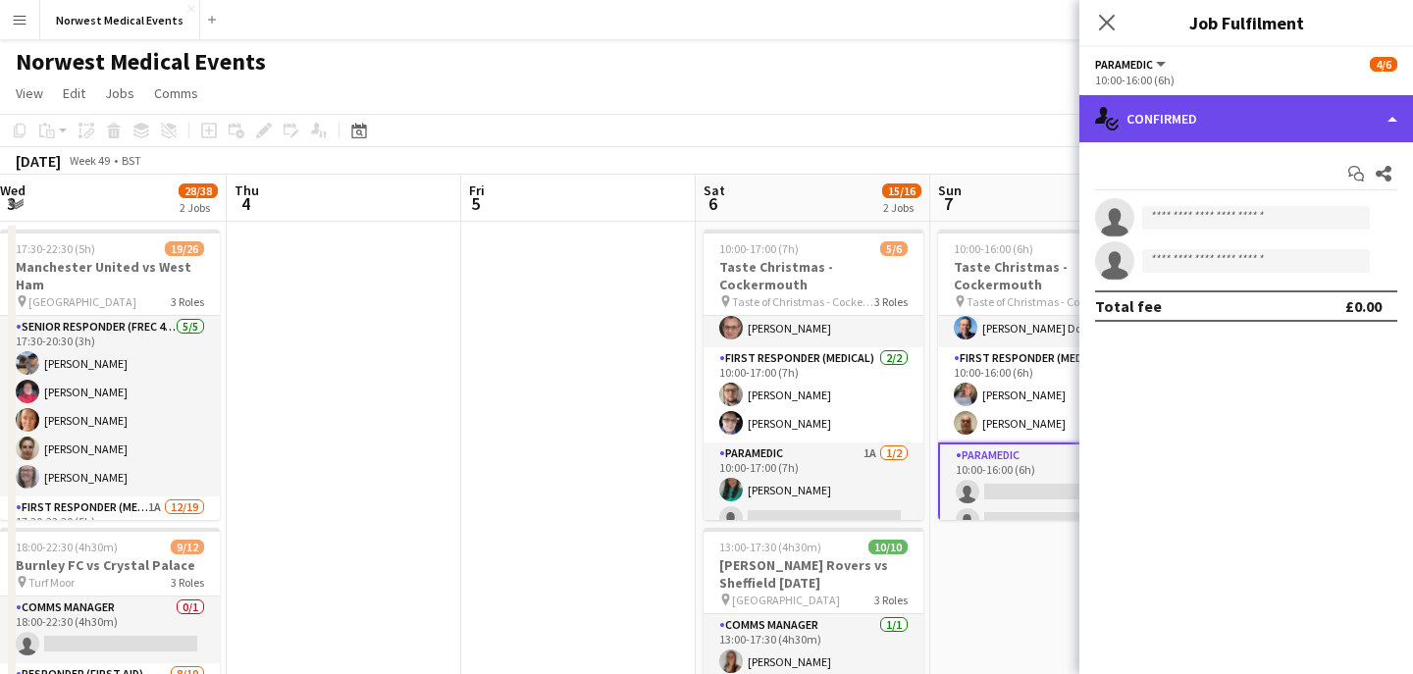
click at [1259, 126] on div "single-neutral-actions-check-2 Confirmed" at bounding box center [1246, 118] width 334 height 47
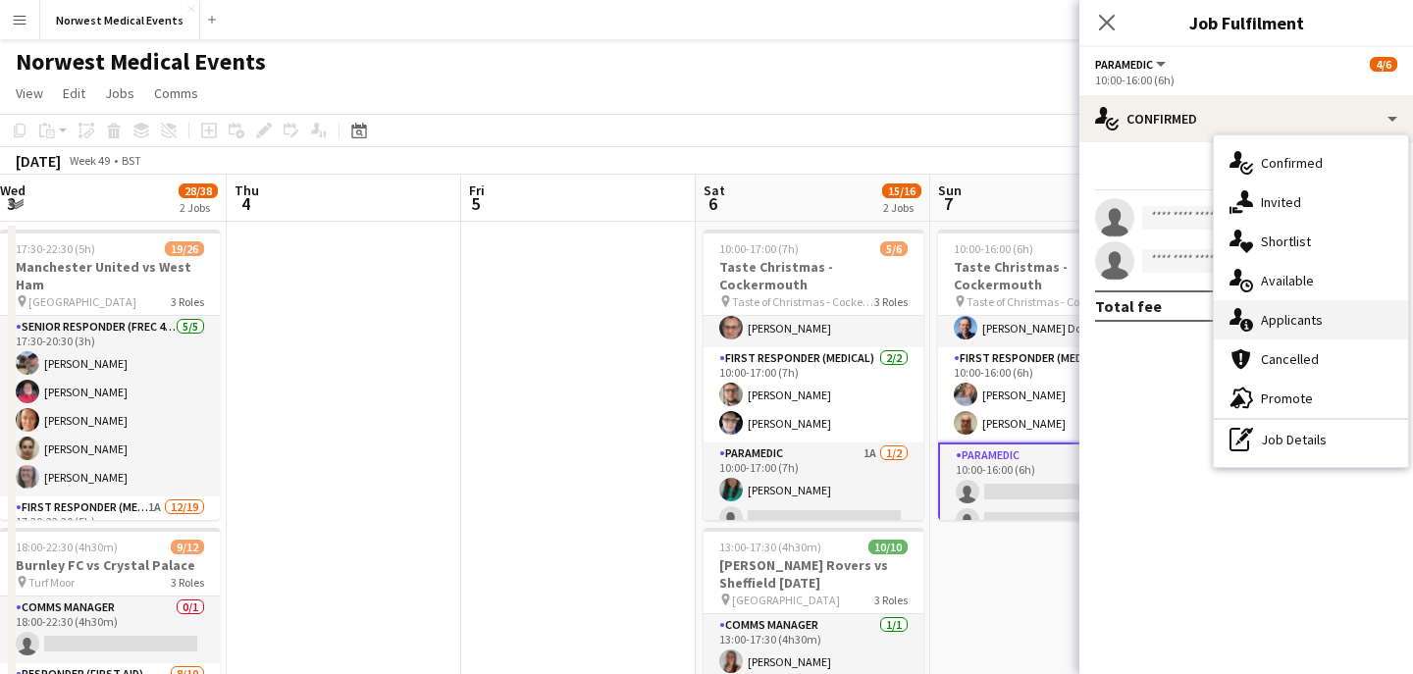
click at [1297, 324] on span "Applicants" at bounding box center [1292, 320] width 62 height 18
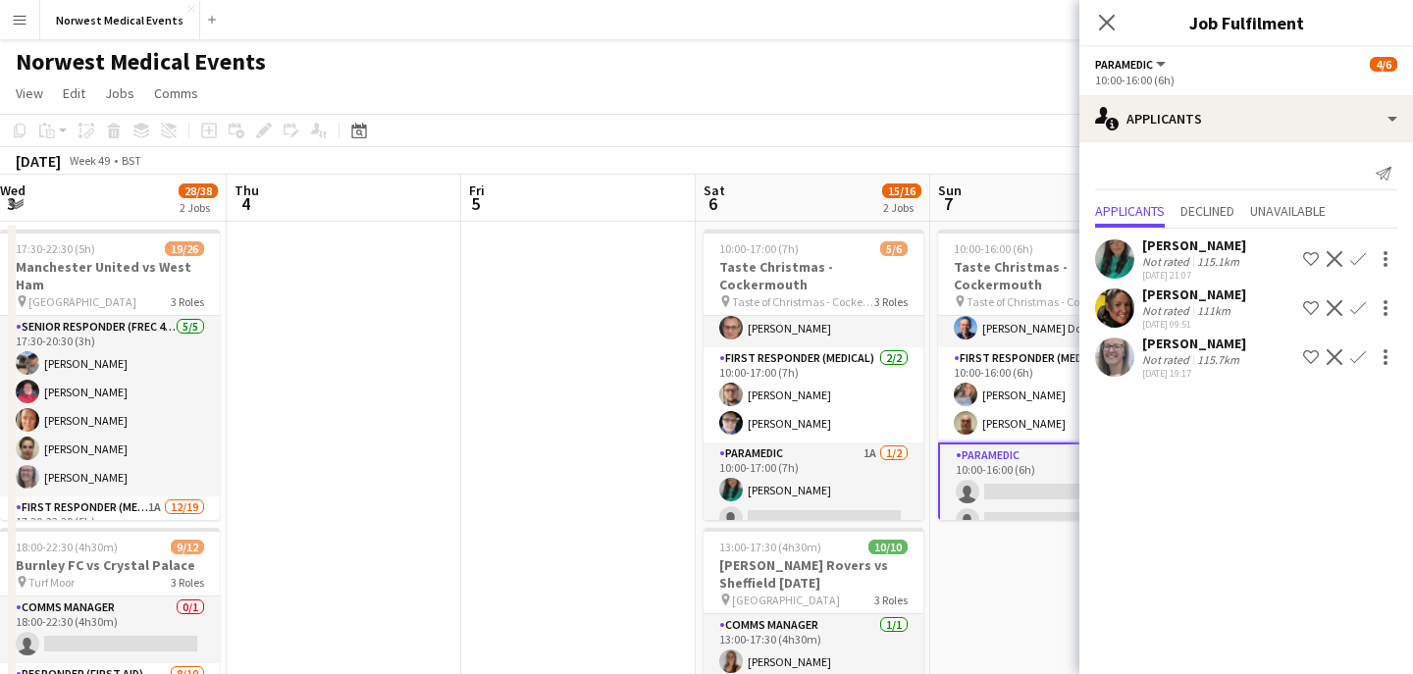
click at [1361, 305] on app-icon "Confirm" at bounding box center [1358, 308] width 16 height 16
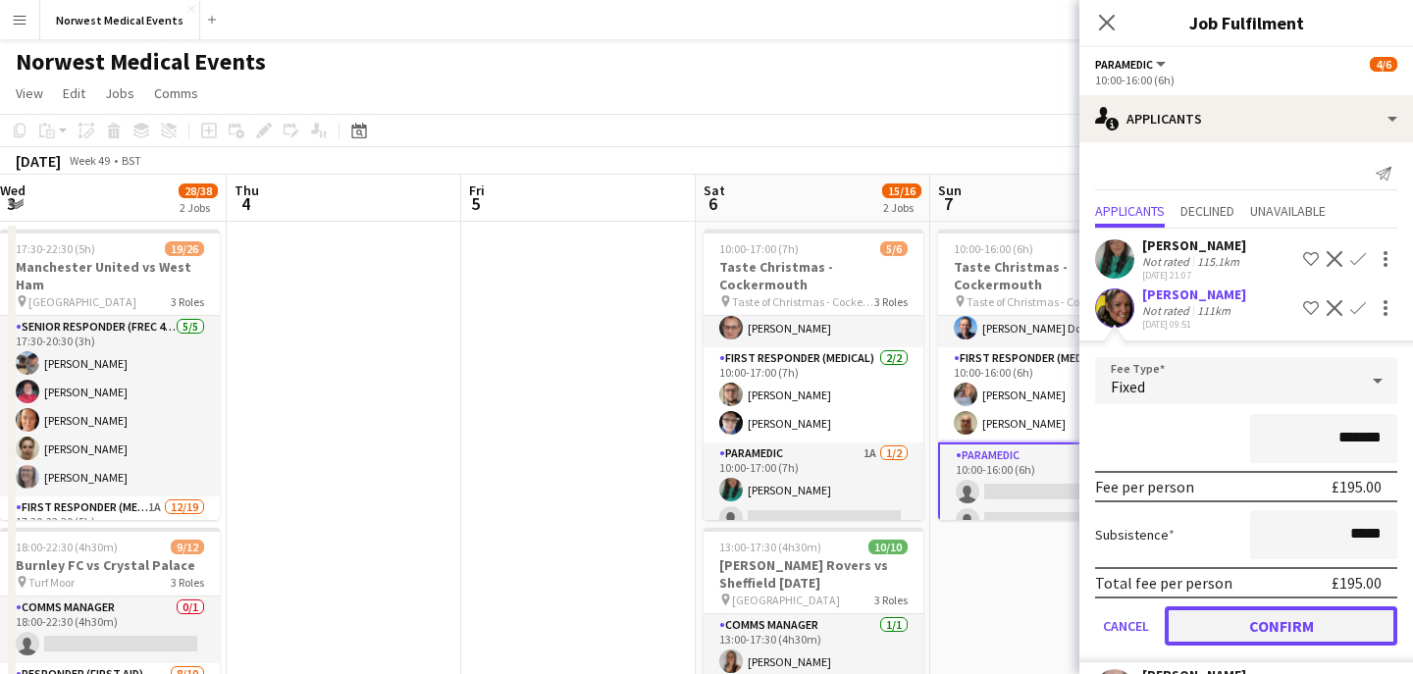
click at [1328, 631] on button "Confirm" at bounding box center [1281, 625] width 233 height 39
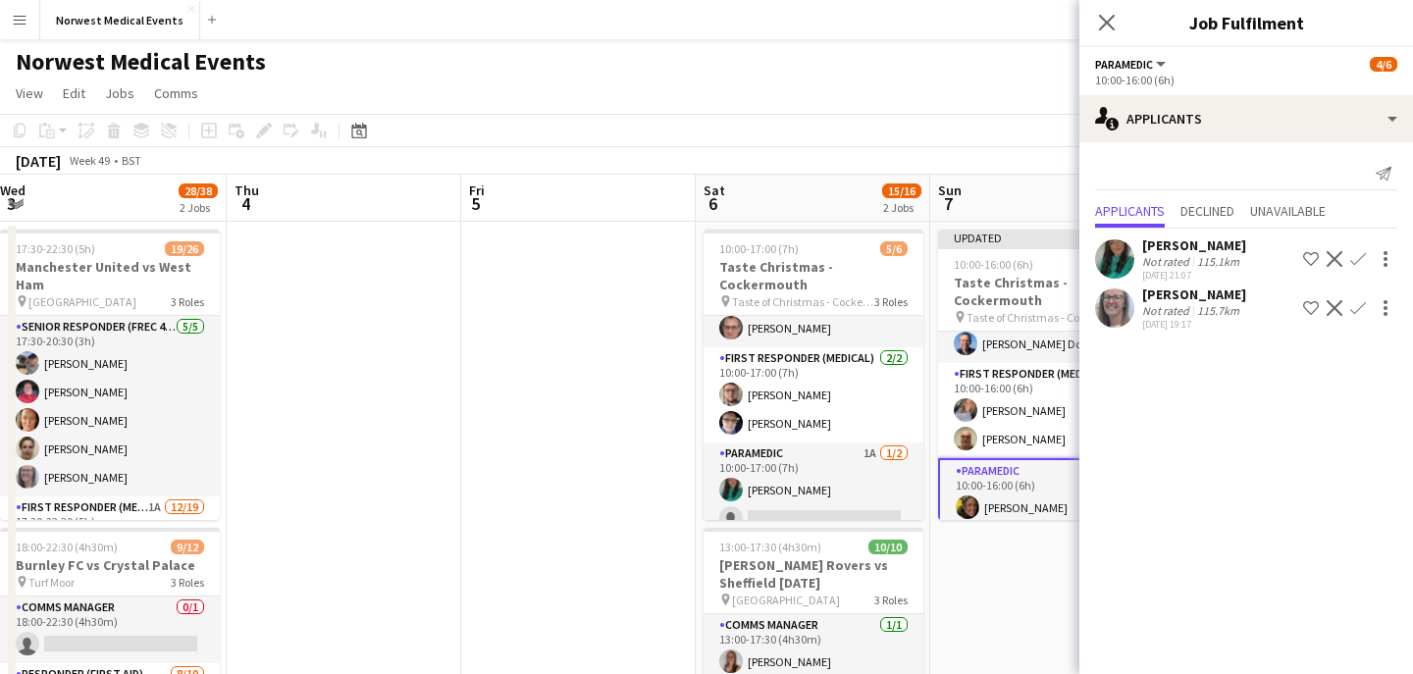
click at [1365, 309] on app-icon "Confirm" at bounding box center [1358, 308] width 16 height 16
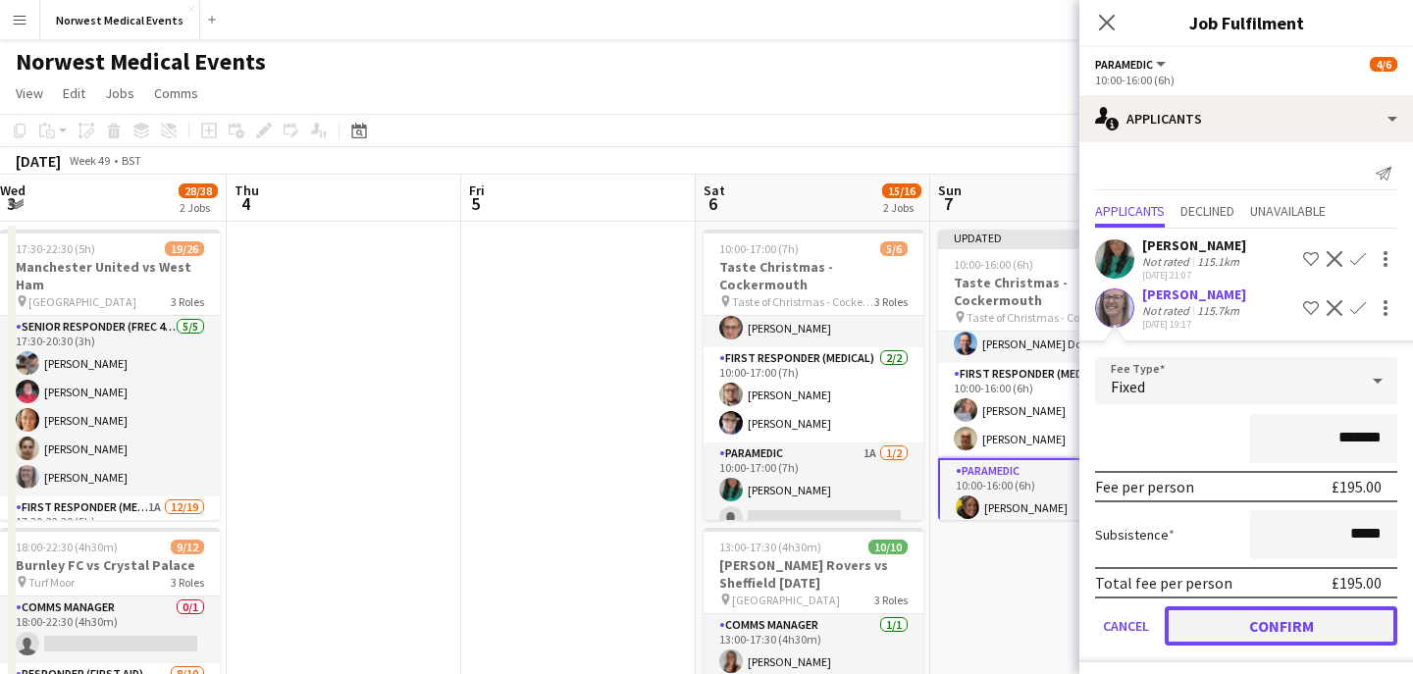
click at [1320, 619] on button "Confirm" at bounding box center [1281, 625] width 233 height 39
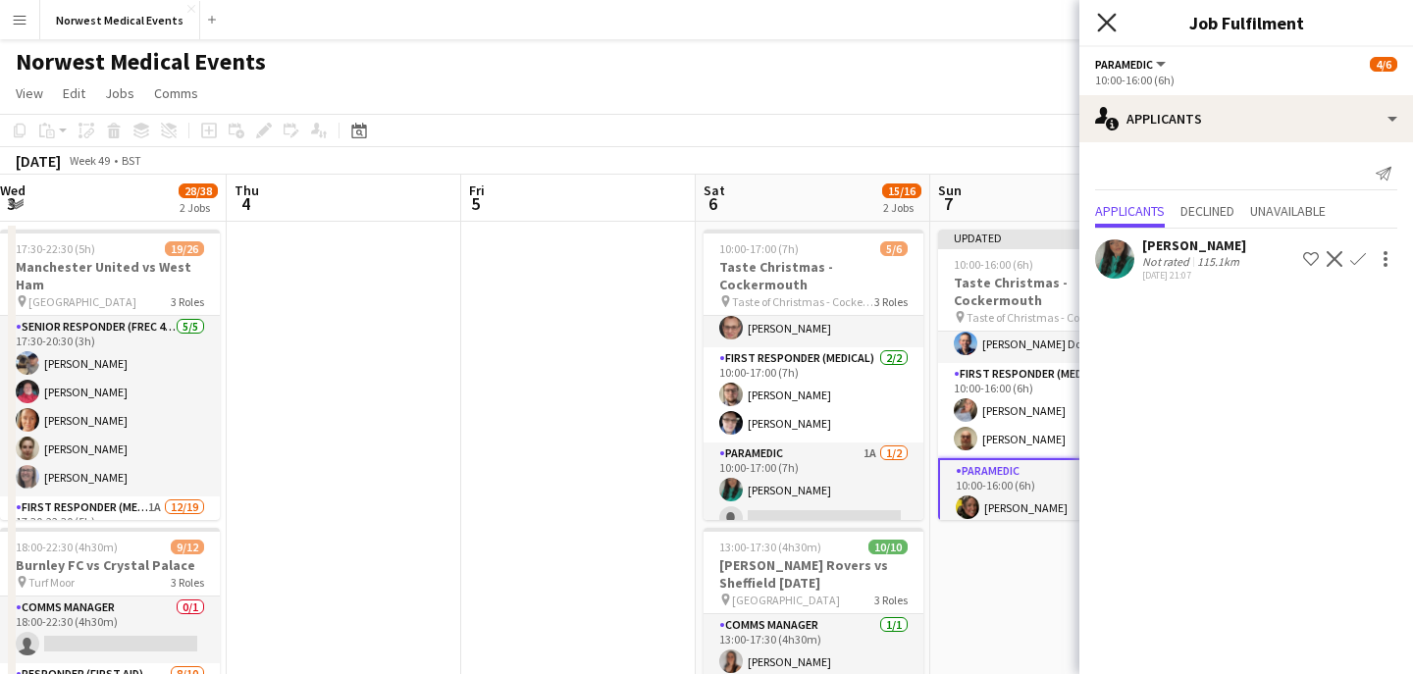
click at [1108, 23] on icon at bounding box center [1106, 22] width 19 height 19
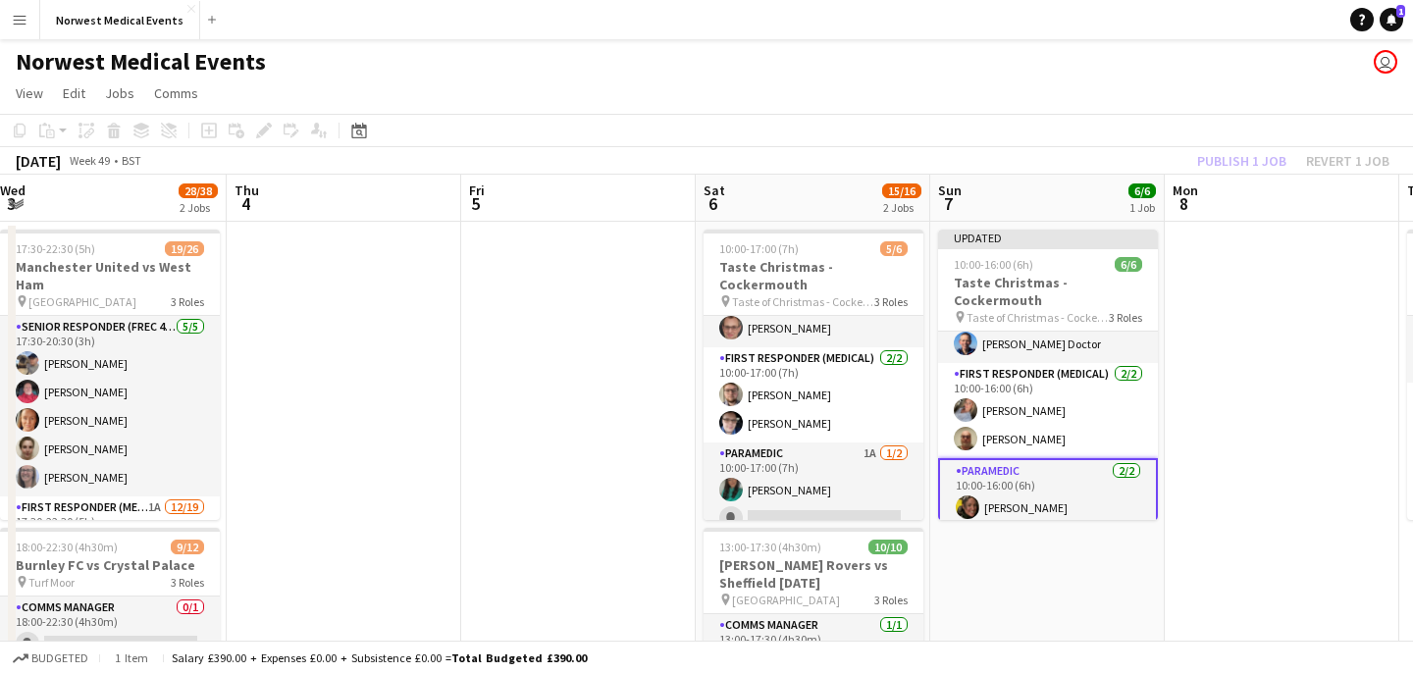
click at [1225, 167] on div "Publish 1 job Revert 1 job" at bounding box center [1293, 161] width 239 height 26
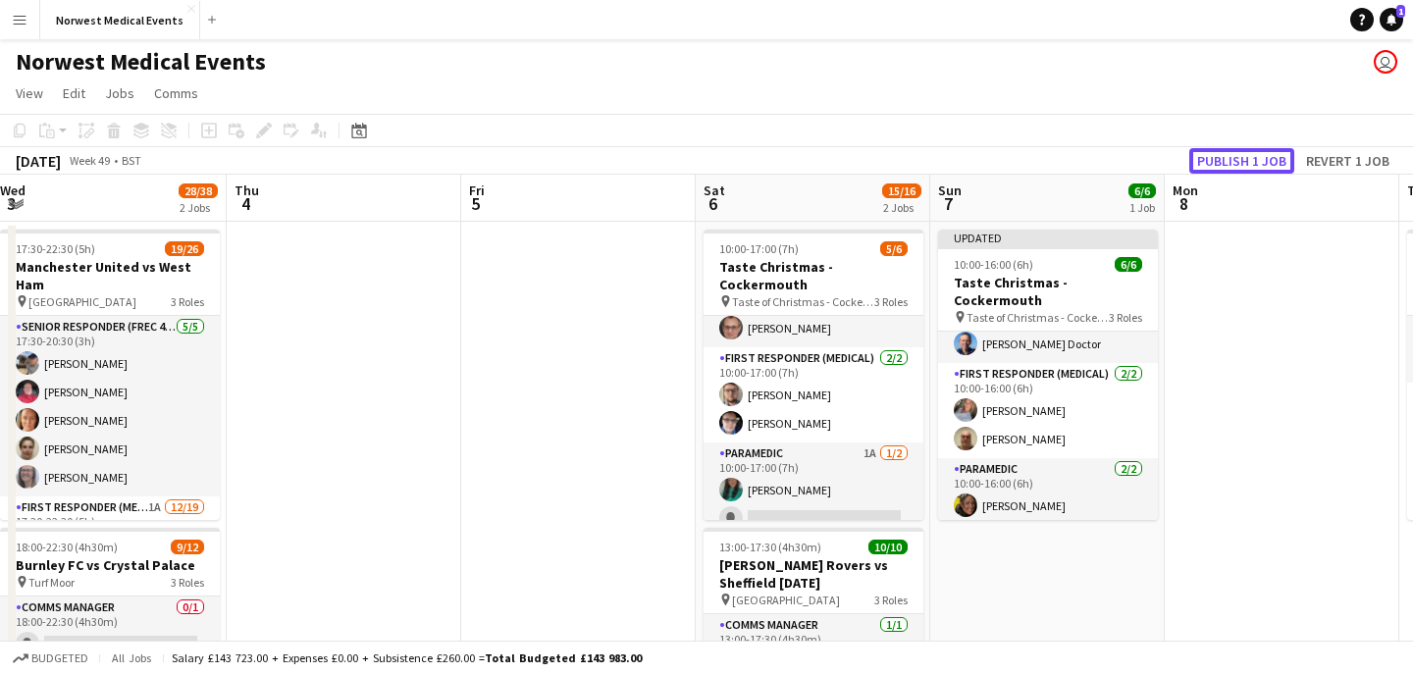
click at [1225, 167] on button "Publish 1 job" at bounding box center [1241, 161] width 105 height 26
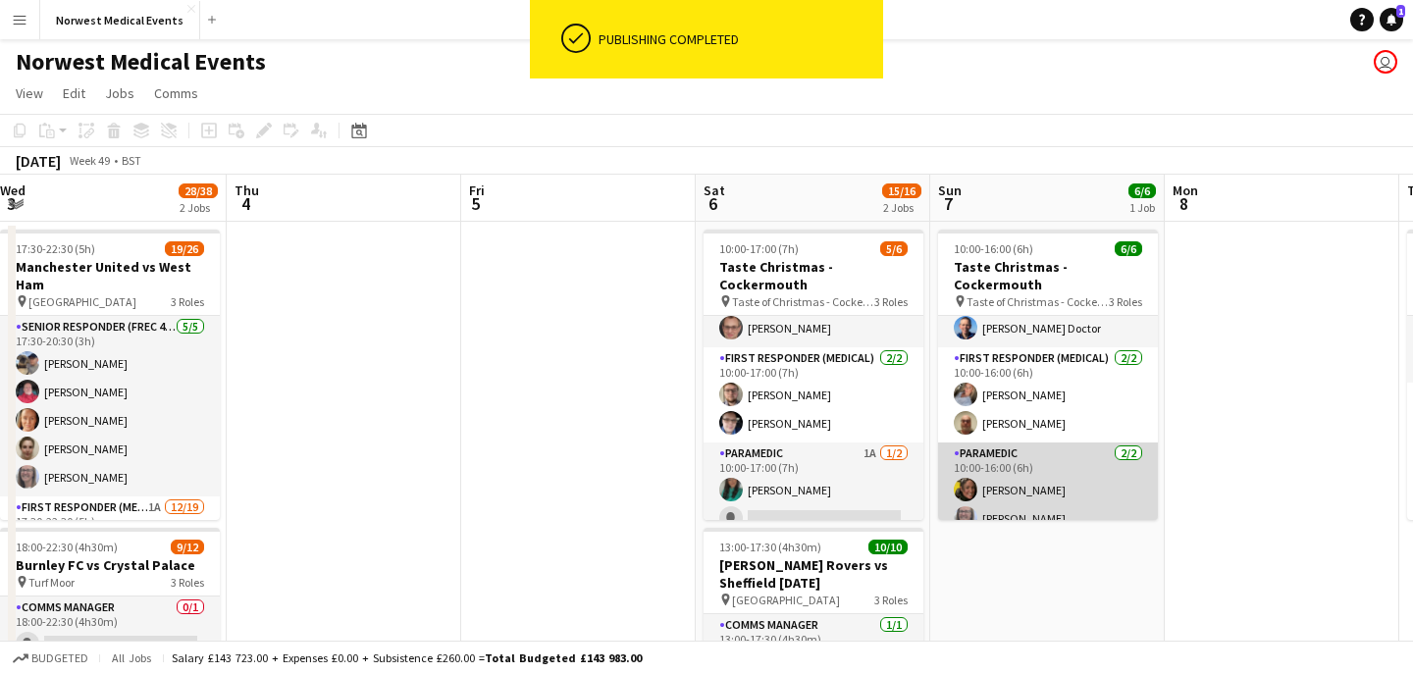
scroll to position [0, 0]
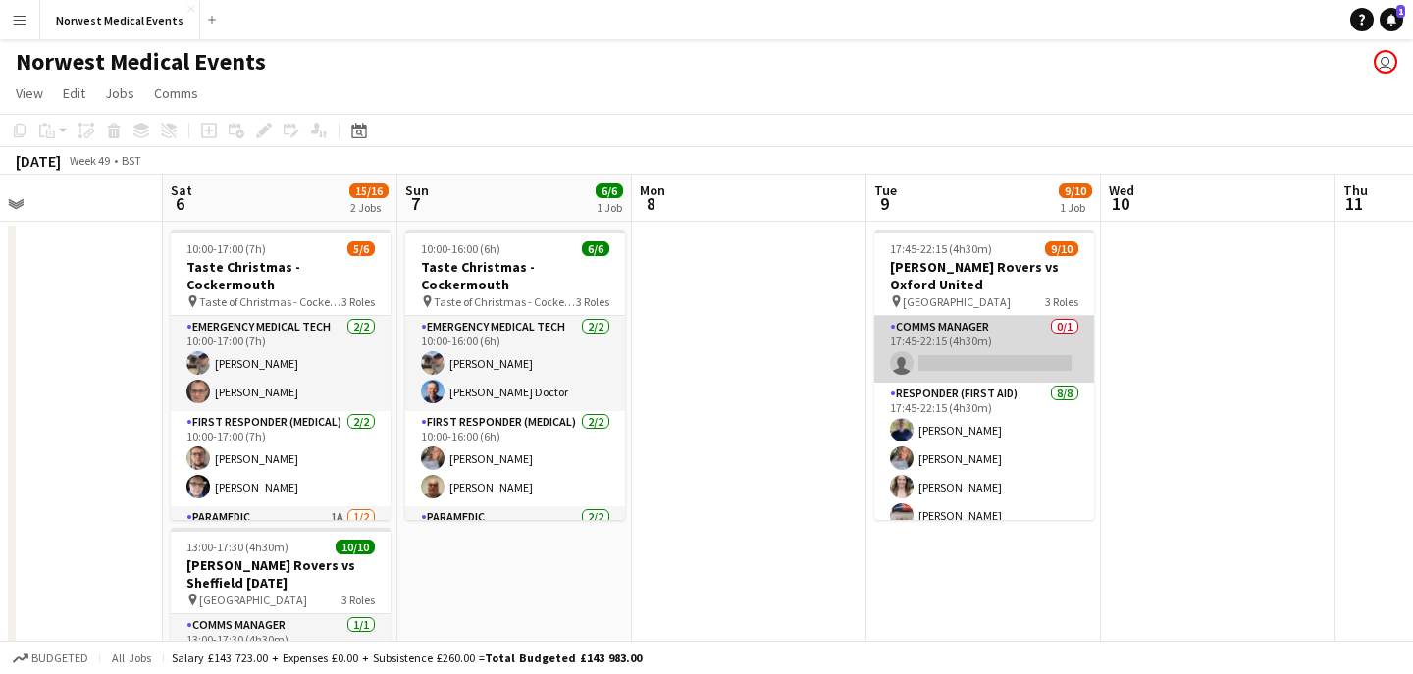
click at [1002, 344] on app-card-role "Comms Manager 0/1 17:45-22:15 (4h30m) single-neutral-actions" at bounding box center [984, 349] width 220 height 67
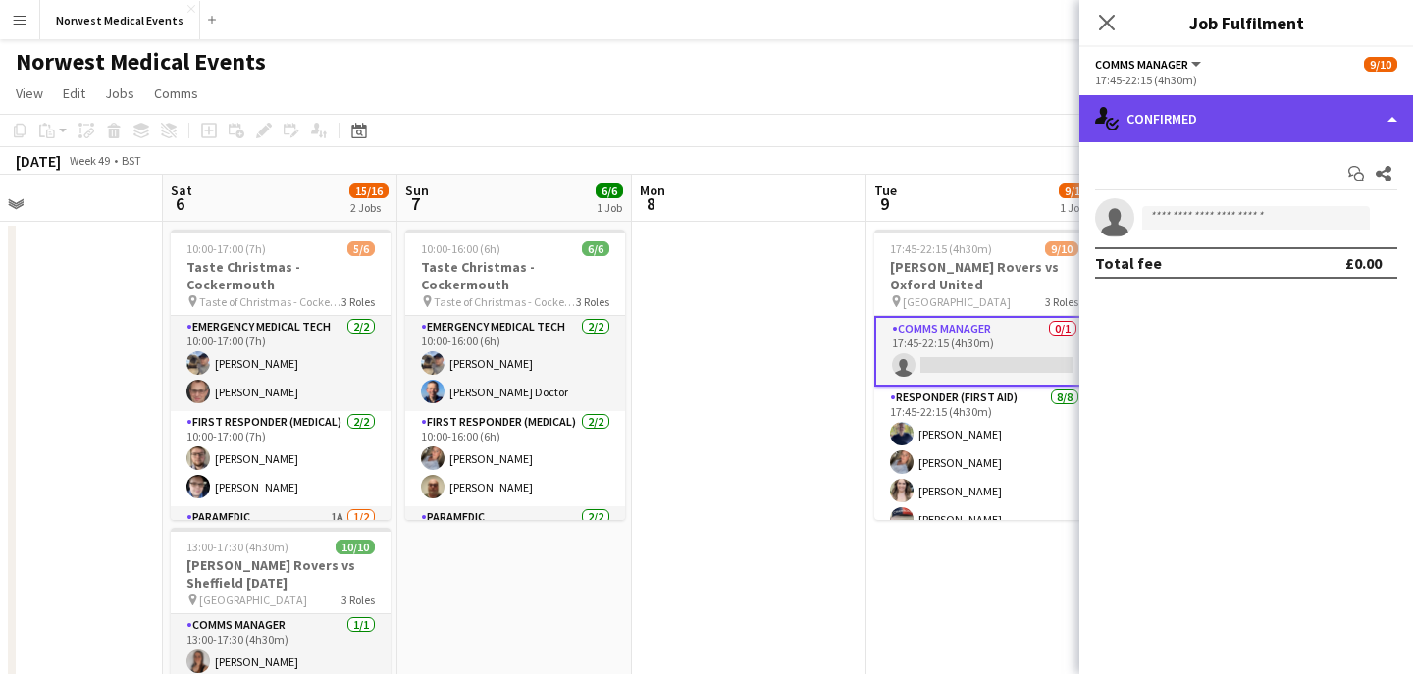
click at [1262, 125] on div "single-neutral-actions-check-2 Confirmed" at bounding box center [1246, 118] width 334 height 47
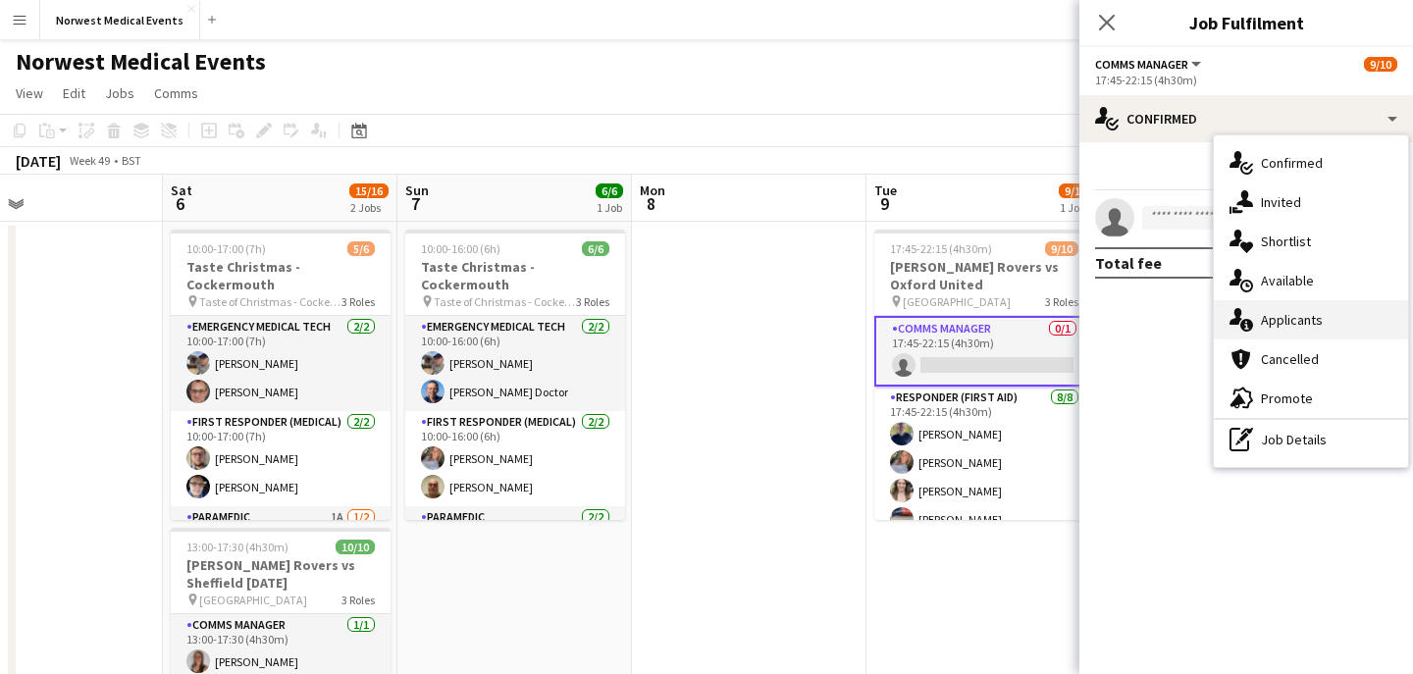
click at [1305, 320] on span "Applicants" at bounding box center [1292, 320] width 62 height 18
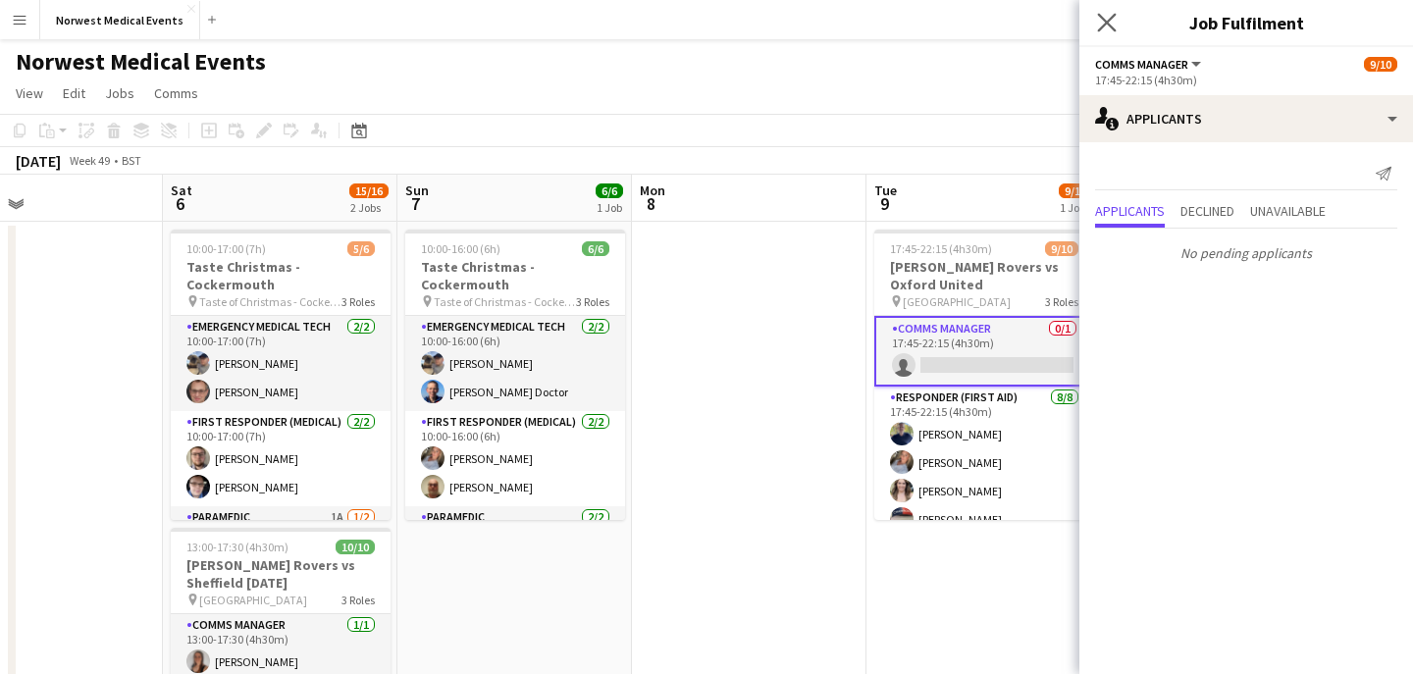
click at [1099, 9] on app-icon "Close pop-in" at bounding box center [1107, 23] width 28 height 28
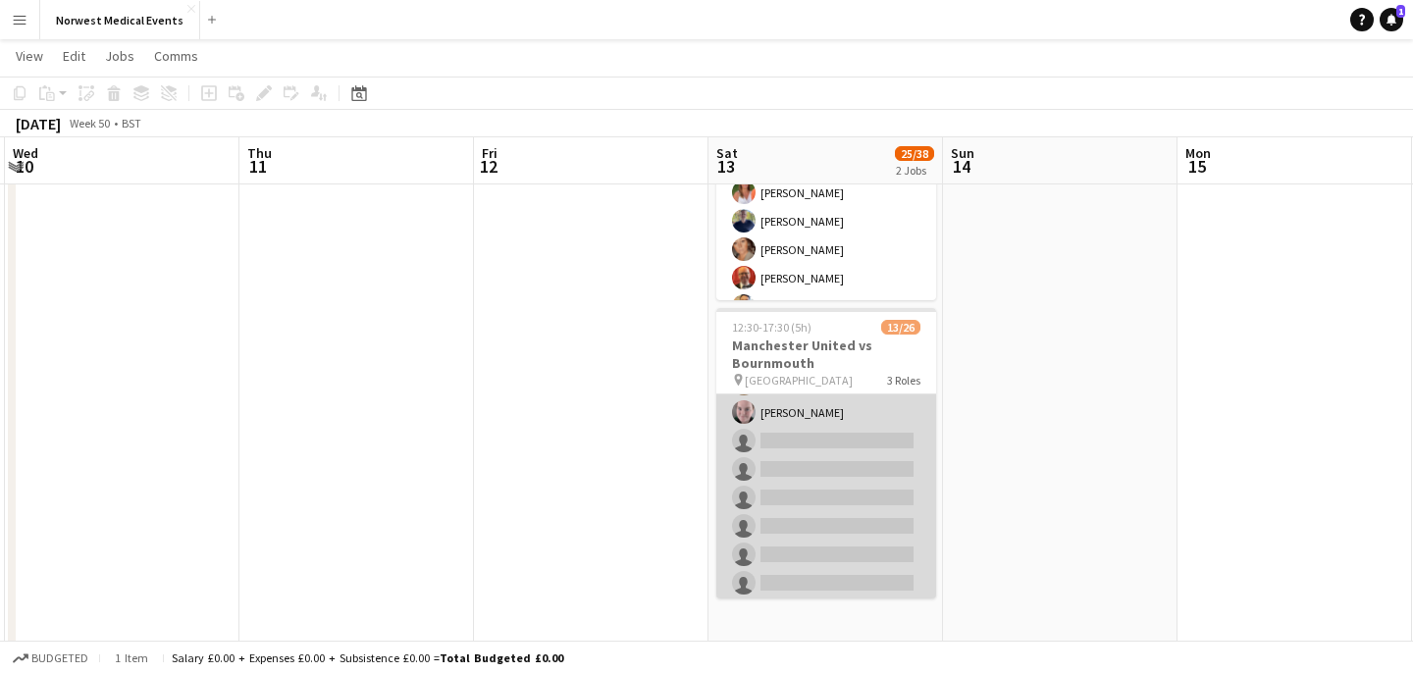
click at [847, 479] on app-card-role "First Responder (Medical) [DATE] 12:30-17:30 (5h) [PERSON_NAME] [PERSON_NAME] […" at bounding box center [826, 455] width 220 height 579
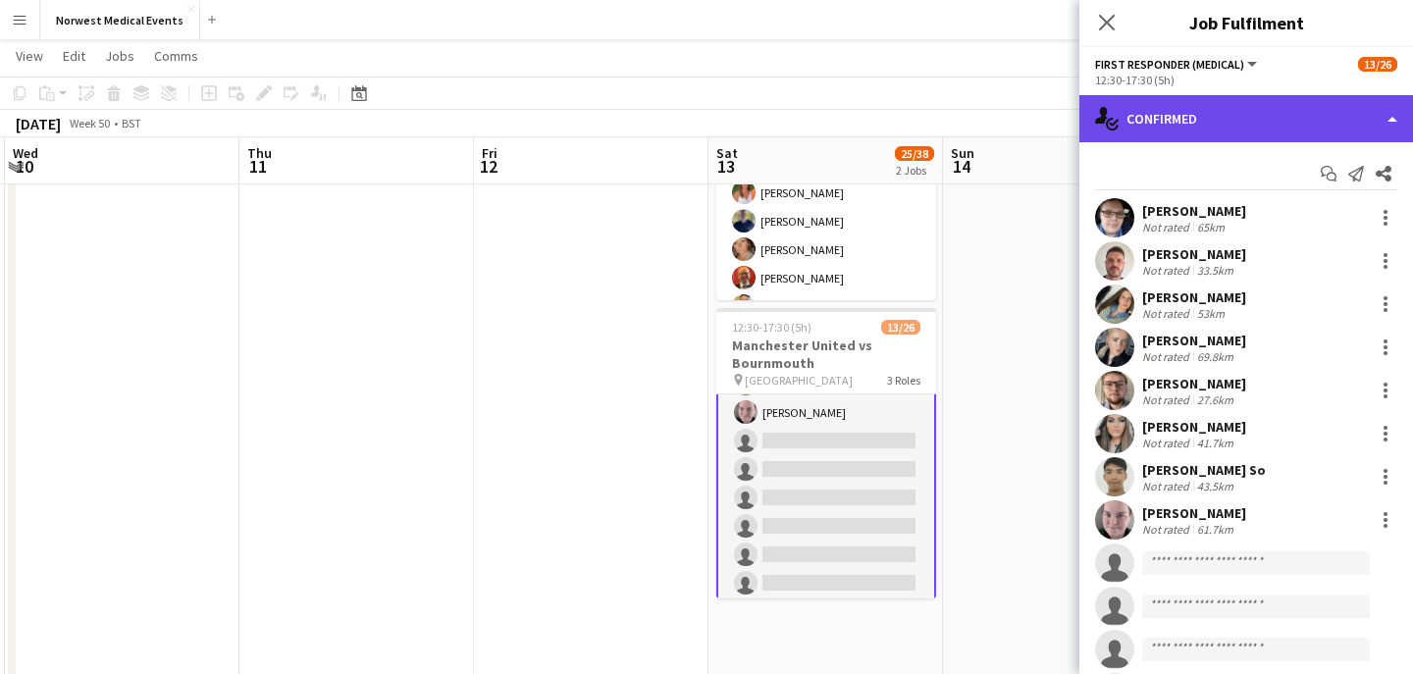
click at [1229, 122] on div "single-neutral-actions-check-2 Confirmed" at bounding box center [1246, 118] width 334 height 47
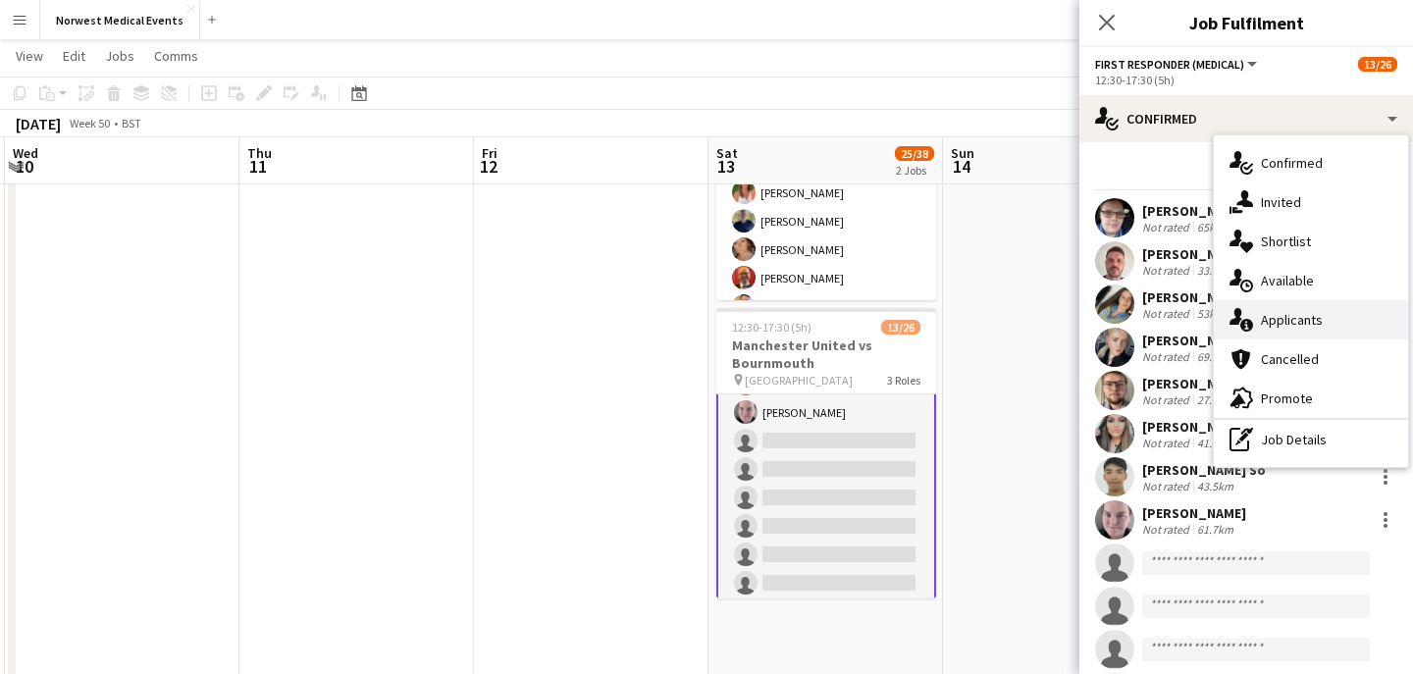
click at [1336, 324] on div "single-neutral-actions-information Applicants" at bounding box center [1311, 319] width 194 height 39
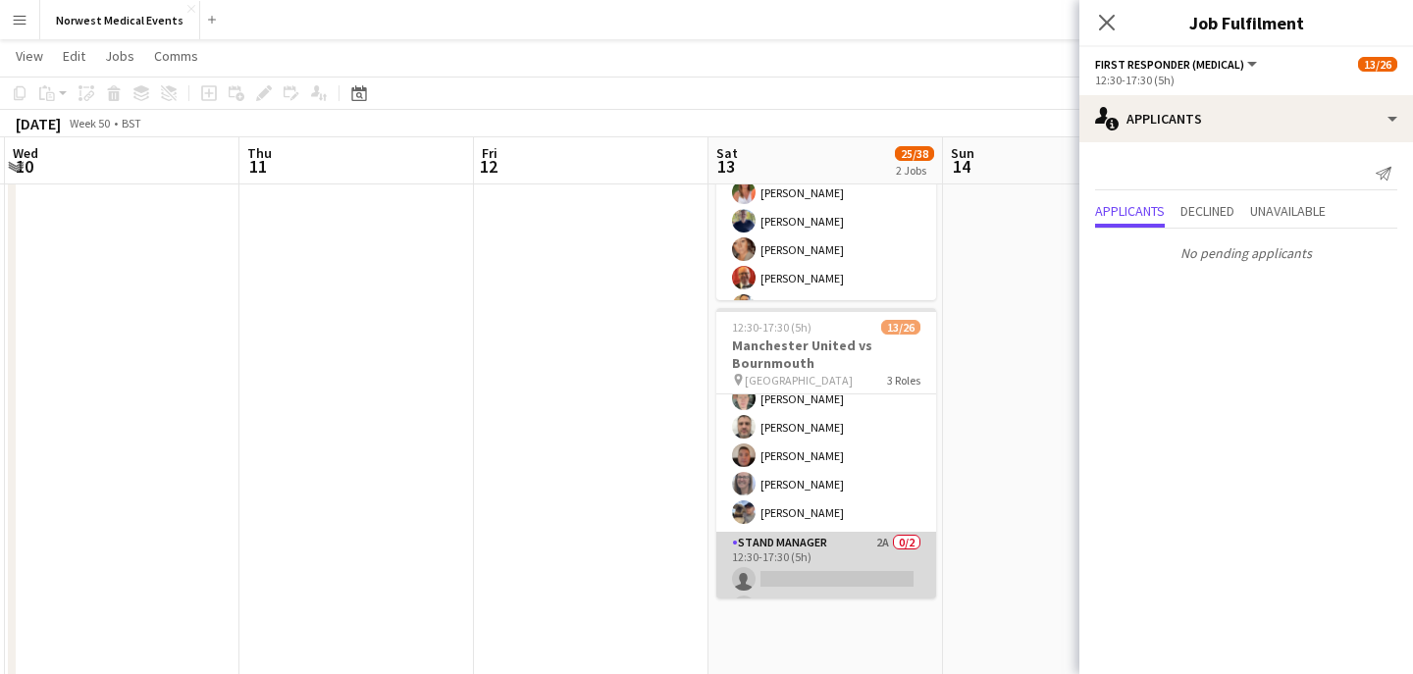
click at [840, 559] on app-card-role "Stand Manager 2A 0/2 12:30-17:30 (5h) single-neutral-actions single-neutral-act…" at bounding box center [826, 579] width 220 height 95
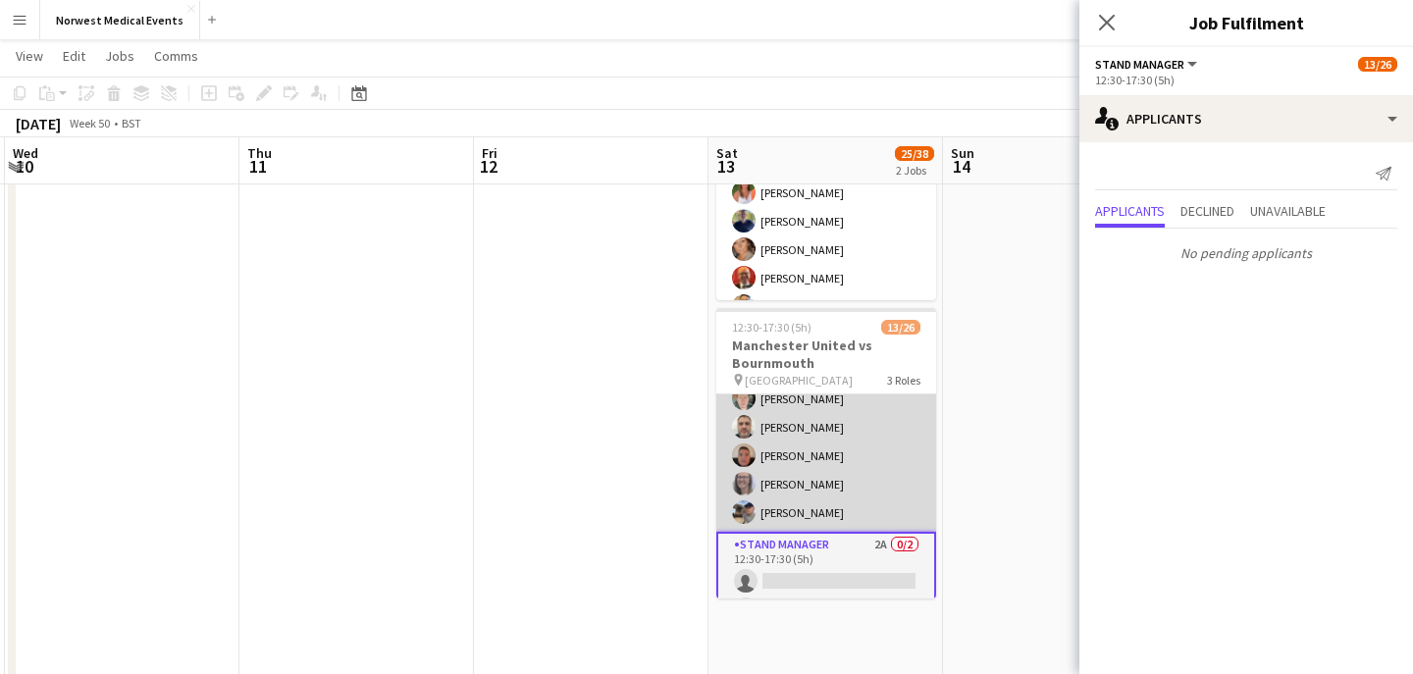
click at [837, 494] on app-card-role "Senior Responder (FREC 4 or Above) [DATE] 12:30-17:30 (5h) [PERSON_NAME] [PERSO…" at bounding box center [826, 441] width 220 height 181
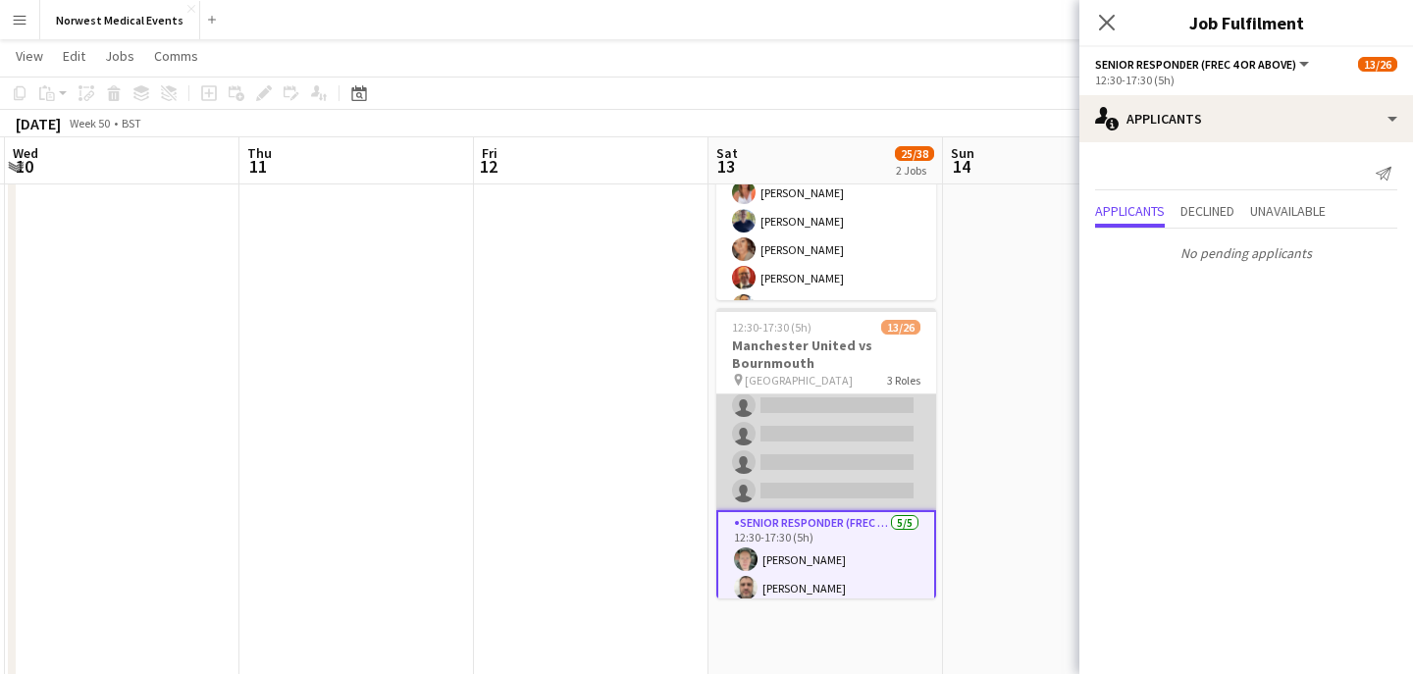
click at [860, 431] on app-card-role "First Responder (Medical) [DATE] 12:30-17:30 (5h) [PERSON_NAME] [PERSON_NAME] […" at bounding box center [826, 220] width 220 height 579
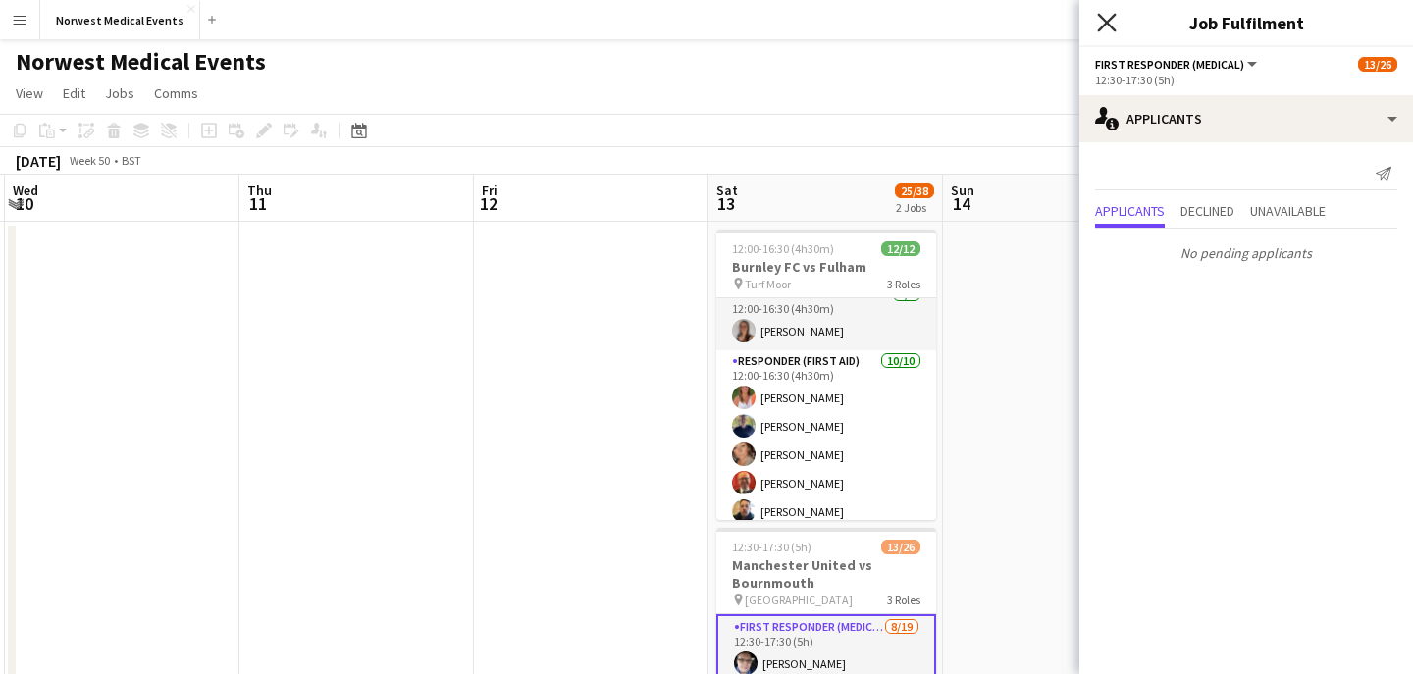
click at [1099, 26] on icon "Close pop-in" at bounding box center [1106, 22] width 19 height 19
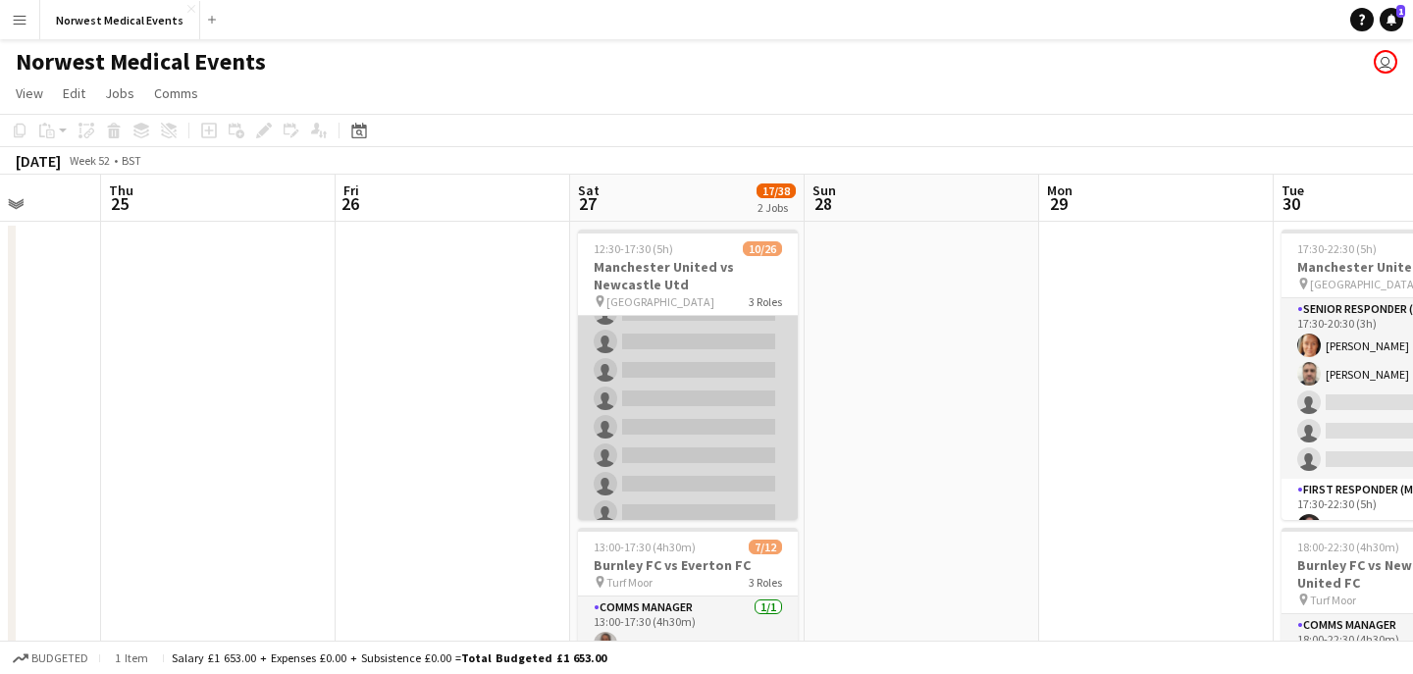
click at [691, 402] on app-card-role "First Responder (Medical) [DATE] 12:30-17:30 (5h) [PERSON_NAME] [PERSON_NAME] […" at bounding box center [688, 384] width 220 height 579
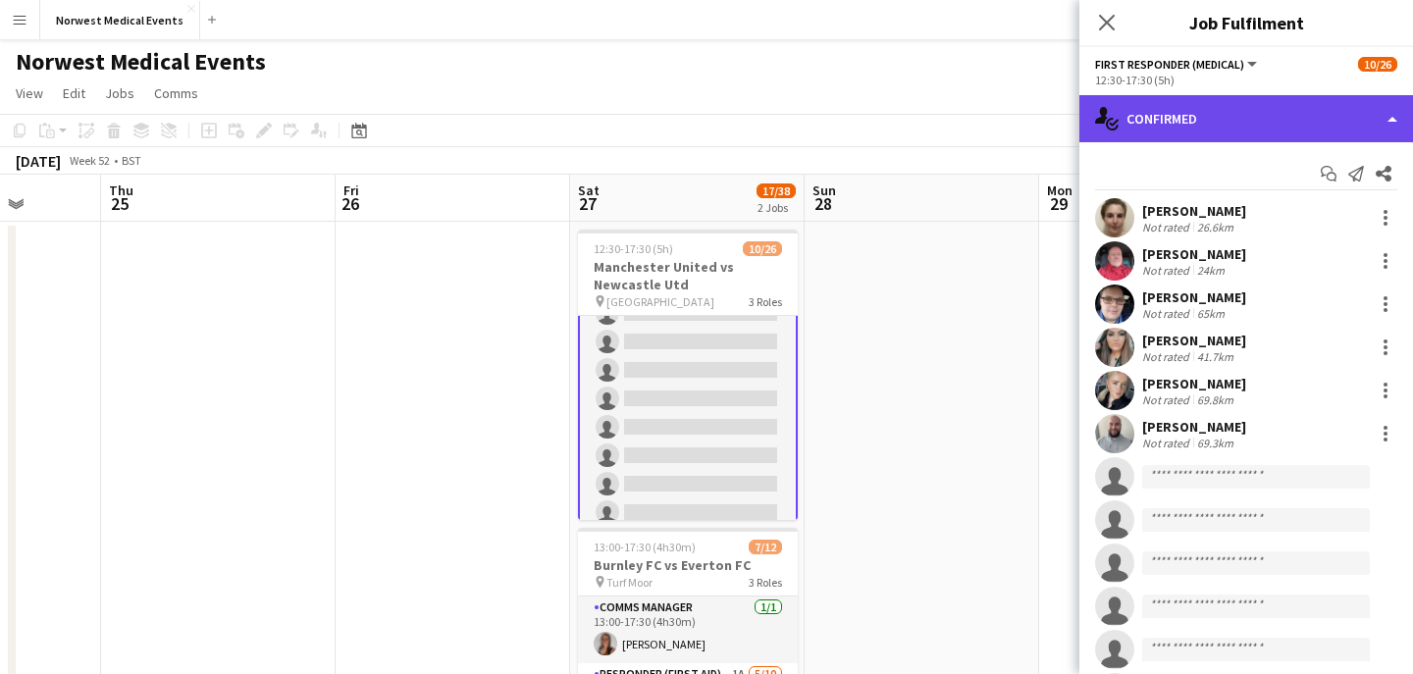
click at [1294, 131] on div "single-neutral-actions-check-2 Confirmed" at bounding box center [1246, 118] width 334 height 47
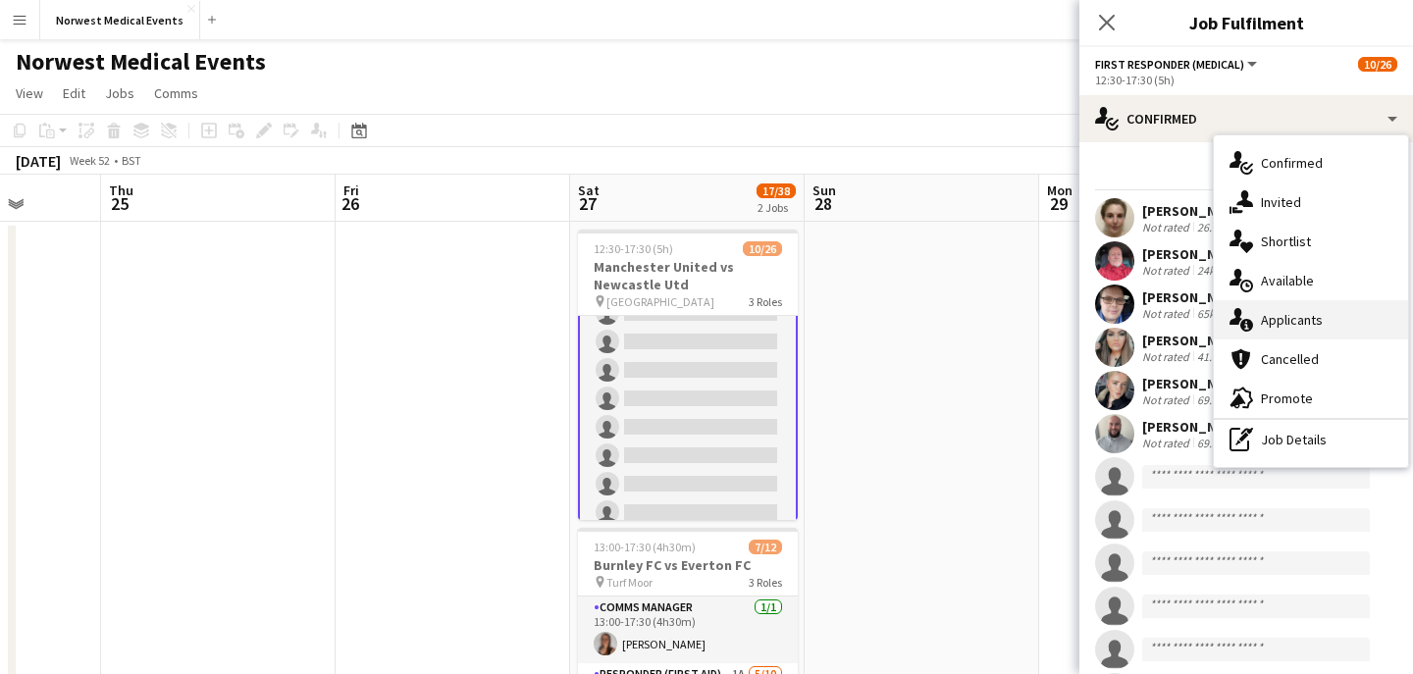
click at [1305, 325] on span "Applicants" at bounding box center [1292, 320] width 62 height 18
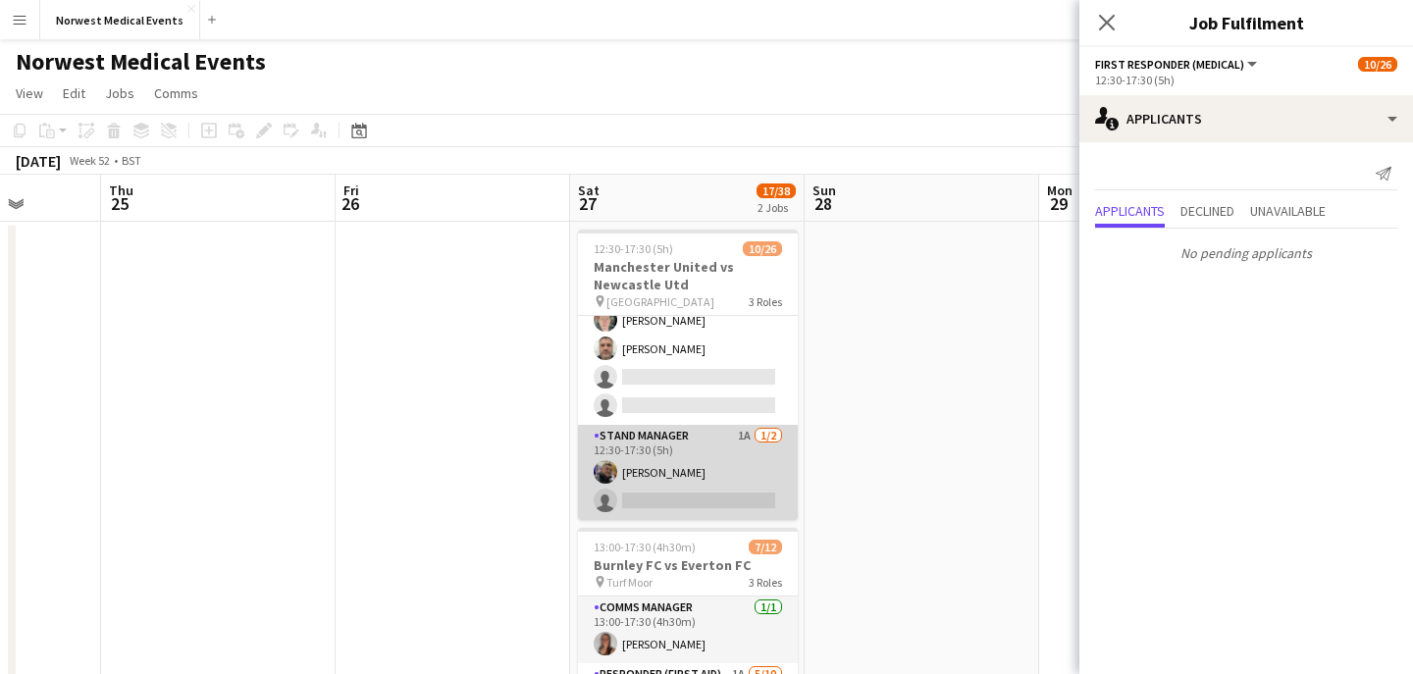
click at [707, 463] on app-card-role "Stand Manager 1A [DATE] 12:30-17:30 (5h) [PERSON_NAME] single-neutral-actions" at bounding box center [688, 472] width 220 height 95
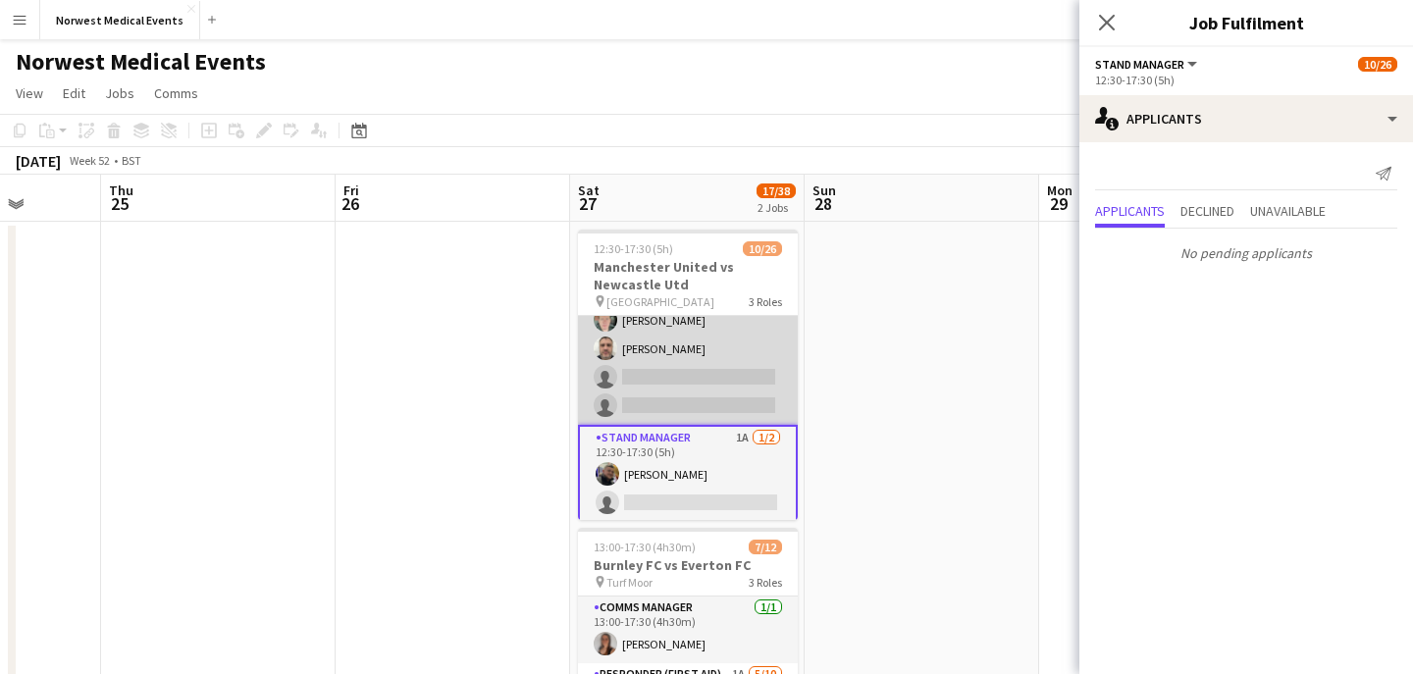
click at [719, 386] on app-card-role "Senior Responder (FREC 4 or Above) [DATE] 12:30-17:30 (5h) [PERSON_NAME] [PERSO…" at bounding box center [688, 334] width 220 height 181
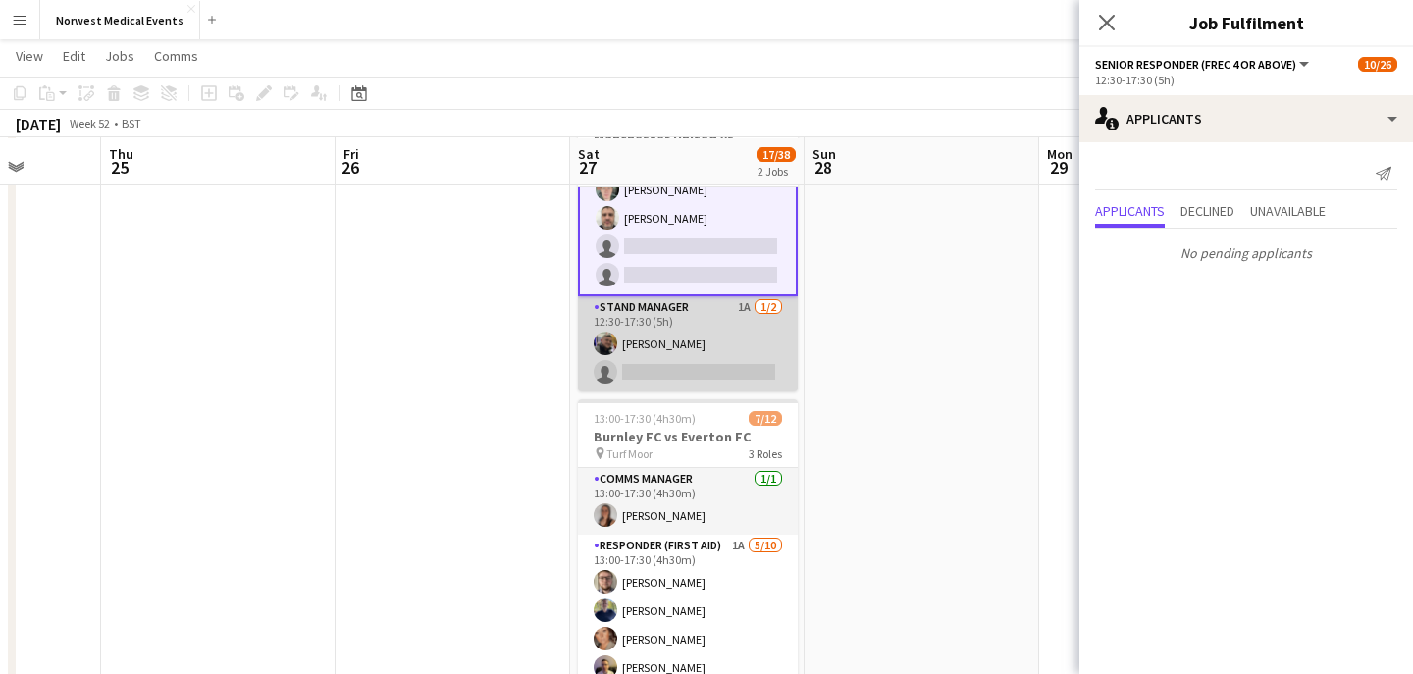
click at [728, 340] on app-card-role "Stand Manager 1A [DATE] 12:30-17:30 (5h) [PERSON_NAME] single-neutral-actions" at bounding box center [688, 343] width 220 height 95
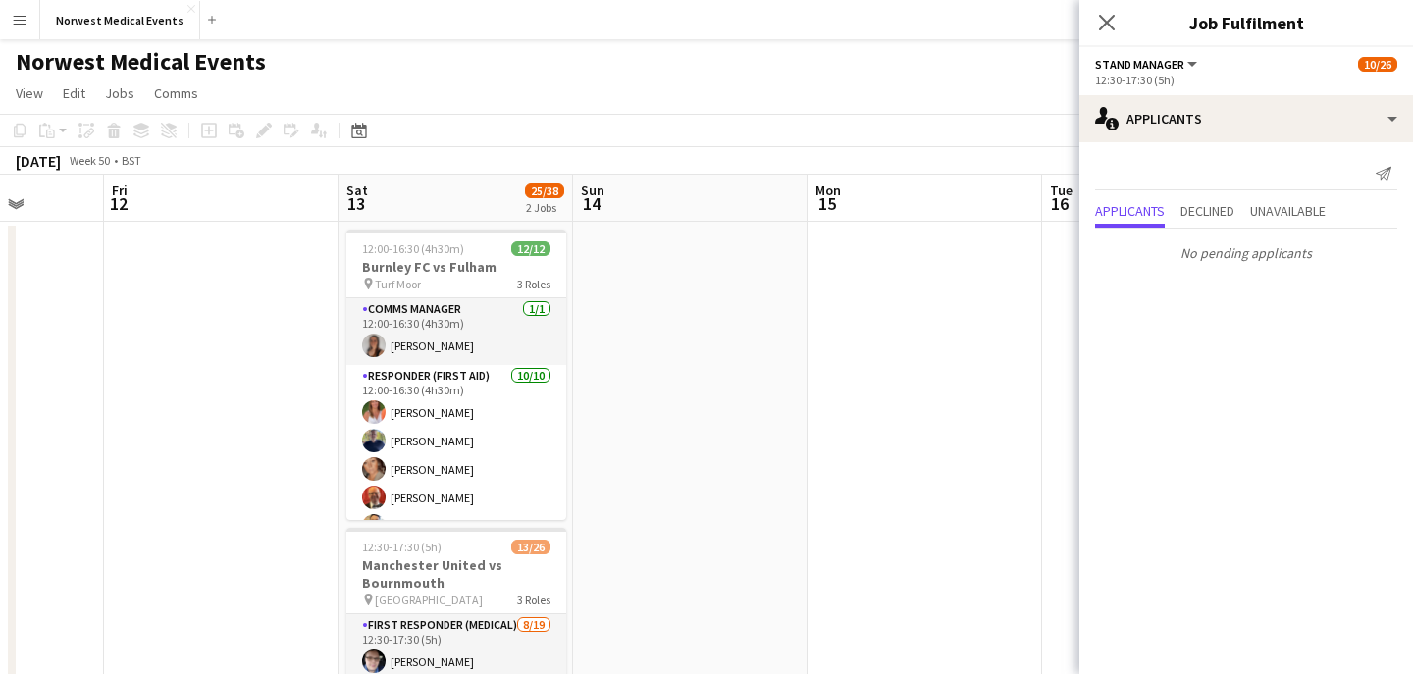
scroll to position [0, 483]
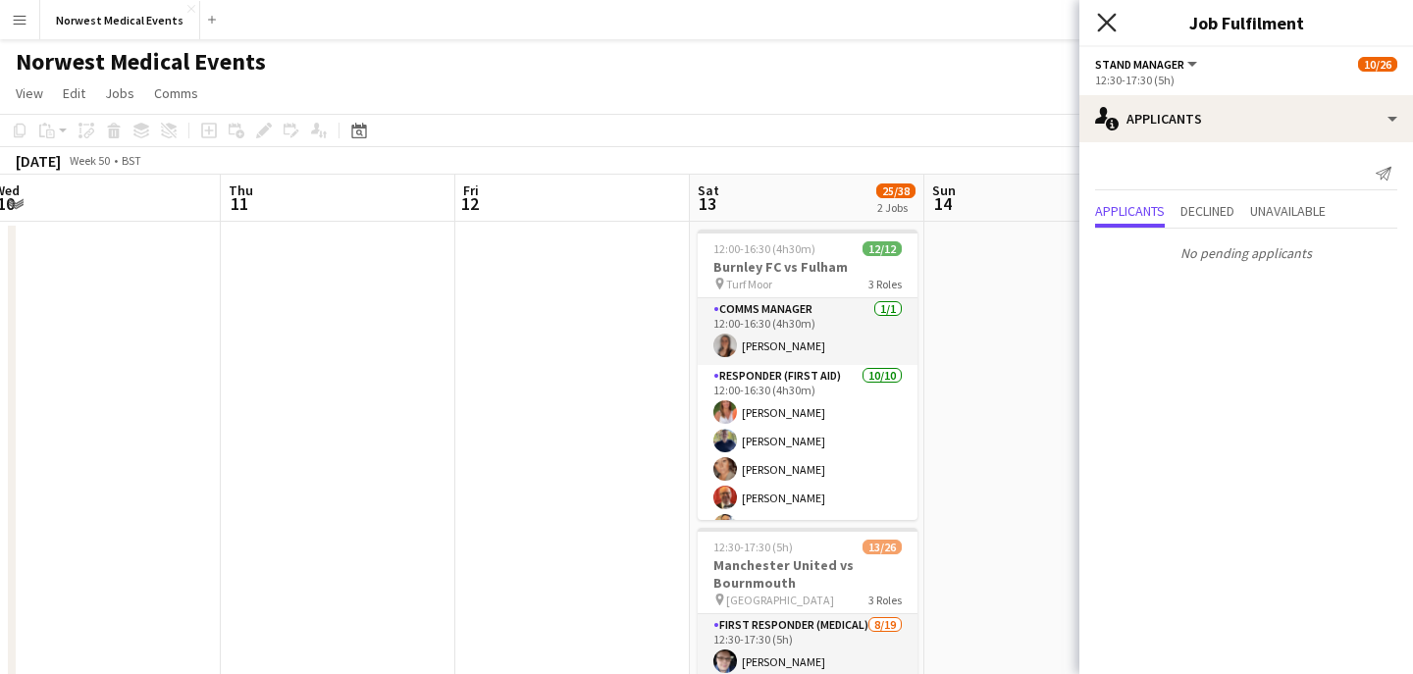
click at [1105, 14] on icon "Close pop-in" at bounding box center [1106, 22] width 19 height 19
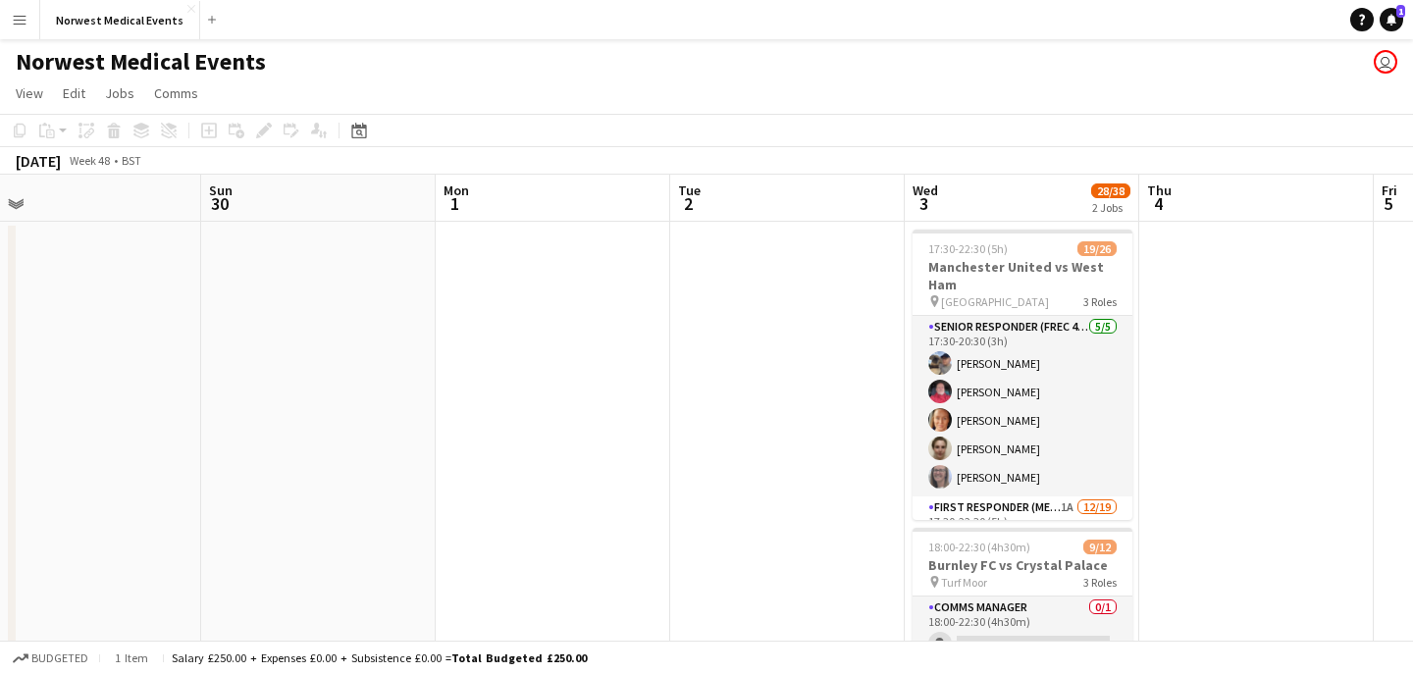
scroll to position [0, 513]
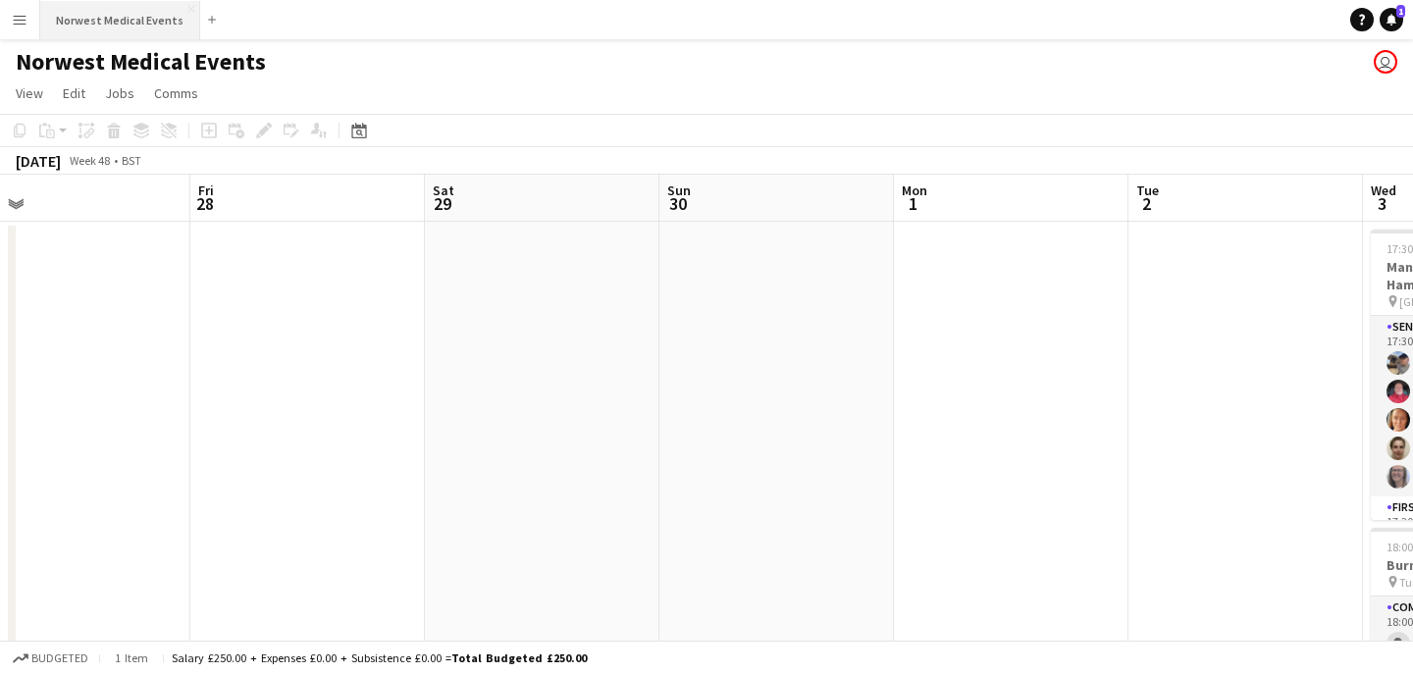
click at [140, 26] on button "Norwest Medical Events Close" at bounding box center [120, 20] width 160 height 38
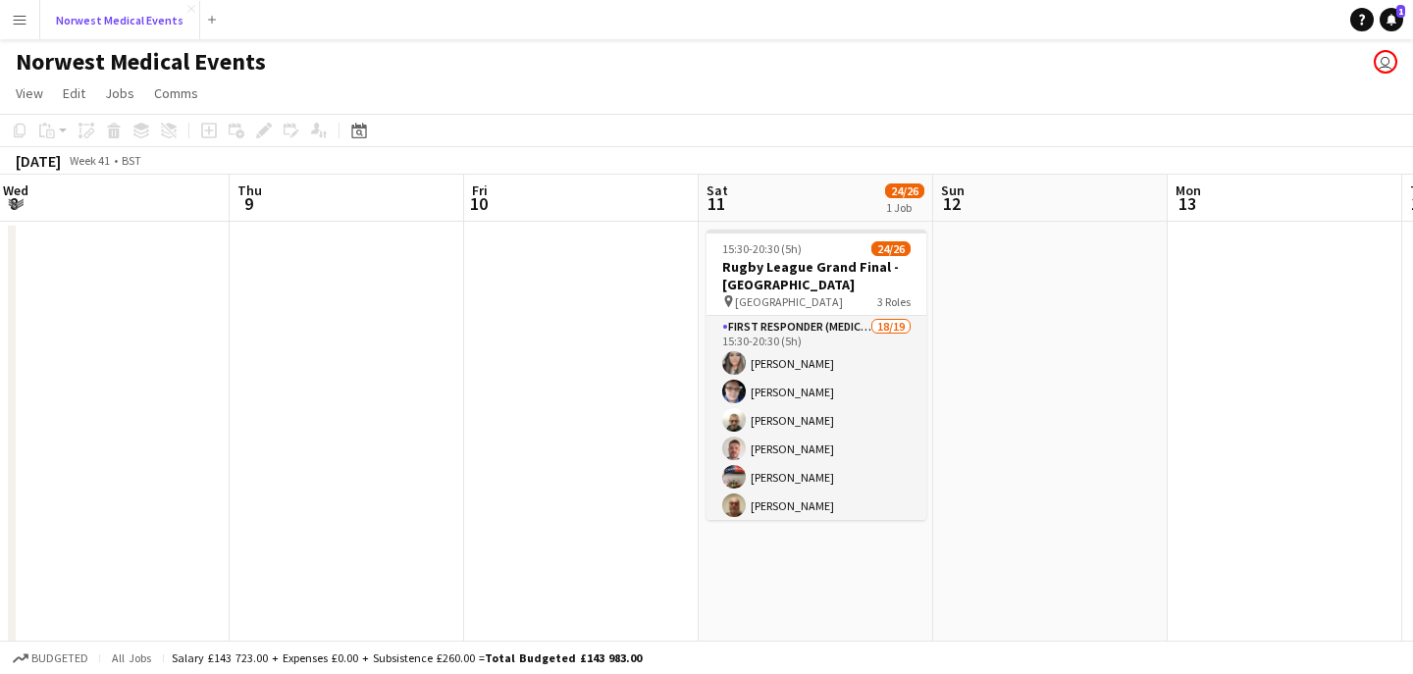
scroll to position [0, 870]
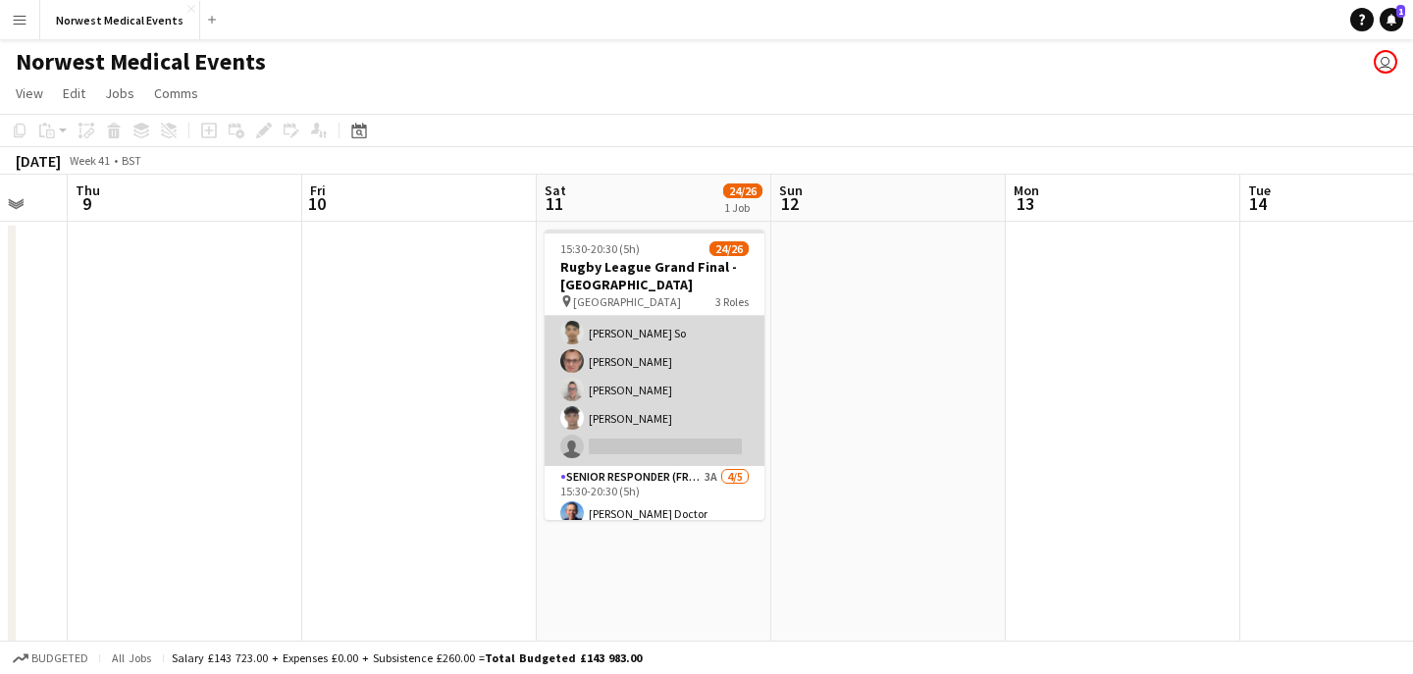
click at [684, 380] on app-card-role "First Responder (Medical) 18/19 15:30-20:30 (5h) [PERSON_NAME] [PERSON_NAME] [P…" at bounding box center [655, 176] width 220 height 579
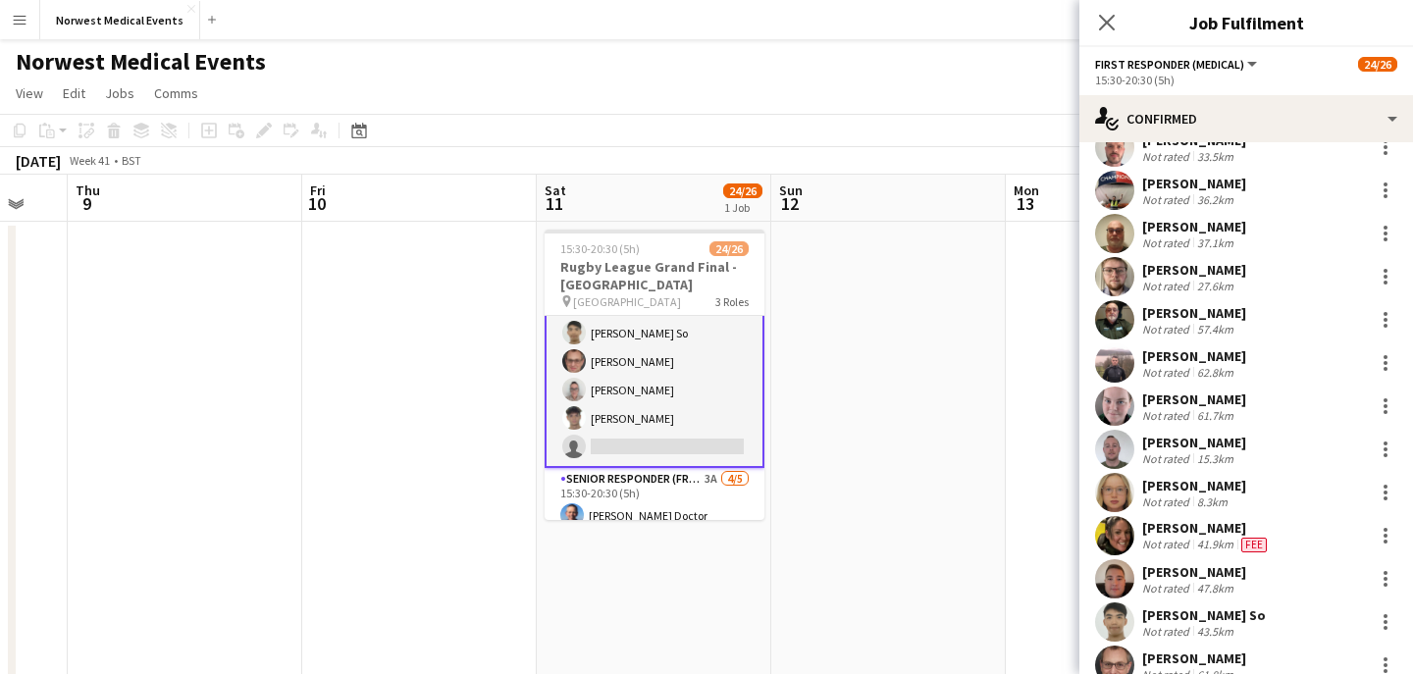
scroll to position [238, 0]
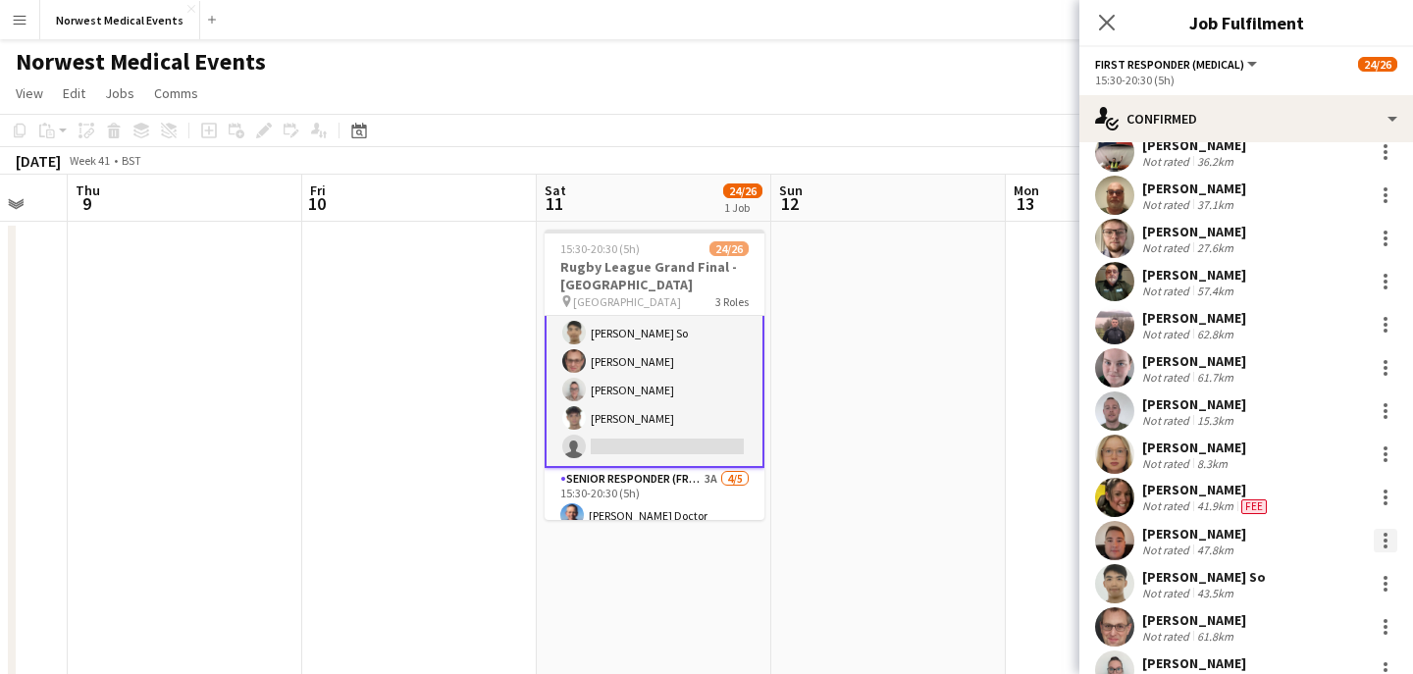
click at [1385, 540] on div at bounding box center [1386, 541] width 4 height 4
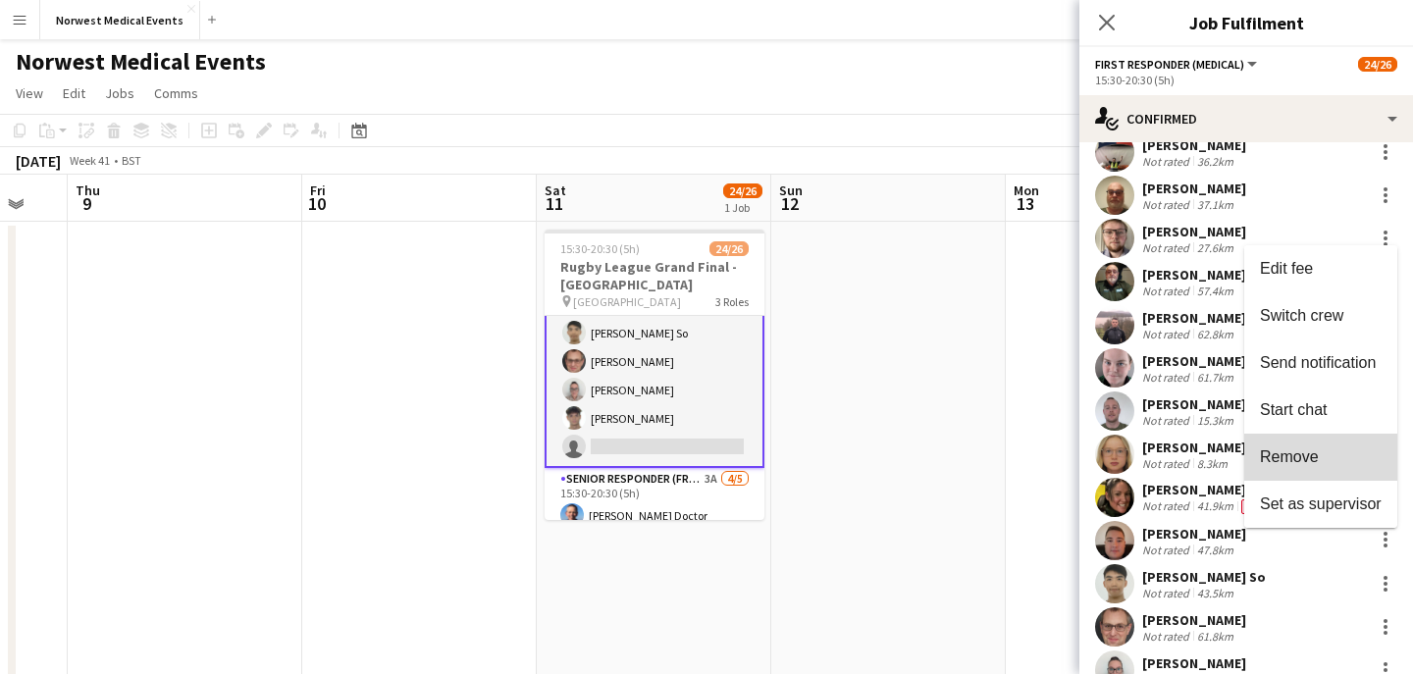
click at [1346, 468] on button "Remove" at bounding box center [1320, 457] width 153 height 47
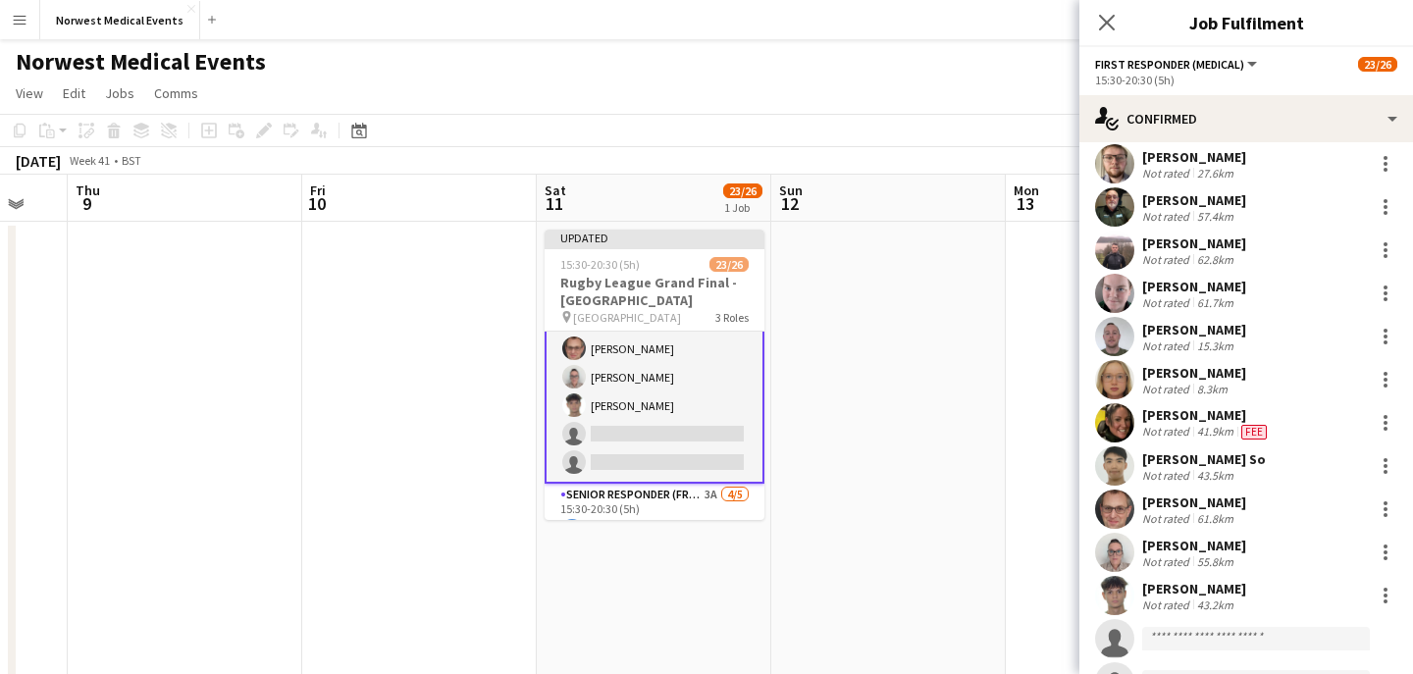
scroll to position [397, 0]
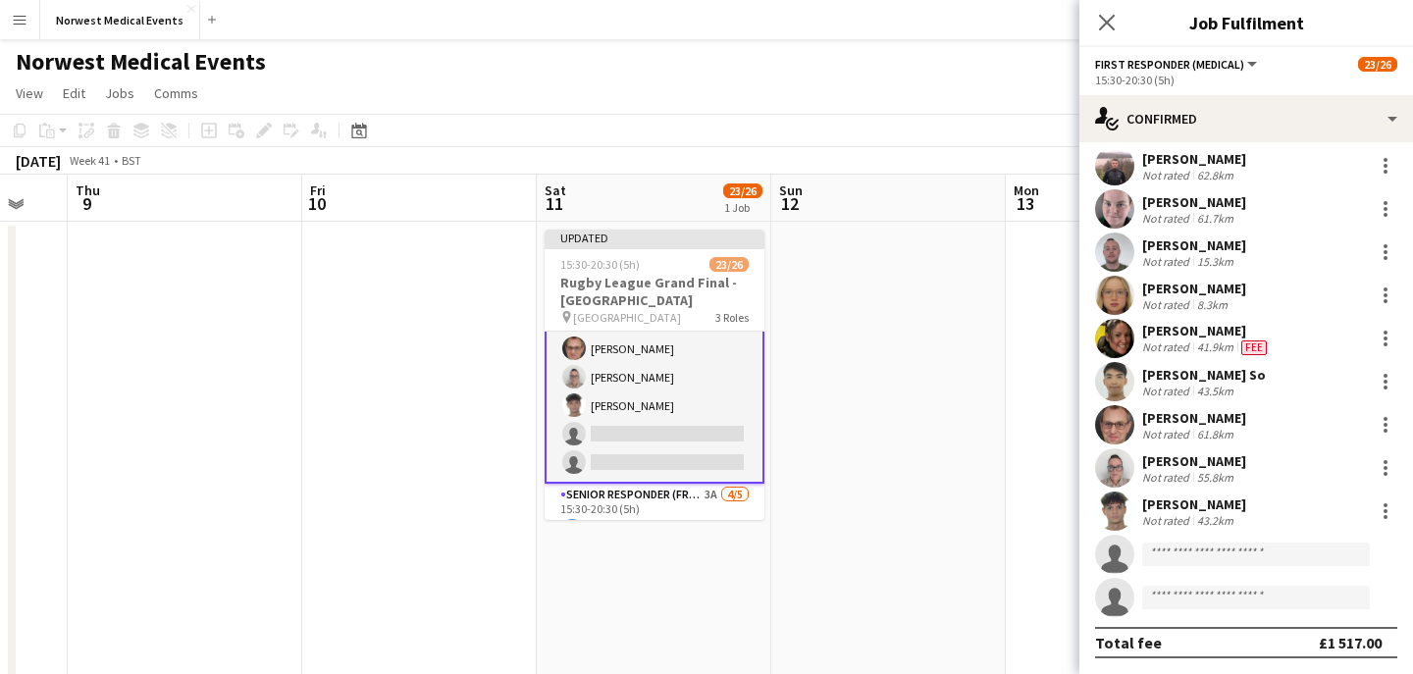
click at [1109, 21] on icon at bounding box center [1107, 23] width 16 height 16
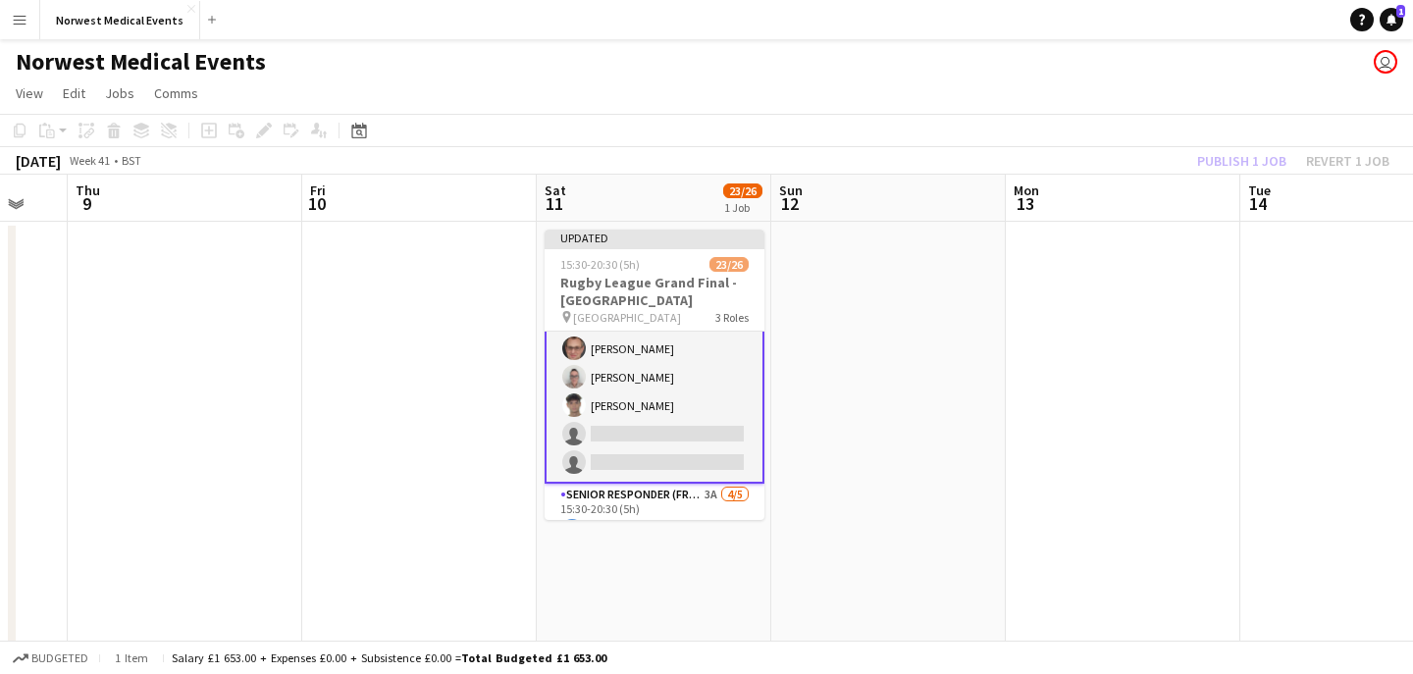
click at [1227, 162] on div "Publish 1 job Revert 1 job" at bounding box center [1293, 161] width 239 height 26
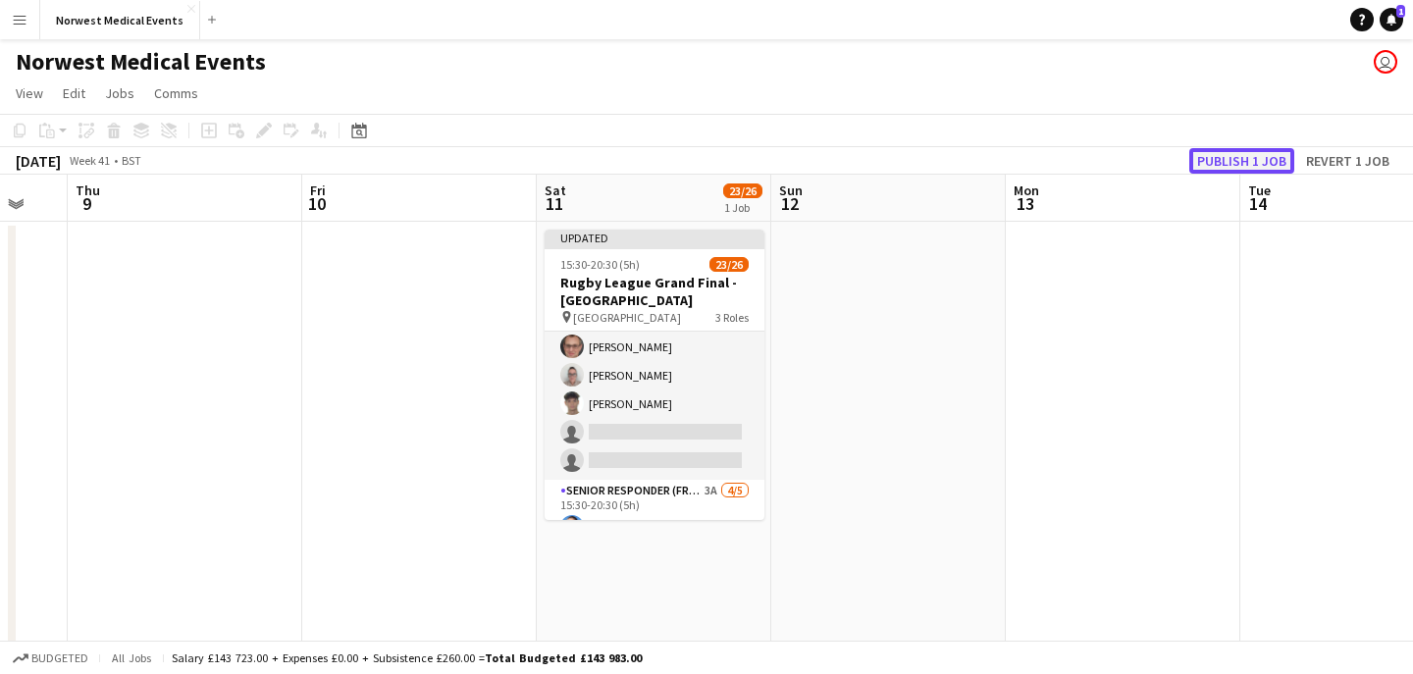
scroll to position [429, 0]
click at [1227, 162] on button "Publish 1 job" at bounding box center [1241, 161] width 105 height 26
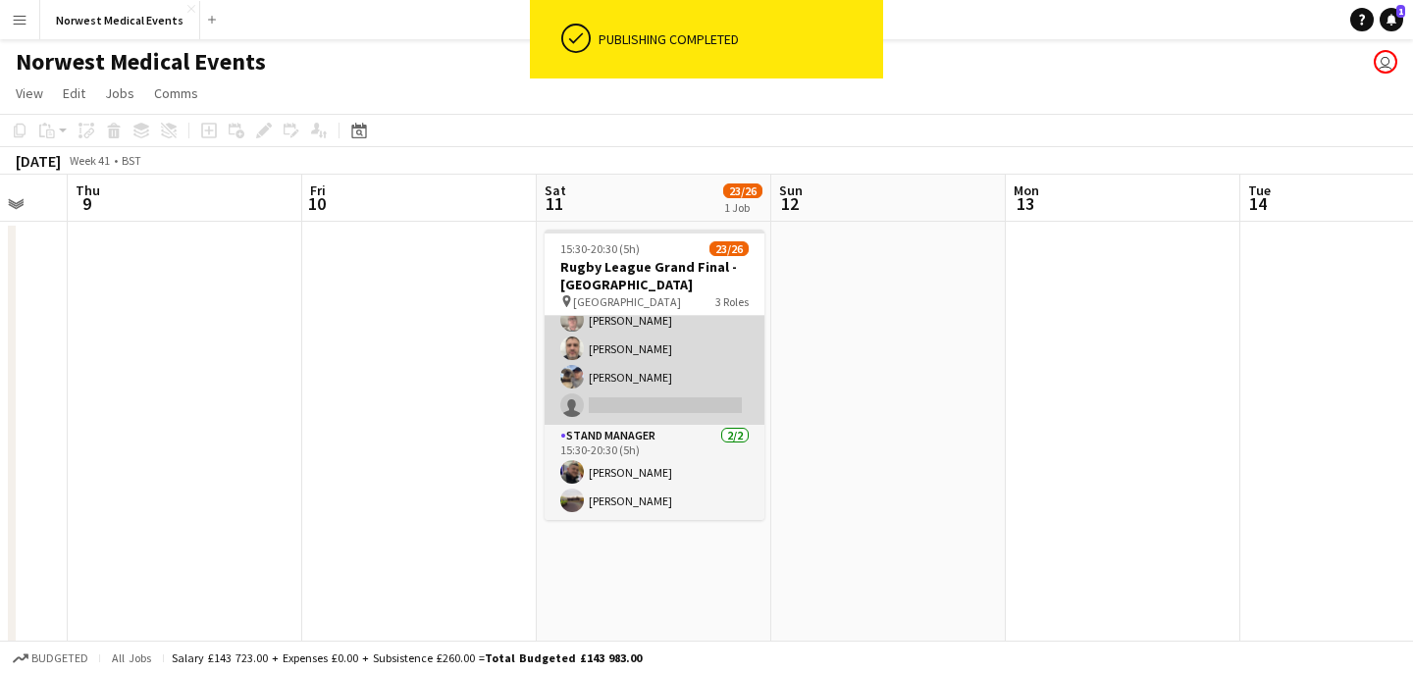
click at [685, 373] on app-card-role "Senior Responder (FREC 4 or Above) 3A [DATE] 15:30-20:30 (5h) [PERSON_NAME] [PE…" at bounding box center [655, 334] width 220 height 181
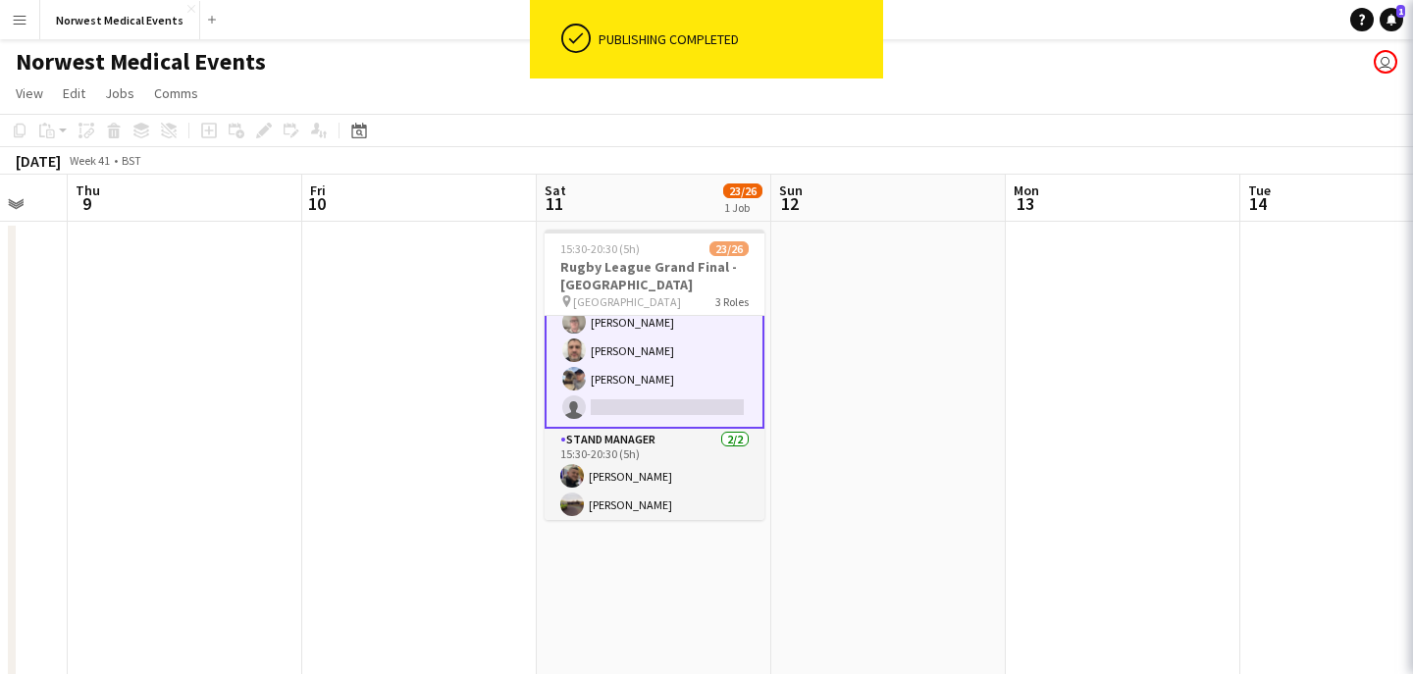
scroll to position [653, 0]
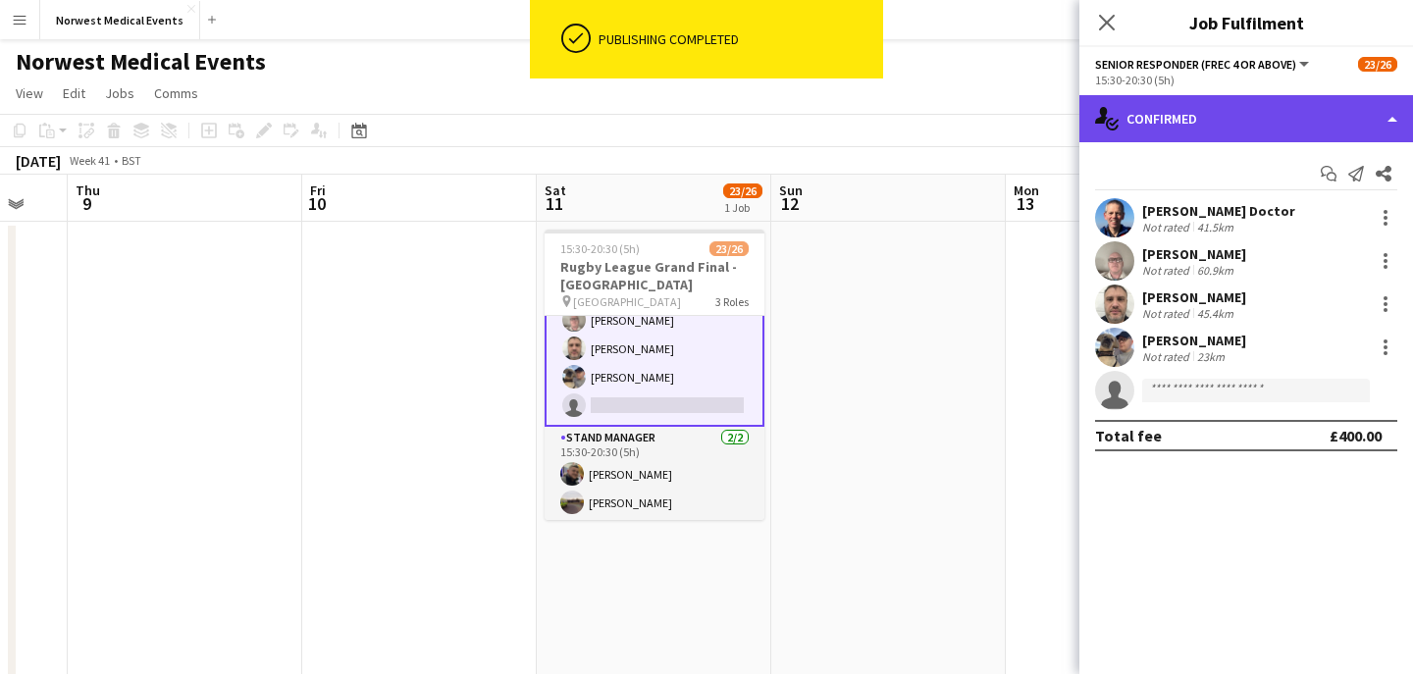
click at [1235, 113] on div "single-neutral-actions-check-2 Confirmed" at bounding box center [1246, 118] width 334 height 47
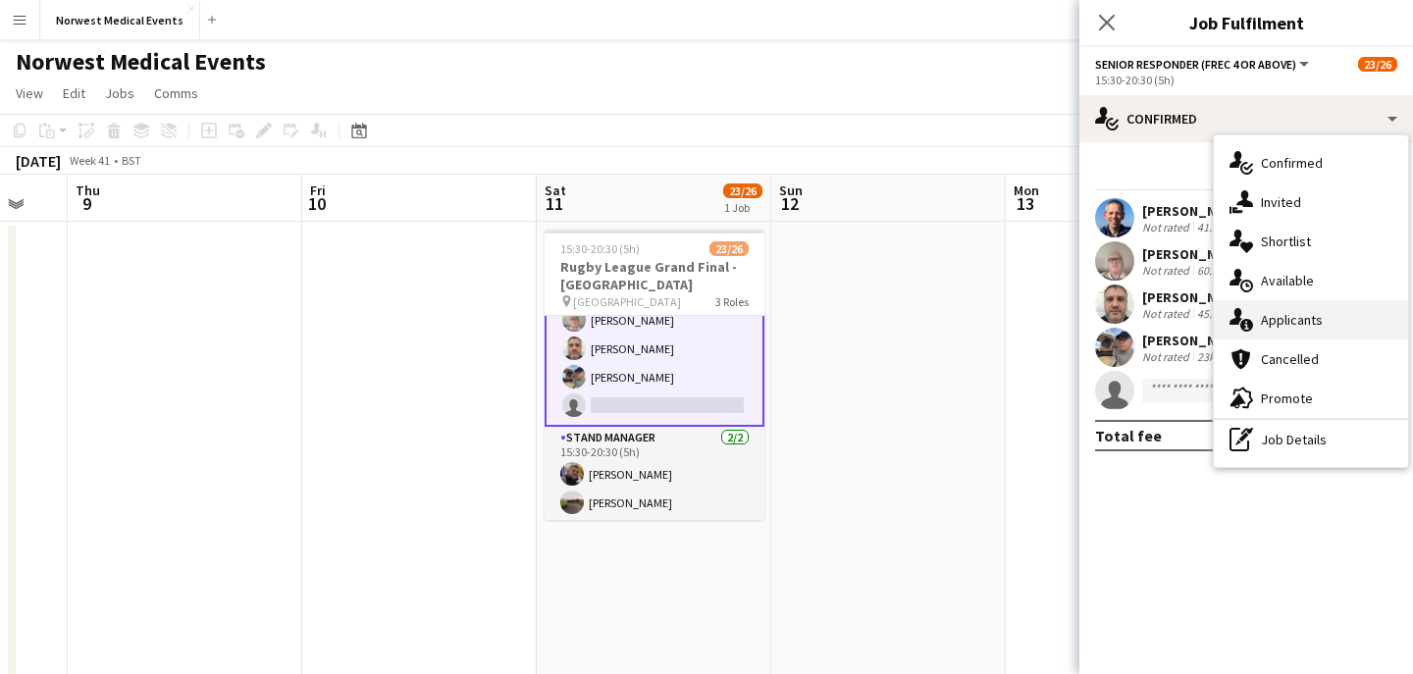
click at [1310, 311] on span "Applicants" at bounding box center [1292, 320] width 62 height 18
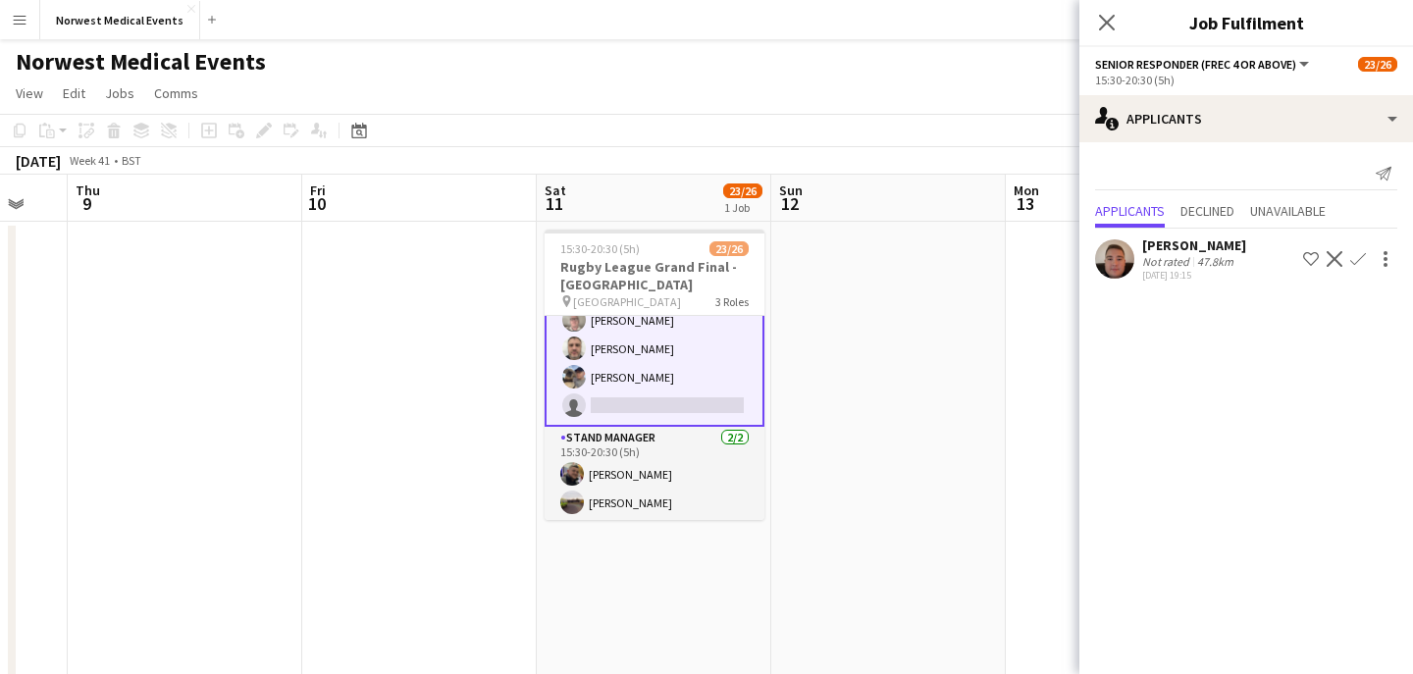
click at [1333, 258] on app-icon "Decline" at bounding box center [1335, 259] width 16 height 16
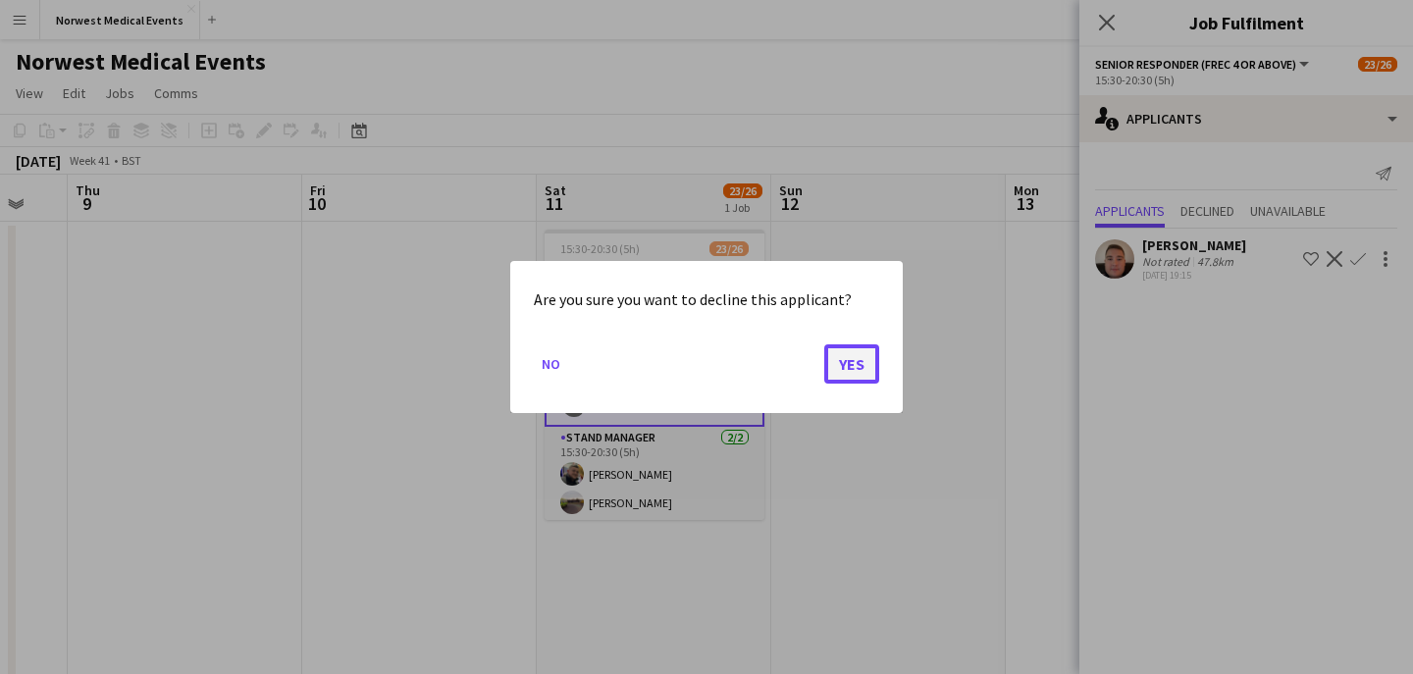
click at [859, 365] on button "Yes" at bounding box center [851, 363] width 55 height 39
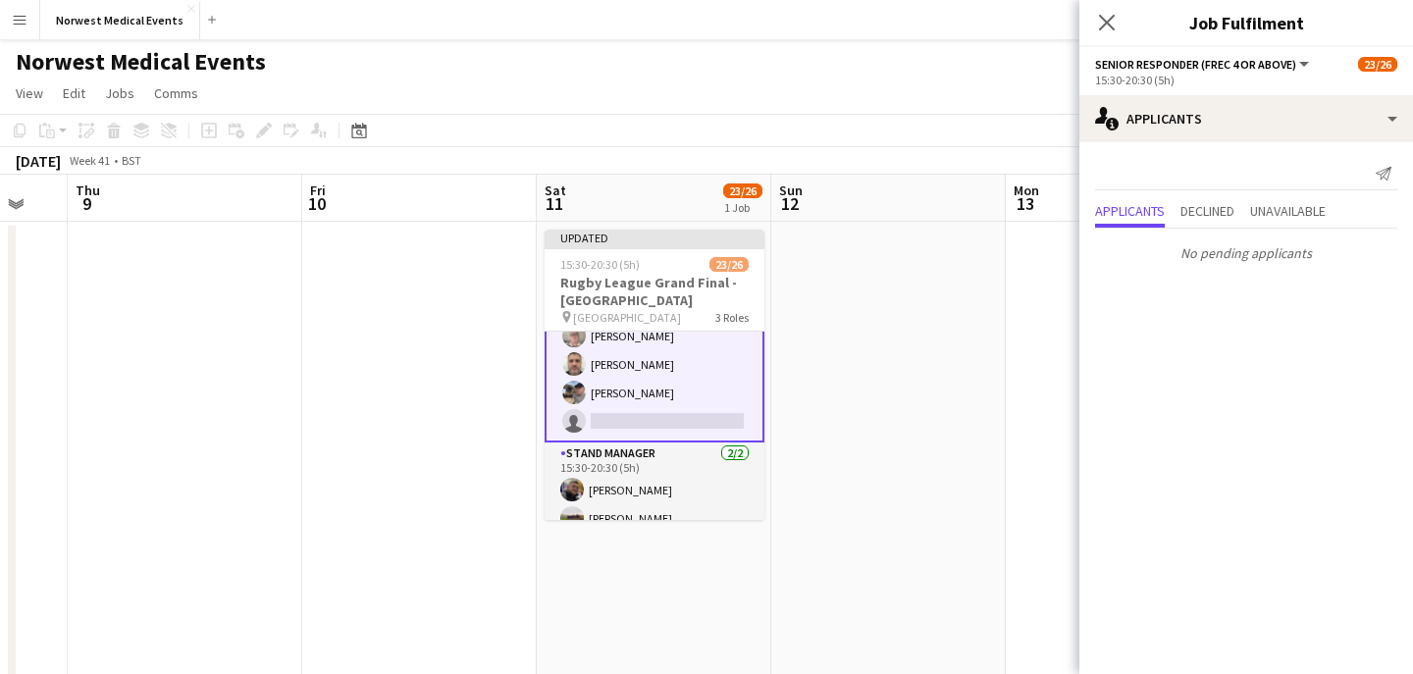
click at [1116, 19] on app-icon "Close pop-in" at bounding box center [1107, 23] width 24 height 24
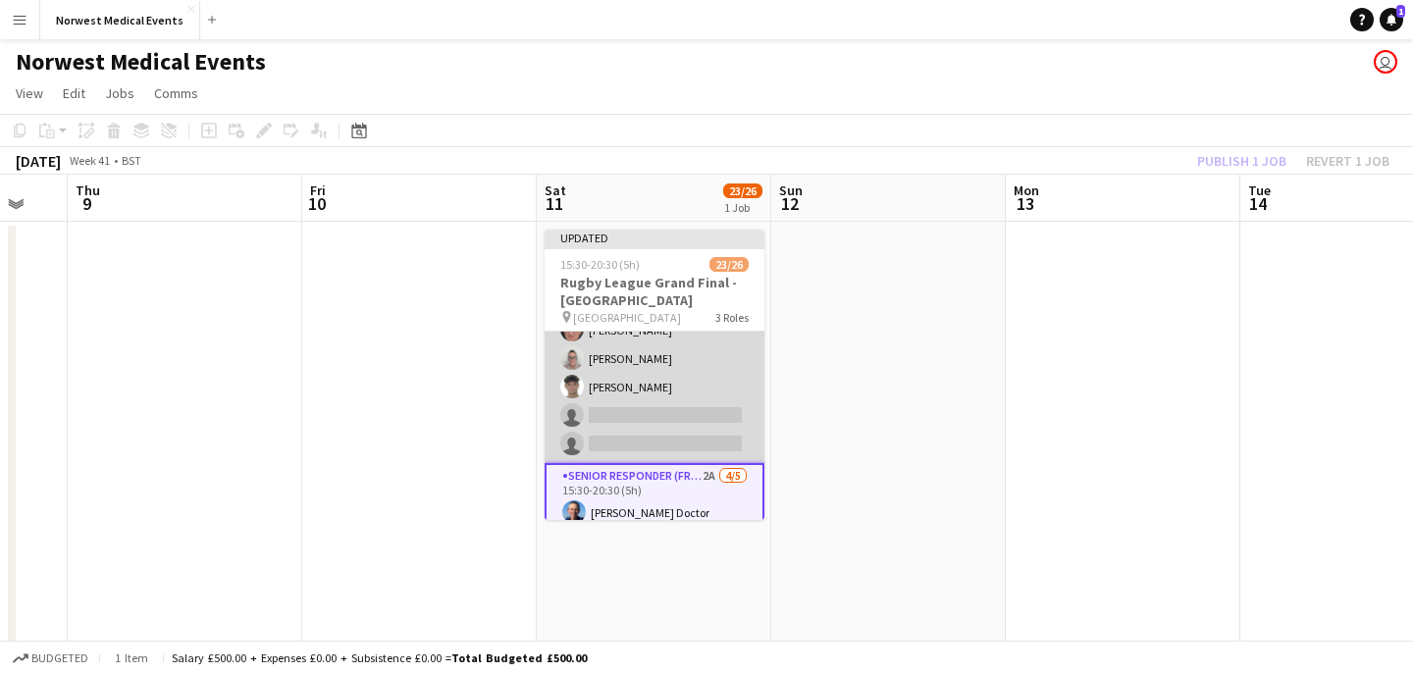
scroll to position [501, 0]
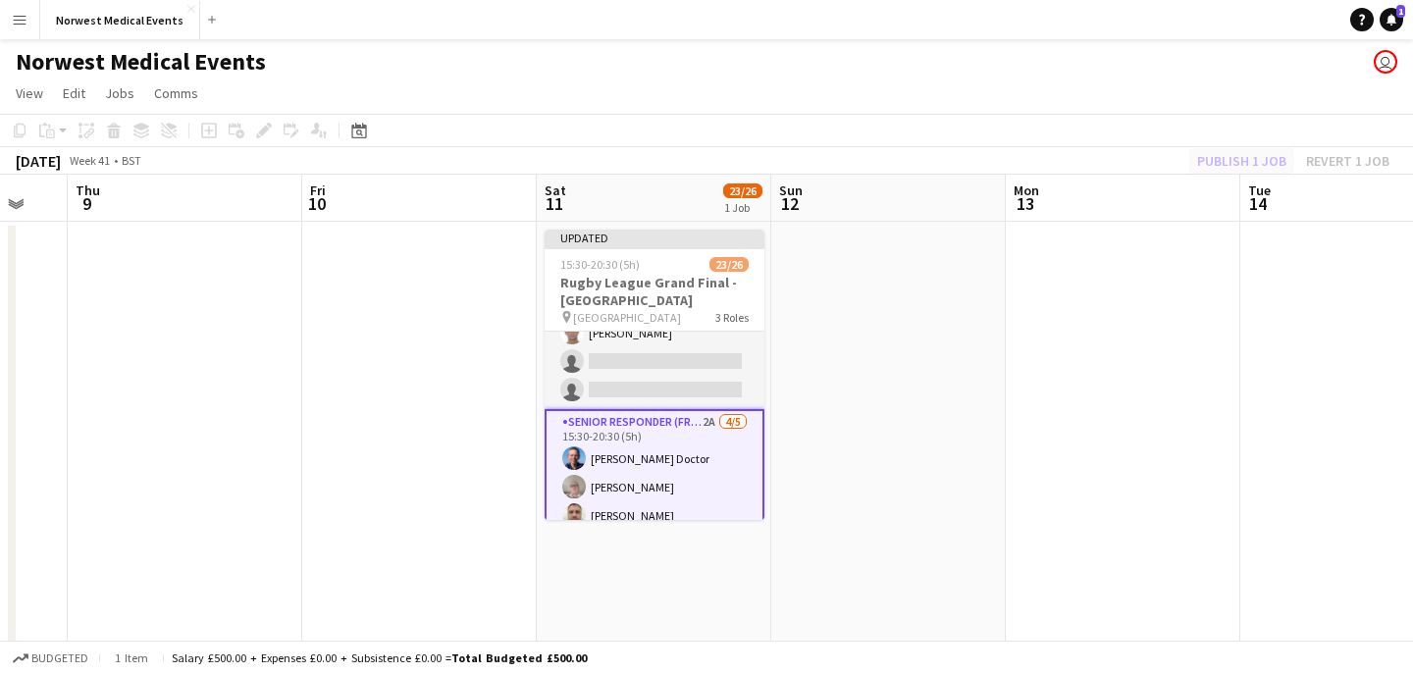
click at [1256, 157] on div "Publish 1 job Revert 1 job" at bounding box center [1293, 161] width 239 height 26
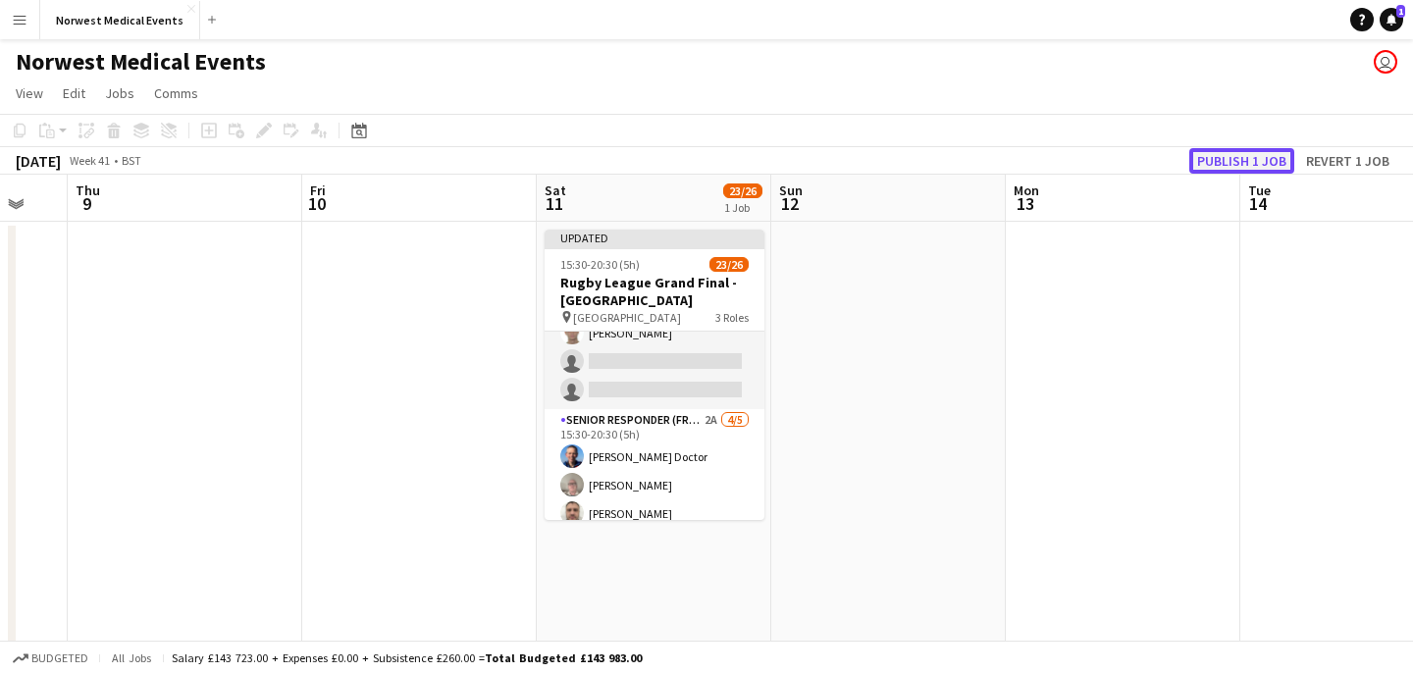
click at [1255, 156] on button "Publish 1 job" at bounding box center [1241, 161] width 105 height 26
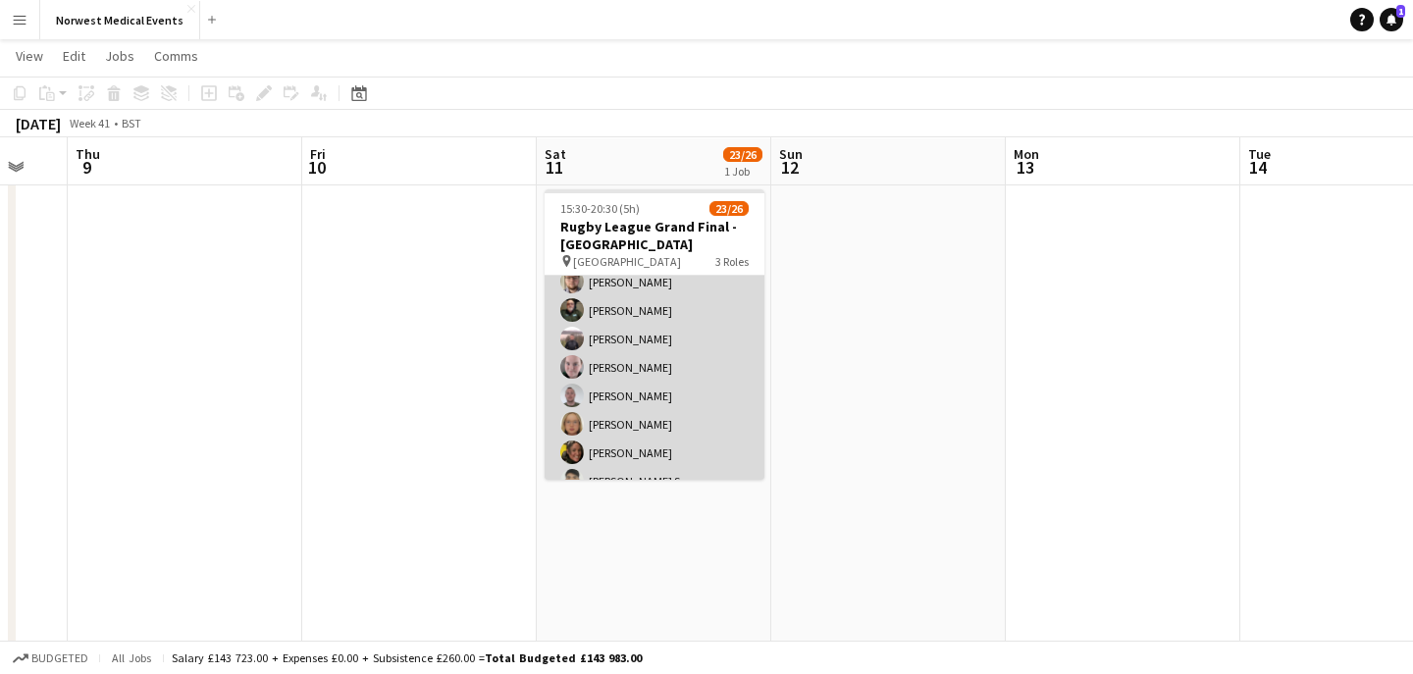
scroll to position [0, 0]
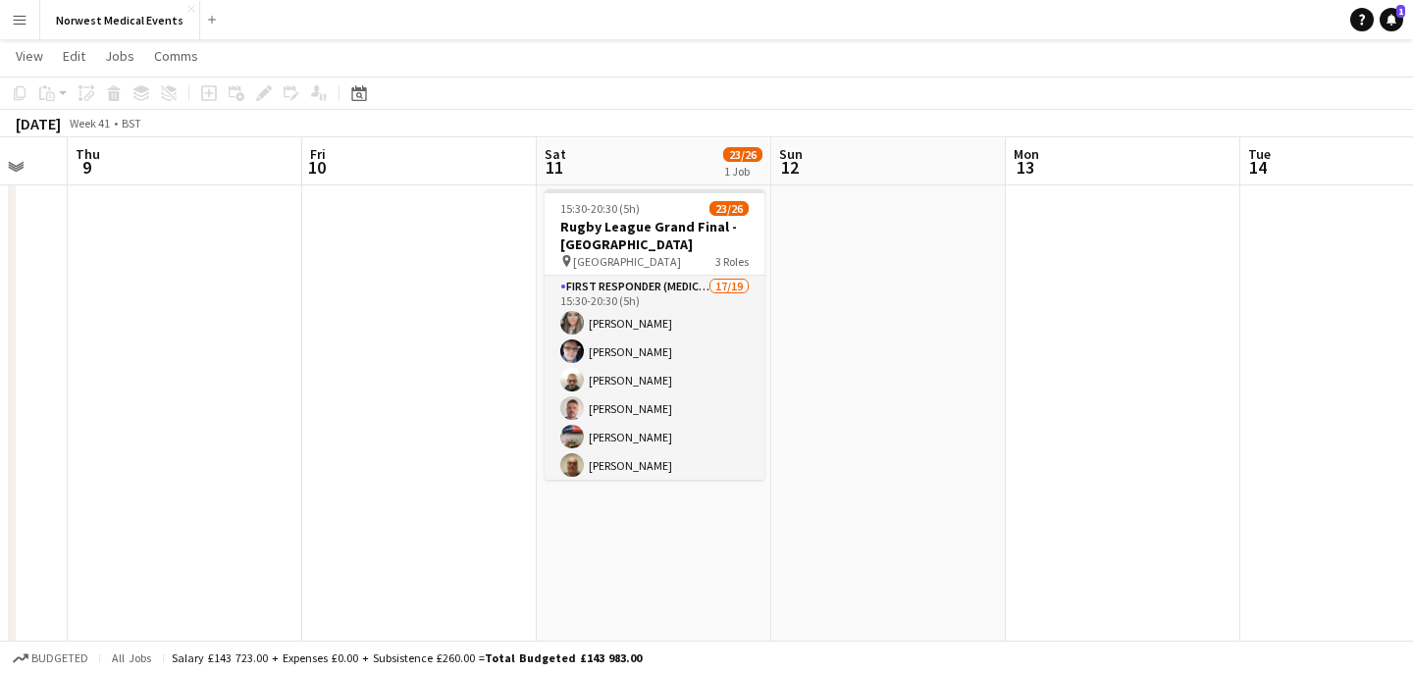
click at [22, 22] on app-icon "Menu" at bounding box center [20, 20] width 16 height 16
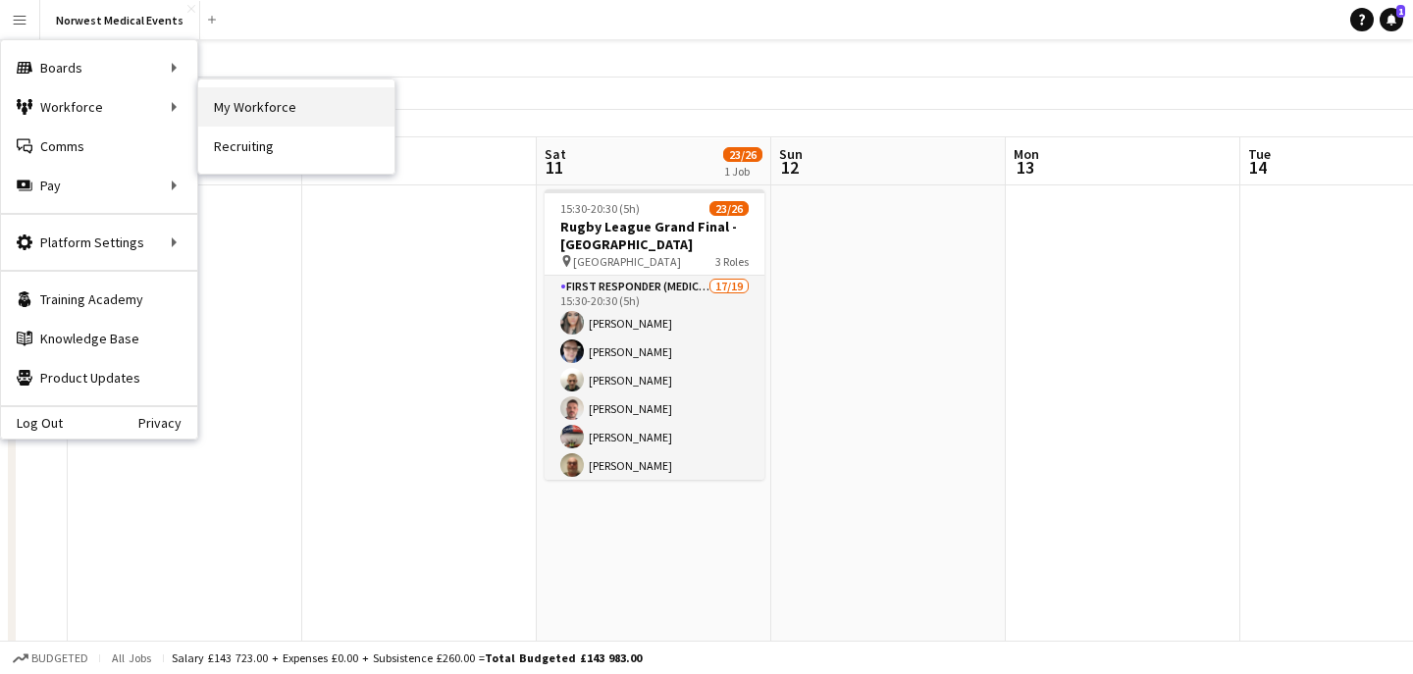
click at [226, 103] on link "My Workforce" at bounding box center [296, 106] width 196 height 39
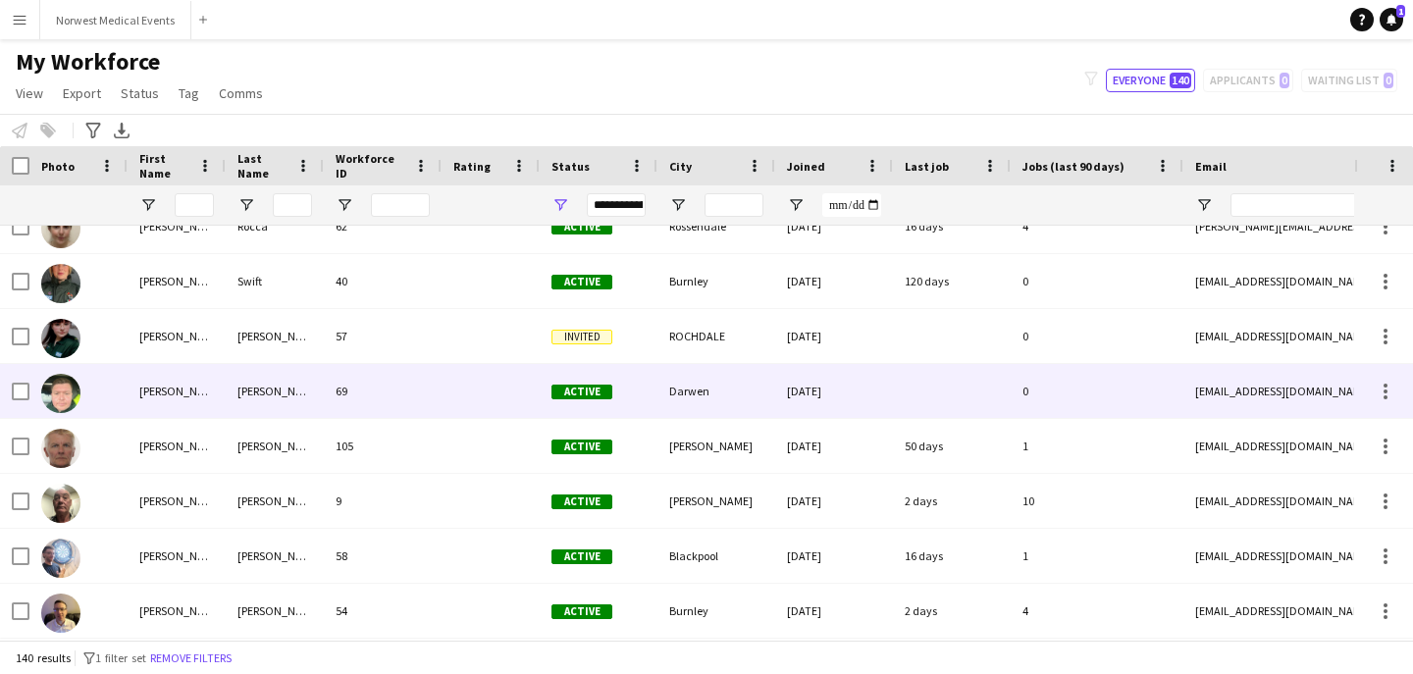
scroll to position [3367, 0]
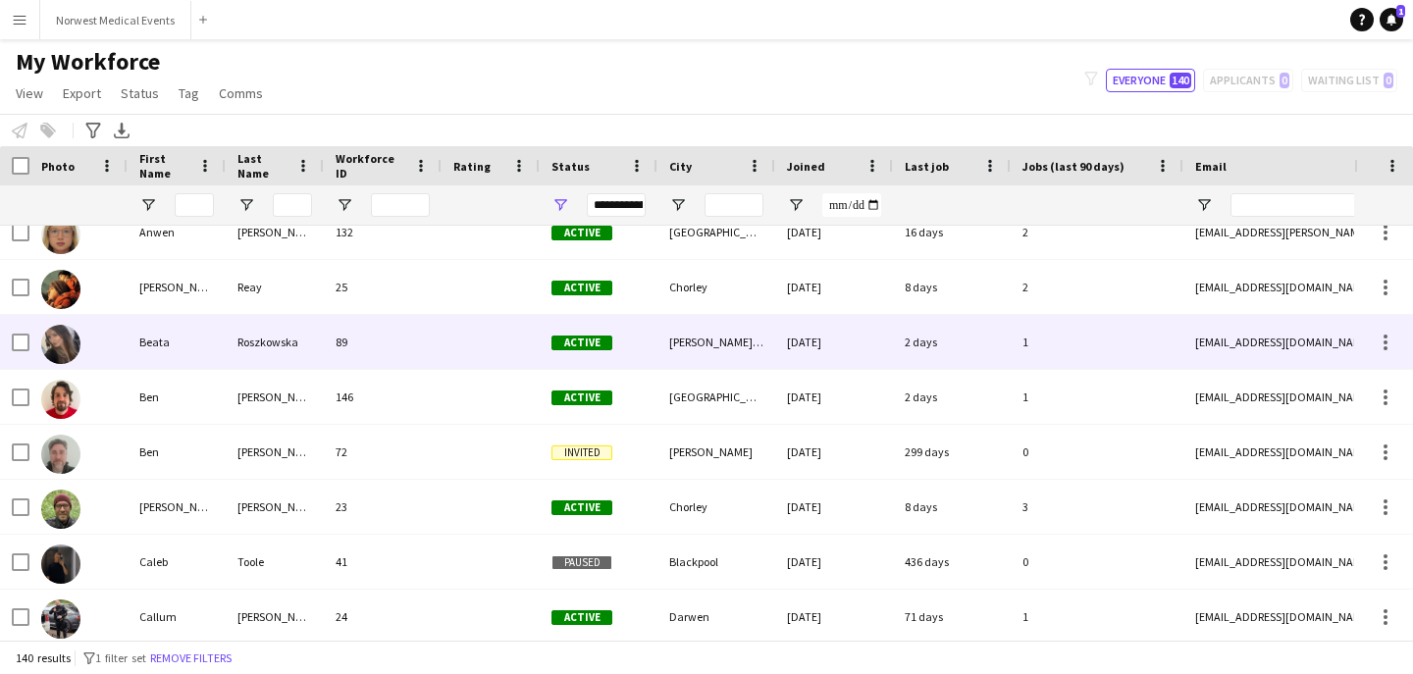
click at [195, 340] on div "Beata" at bounding box center [177, 342] width 98 height 54
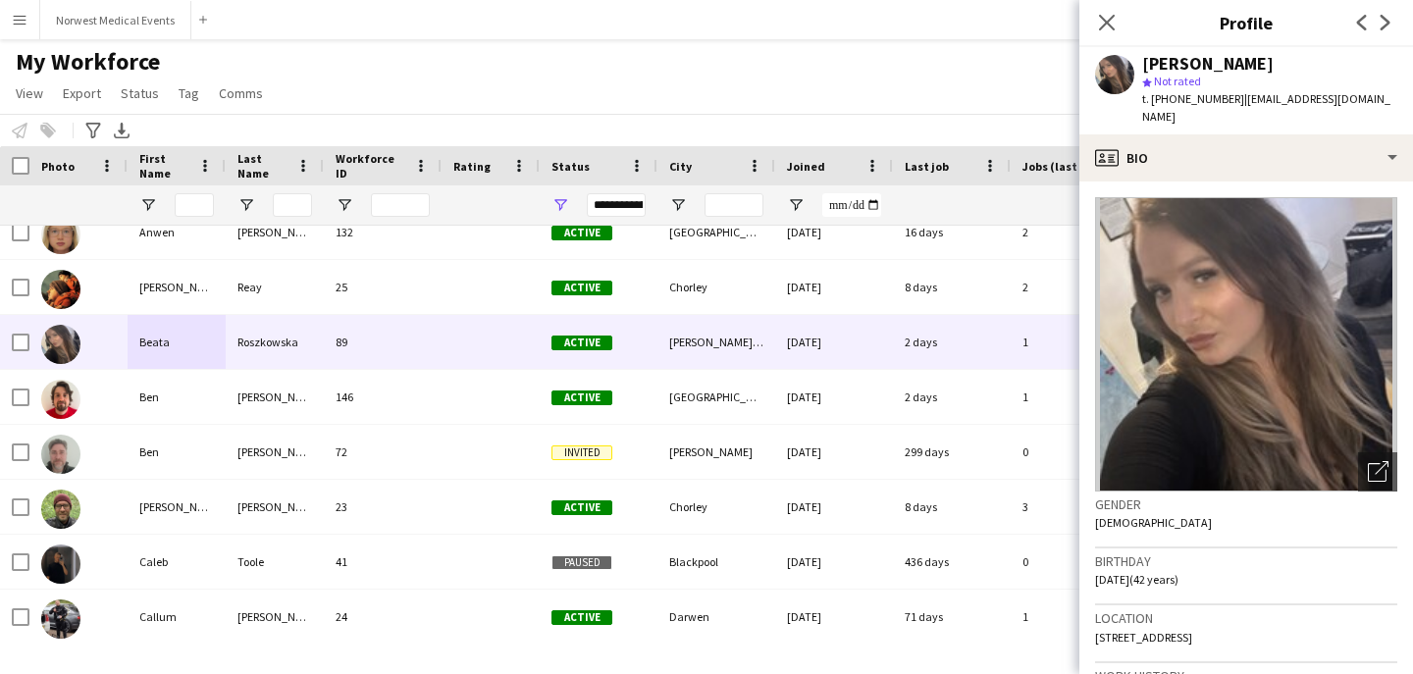
click at [1322, 295] on img at bounding box center [1246, 344] width 302 height 294
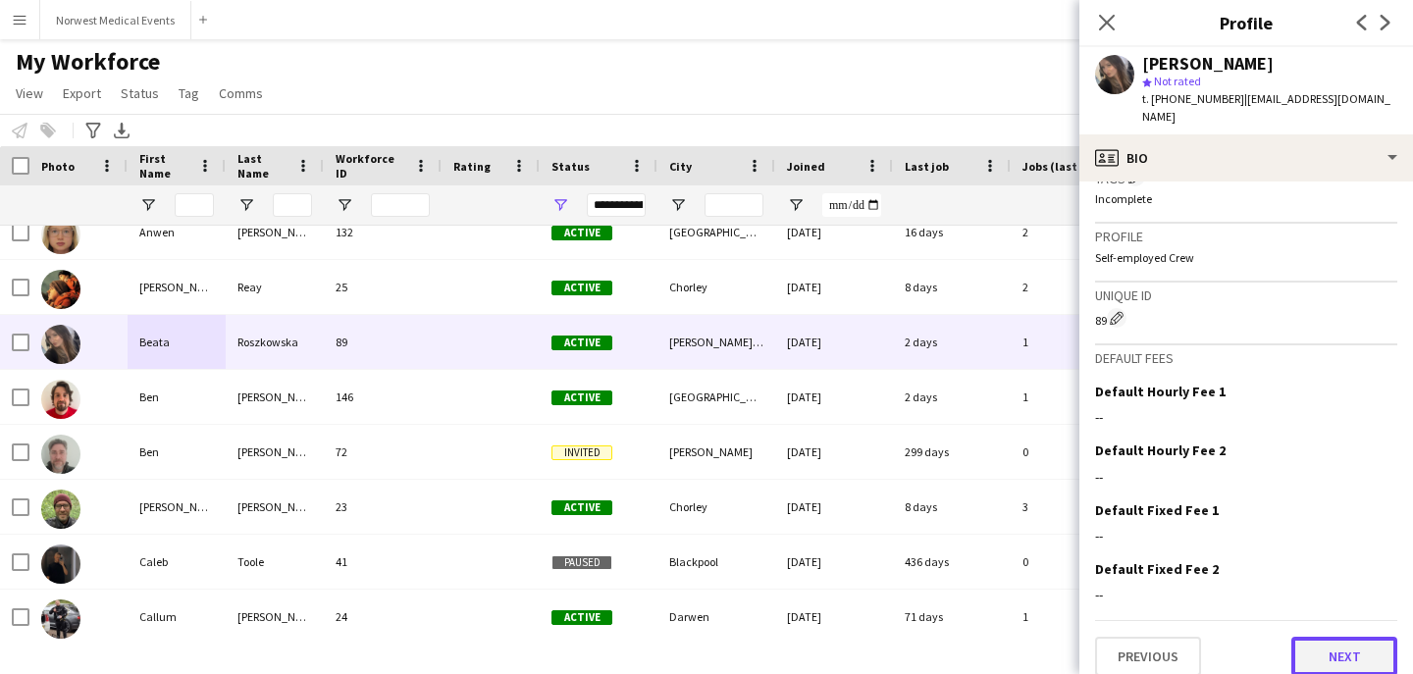
click at [1345, 644] on button "Next" at bounding box center [1344, 656] width 106 height 39
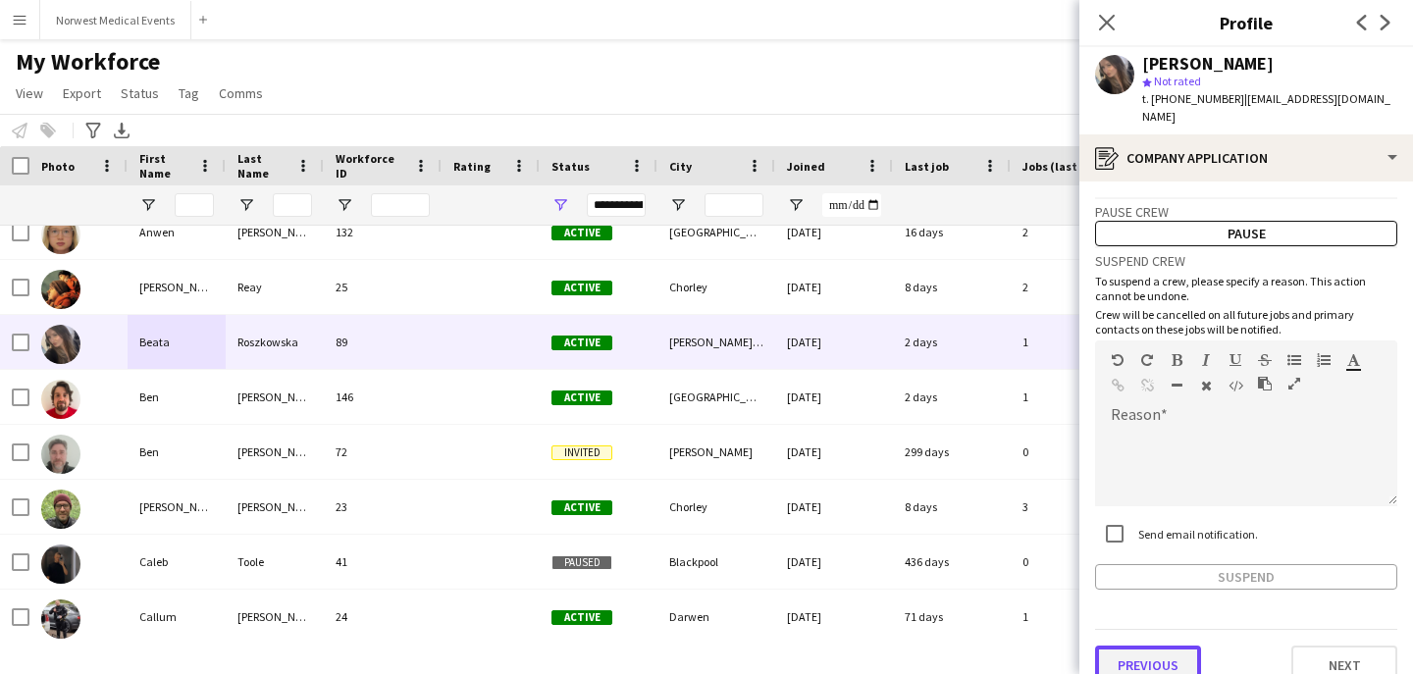
click at [1176, 655] on button "Previous" at bounding box center [1148, 665] width 106 height 39
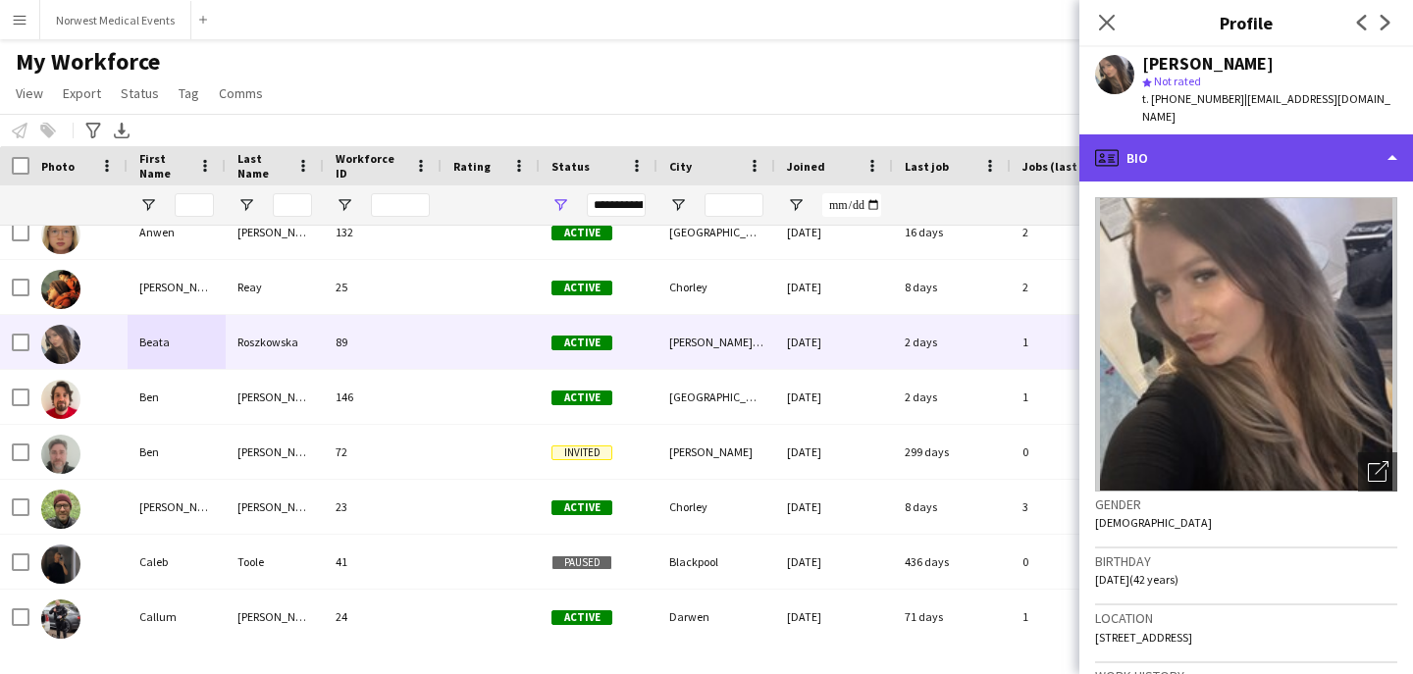
click at [1391, 138] on div "profile Bio" at bounding box center [1246, 157] width 334 height 47
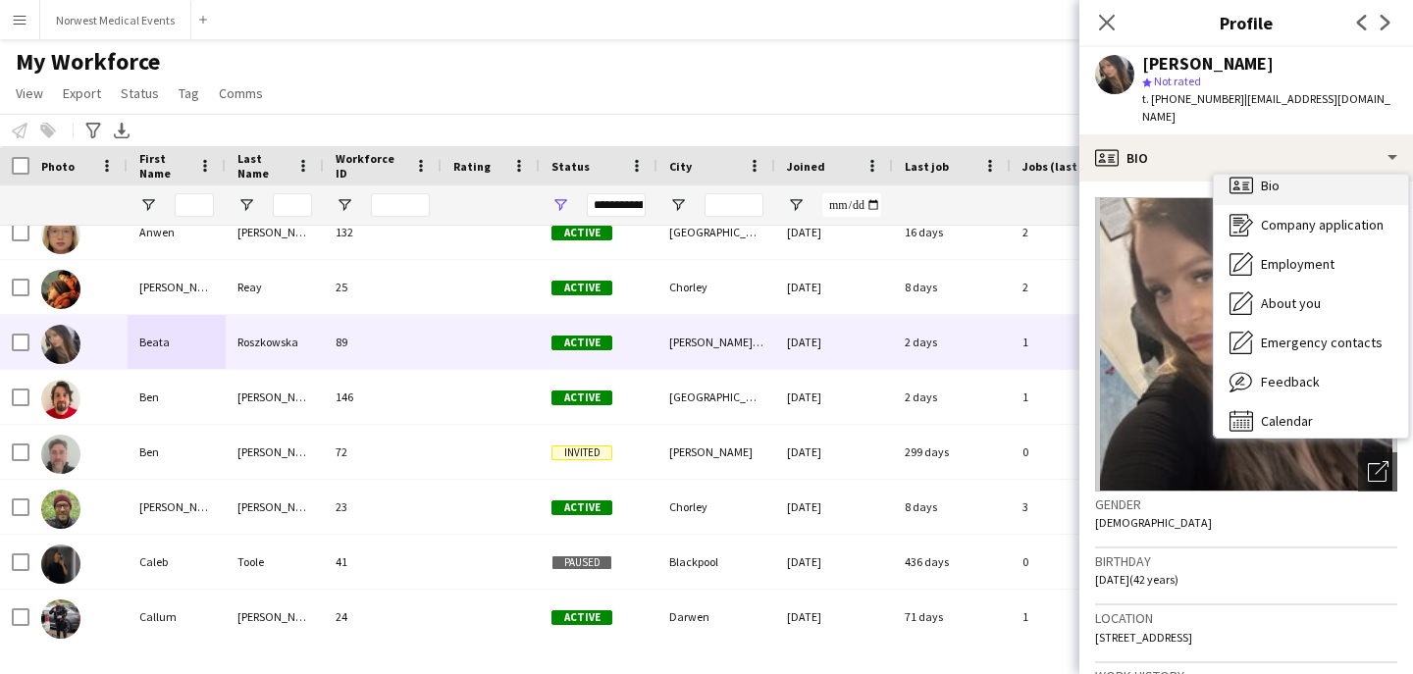
click at [1279, 176] on div "Bio Bio" at bounding box center [1311, 185] width 194 height 39
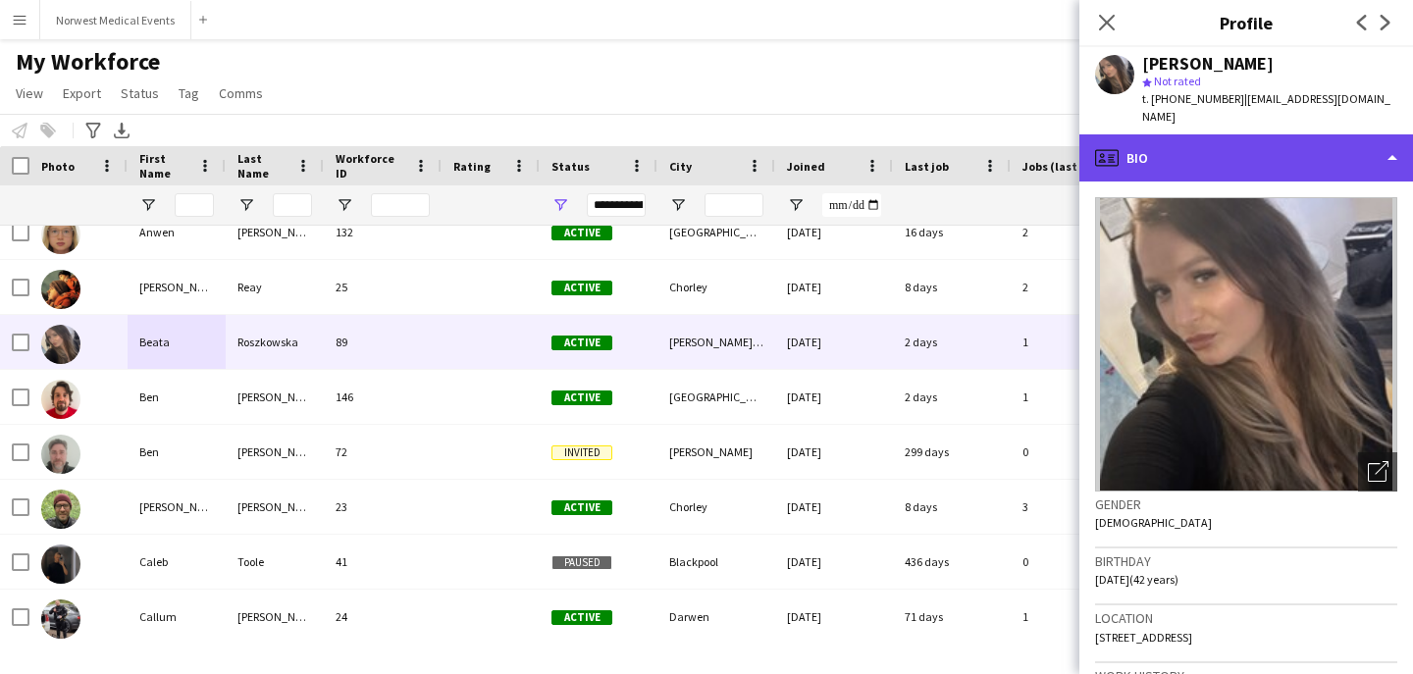
click at [1386, 148] on div "profile Bio" at bounding box center [1246, 157] width 334 height 47
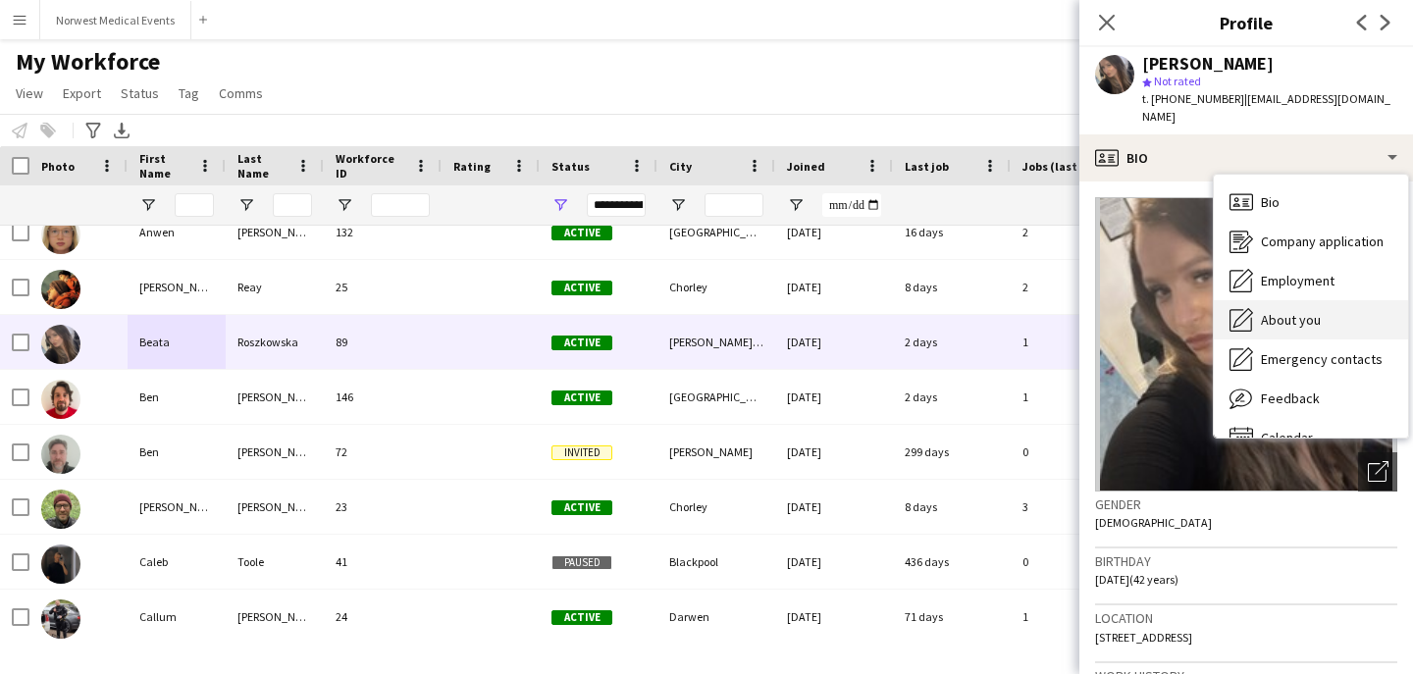
click at [1307, 311] on span "About you" at bounding box center [1291, 320] width 60 height 18
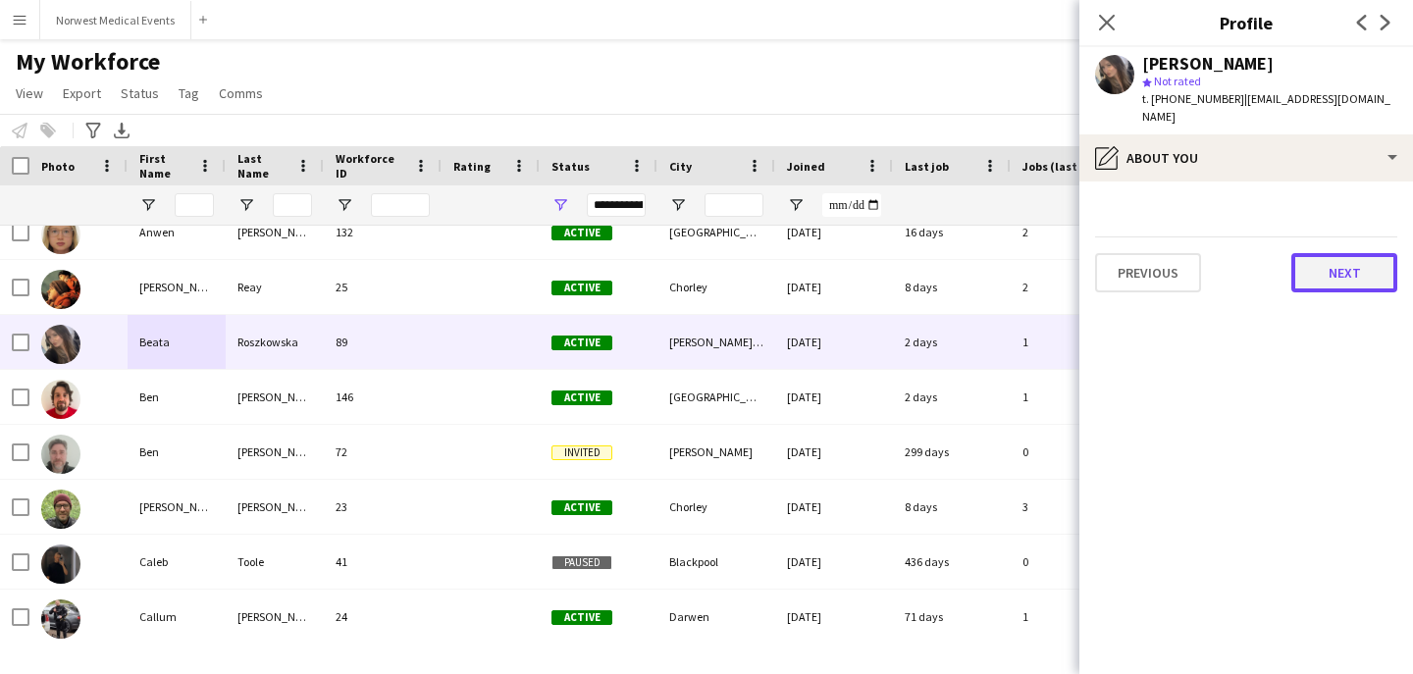
click at [1330, 253] on button "Next" at bounding box center [1344, 272] width 106 height 39
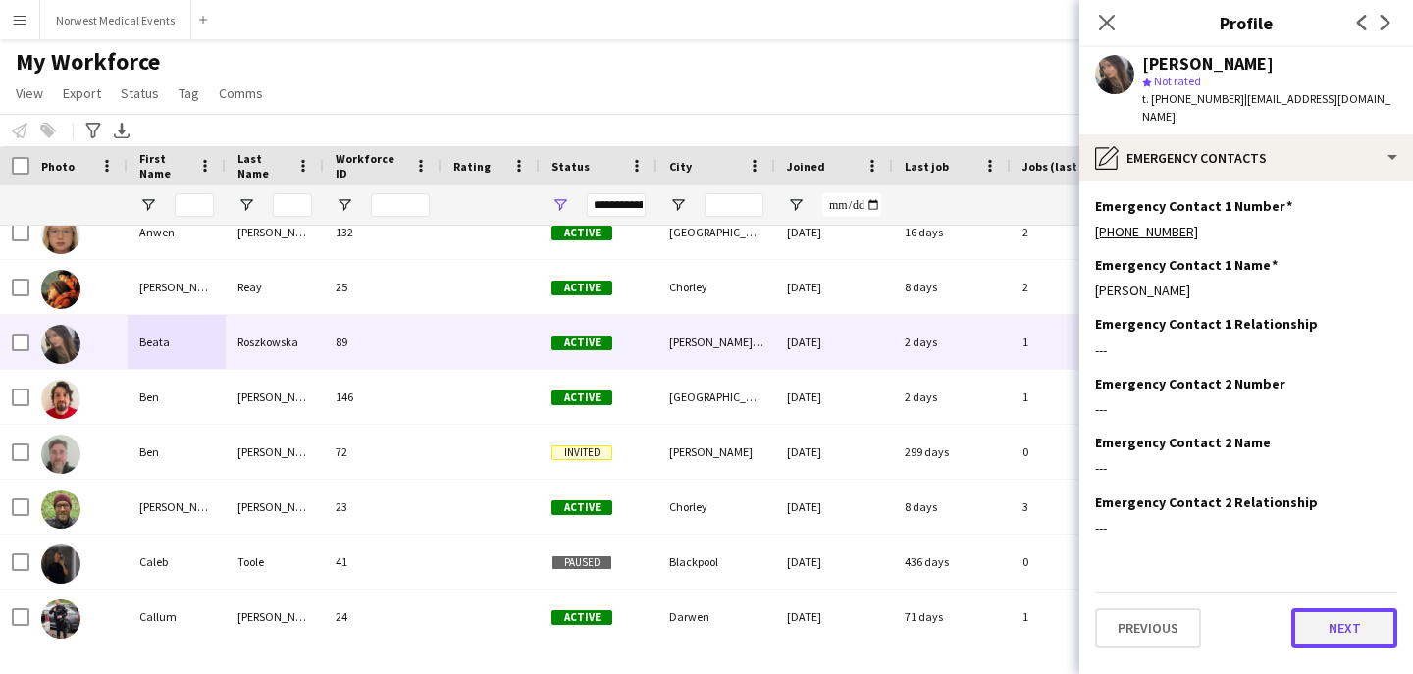
click at [1334, 620] on button "Next" at bounding box center [1344, 627] width 106 height 39
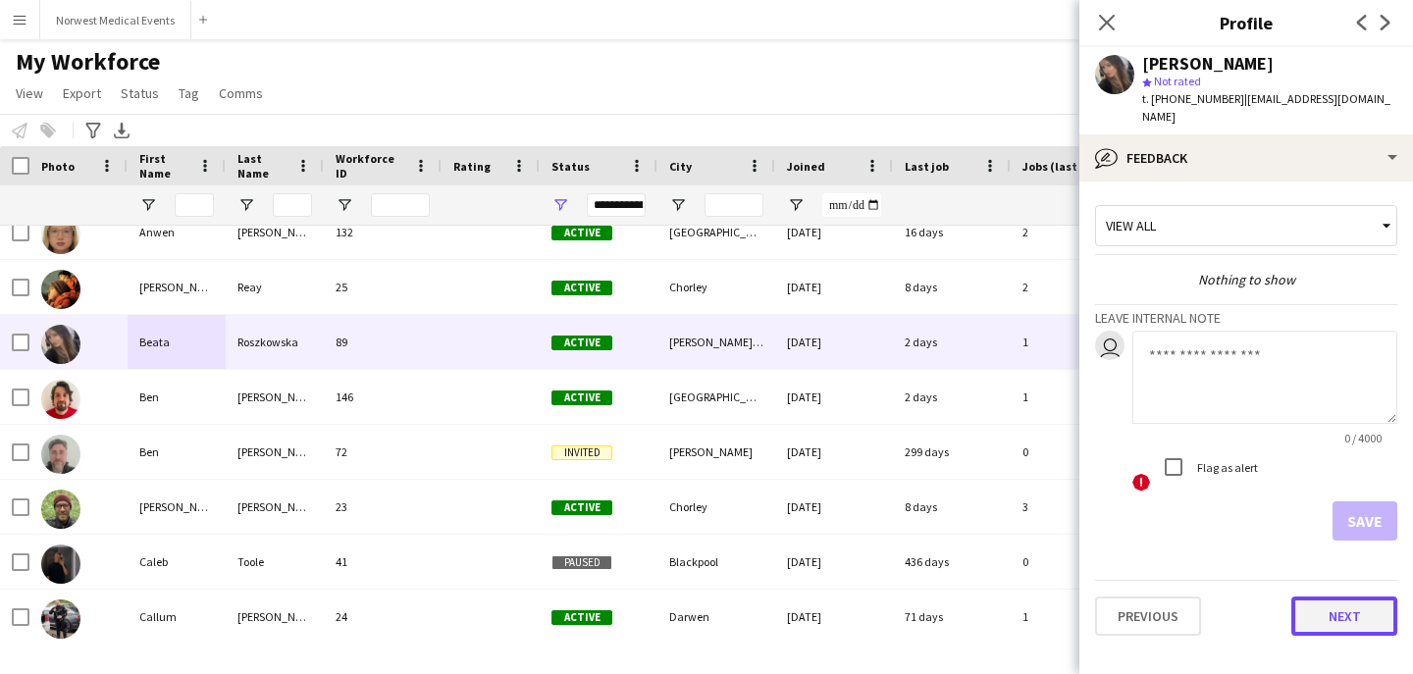
click at [1341, 597] on button "Next" at bounding box center [1344, 616] width 106 height 39
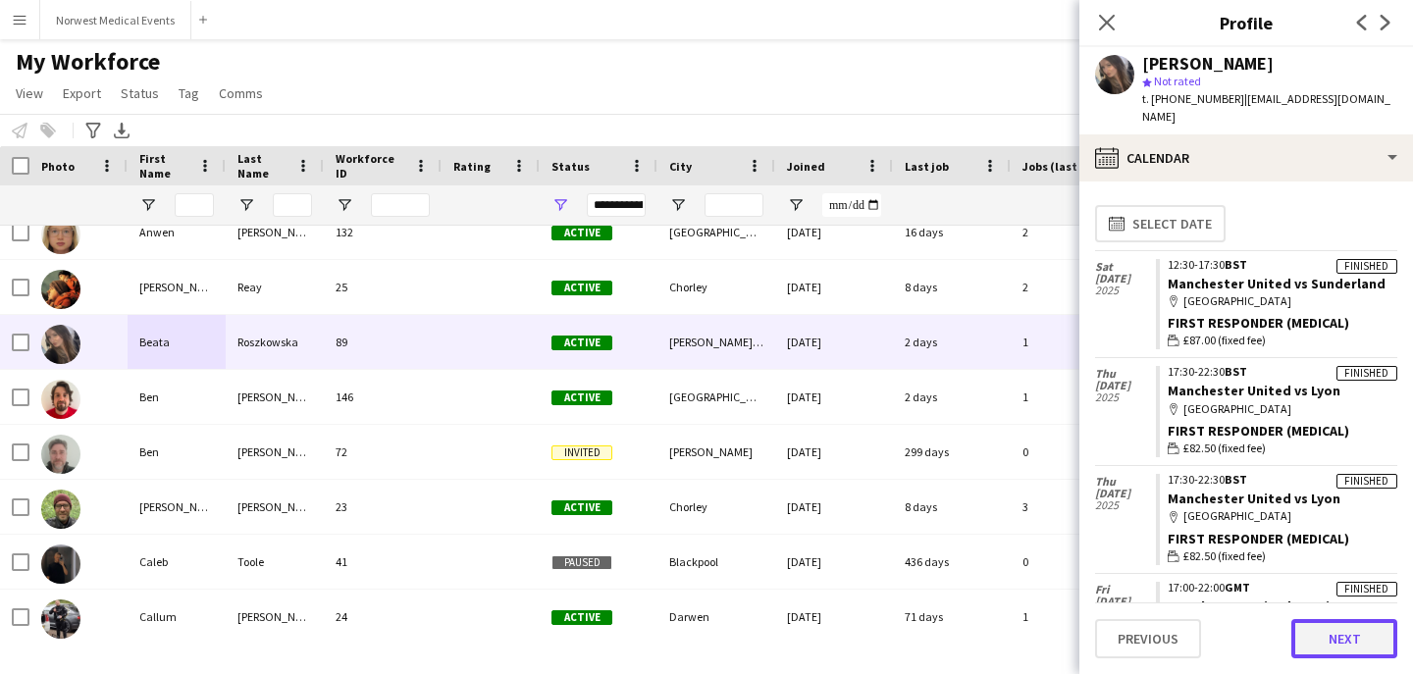
click at [1339, 638] on button "Next" at bounding box center [1344, 638] width 106 height 39
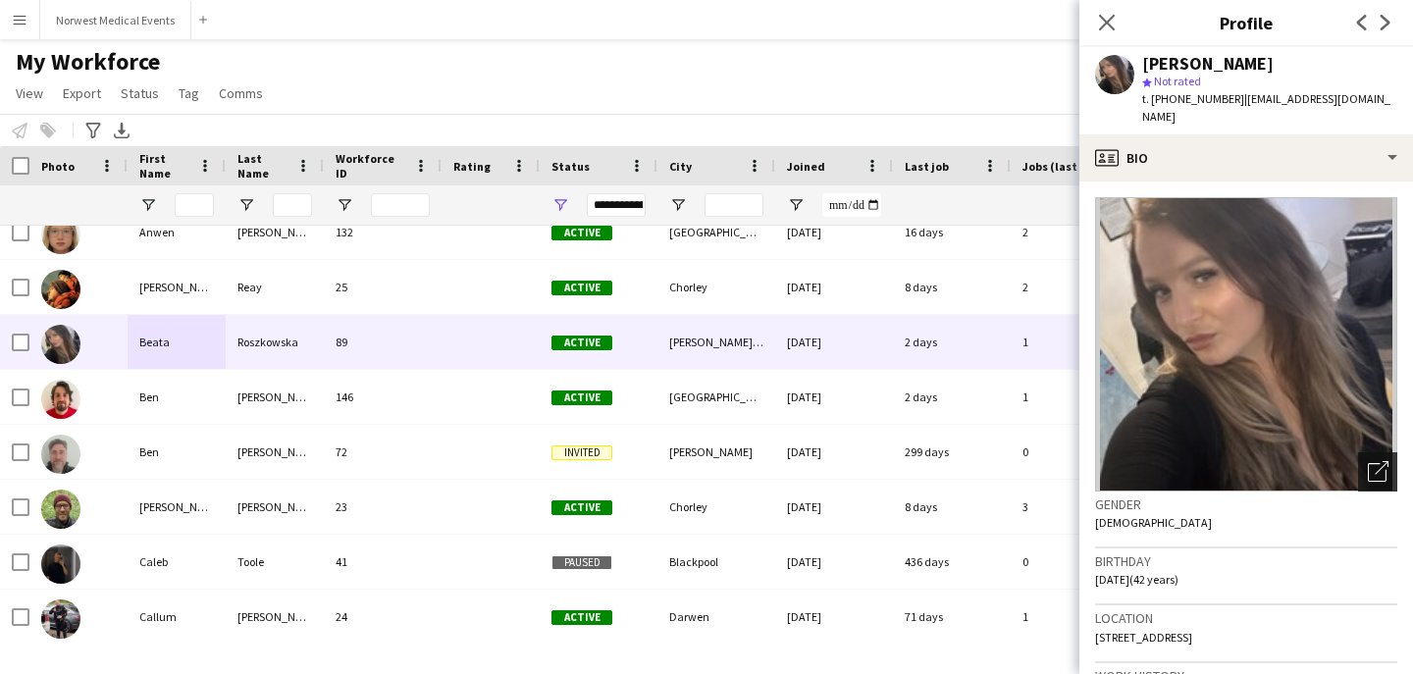
click at [1369, 461] on icon "Open photos pop-in" at bounding box center [1378, 471] width 21 height 21
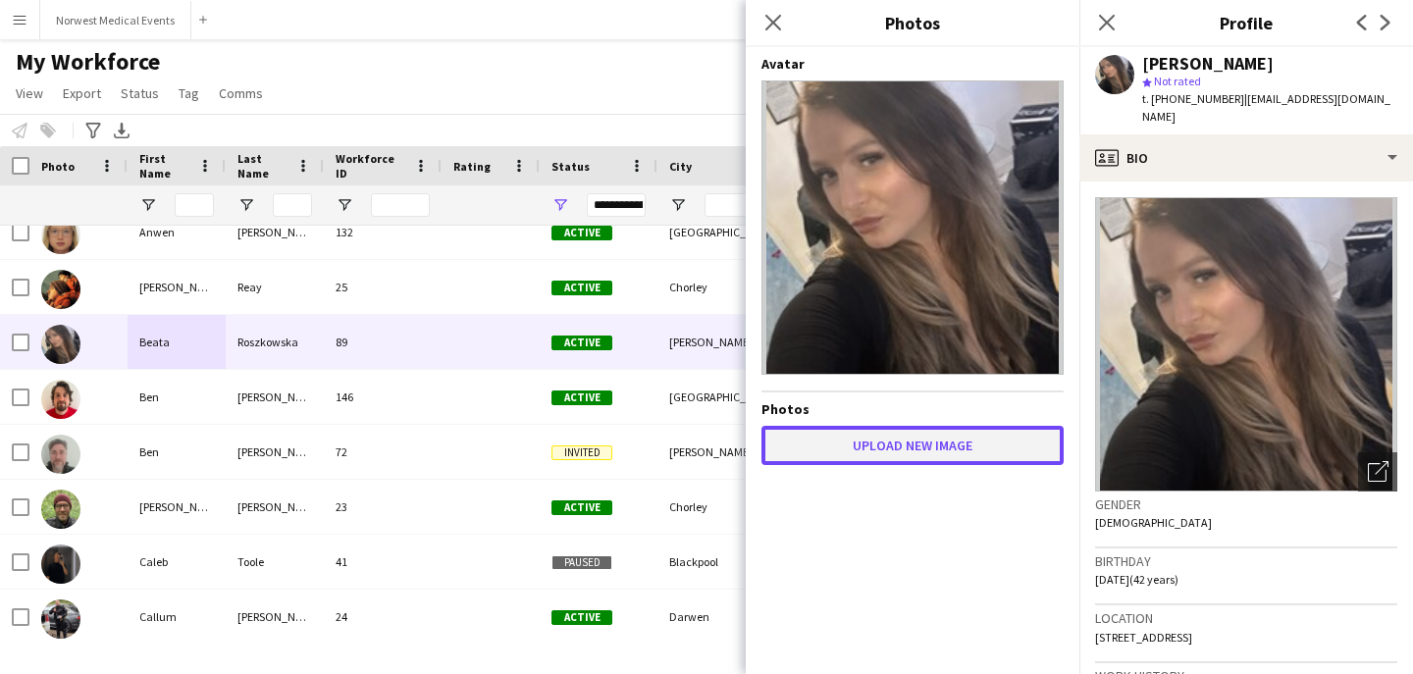
click at [940, 449] on button "Upload new image" at bounding box center [912, 445] width 302 height 39
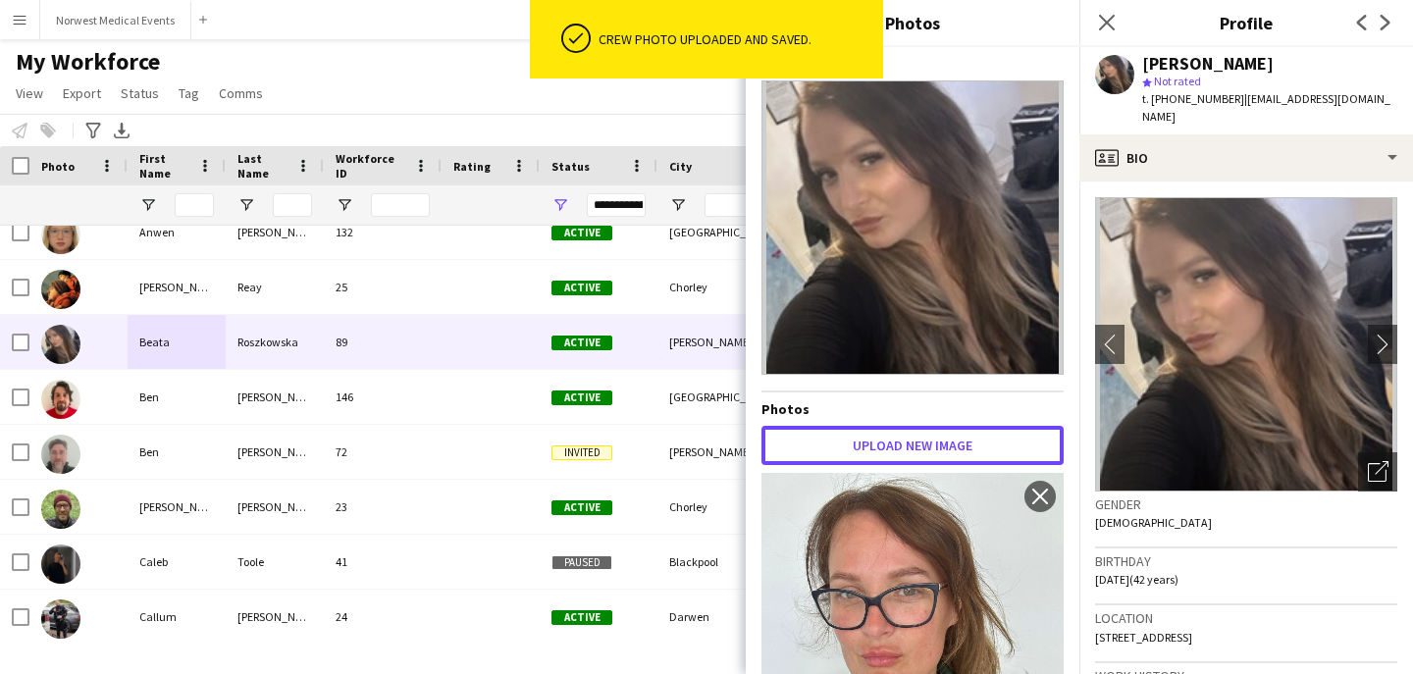
scroll to position [167, 0]
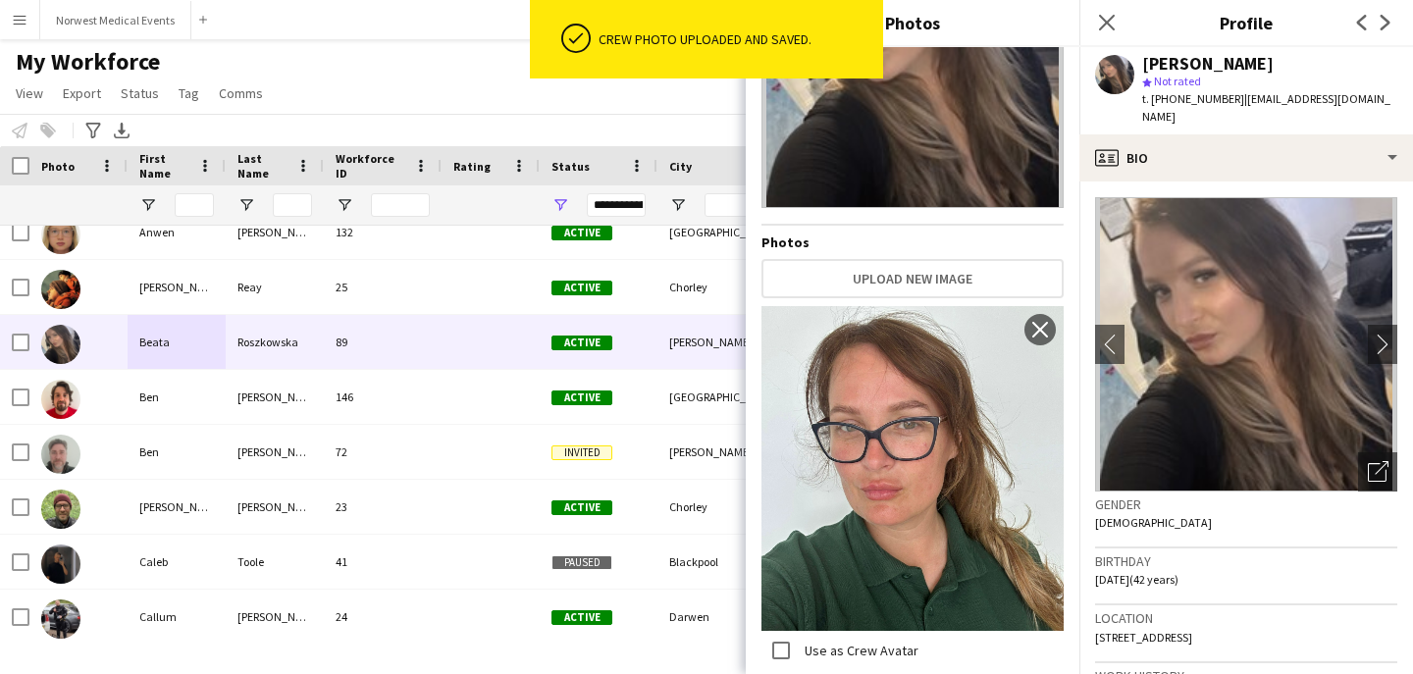
click at [915, 507] on img at bounding box center [912, 468] width 302 height 325
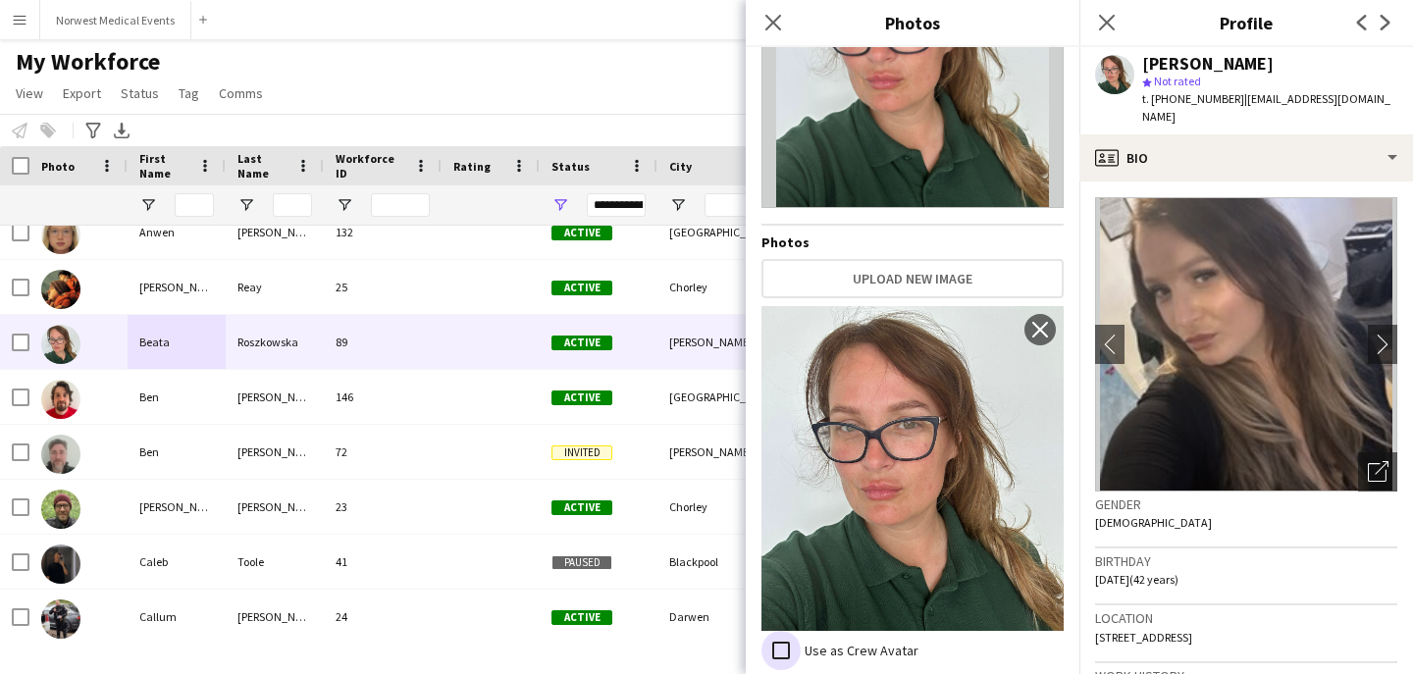
scroll to position [0, 0]
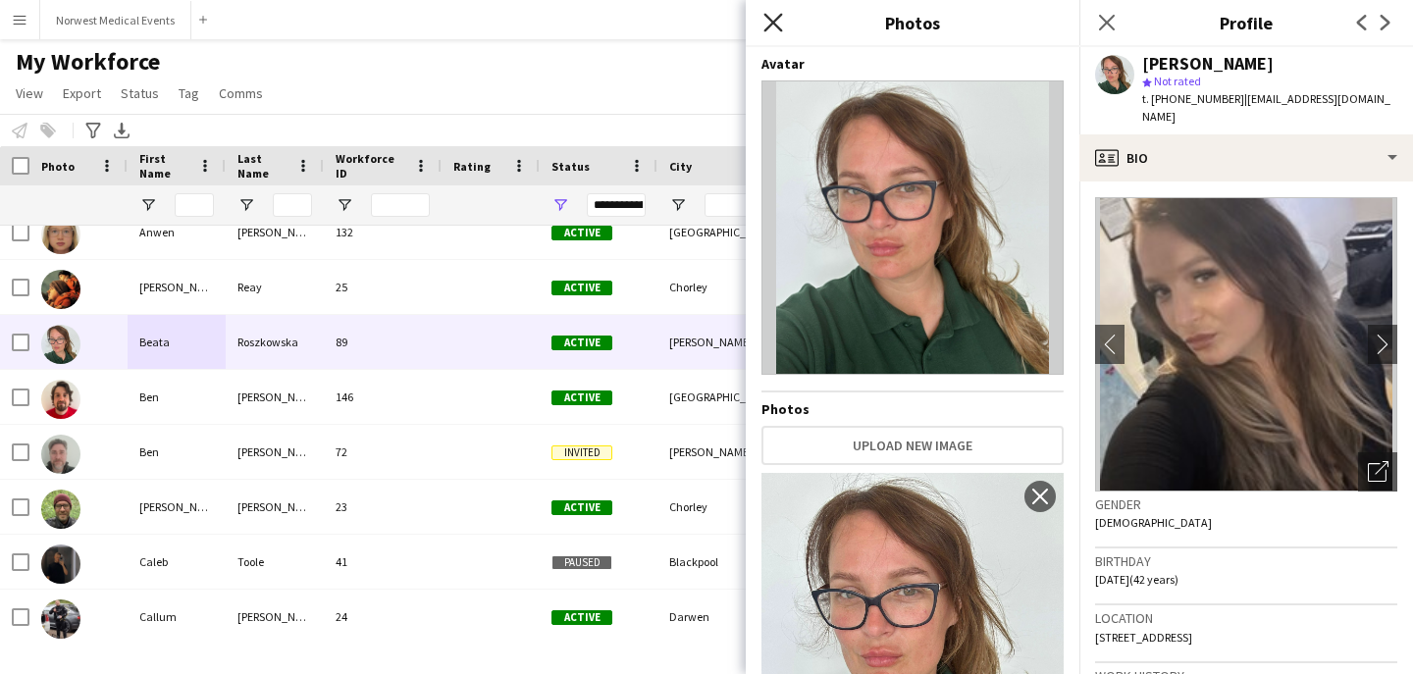
click at [775, 22] on icon "Close pop-in" at bounding box center [772, 22] width 19 height 19
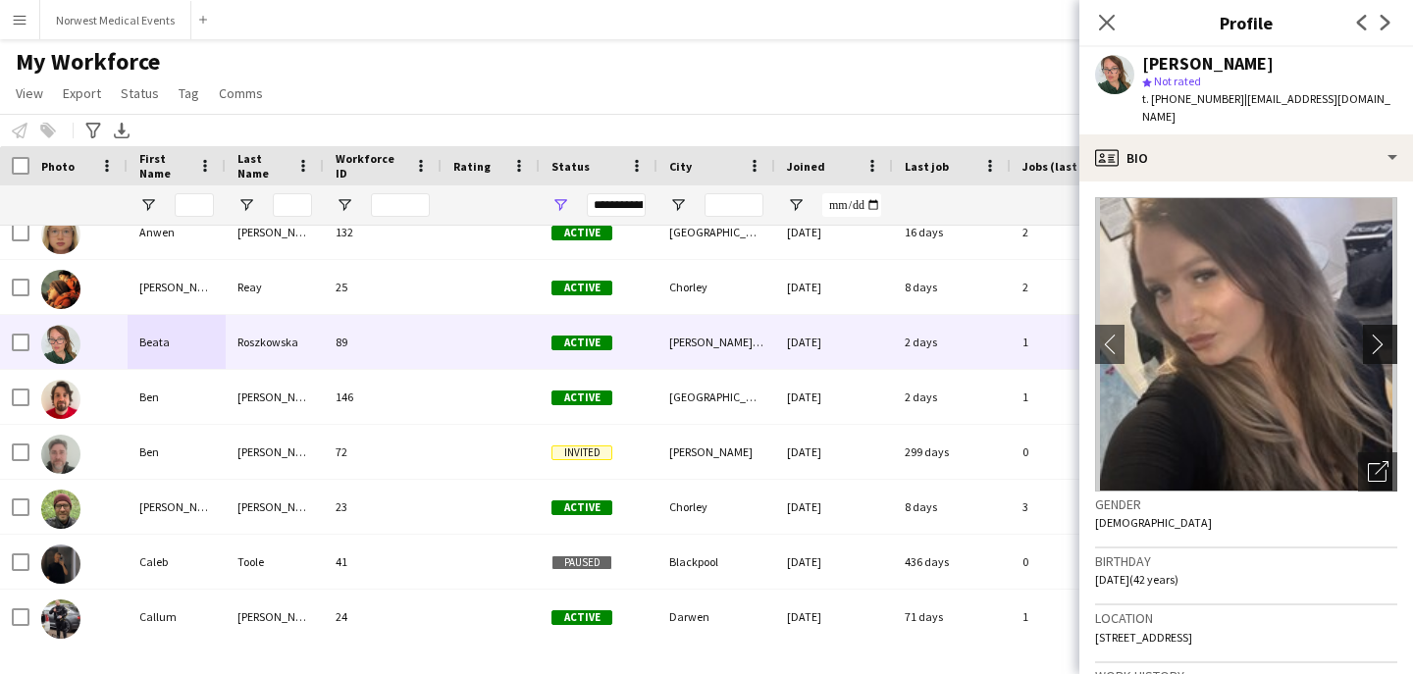
click at [1382, 334] on app-icon "chevron-right" at bounding box center [1383, 344] width 30 height 21
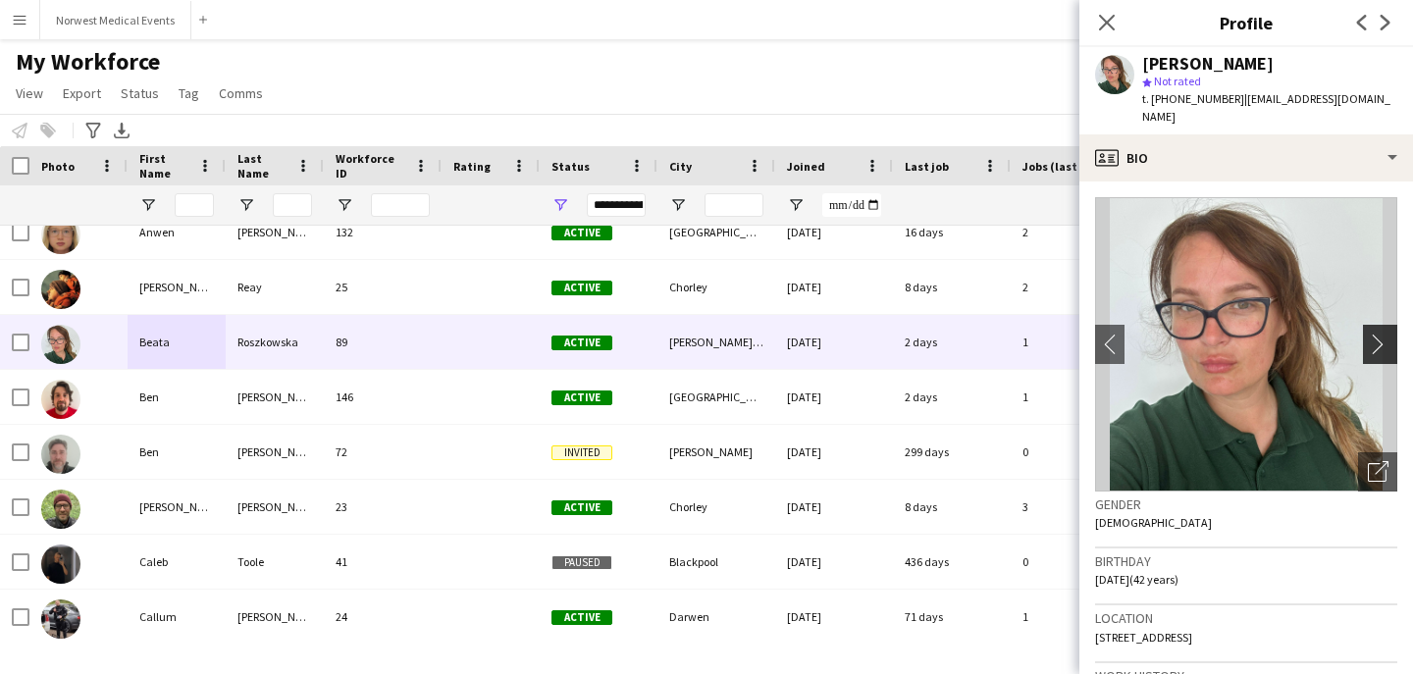
click at [1383, 334] on app-icon "chevron-right" at bounding box center [1383, 344] width 30 height 21
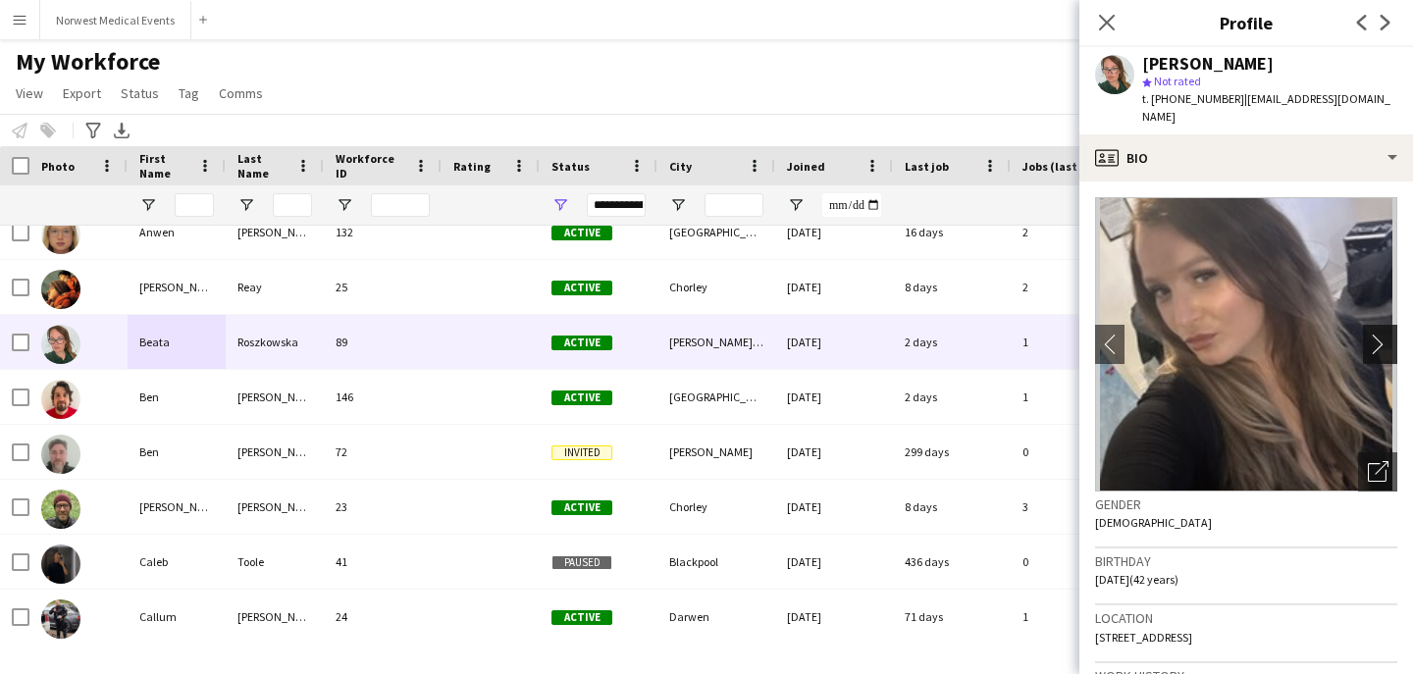
click at [1383, 334] on app-icon "chevron-right" at bounding box center [1383, 344] width 30 height 21
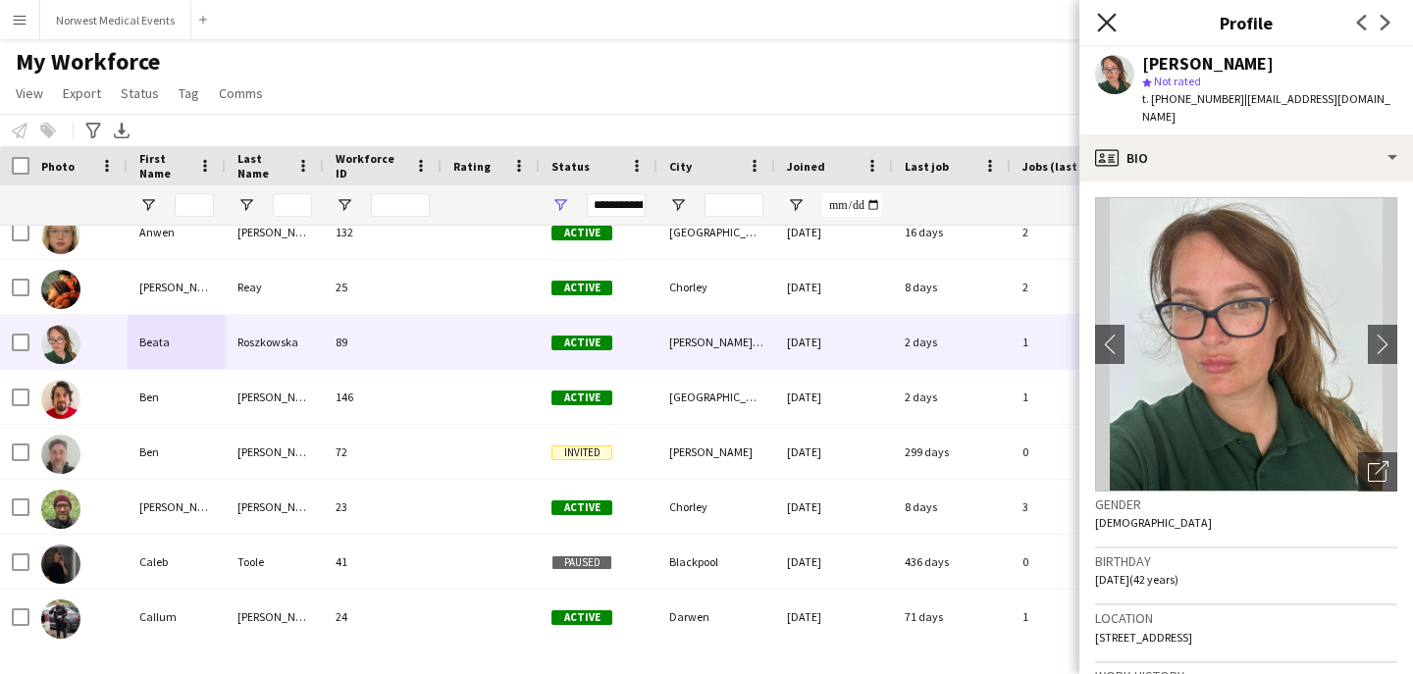
click at [1116, 16] on app-icon "Close pop-in" at bounding box center [1107, 23] width 28 height 28
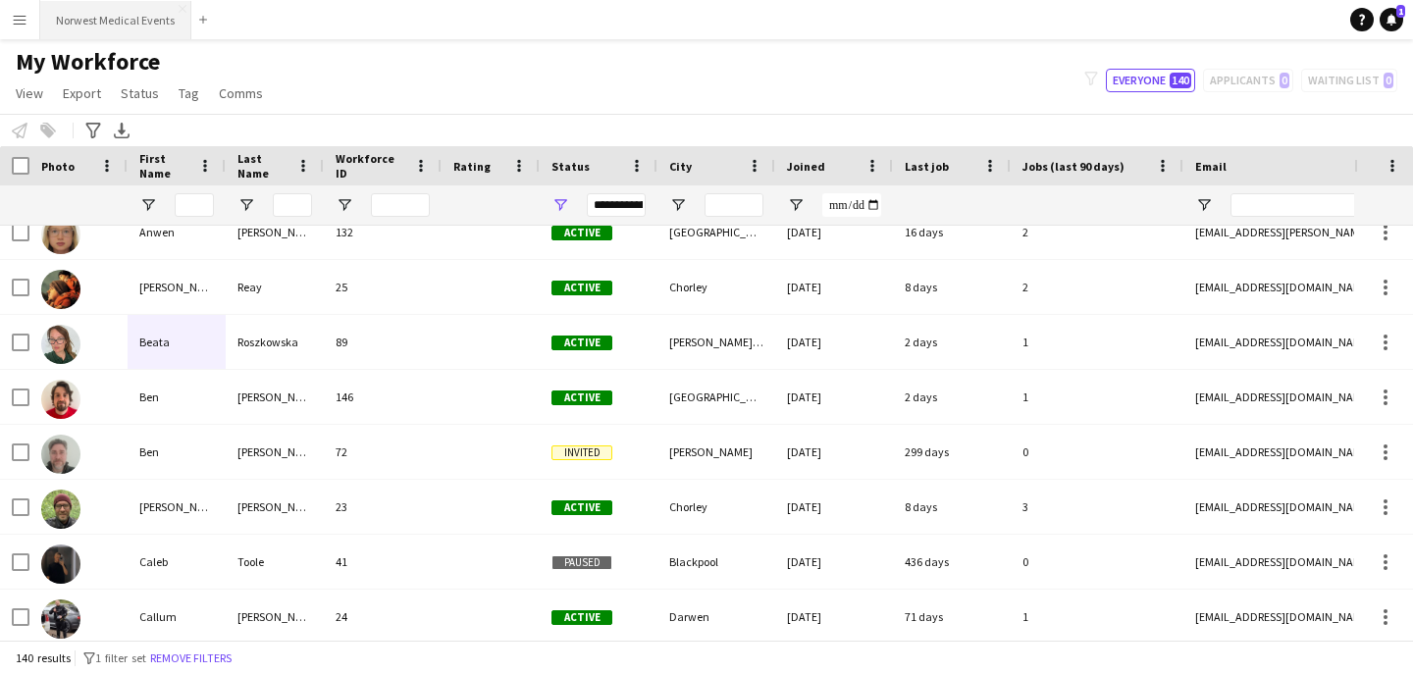
click at [132, 20] on button "Norwest Medical Events Close" at bounding box center [115, 20] width 151 height 38
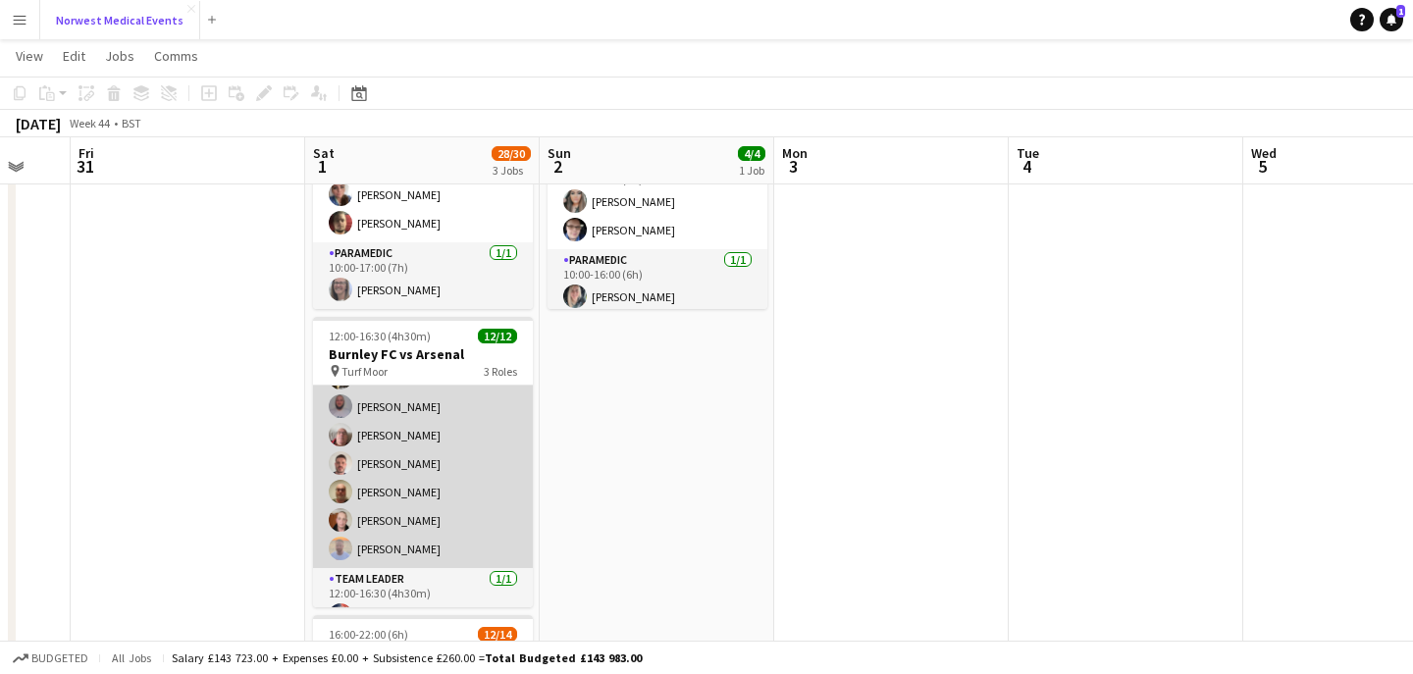
scroll to position [212, 0]
click at [454, 458] on app-card-role "Responder (First Aid) [DATE] 12:00-16:30 (4h30m) [PERSON_NAME] [PERSON_NAME] [P…" at bounding box center [423, 401] width 220 height 323
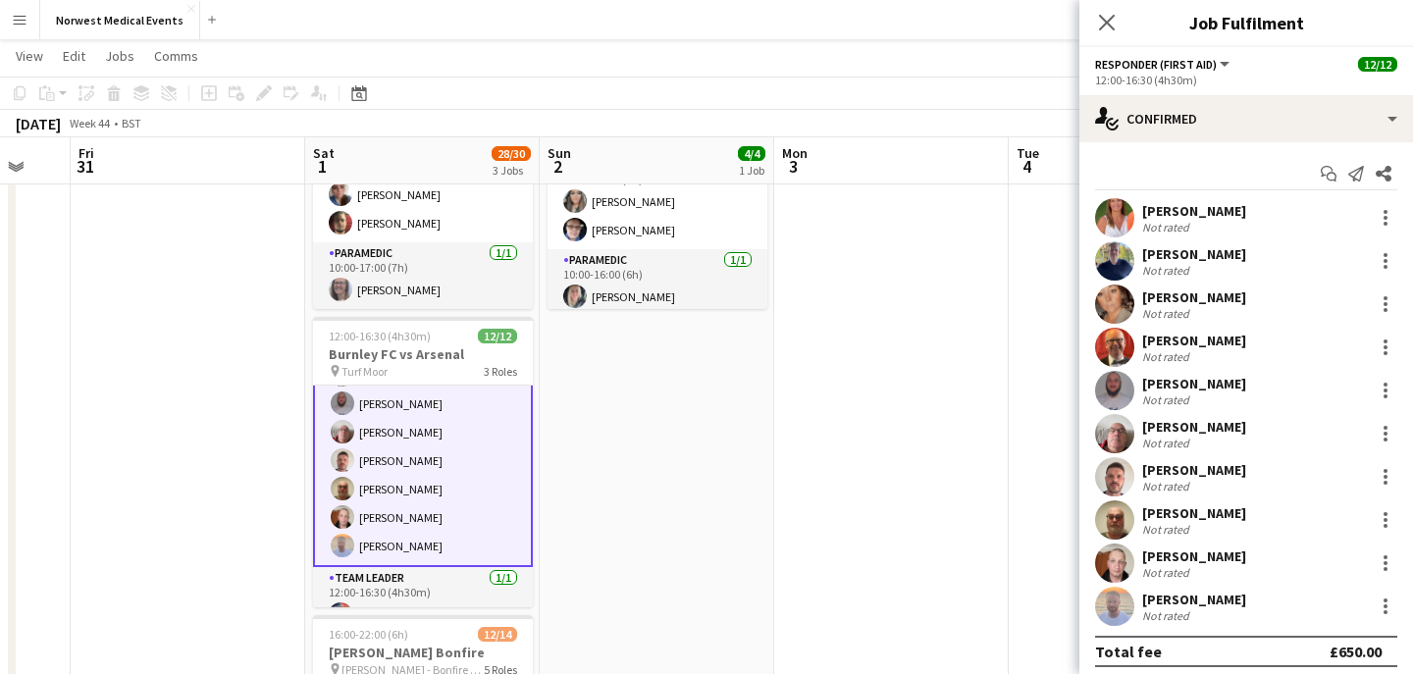
scroll to position [214, 0]
click at [1379, 474] on div at bounding box center [1386, 477] width 24 height 24
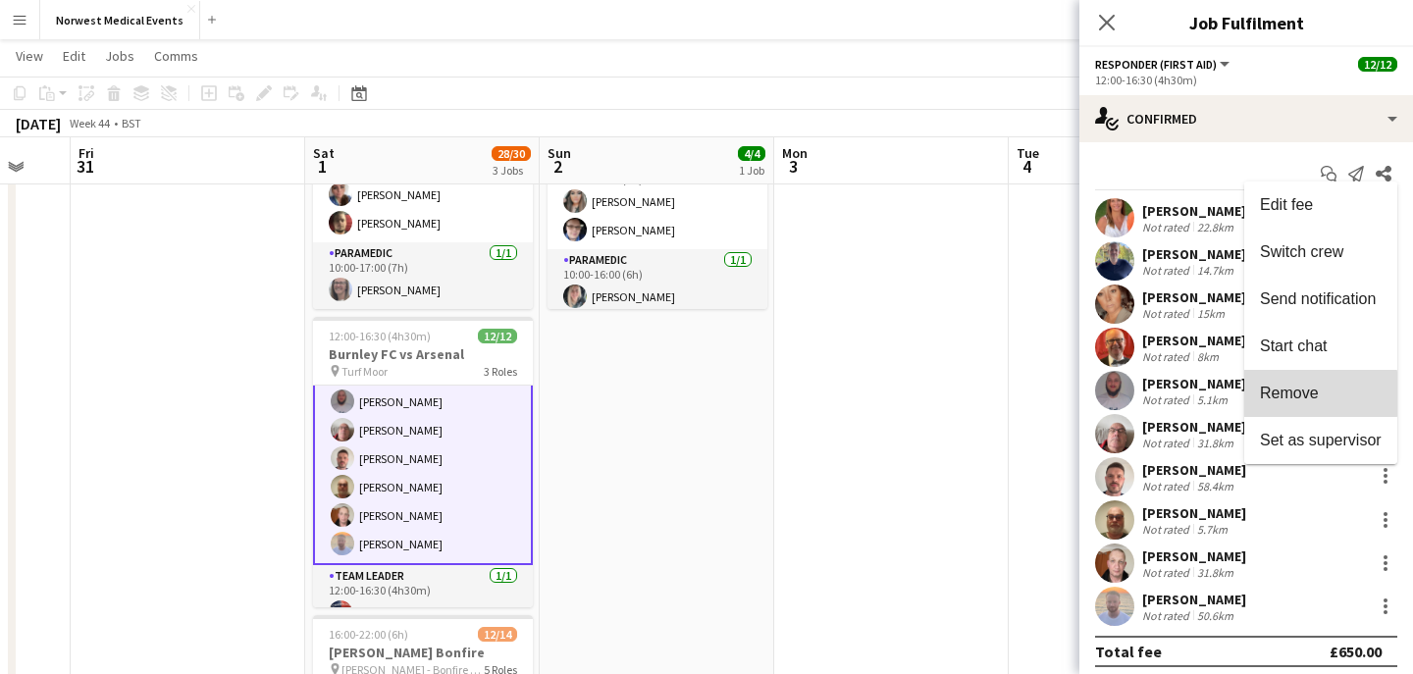
click at [1313, 394] on span "Remove" at bounding box center [1289, 393] width 59 height 17
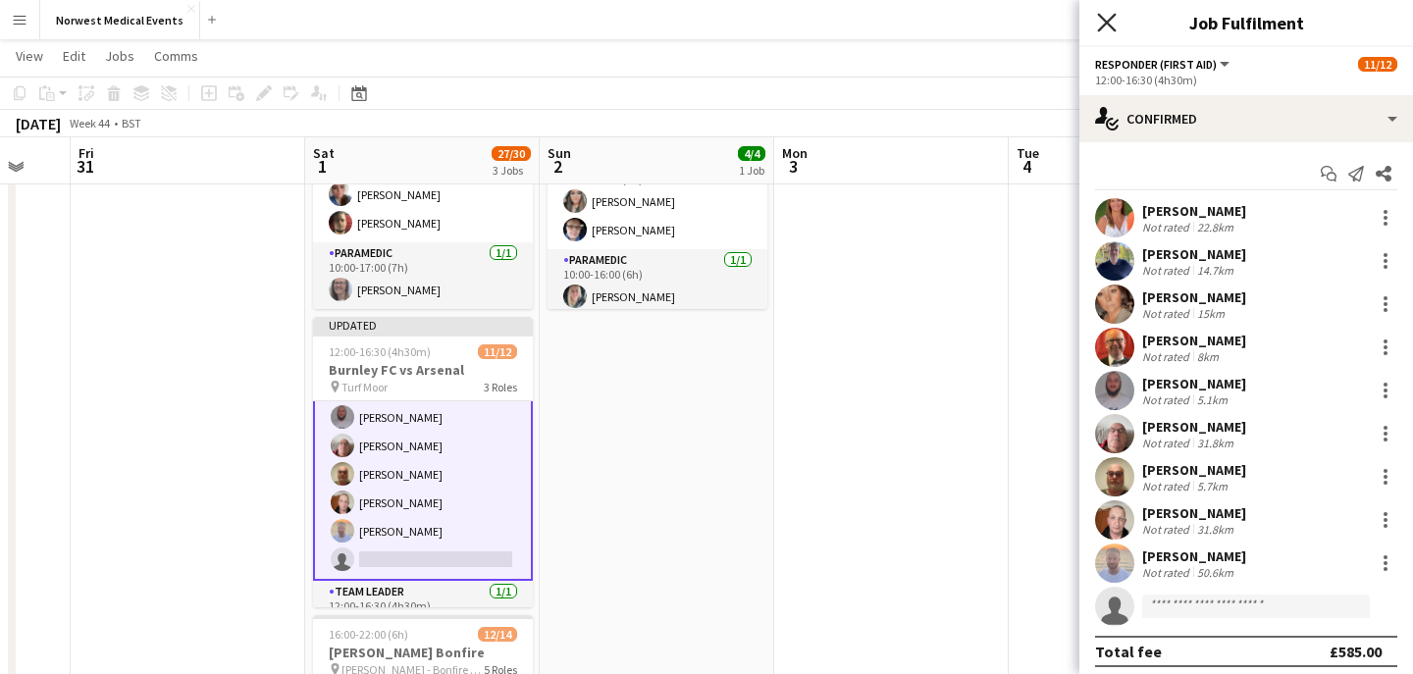
click at [1103, 24] on icon at bounding box center [1106, 22] width 19 height 19
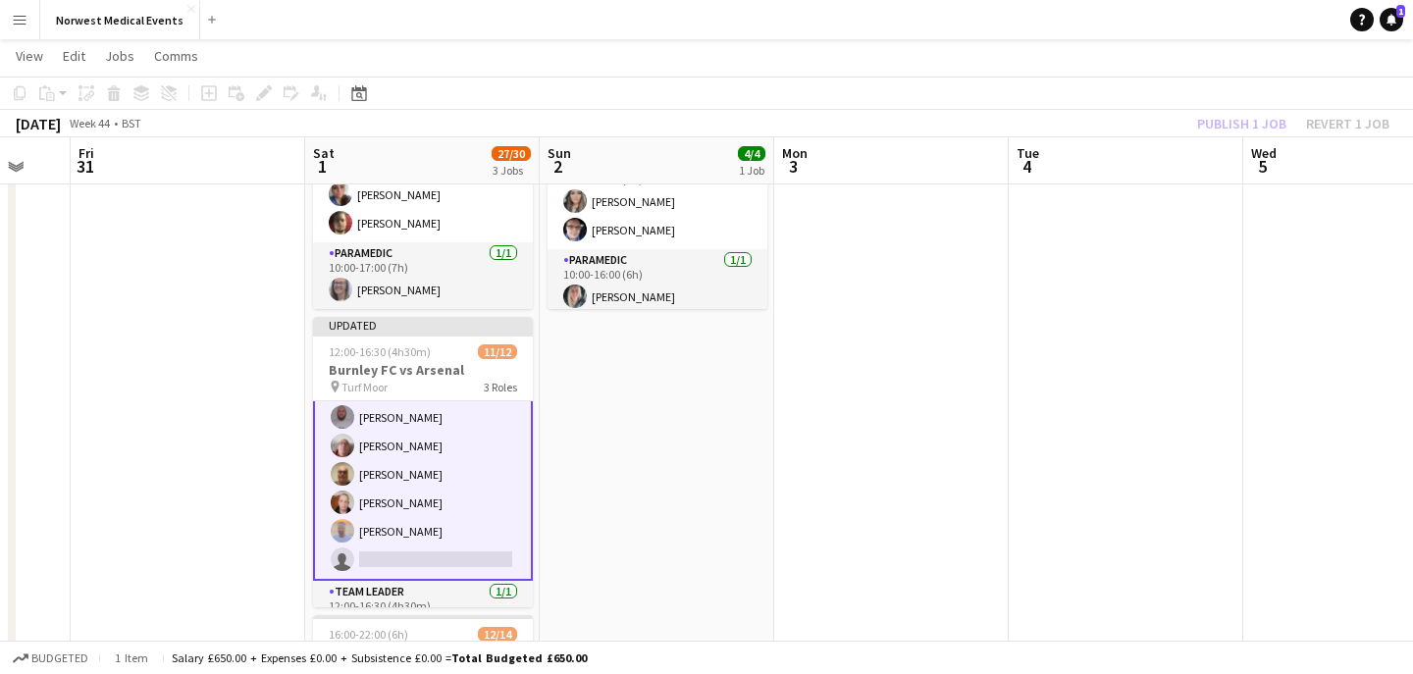
click at [1224, 123] on div "Publish 1 job Revert 1 job" at bounding box center [1293, 124] width 239 height 26
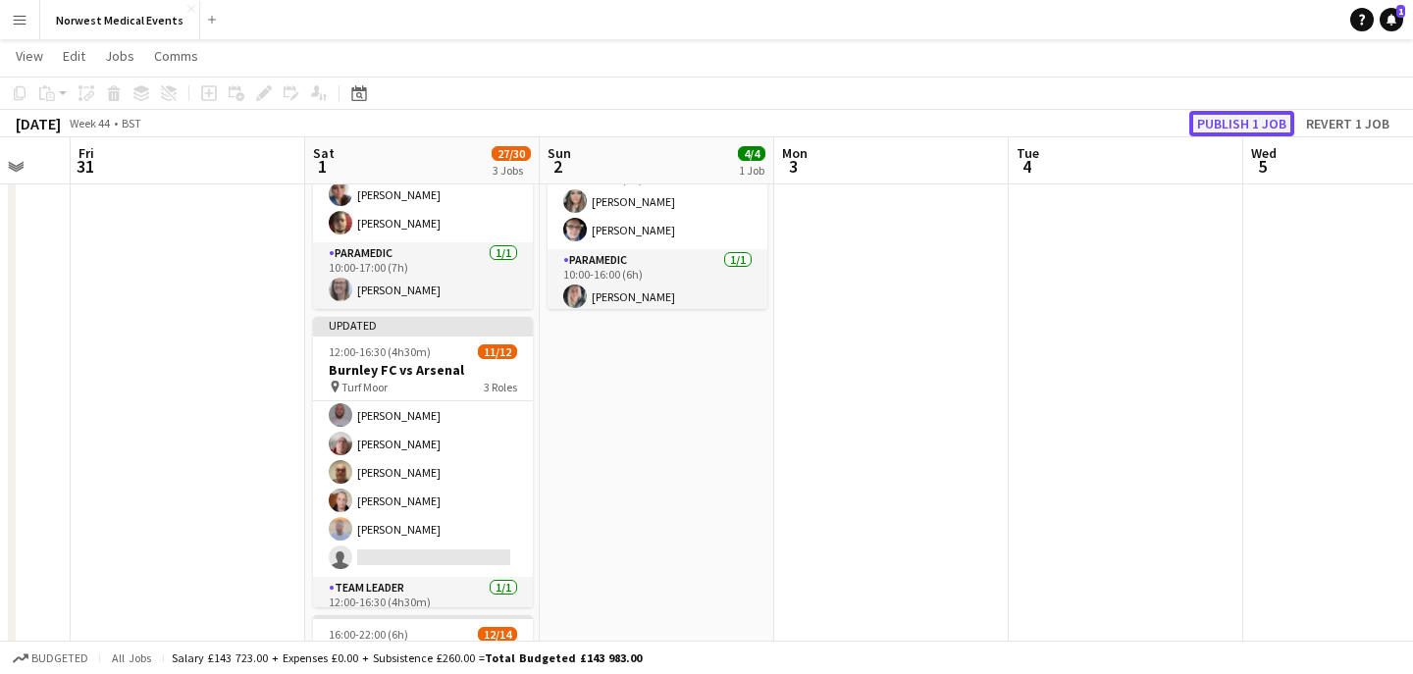
scroll to position [212, 0]
click at [1224, 122] on button "Publish 1 job" at bounding box center [1241, 124] width 105 height 26
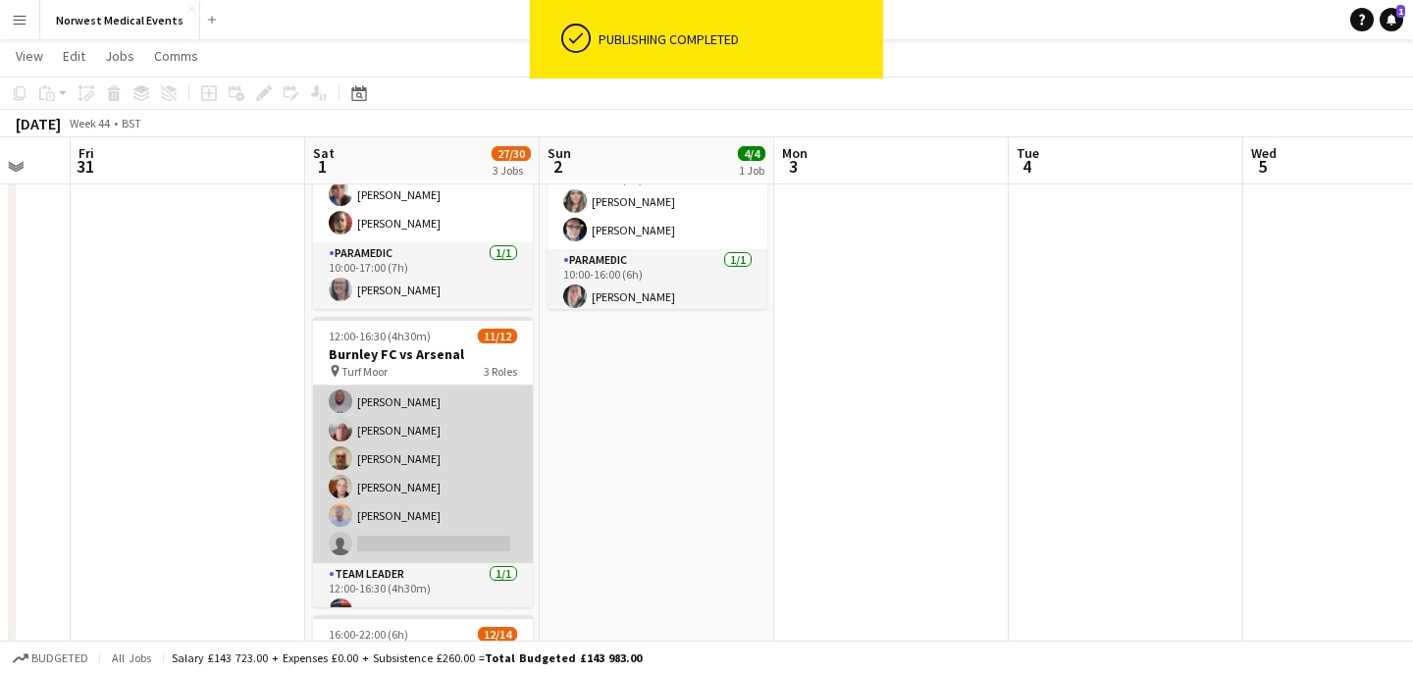
click at [472, 472] on app-card-role "Responder (First Aid) 2A [DATE] 12:00-16:30 (4h30m) [PERSON_NAME] [PERSON_NAME]…" at bounding box center [423, 401] width 220 height 323
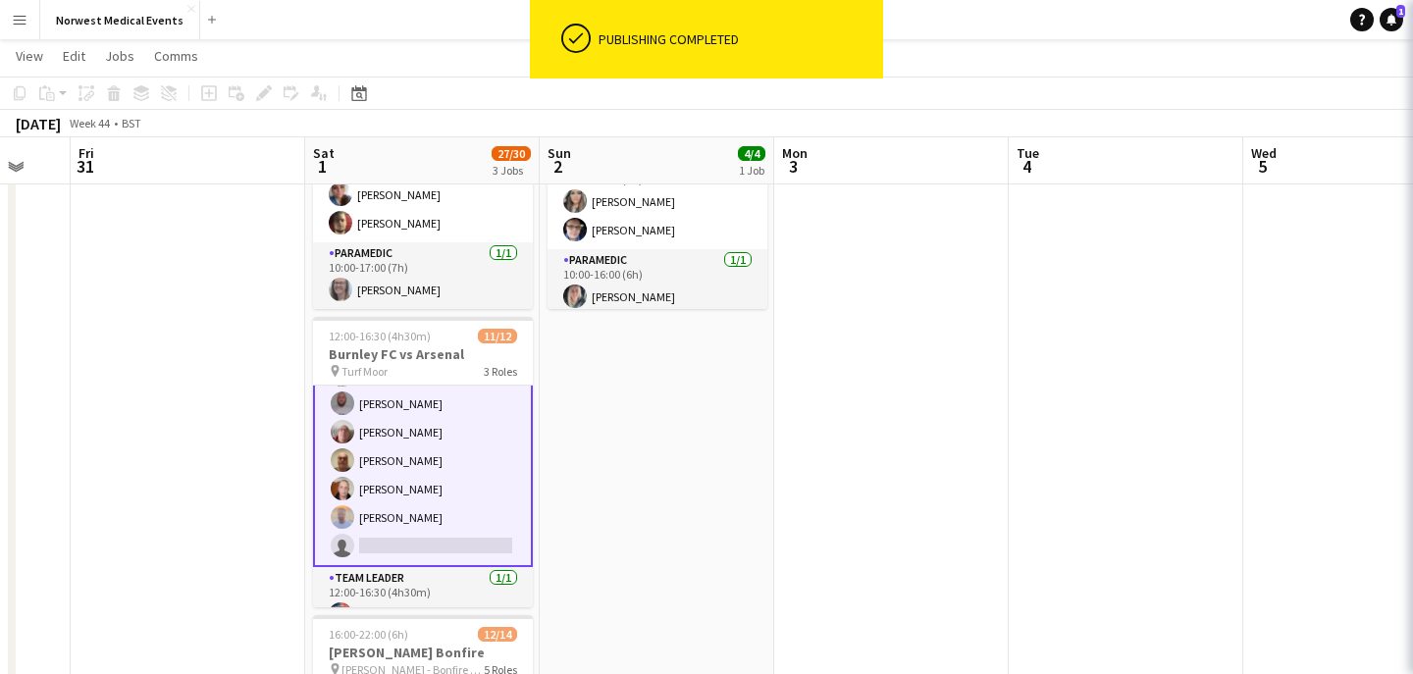
scroll to position [214, 0]
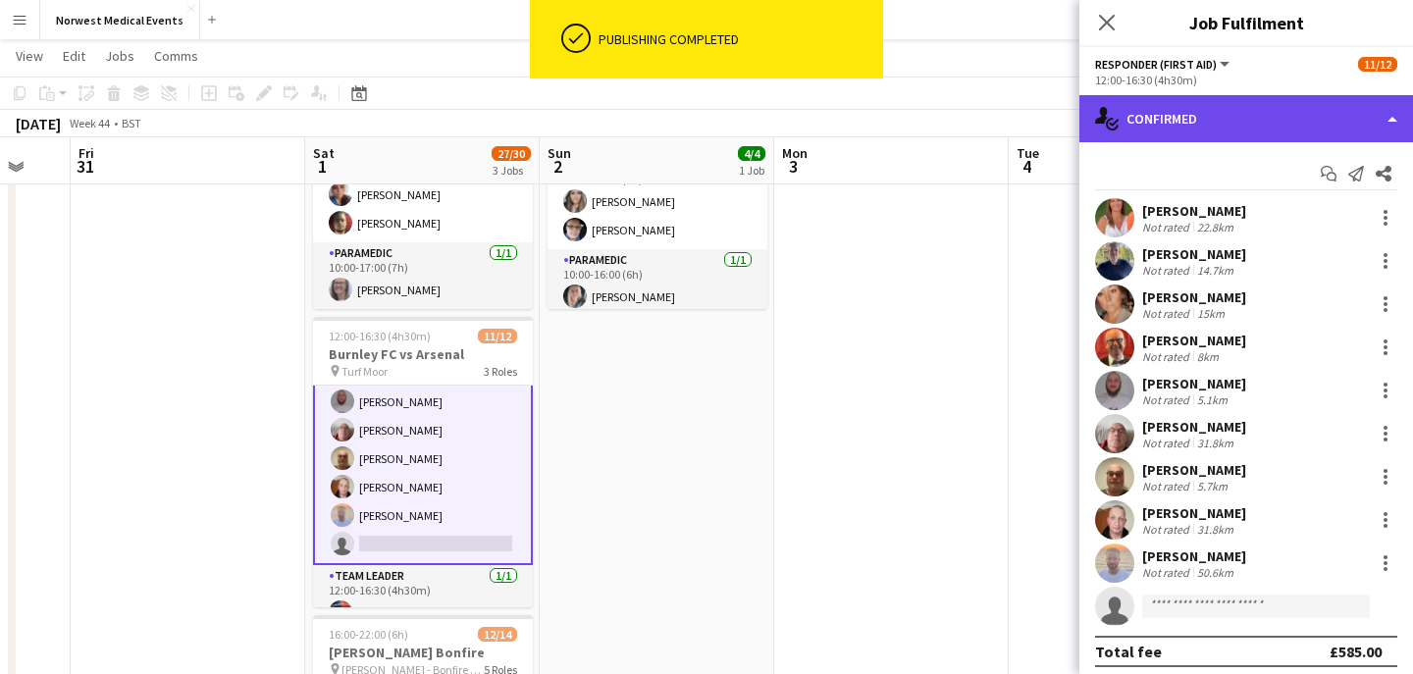
click at [1207, 109] on div "single-neutral-actions-check-2 Confirmed" at bounding box center [1246, 118] width 334 height 47
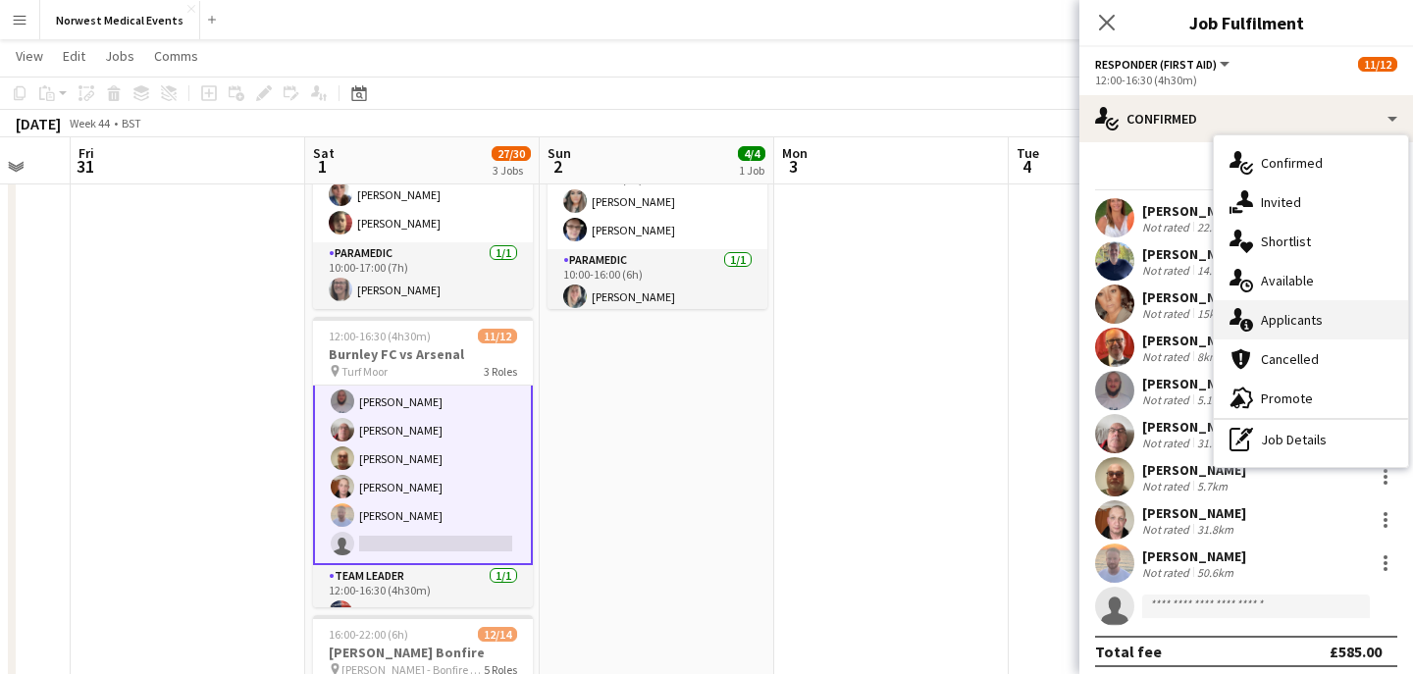
click at [1311, 320] on span "Applicants" at bounding box center [1292, 320] width 62 height 18
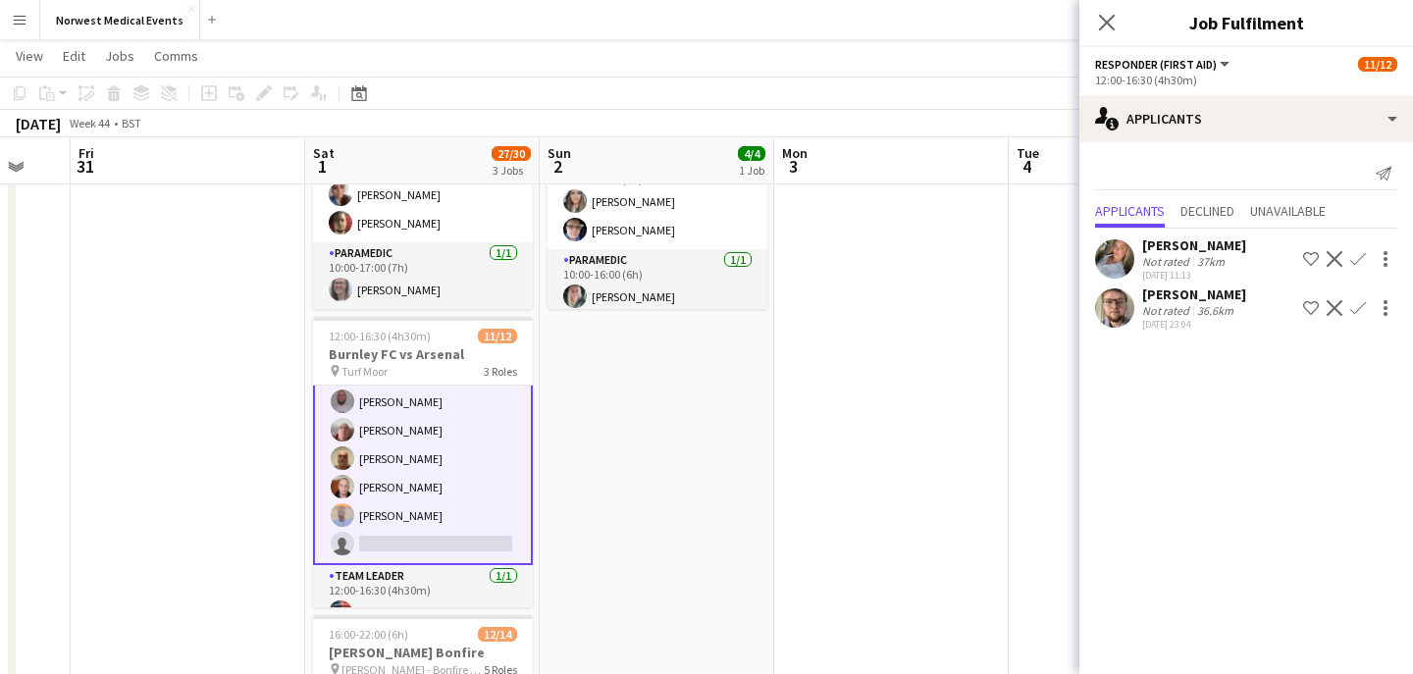
click at [1357, 254] on app-icon "Confirm" at bounding box center [1358, 259] width 16 height 16
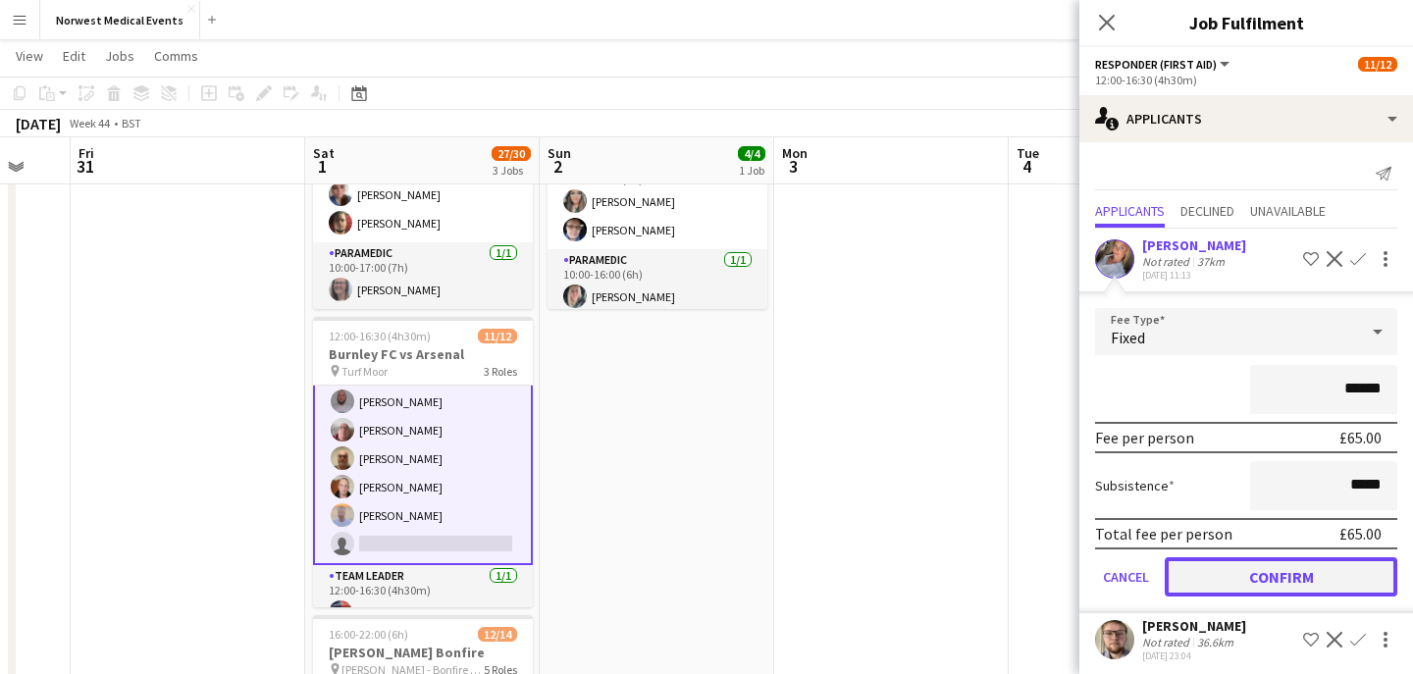
click at [1282, 563] on button "Confirm" at bounding box center [1281, 576] width 233 height 39
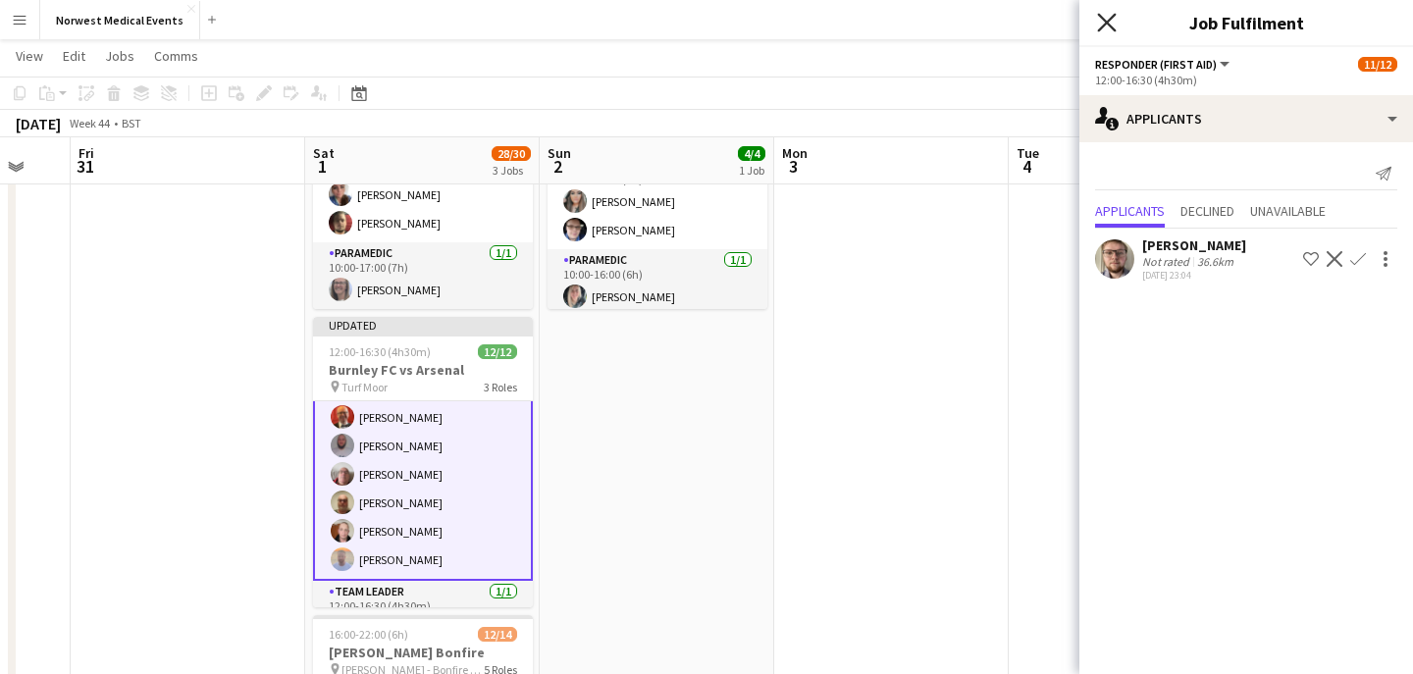
click at [1106, 14] on icon "Close pop-in" at bounding box center [1106, 22] width 19 height 19
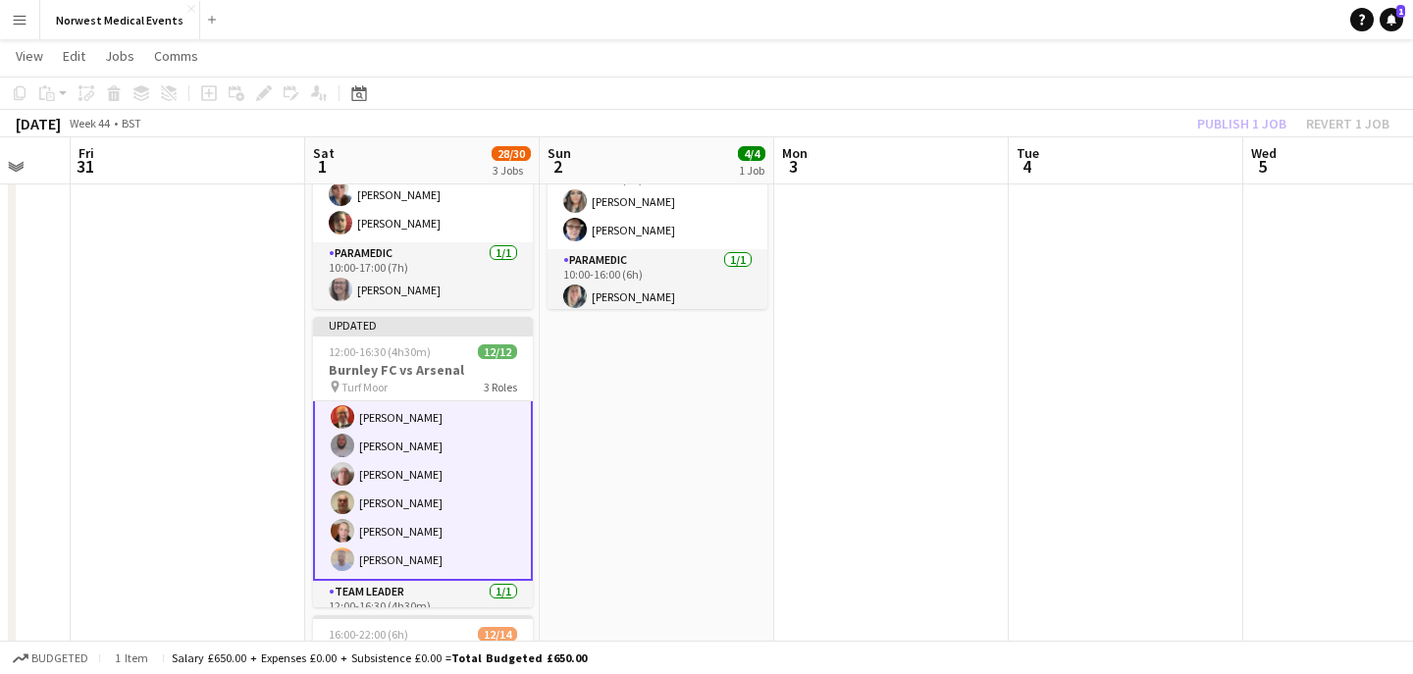
click at [1241, 123] on div "Publish 1 job Revert 1 job" at bounding box center [1293, 124] width 239 height 26
click at [1241, 123] on button "Publish 1 job" at bounding box center [1241, 124] width 105 height 26
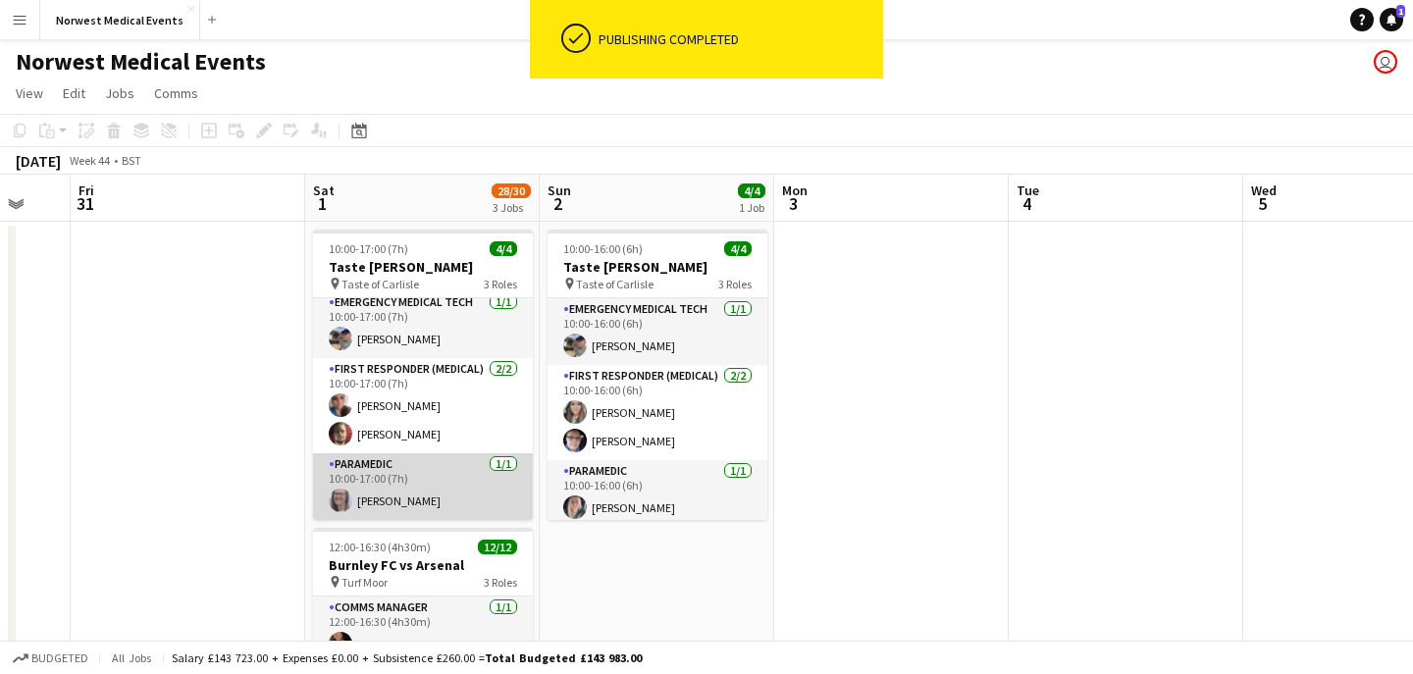
scroll to position [0, 0]
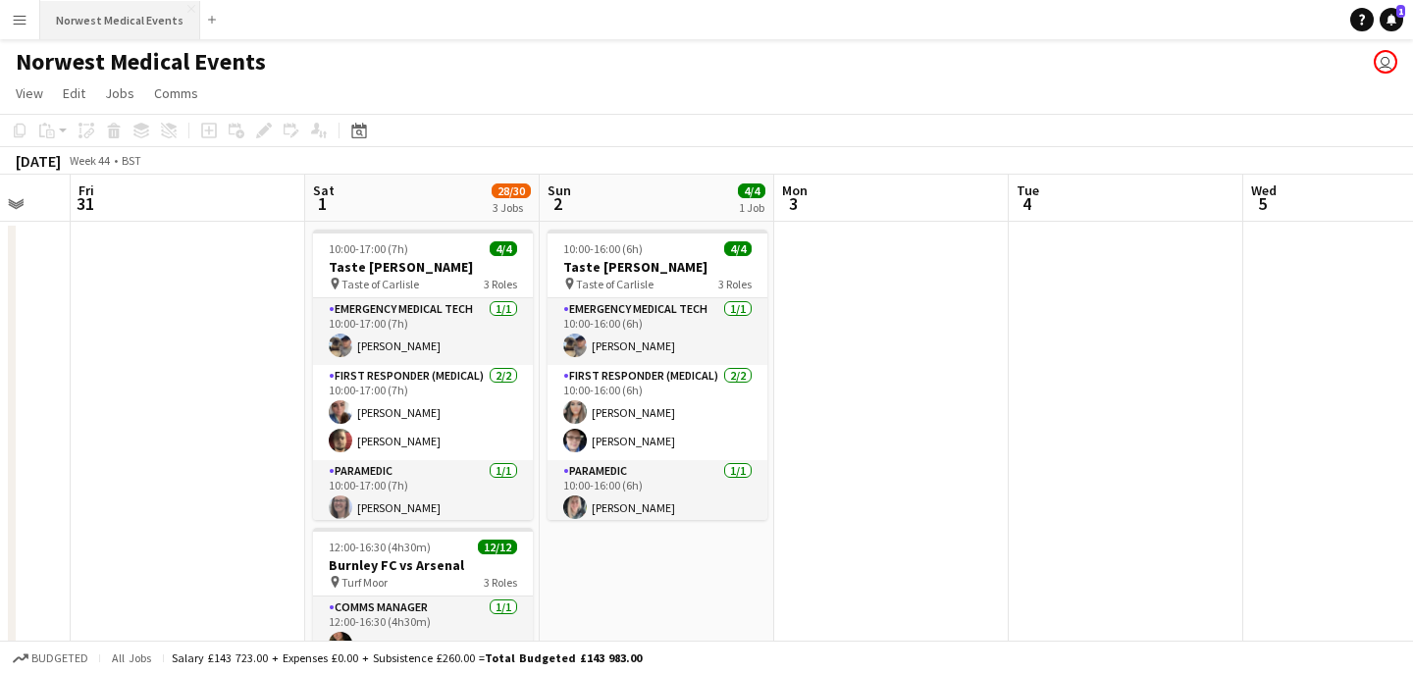
click at [131, 22] on button "Norwest Medical Events Close" at bounding box center [120, 20] width 160 height 38
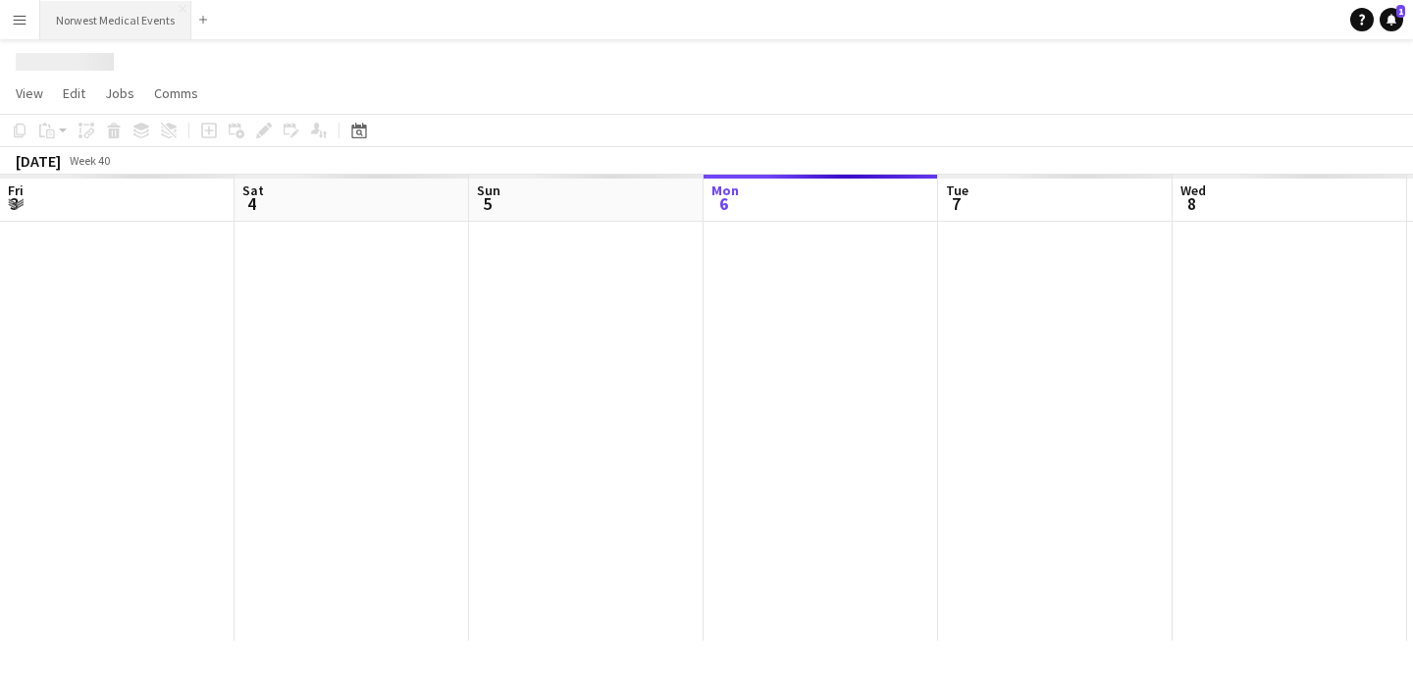
scroll to position [0, 469]
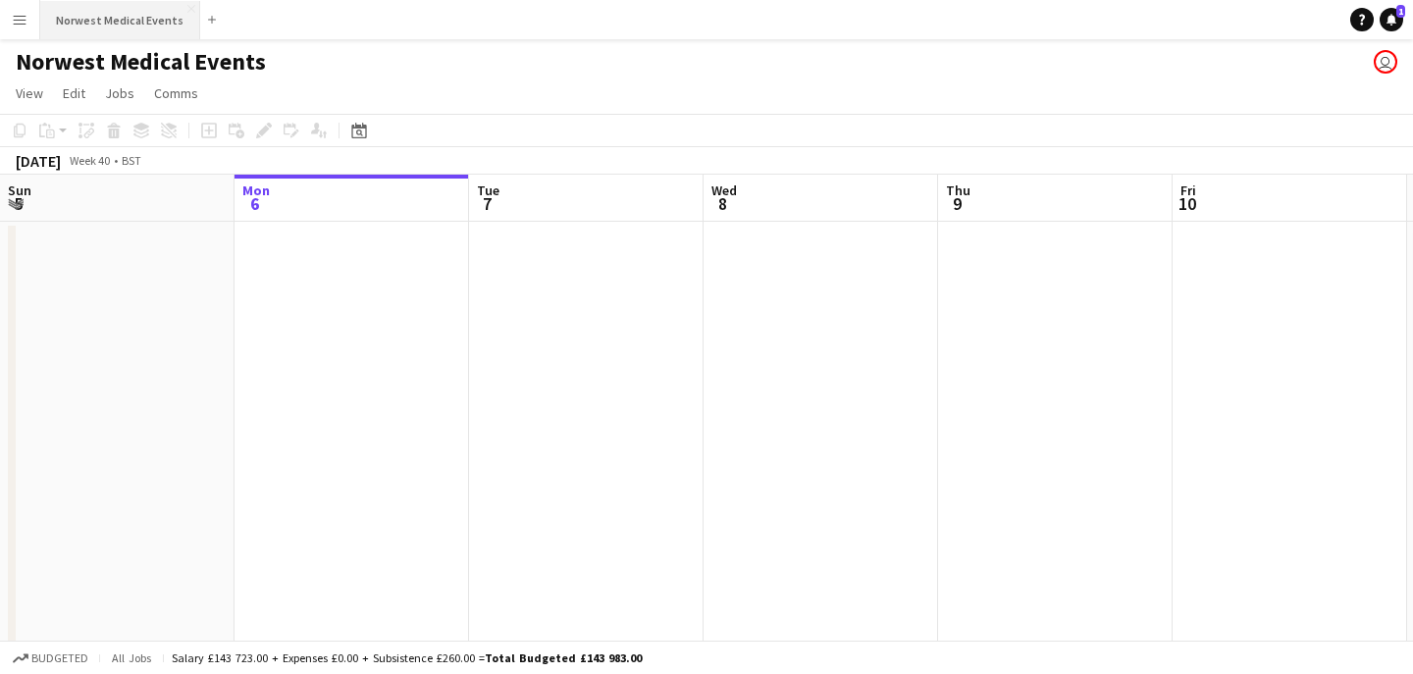
click at [128, 21] on button "Norwest Medical Events Close" at bounding box center [120, 20] width 160 height 38
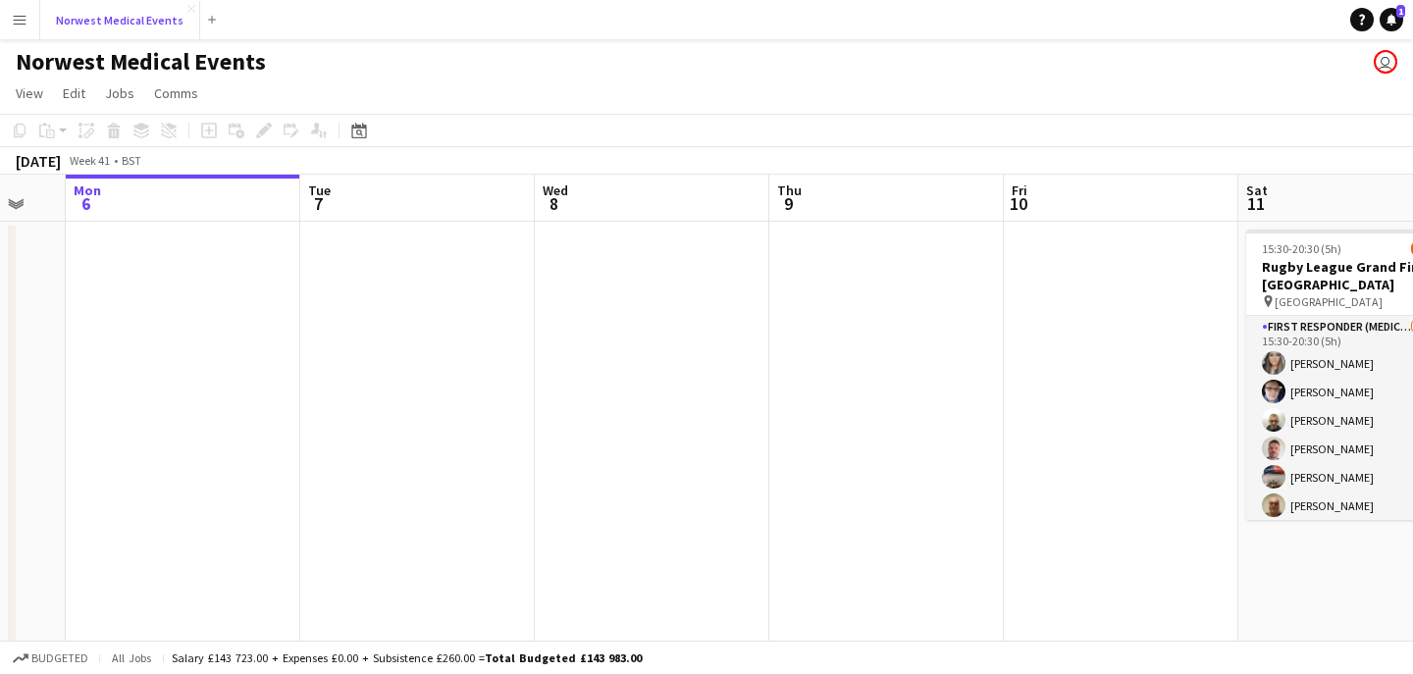
scroll to position [0, 806]
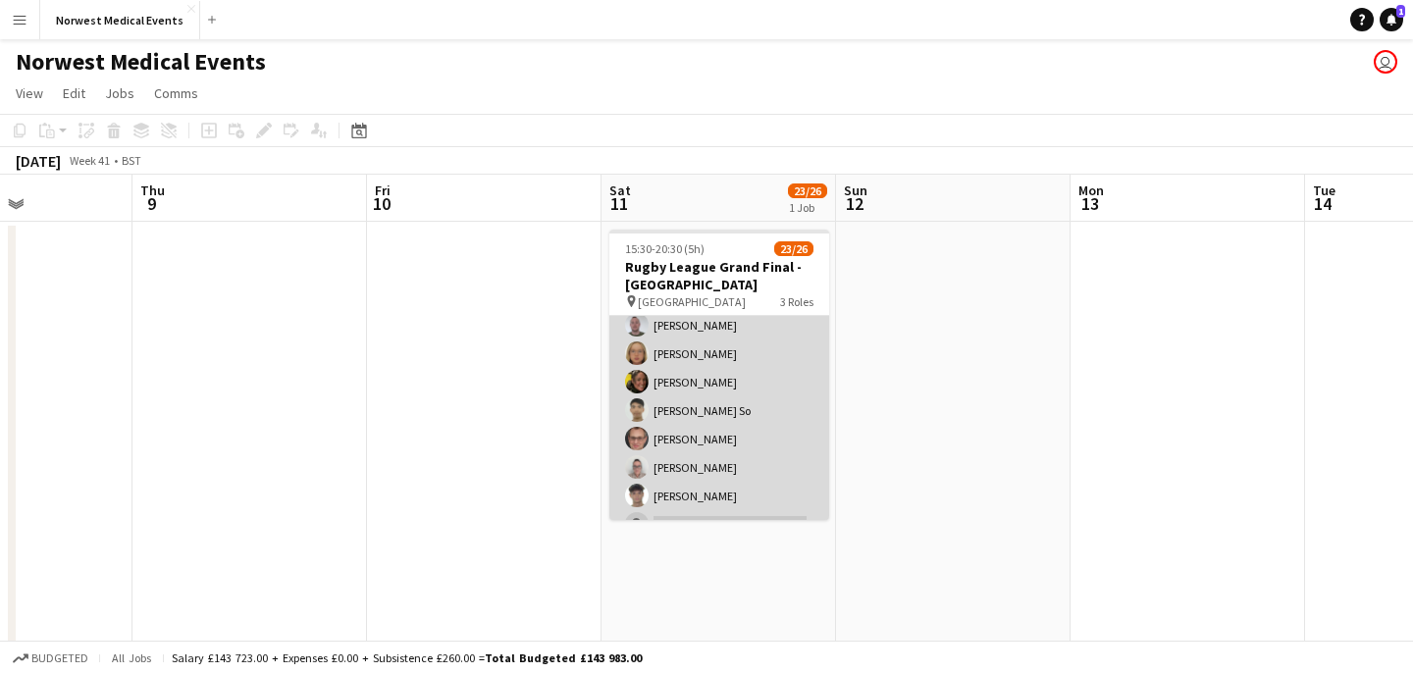
click at [752, 396] on app-card-role "First Responder (Medical) 17/19 15:30-20:30 (5h) [PERSON_NAME] [PERSON_NAME] [P…" at bounding box center [719, 282] width 220 height 579
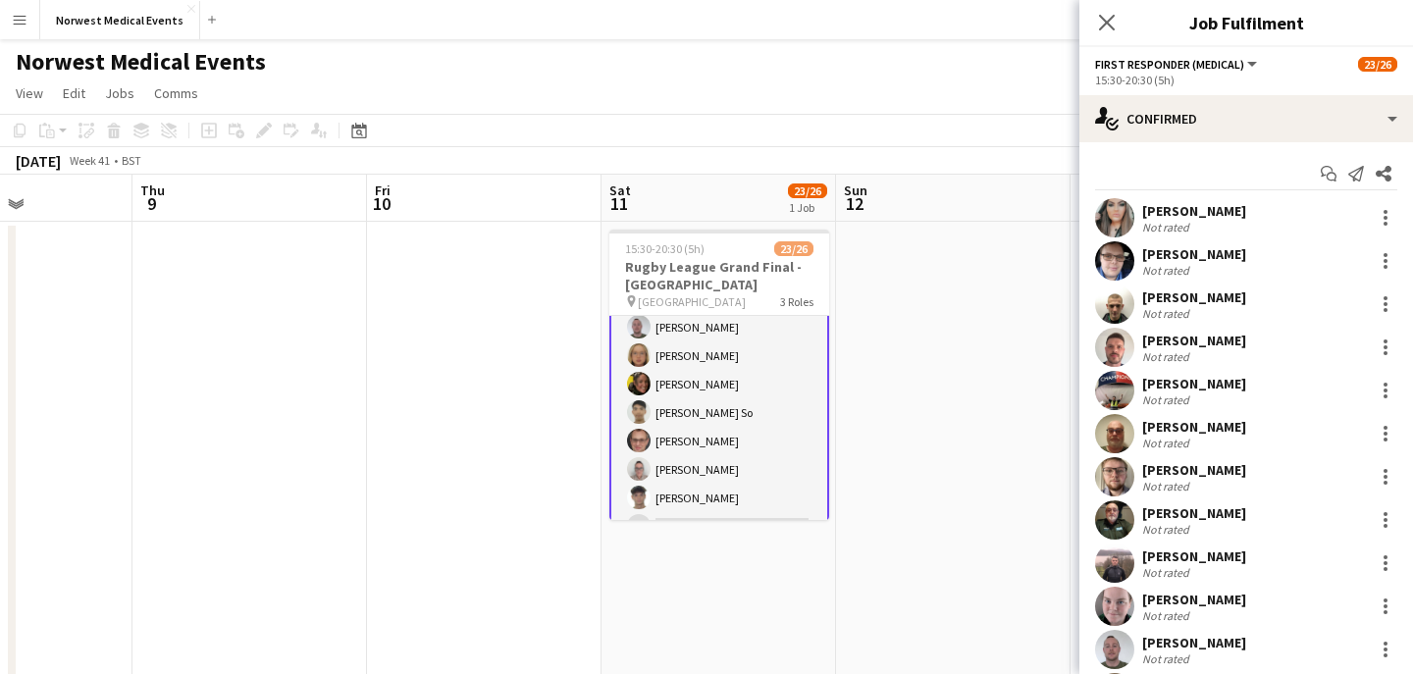
scroll to position [325, 0]
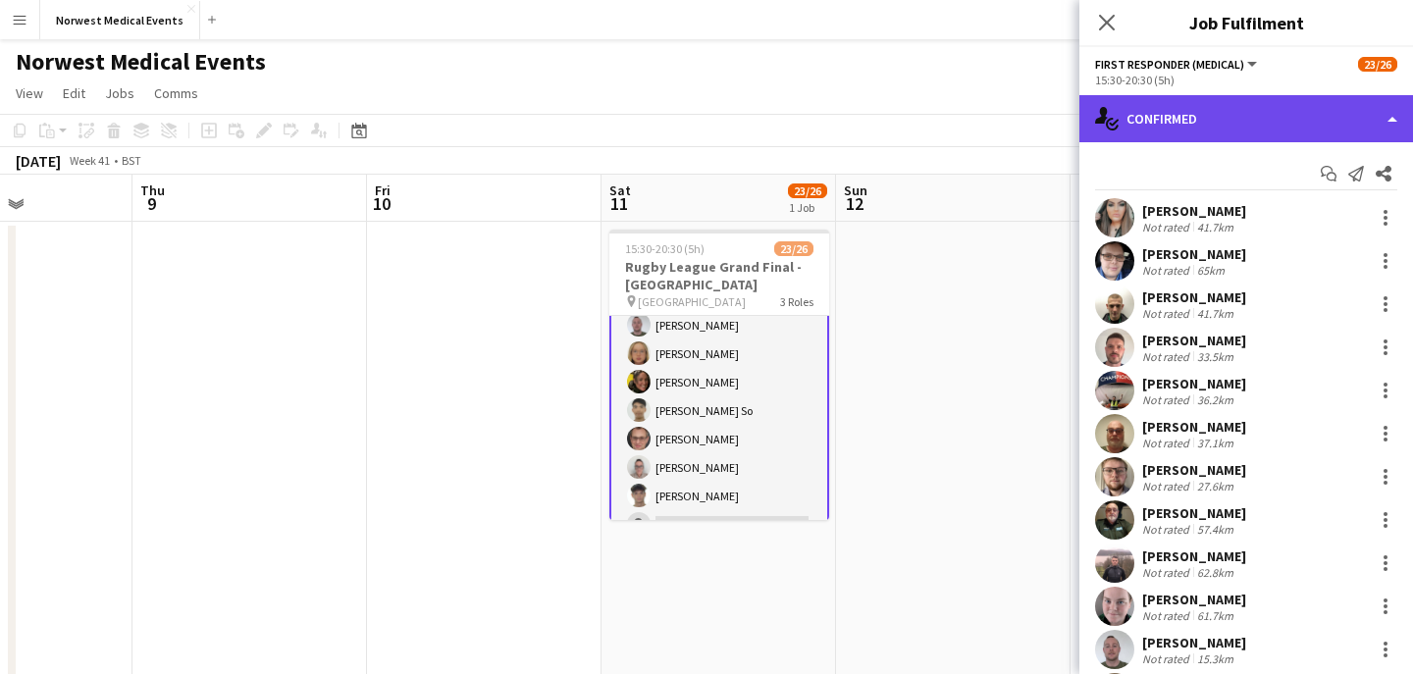
click at [1258, 125] on div "single-neutral-actions-check-2 Confirmed" at bounding box center [1246, 118] width 334 height 47
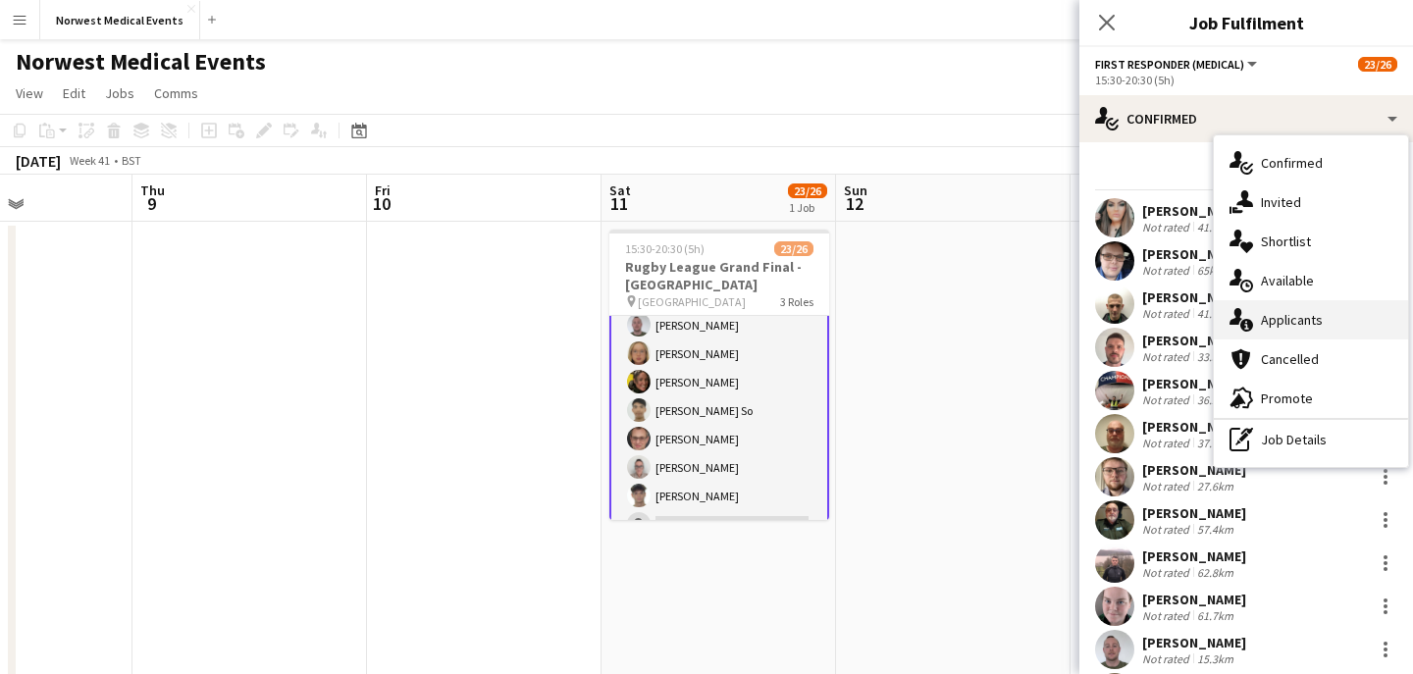
click at [1317, 318] on span "Applicants" at bounding box center [1292, 320] width 62 height 18
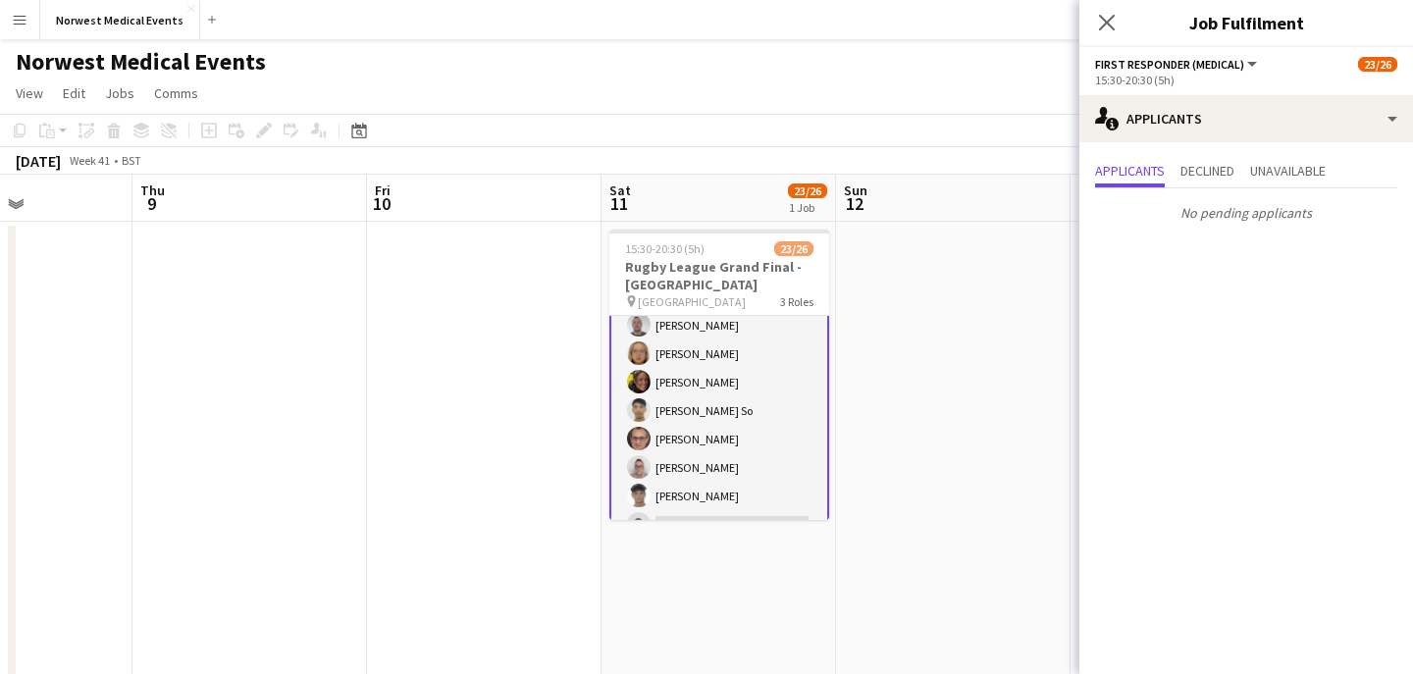
click at [1112, 32] on app-icon "Close pop-in" at bounding box center [1107, 23] width 24 height 24
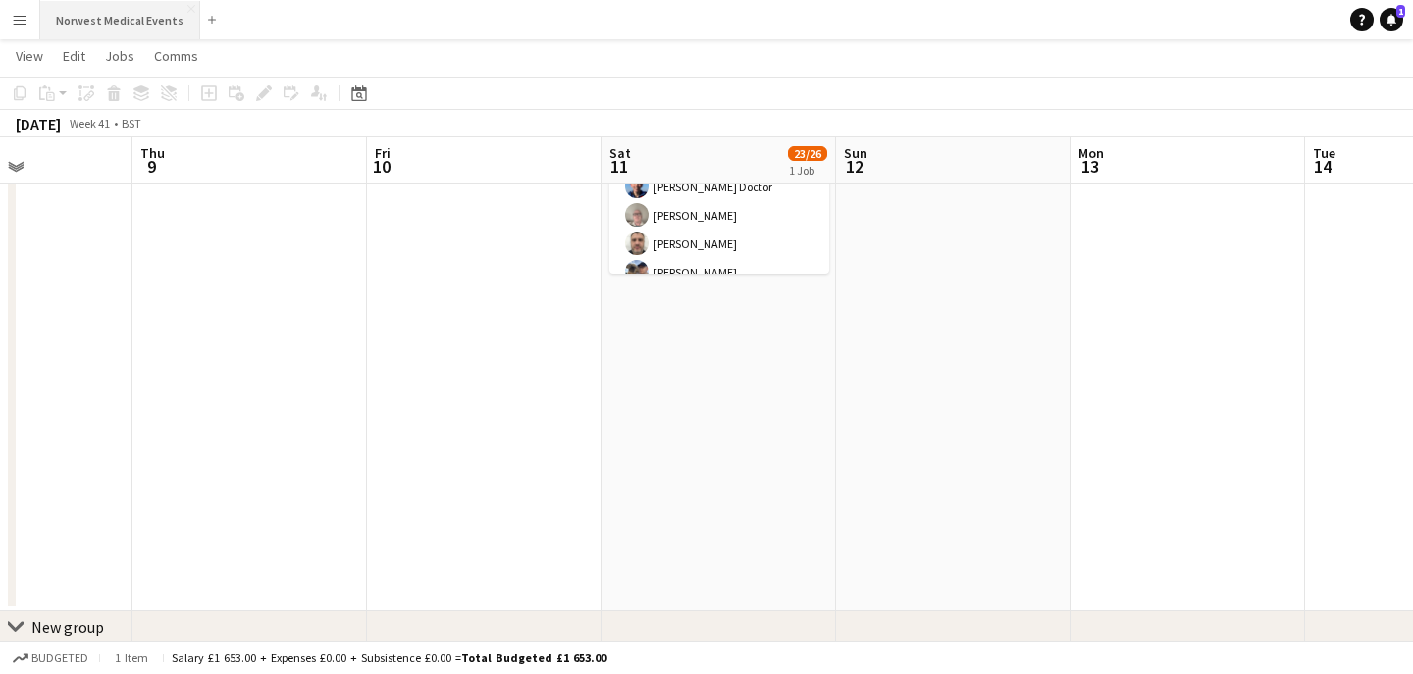
scroll to position [0, 0]
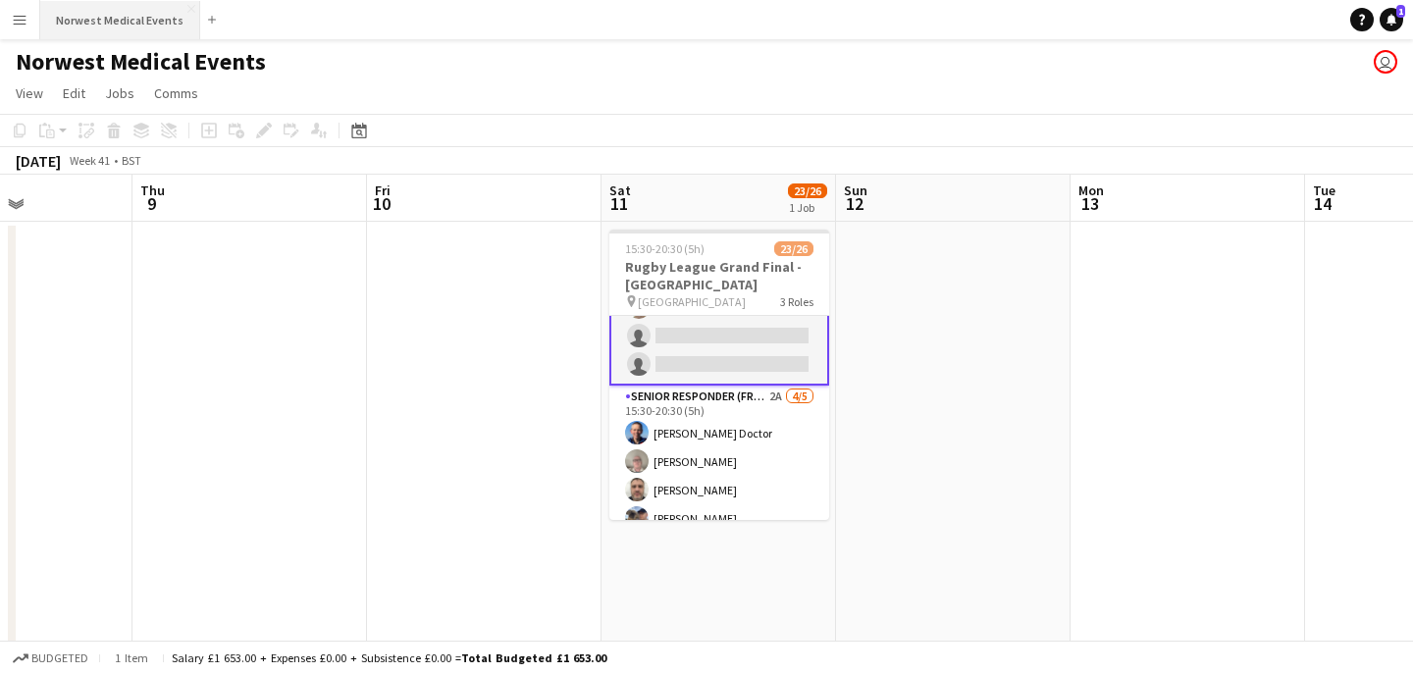
click at [149, 20] on button "Norwest Medical Events Close" at bounding box center [120, 20] width 160 height 38
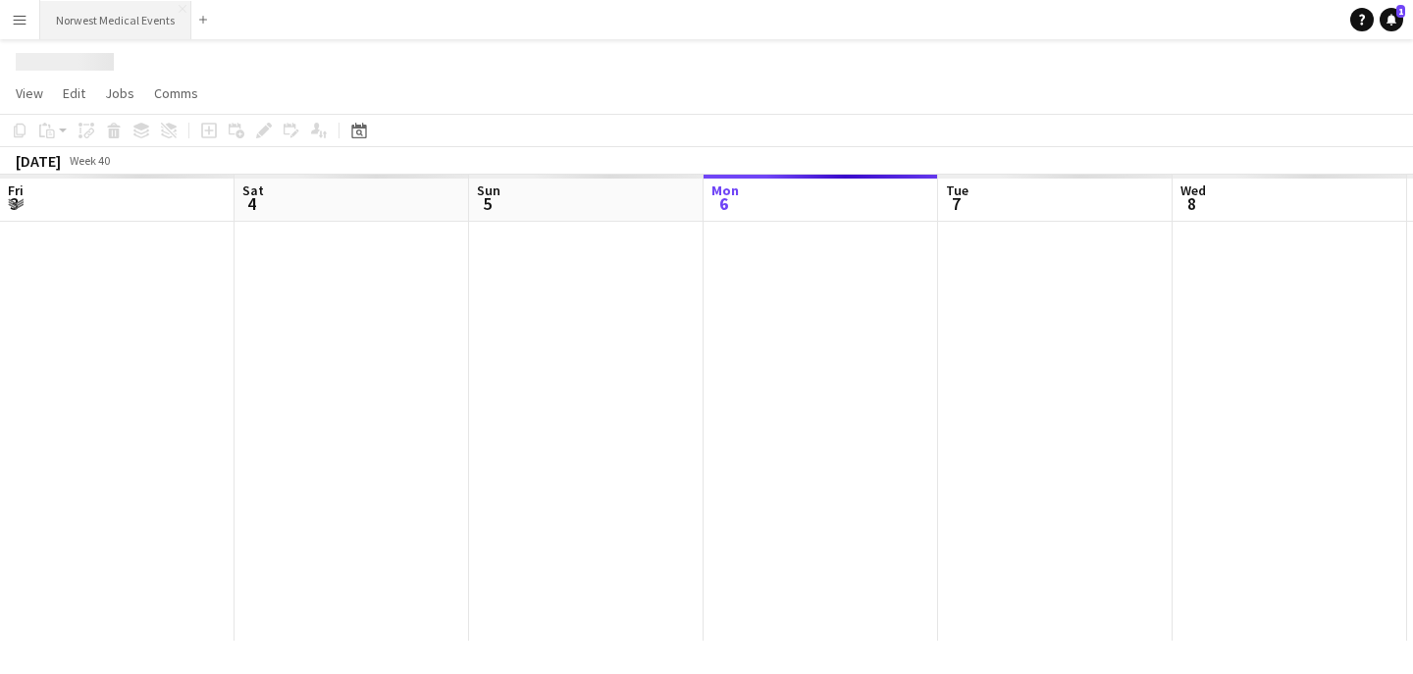
scroll to position [0, 469]
